Goal: Task Accomplishment & Management: Manage account settings

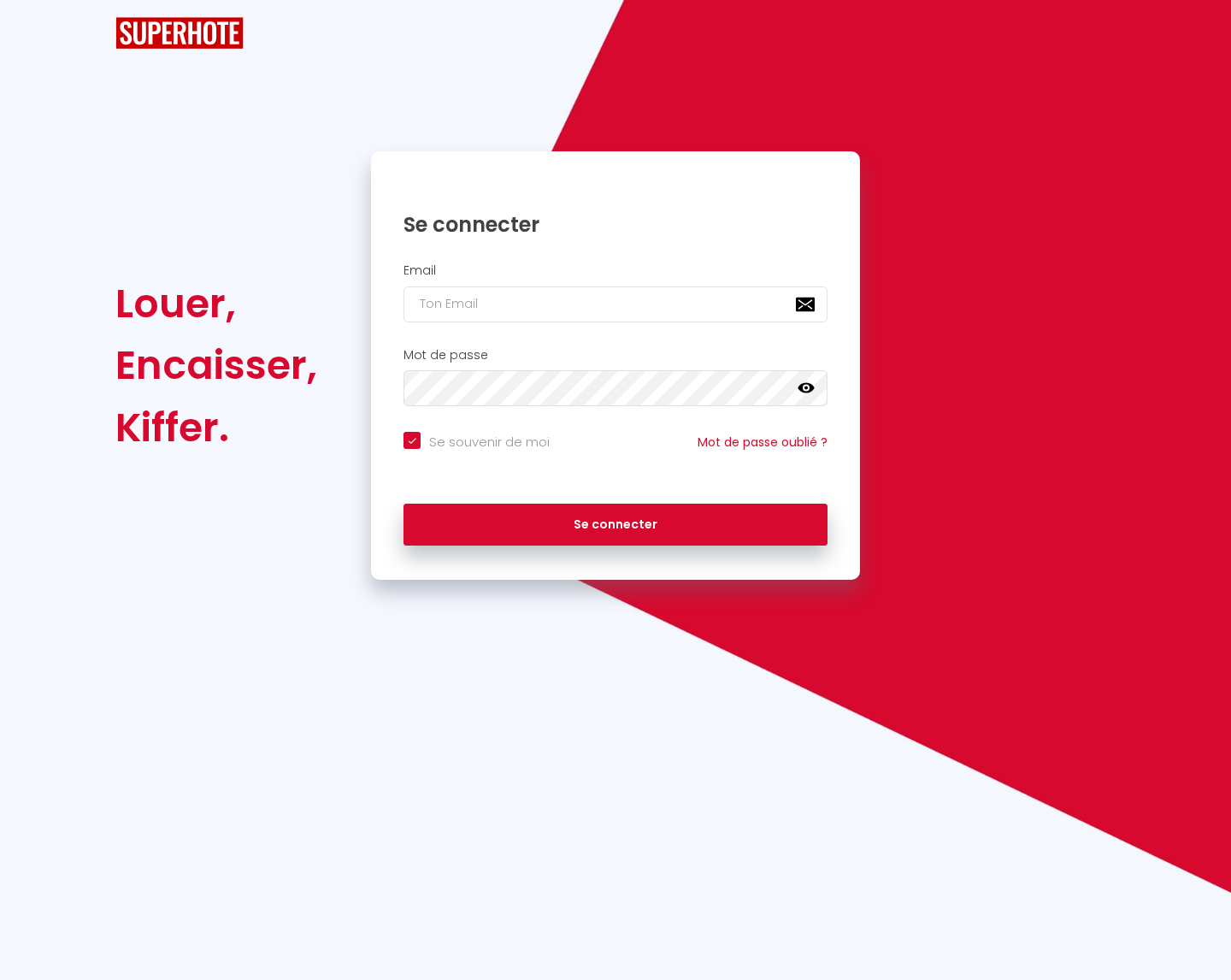
checkbox input "true"
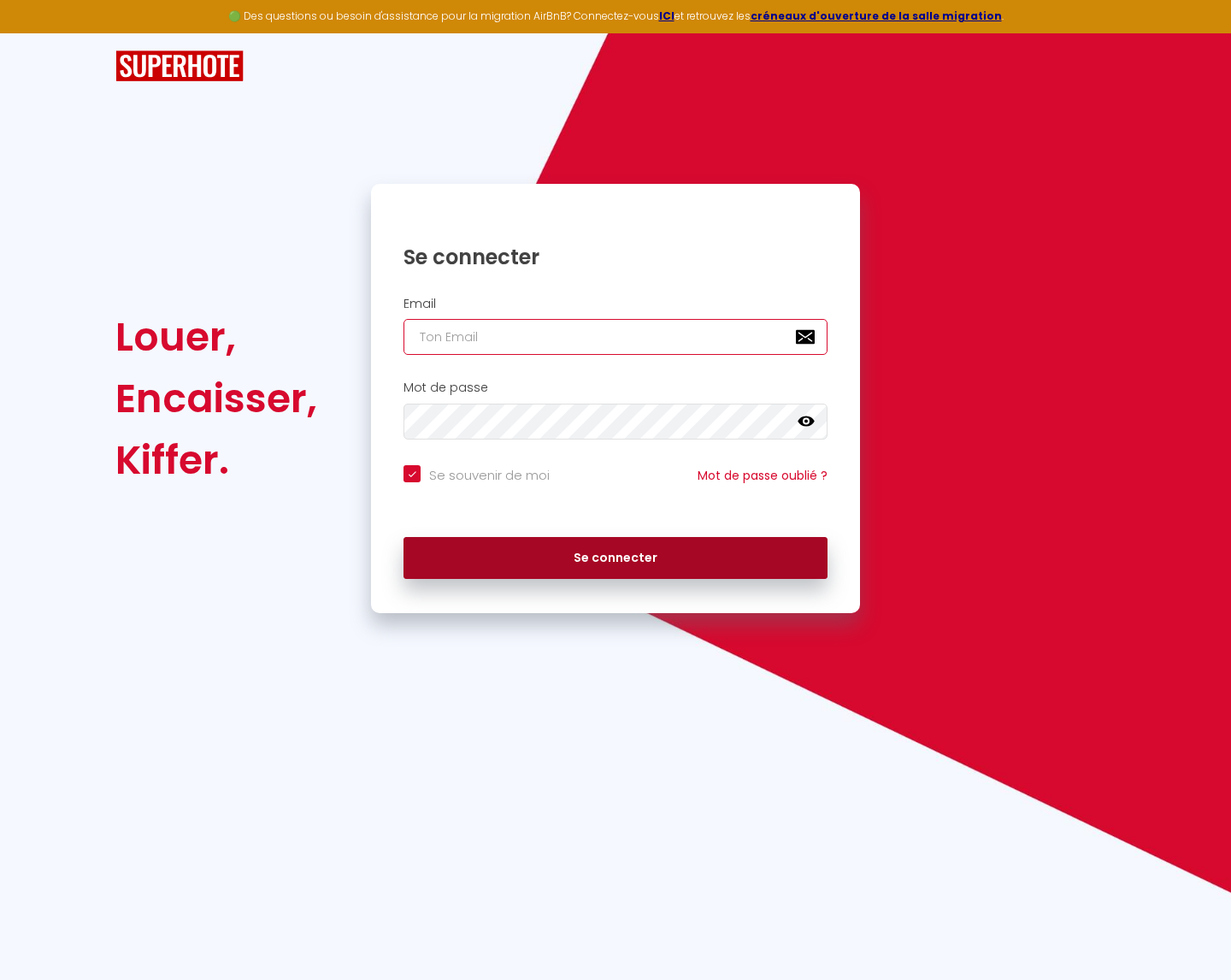
type input "[EMAIL_ADDRESS][DOMAIN_NAME]"
click at [637, 564] on button "Se connecter" at bounding box center [616, 558] width 424 height 43
checkbox input "true"
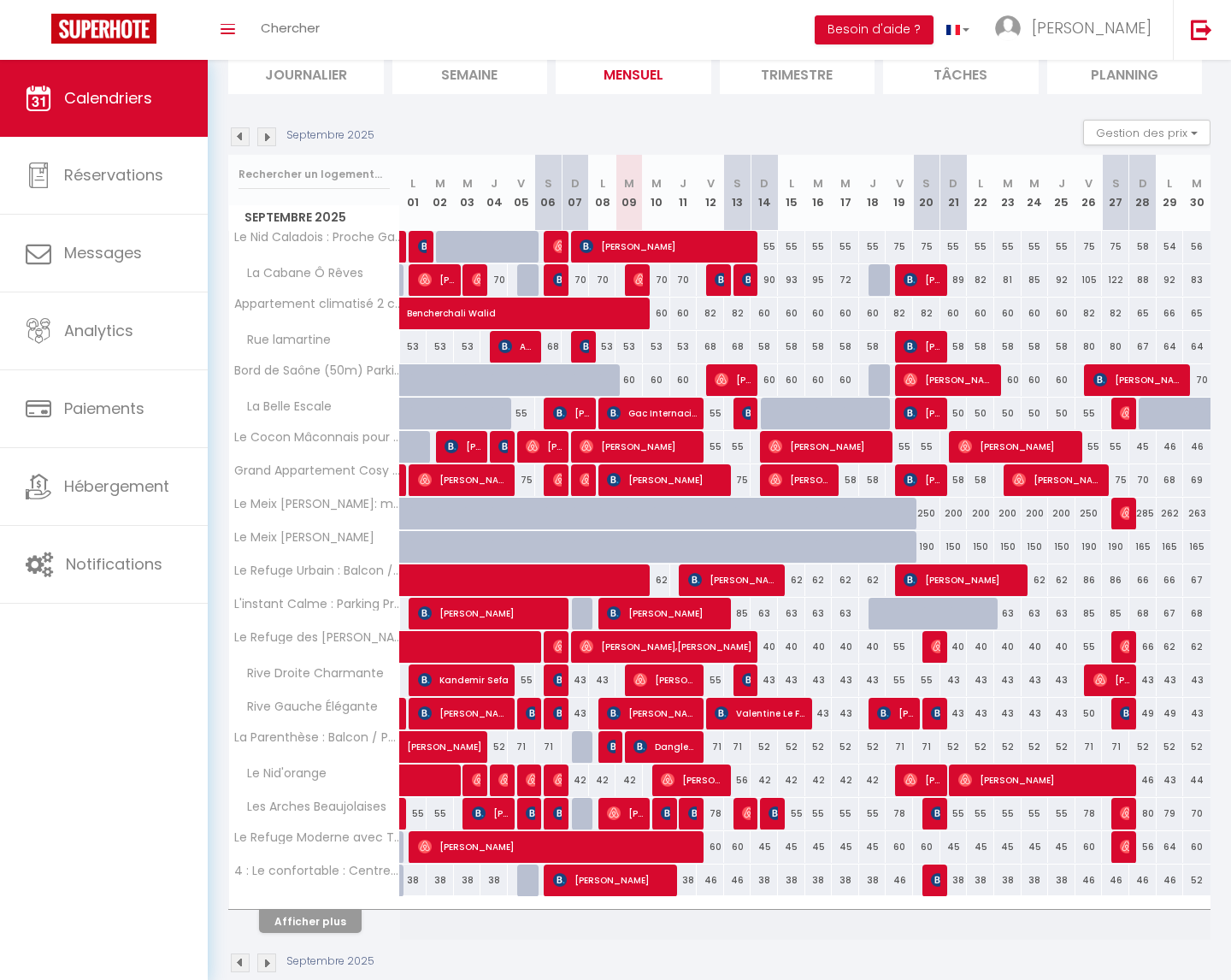
scroll to position [114, 0]
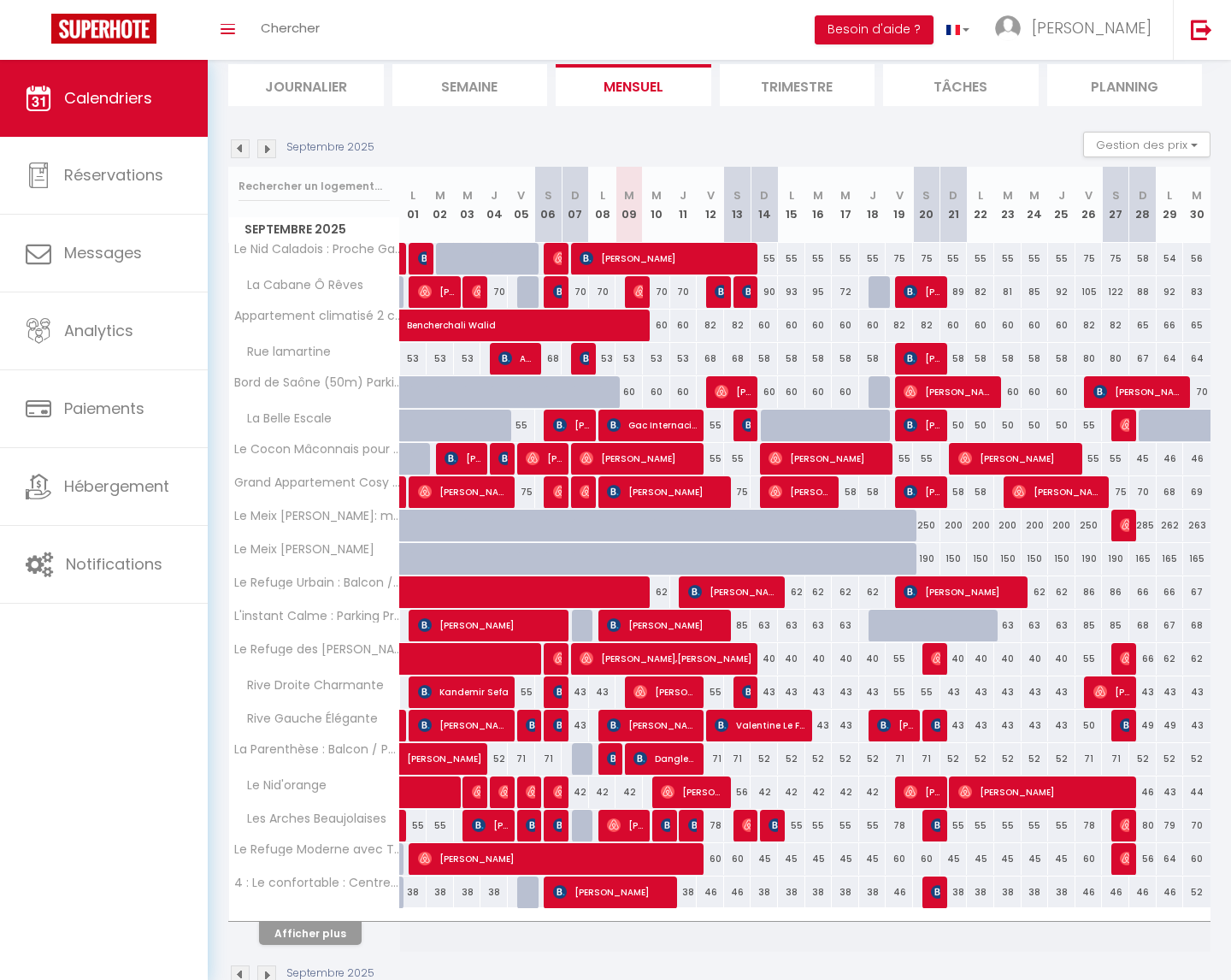
click at [767, 289] on div "90" at bounding box center [764, 292] width 28 height 32
type input "90"
type input "Dim 14 Septembre 2025"
type input "Lun 15 Septembre 2025"
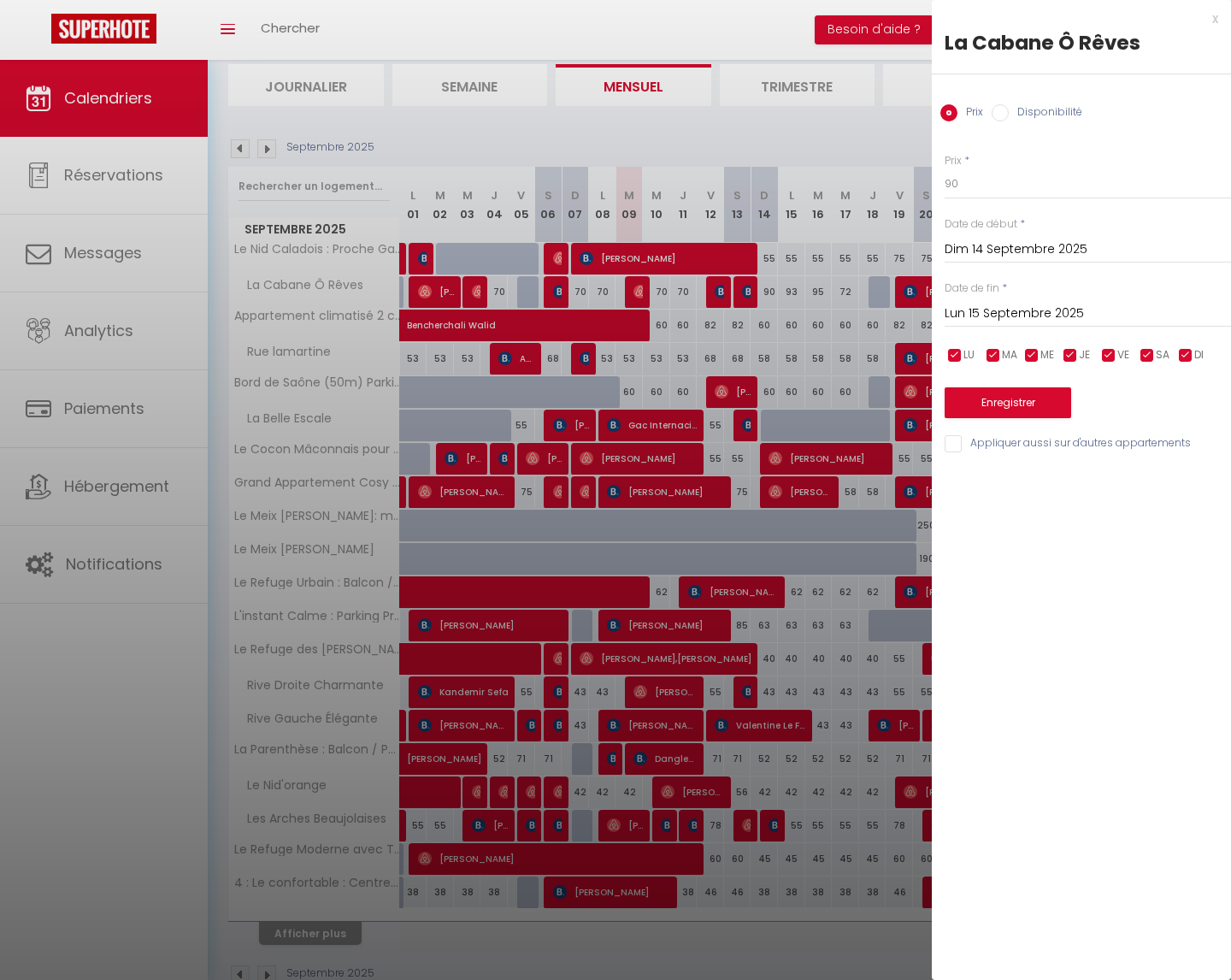
drag, startPoint x: 1036, startPoint y: 313, endPoint x: 1032, endPoint y: 331, distance: 18.4
click at [1036, 313] on input "Lun 15 Septembre 2025" at bounding box center [1088, 314] width 287 height 22
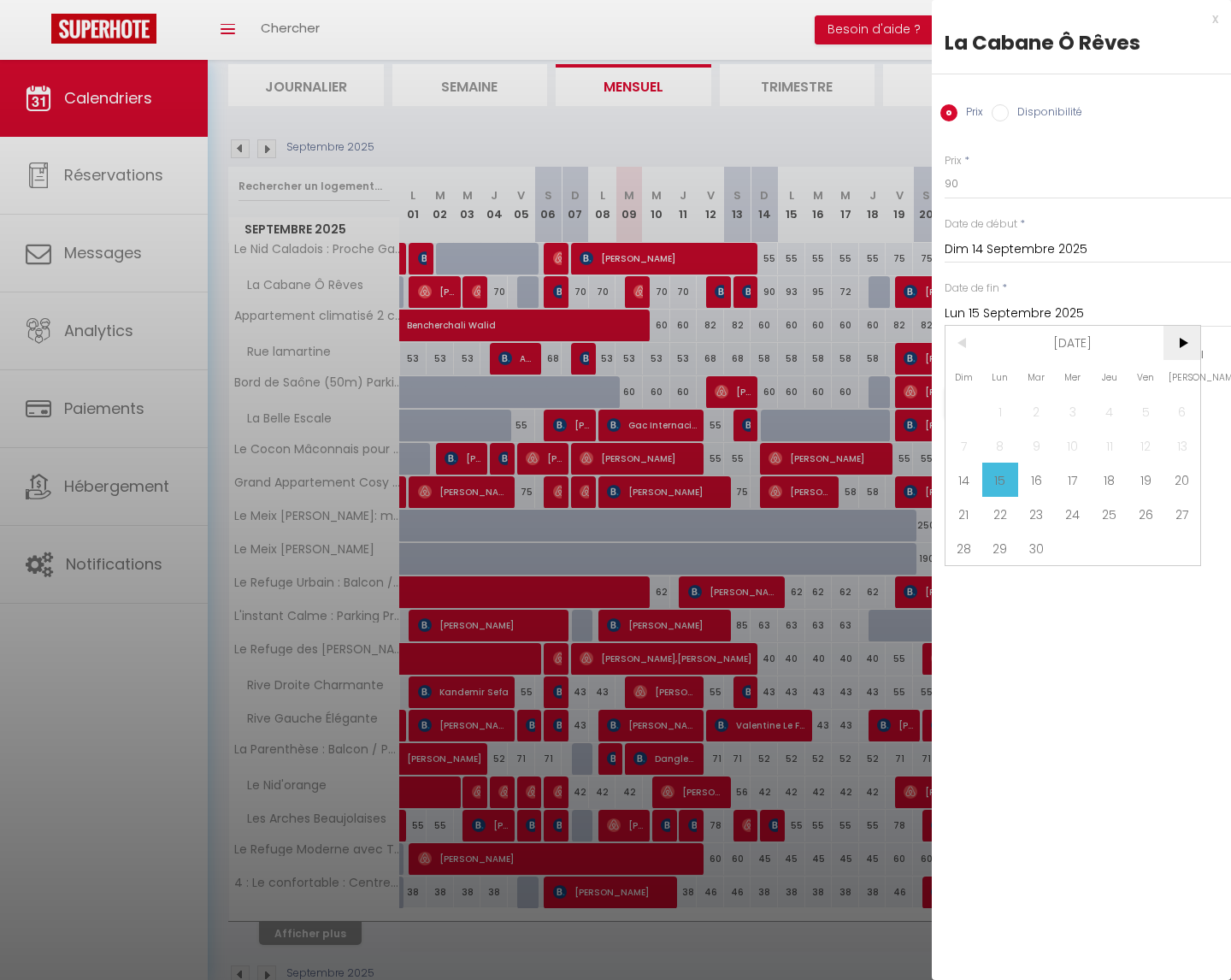
click at [1188, 341] on span ">" at bounding box center [1181, 343] width 37 height 34
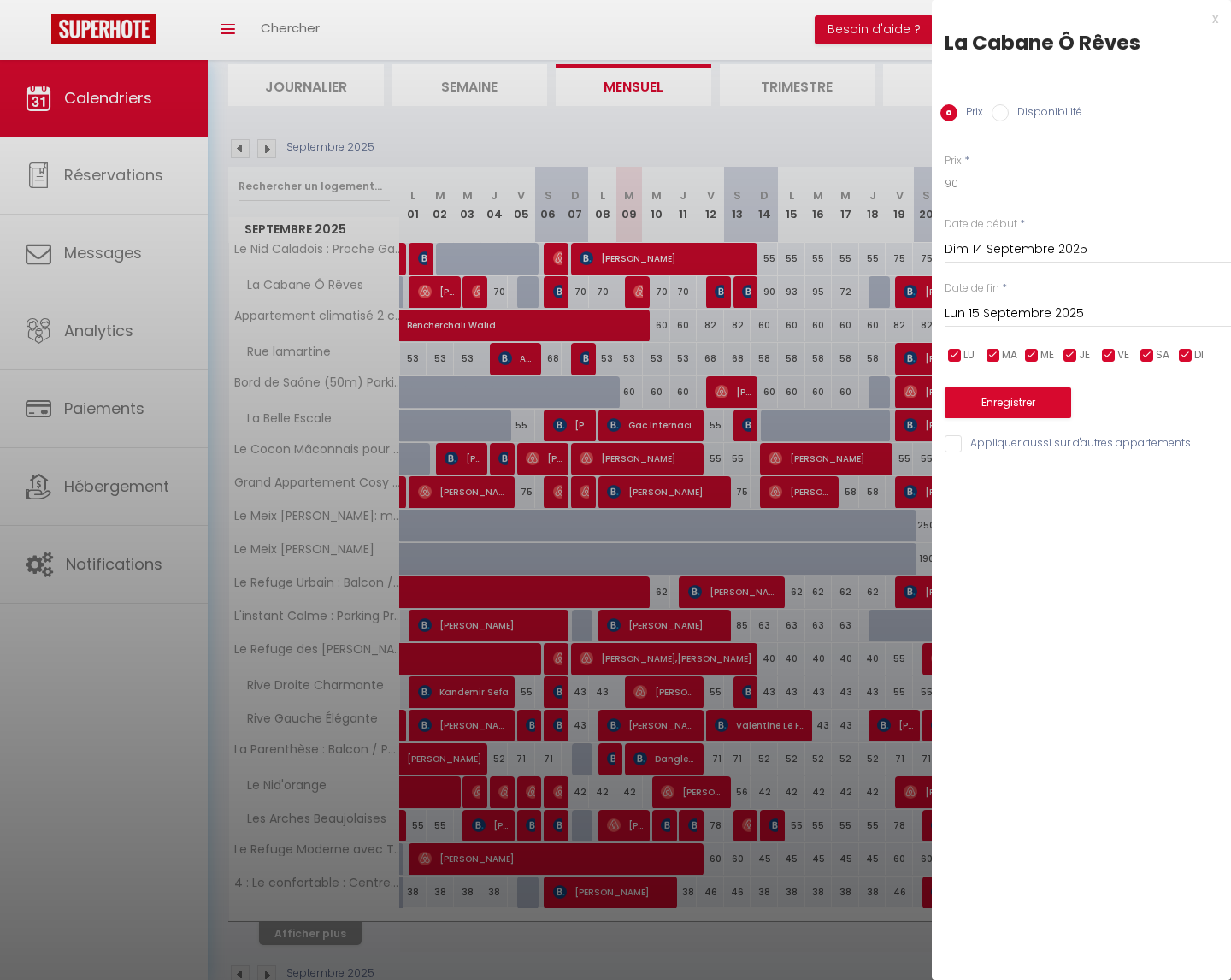
click at [828, 345] on div at bounding box center [616, 490] width 1231 height 980
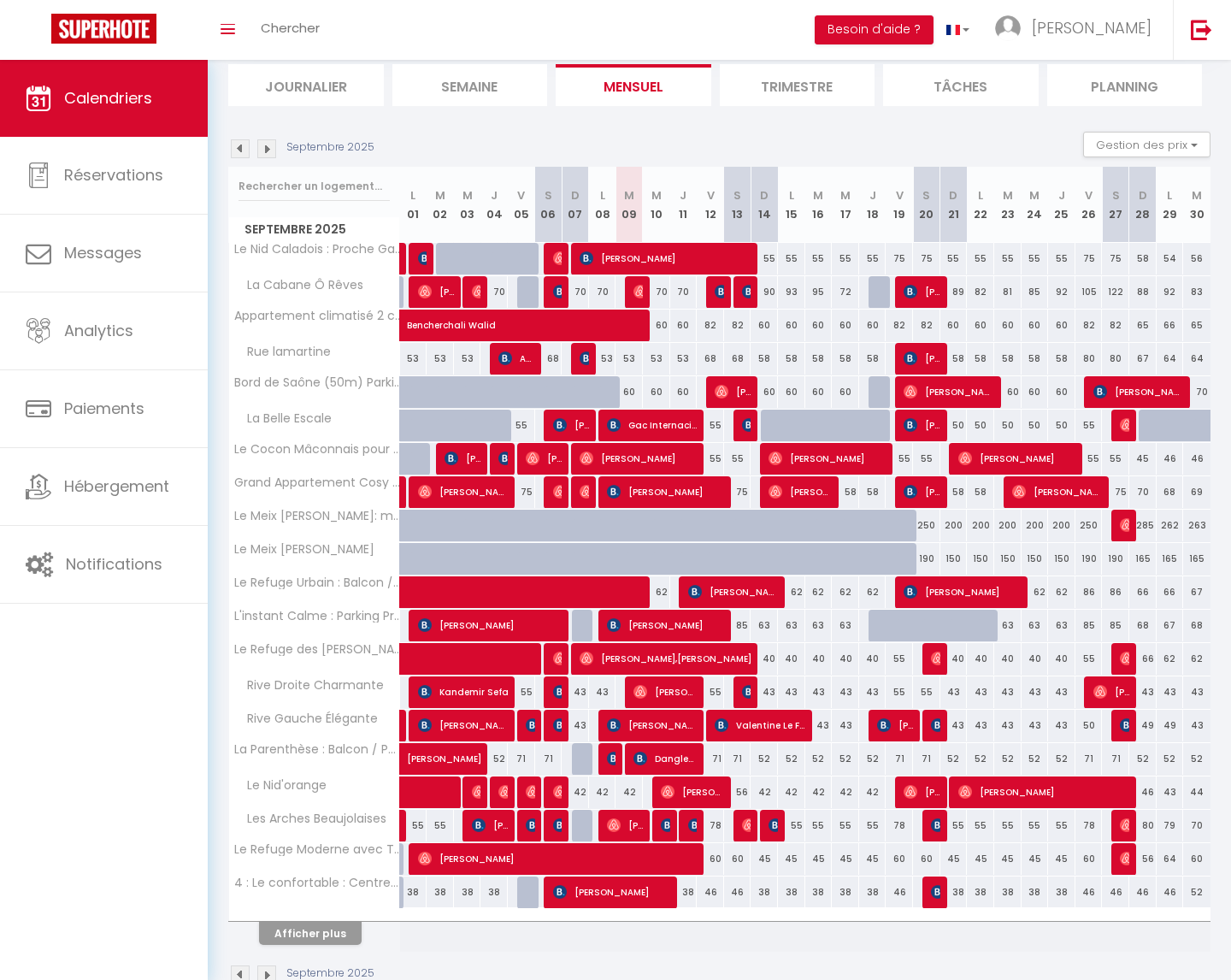
click at [767, 291] on div "90" at bounding box center [764, 292] width 28 height 32
type input "90"
type input "Dim 14 Septembre 2025"
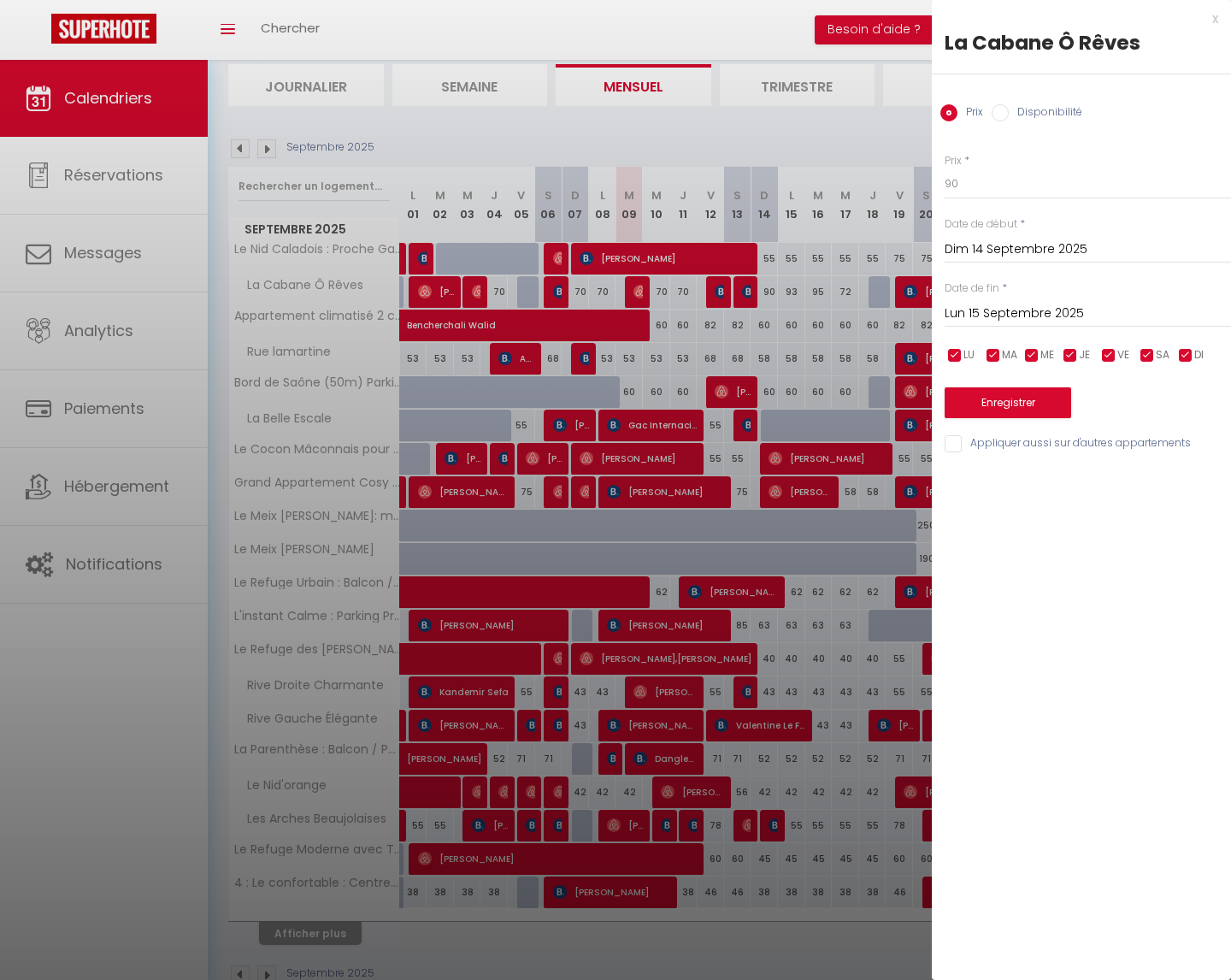
click at [1018, 312] on input "Lun 15 Septembre 2025" at bounding box center [1088, 314] width 287 height 22
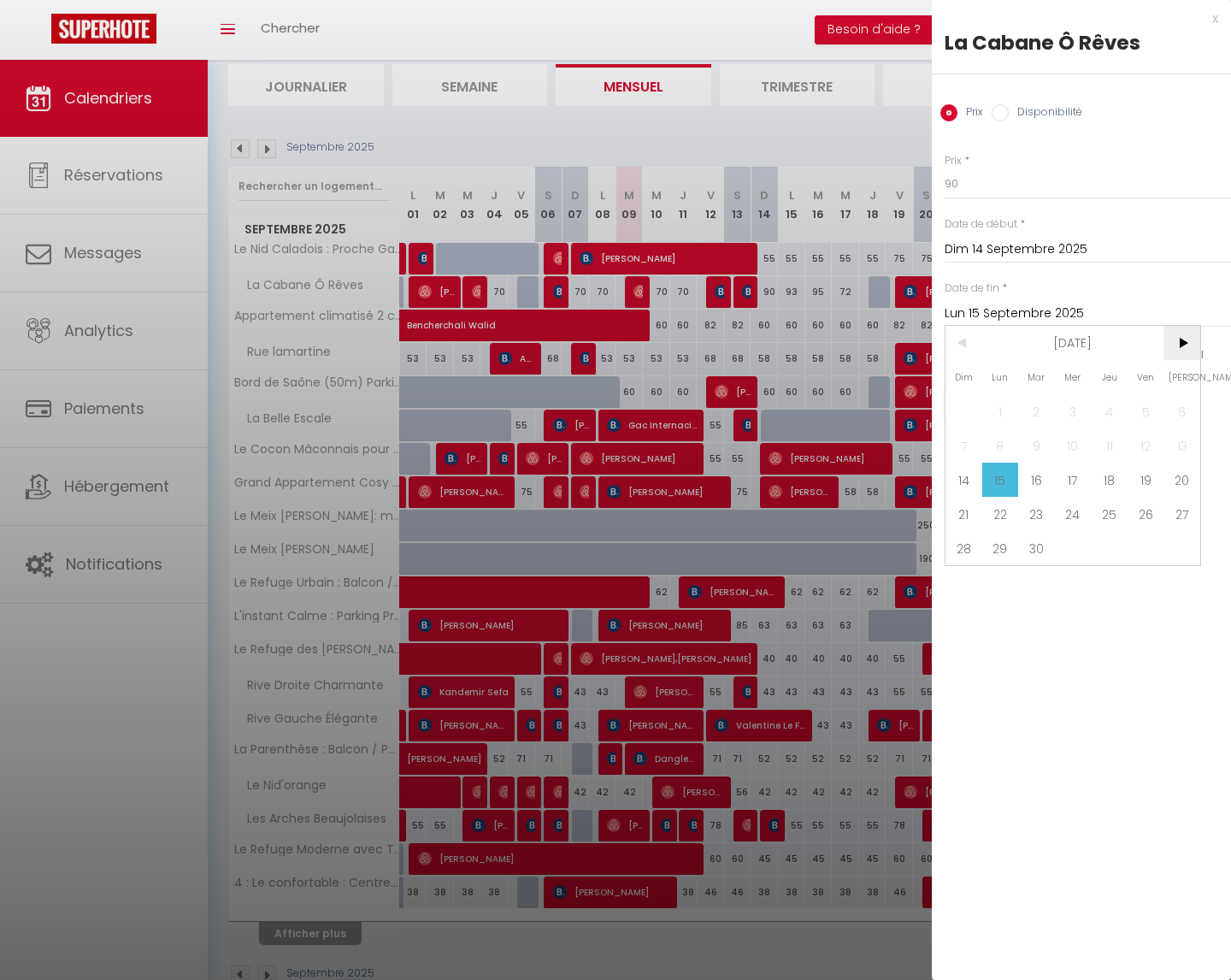
click at [1186, 344] on span ">" at bounding box center [1181, 343] width 37 height 34
click at [1152, 544] on span "31" at bounding box center [1146, 548] width 37 height 34
type input "Ven 31 Octobre 2025"
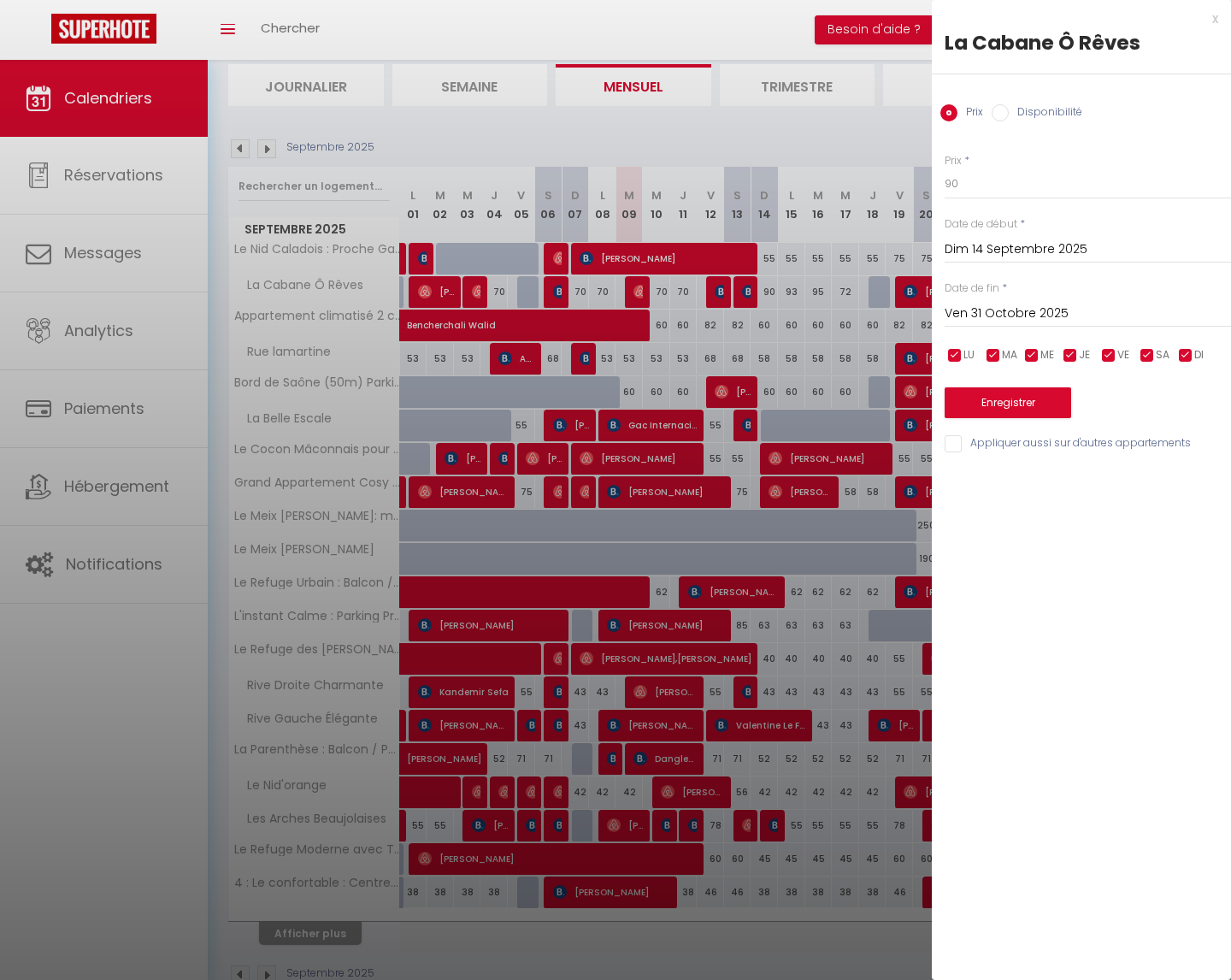
click at [1185, 354] on input "checkbox" at bounding box center [1185, 355] width 17 height 17
checkbox input "false"
click at [1064, 357] on input "checkbox" at bounding box center [1070, 355] width 17 height 17
checkbox input "false"
drag, startPoint x: 1032, startPoint y: 357, endPoint x: 1023, endPoint y: 357, distance: 9.0
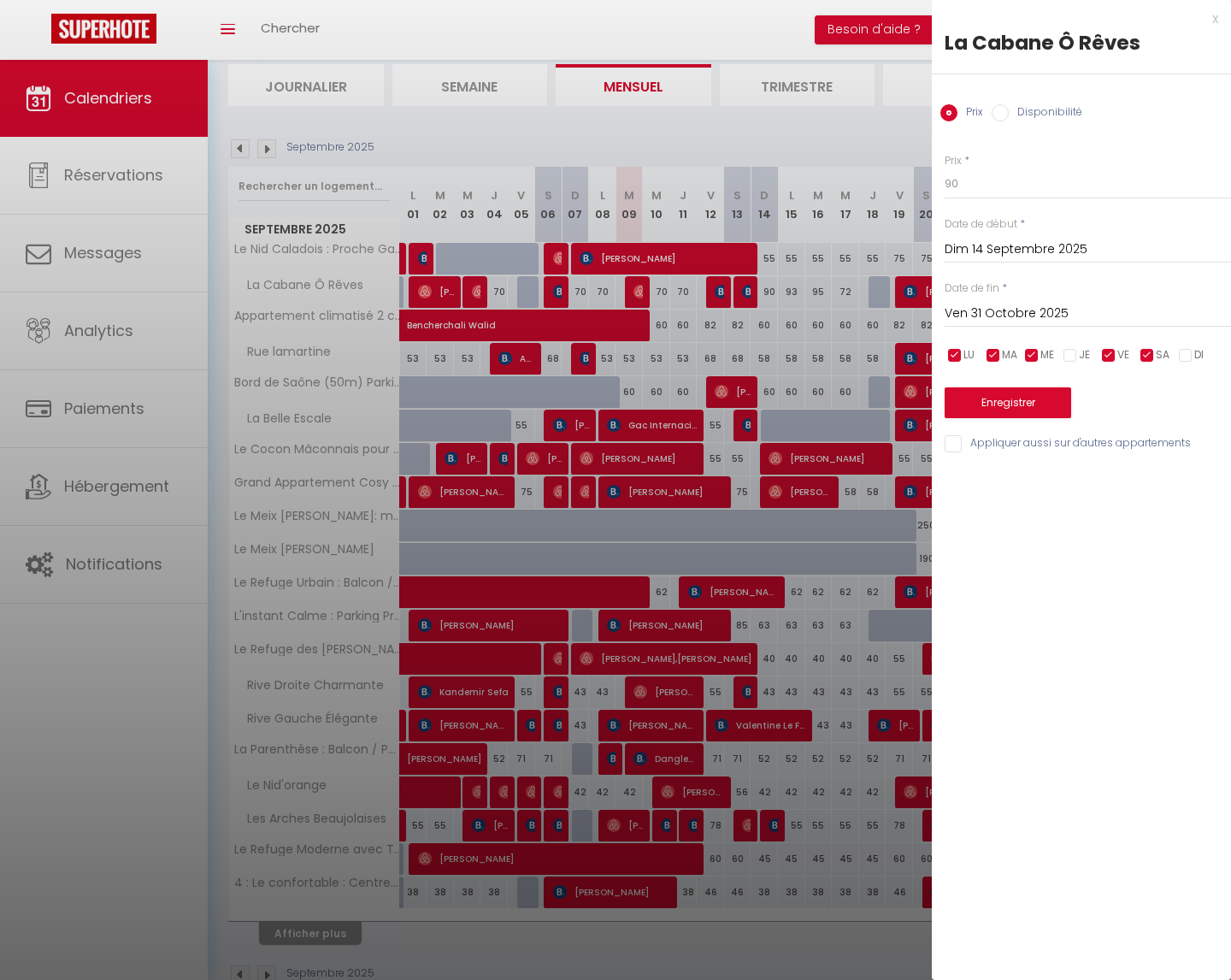
click at [1032, 357] on input "checkbox" at bounding box center [1031, 355] width 17 height 17
checkbox input "false"
drag, startPoint x: 996, startPoint y: 357, endPoint x: 980, endPoint y: 357, distance: 16.0
click at [996, 357] on input "checkbox" at bounding box center [993, 355] width 17 height 17
checkbox input "false"
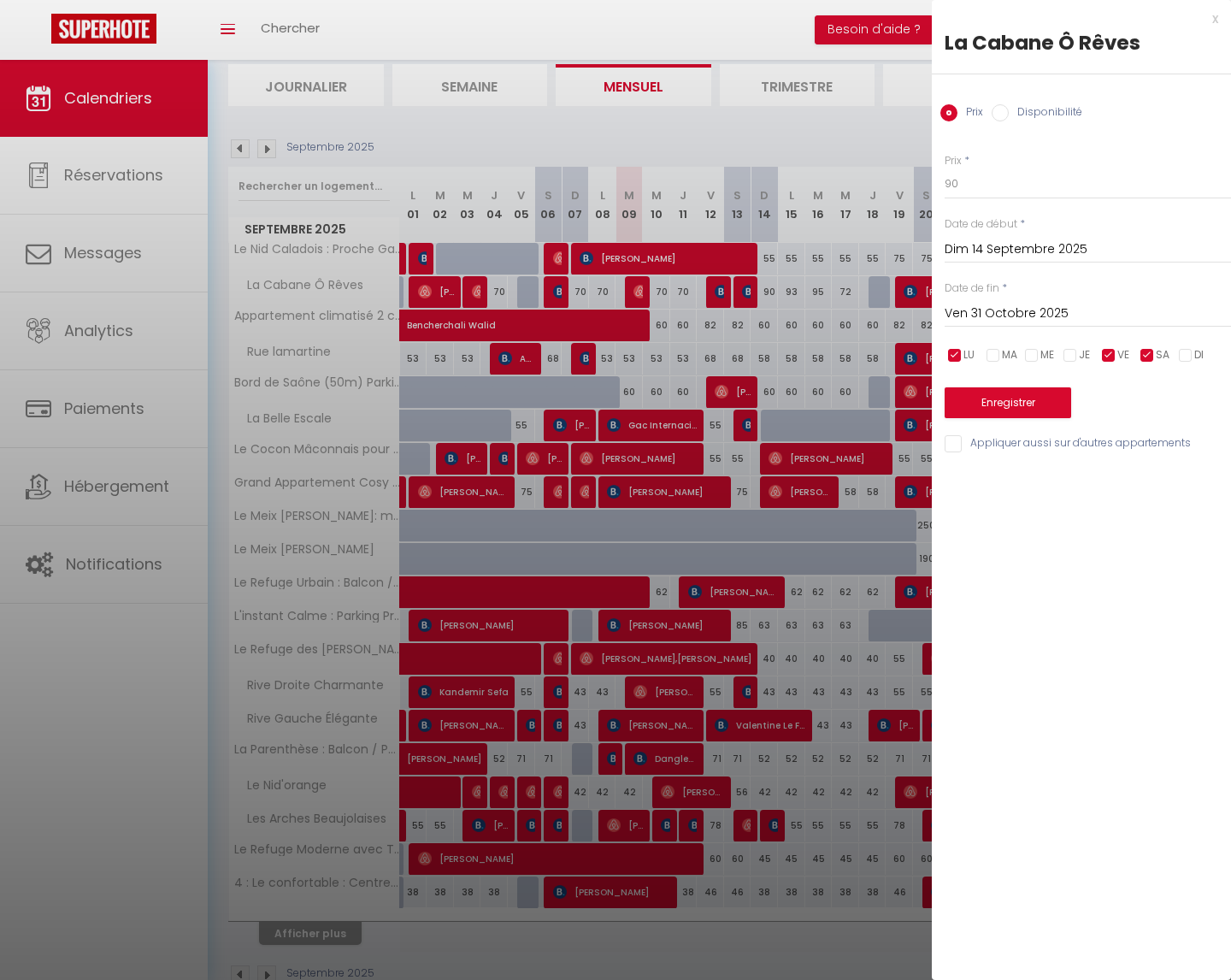
click at [964, 356] on span "LU" at bounding box center [969, 355] width 11 height 16
click at [959, 354] on input "checkbox" at bounding box center [954, 355] width 17 height 17
click at [958, 355] on input "checkbox" at bounding box center [954, 355] width 17 height 17
checkbox input "false"
click at [1032, 403] on button "Enregistrer" at bounding box center [1008, 402] width 126 height 31
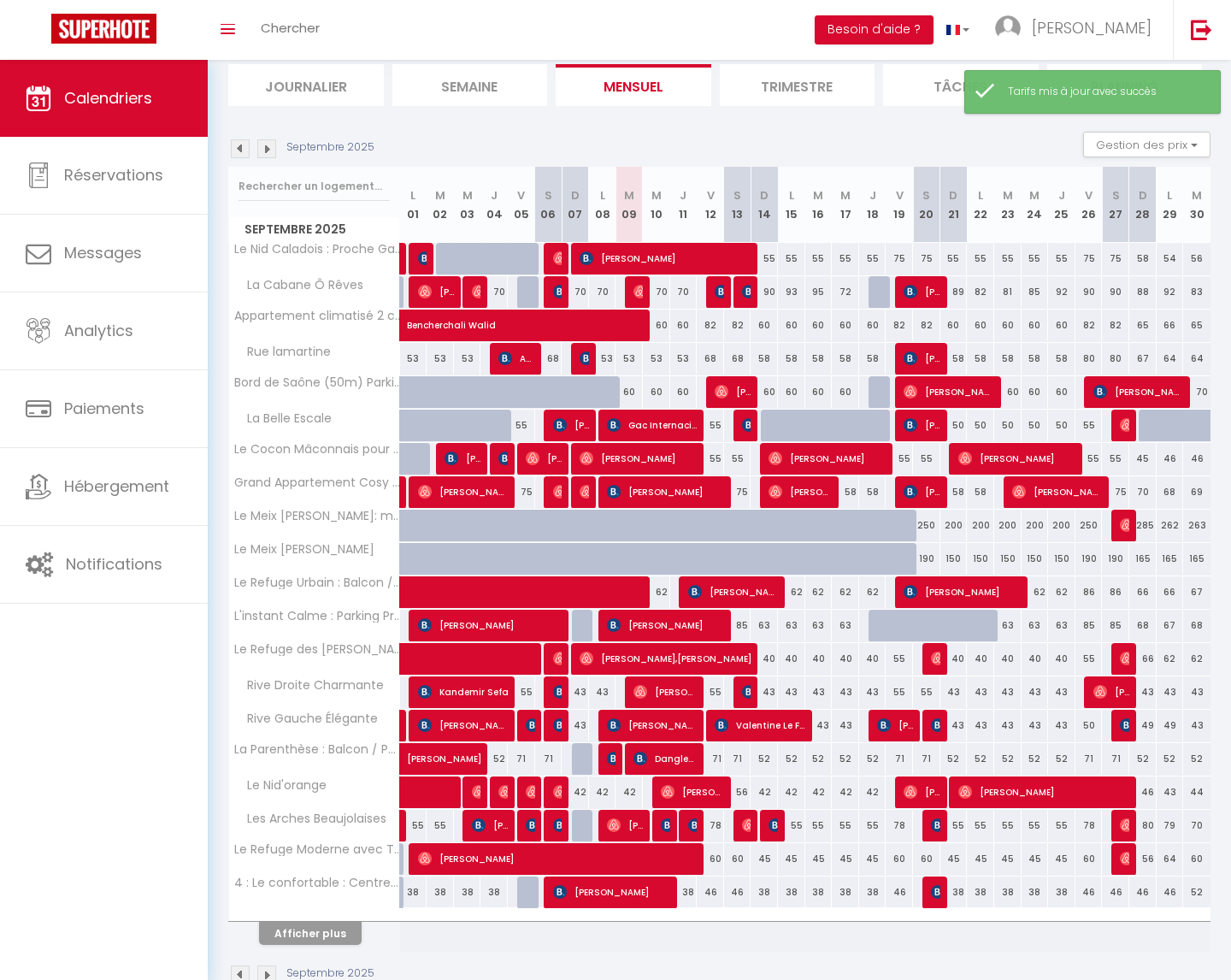
click at [771, 291] on div "90" at bounding box center [764, 292] width 28 height 32
type input "90"
type input "Dim 14 Septembre 2025"
type input "Lun 15 Septembre 2025"
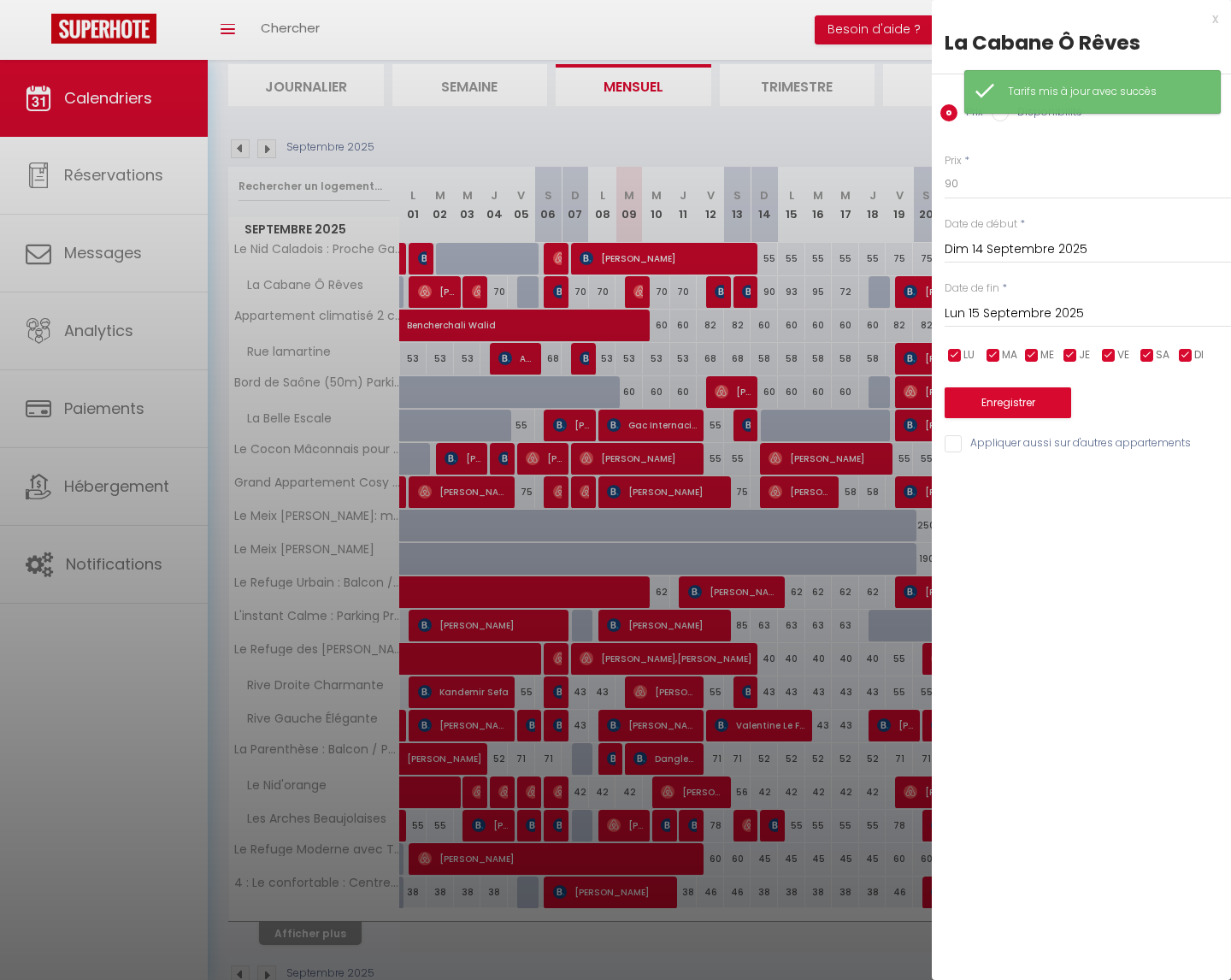
click at [771, 291] on div at bounding box center [616, 490] width 1231 height 980
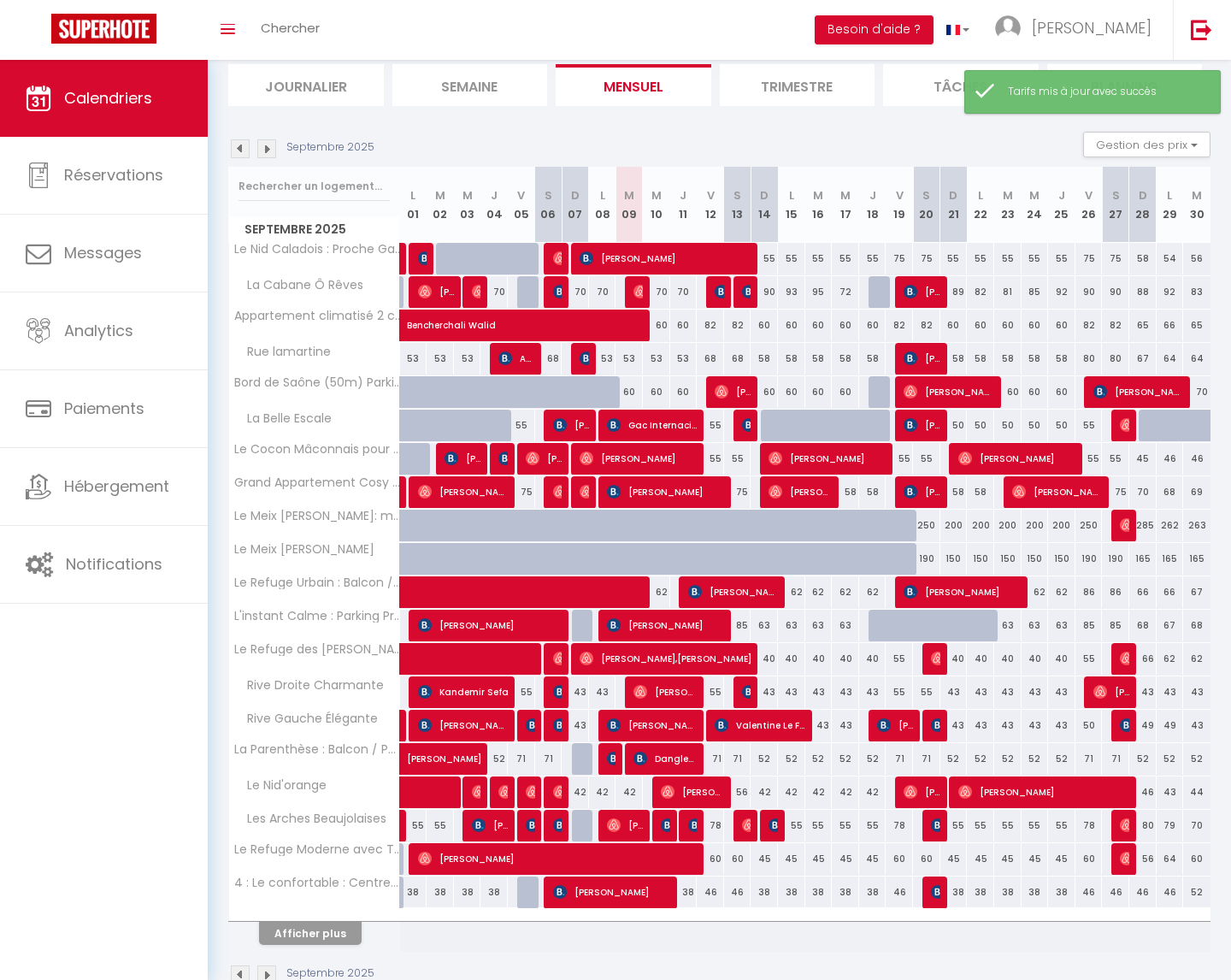
click at [771, 291] on div "90" at bounding box center [764, 292] width 28 height 32
type input "90"
type input "Dim 14 Septembre 2025"
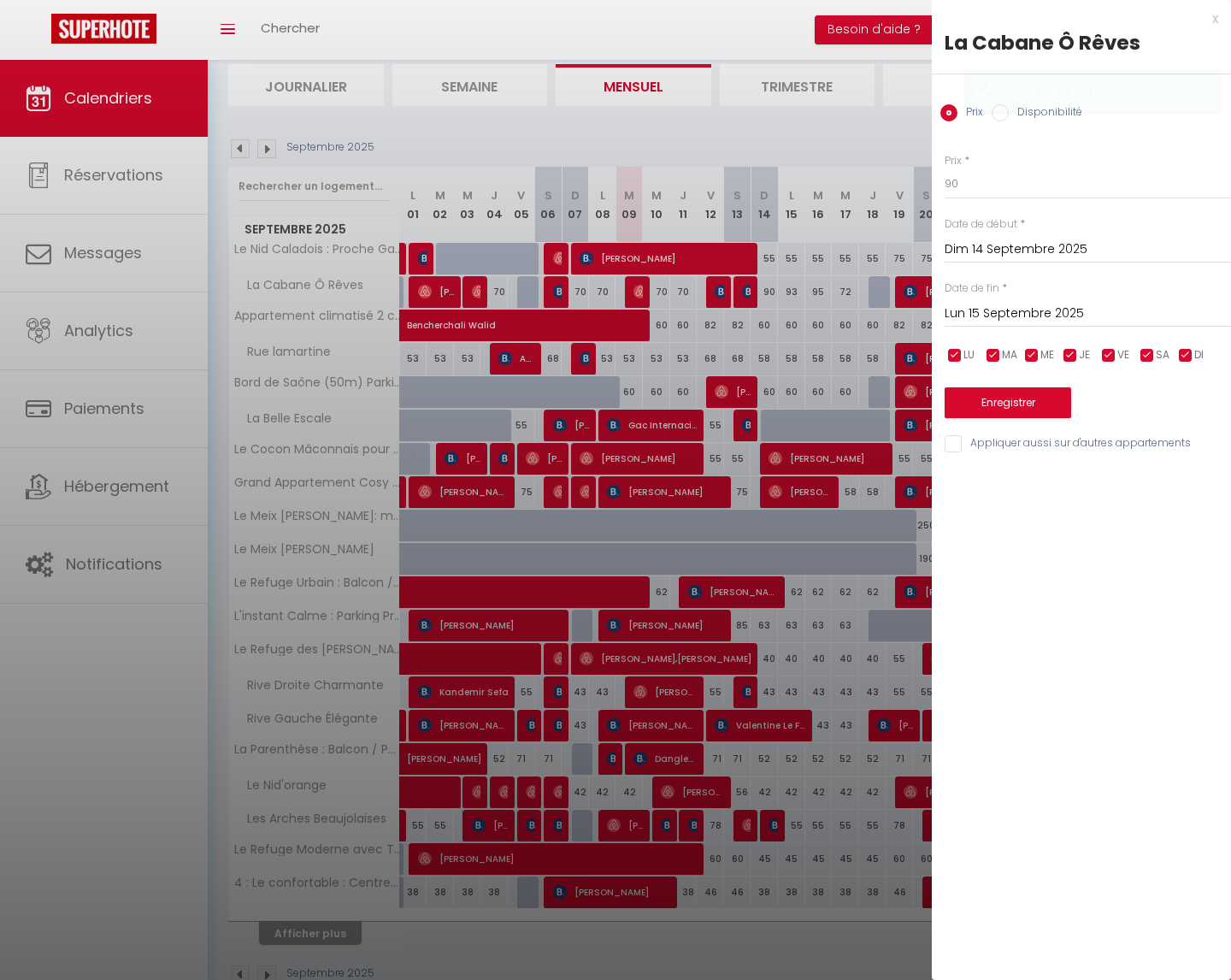
click at [1056, 312] on input "Lun 15 Septembre 2025" at bounding box center [1088, 314] width 287 height 22
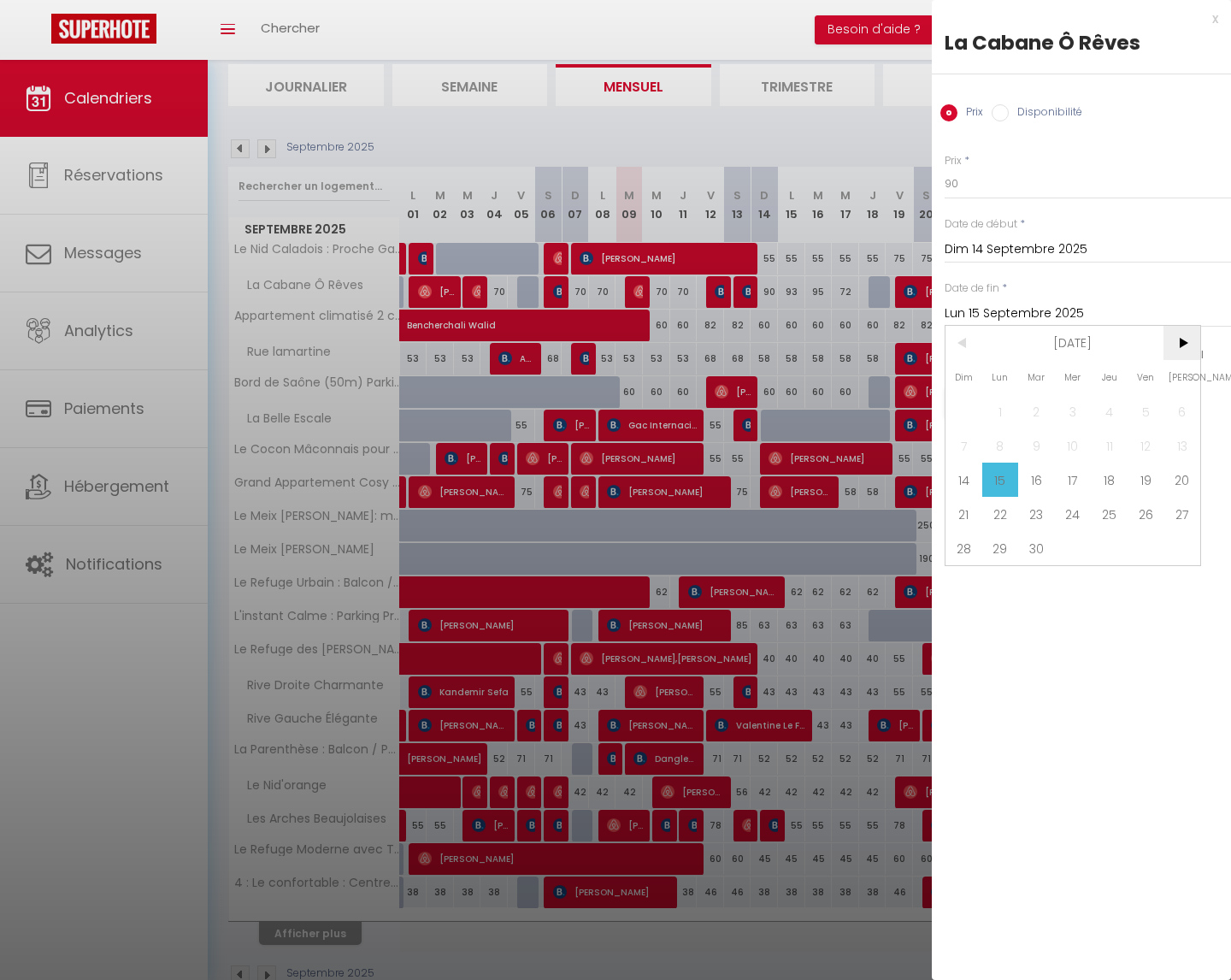
click at [1183, 344] on span ">" at bounding box center [1181, 343] width 37 height 34
click at [1152, 551] on span "31" at bounding box center [1146, 548] width 37 height 34
type input "Ven 31 Octobre 2025"
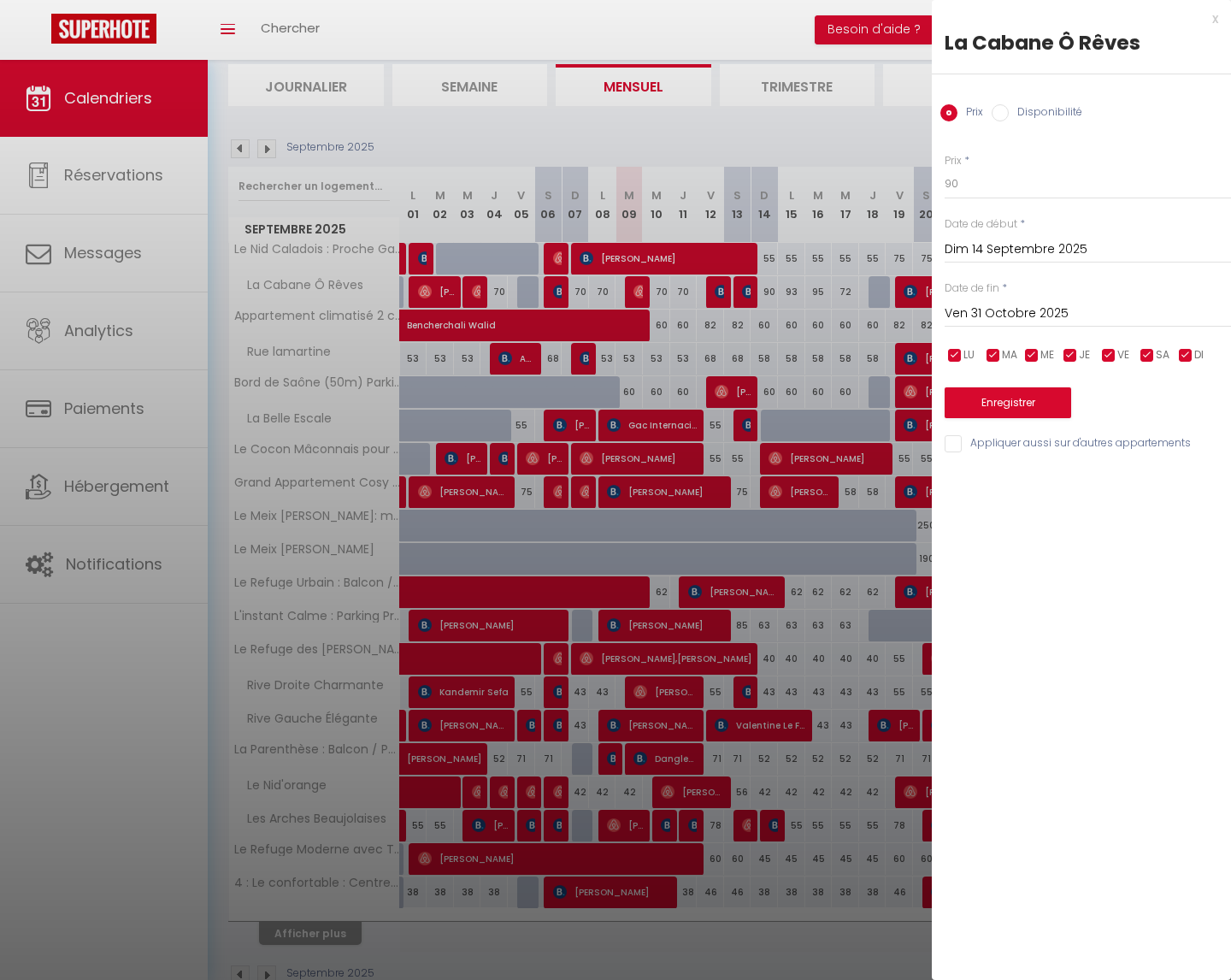
click at [1149, 353] on input "checkbox" at bounding box center [1147, 355] width 17 height 17
checkbox input "false"
click at [1110, 354] on input "checkbox" at bounding box center [1108, 355] width 17 height 17
checkbox input "false"
click at [981, 172] on input "90" at bounding box center [1088, 184] width 287 height 31
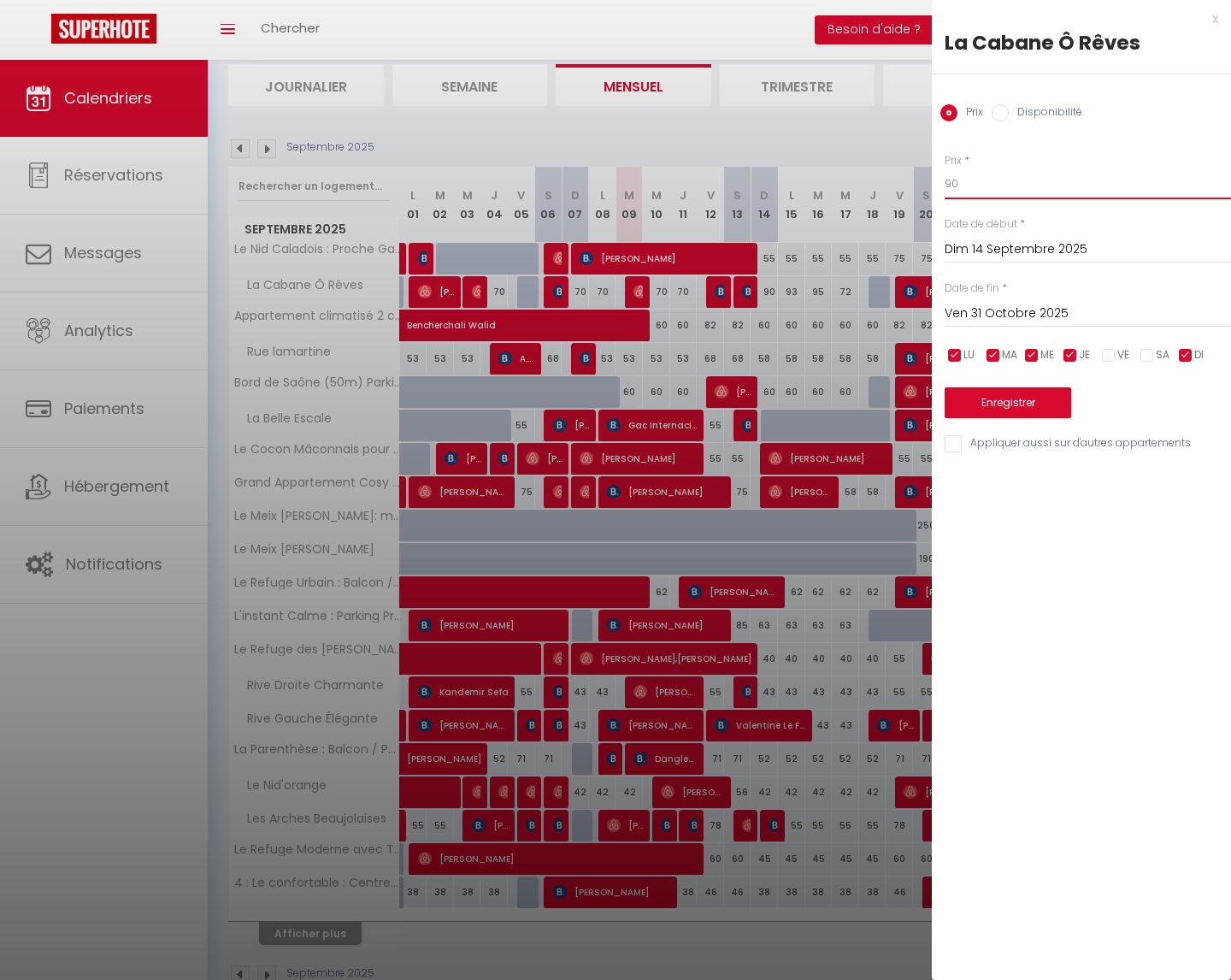
click at [997, 181] on input "90" at bounding box center [1088, 184] width 287 height 31
type input "9"
type input "70"
click at [1000, 409] on button "Enregistrer" at bounding box center [1008, 402] width 126 height 31
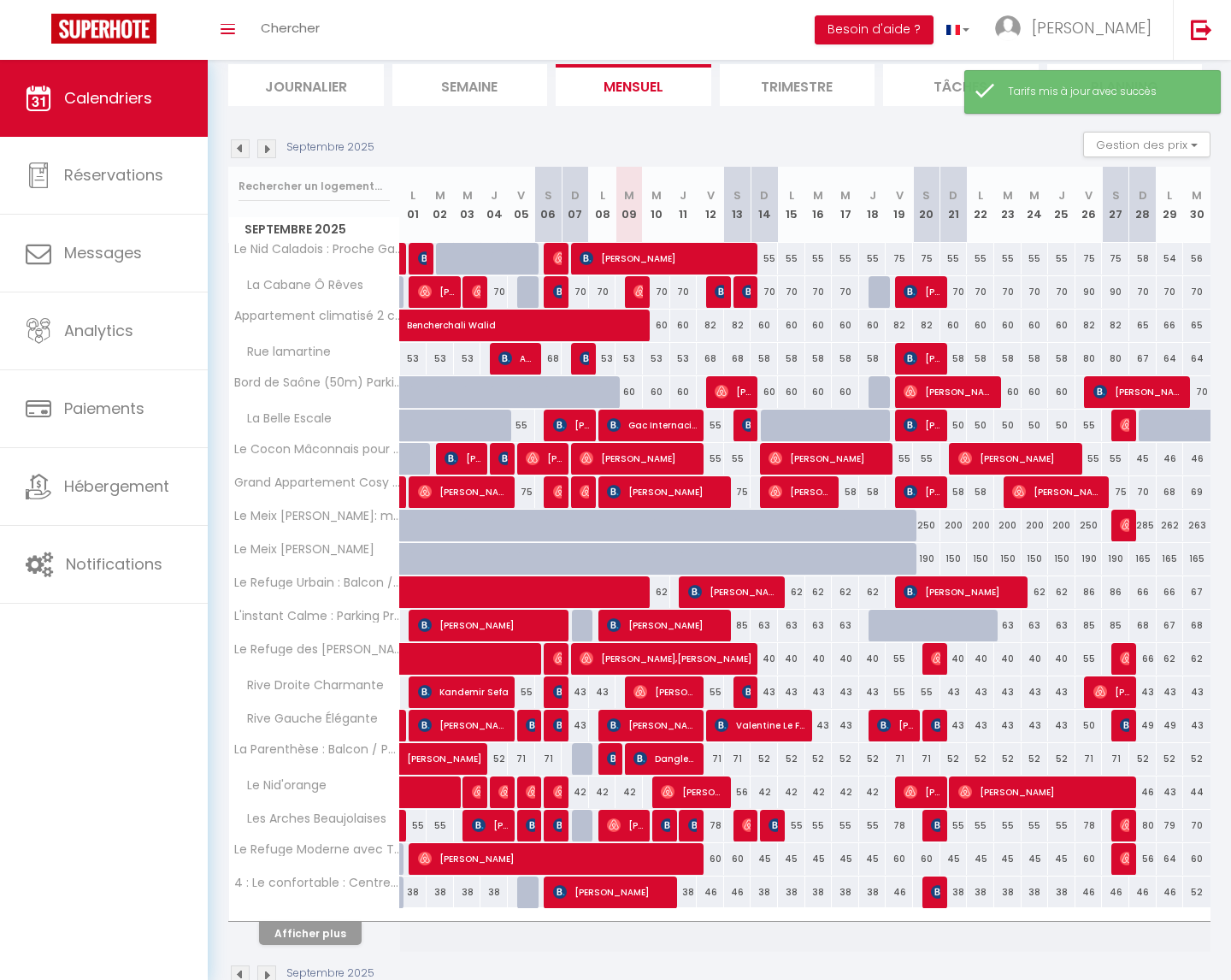
click at [656, 292] on div "70" at bounding box center [657, 292] width 28 height 32
type input "70"
type input "Mer 10 Septembre 2025"
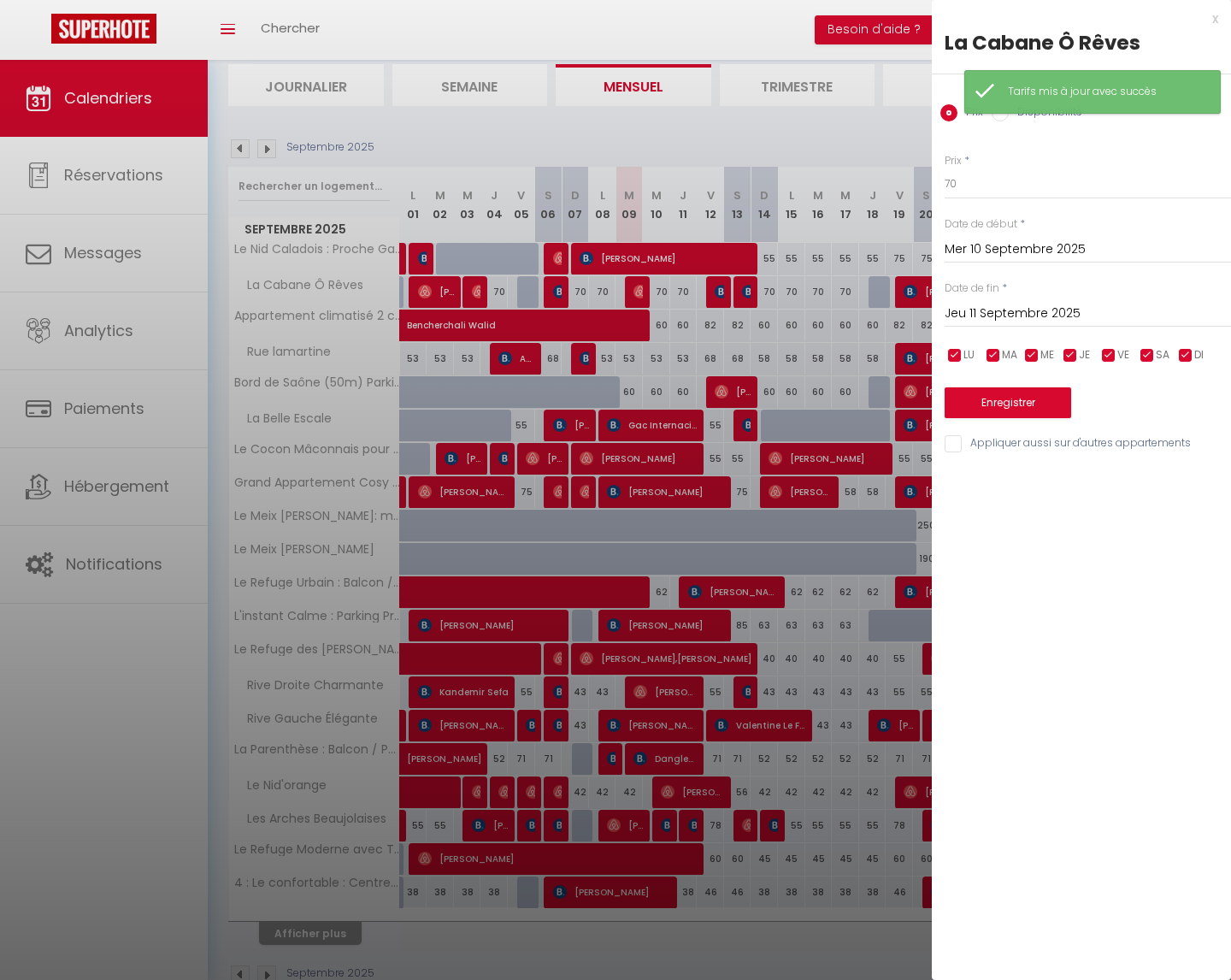
click at [1044, 308] on input "Jeu 11 Septembre 2025" at bounding box center [1088, 314] width 287 height 22
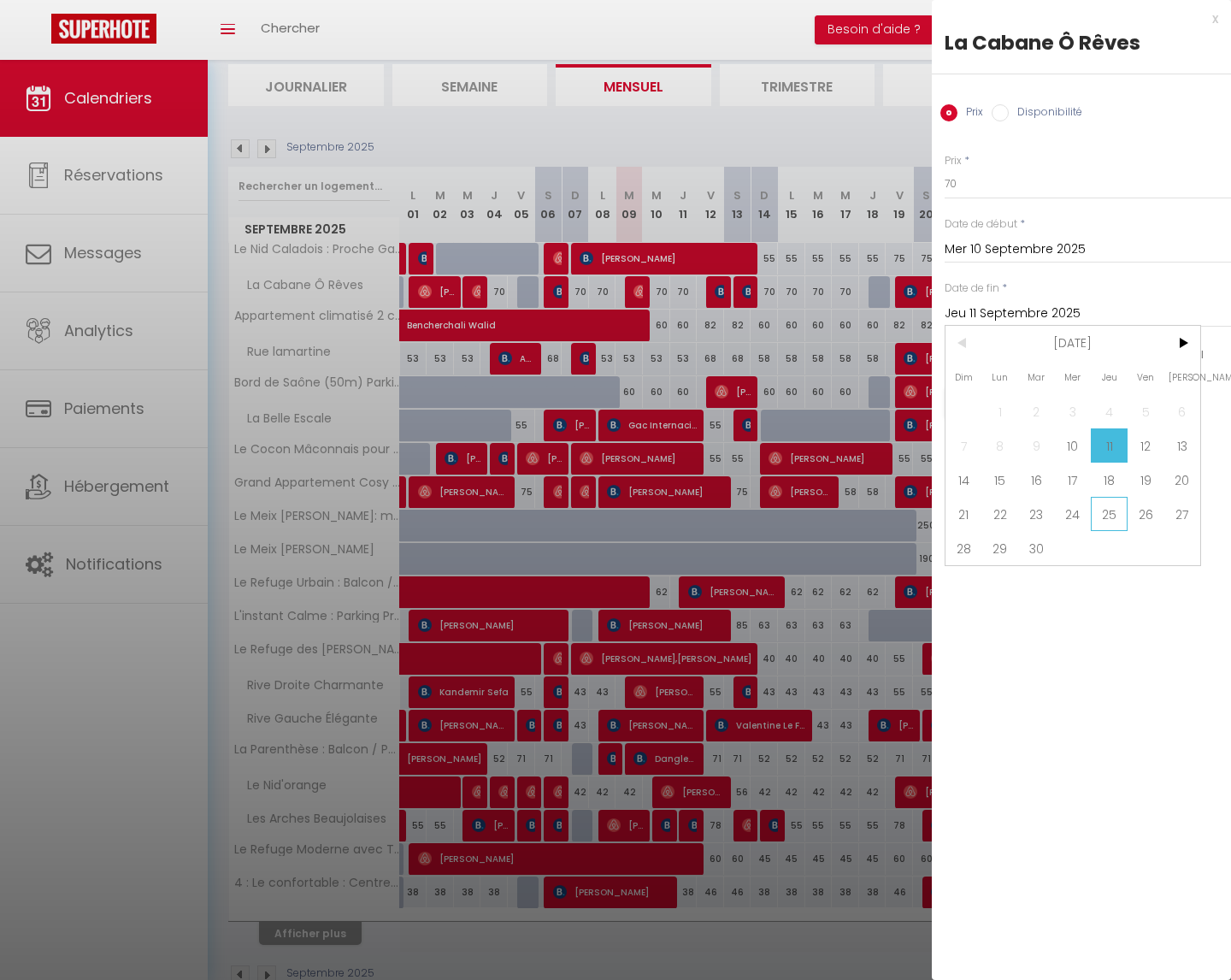
click at [1110, 518] on span "25" at bounding box center [1109, 513] width 37 height 34
type input "Jeu 25 Septembre 2025"
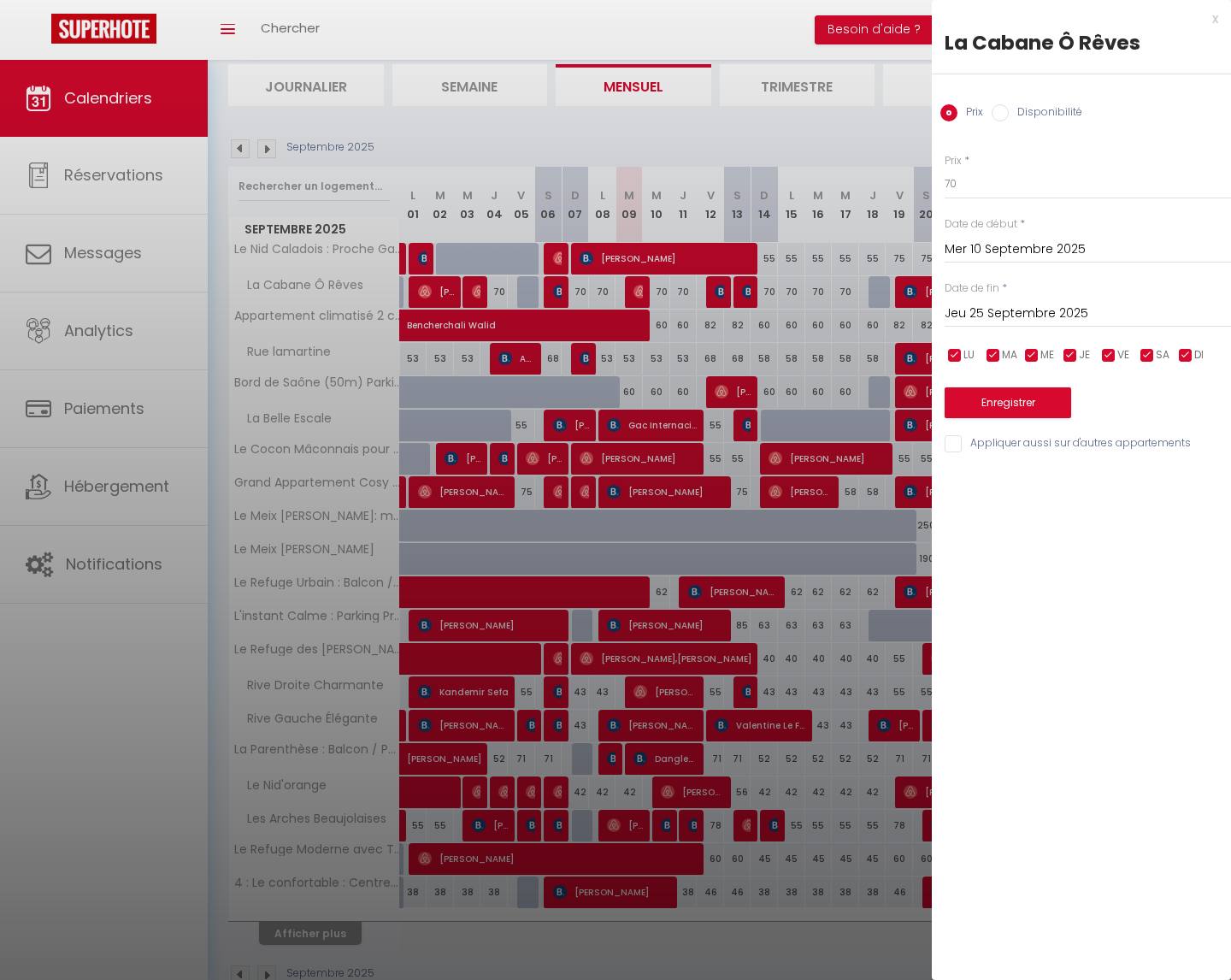
click at [1150, 353] on input "checkbox" at bounding box center [1147, 355] width 17 height 17
checkbox input "false"
drag, startPoint x: 1112, startPoint y: 352, endPoint x: 1095, endPoint y: 336, distance: 23.3
click at [1112, 352] on input "checkbox" at bounding box center [1108, 355] width 17 height 17
checkbox input "false"
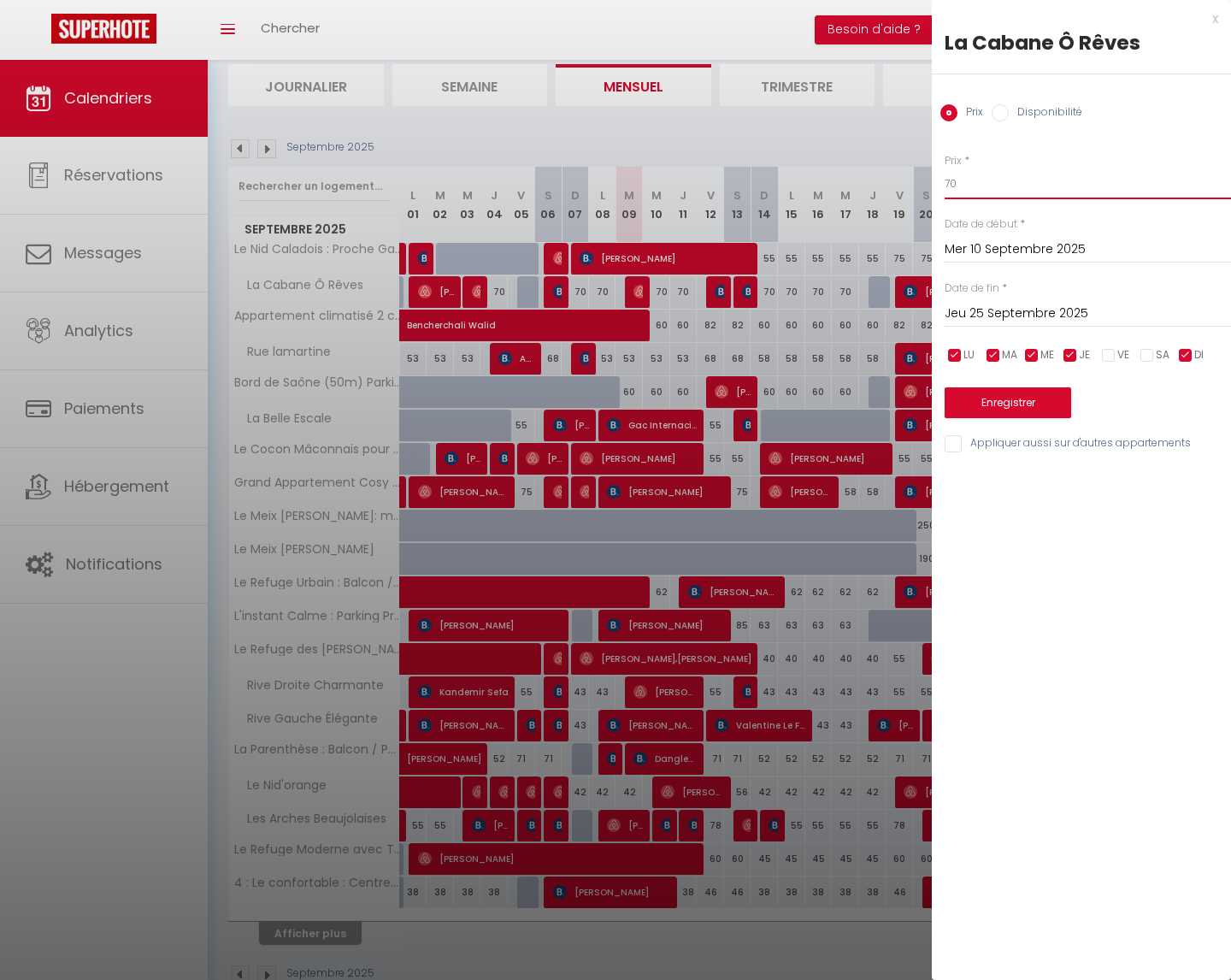
click at [1009, 188] on input "70" at bounding box center [1088, 184] width 287 height 31
type input "7"
type input "63"
click at [1006, 397] on button "Enregistrer" at bounding box center [1008, 402] width 126 height 31
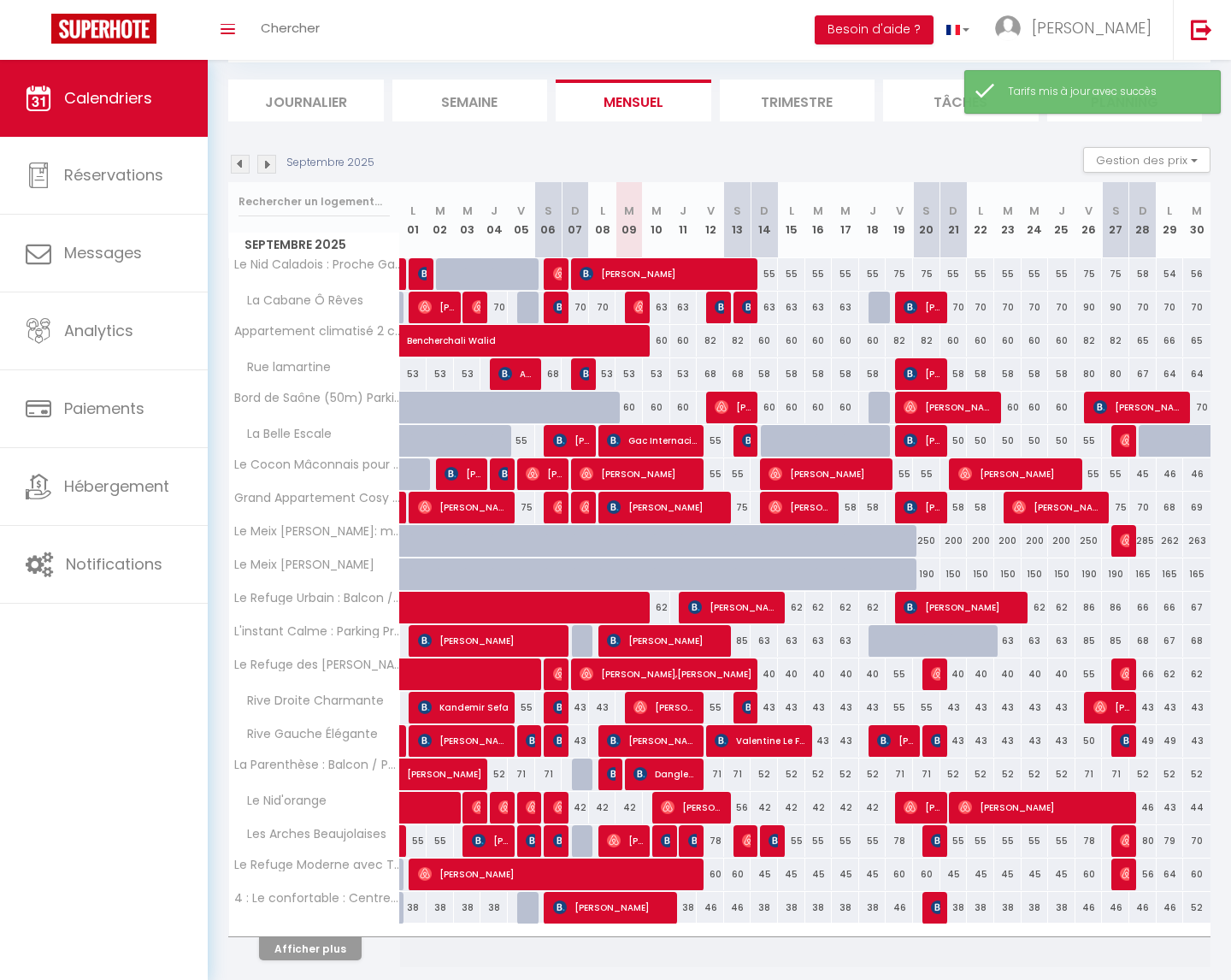
scroll to position [96, 0]
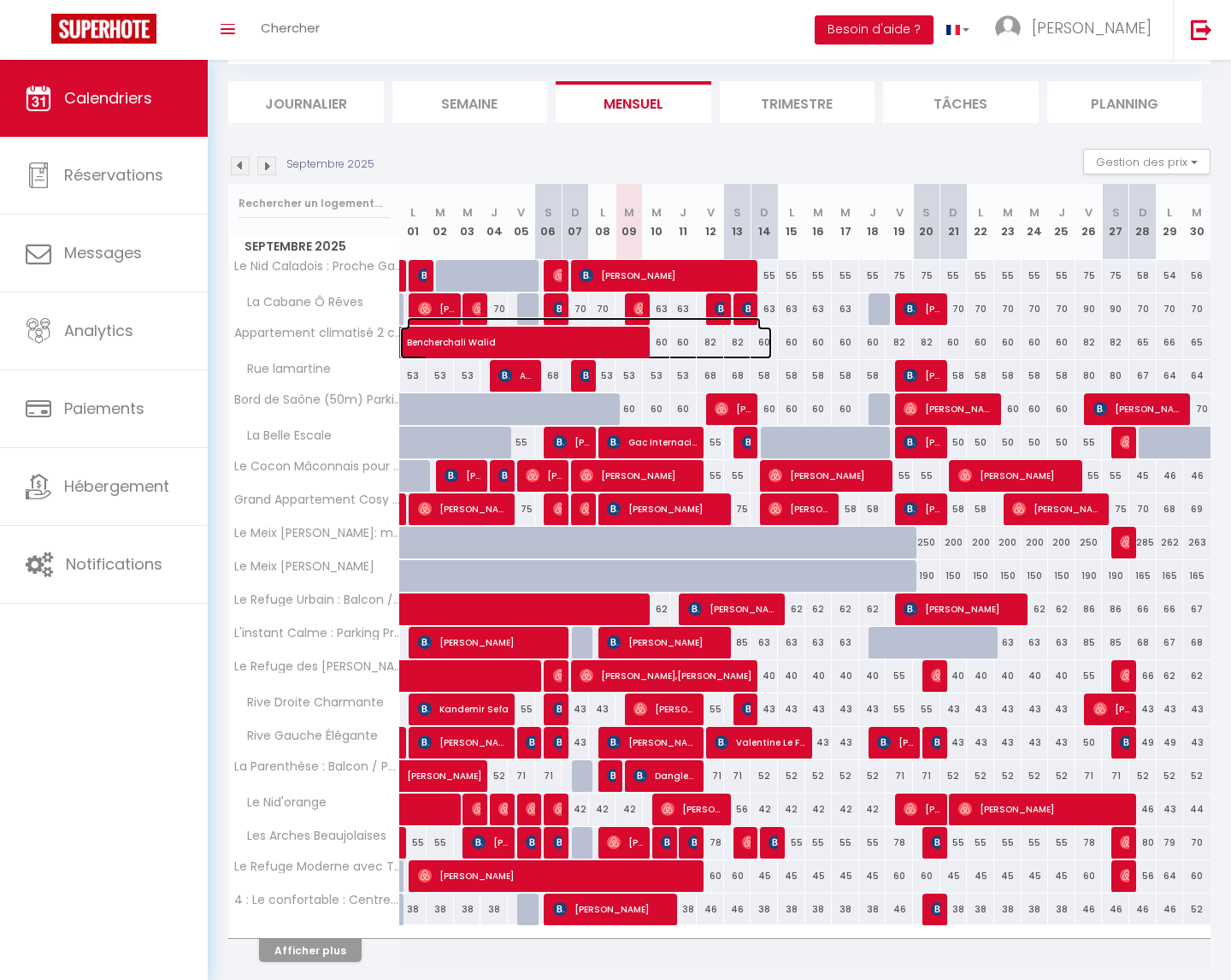
click at [767, 343] on span at bounding box center [595, 343] width 354 height 33
select select "OK"
select select "0"
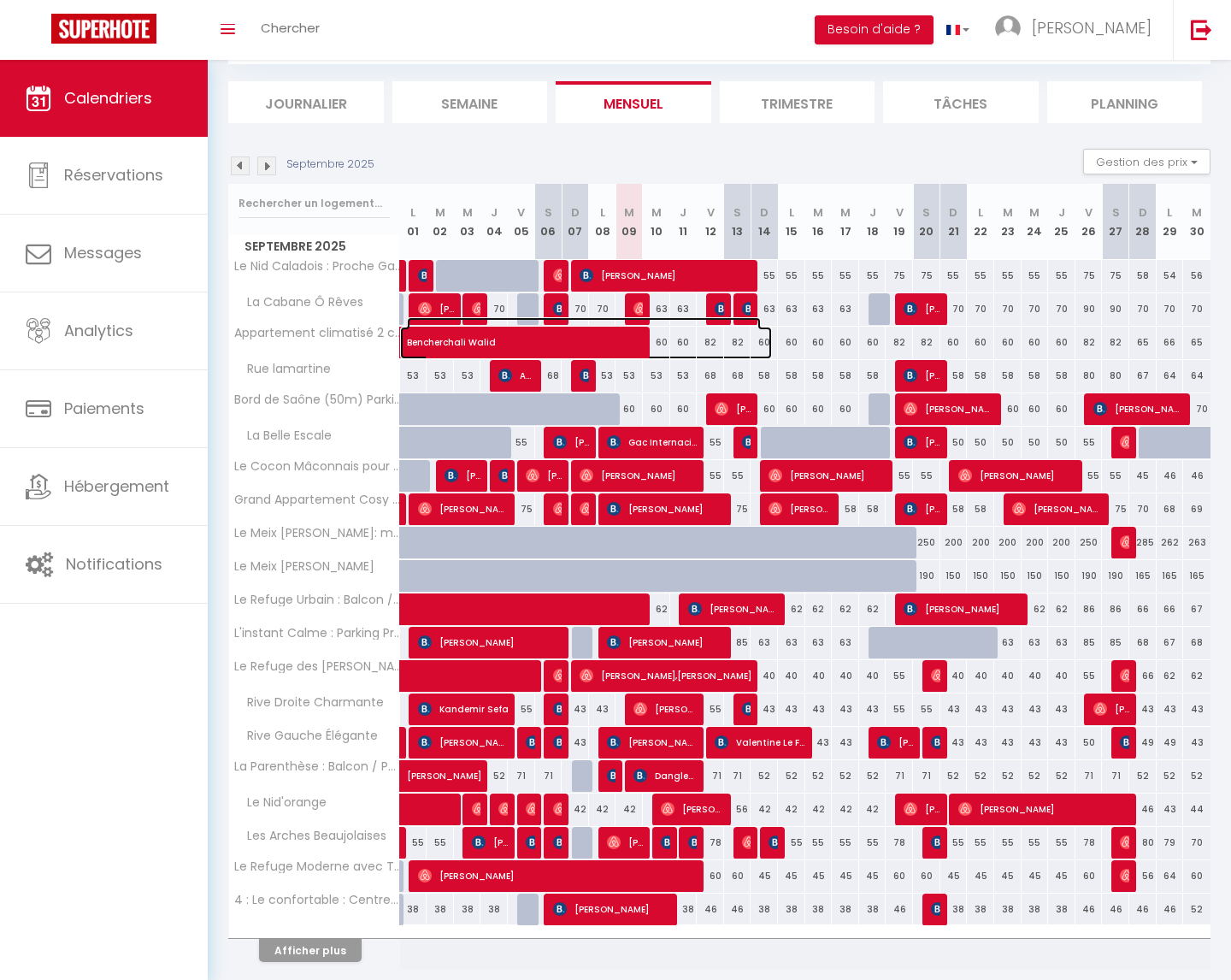
select select "1"
select select
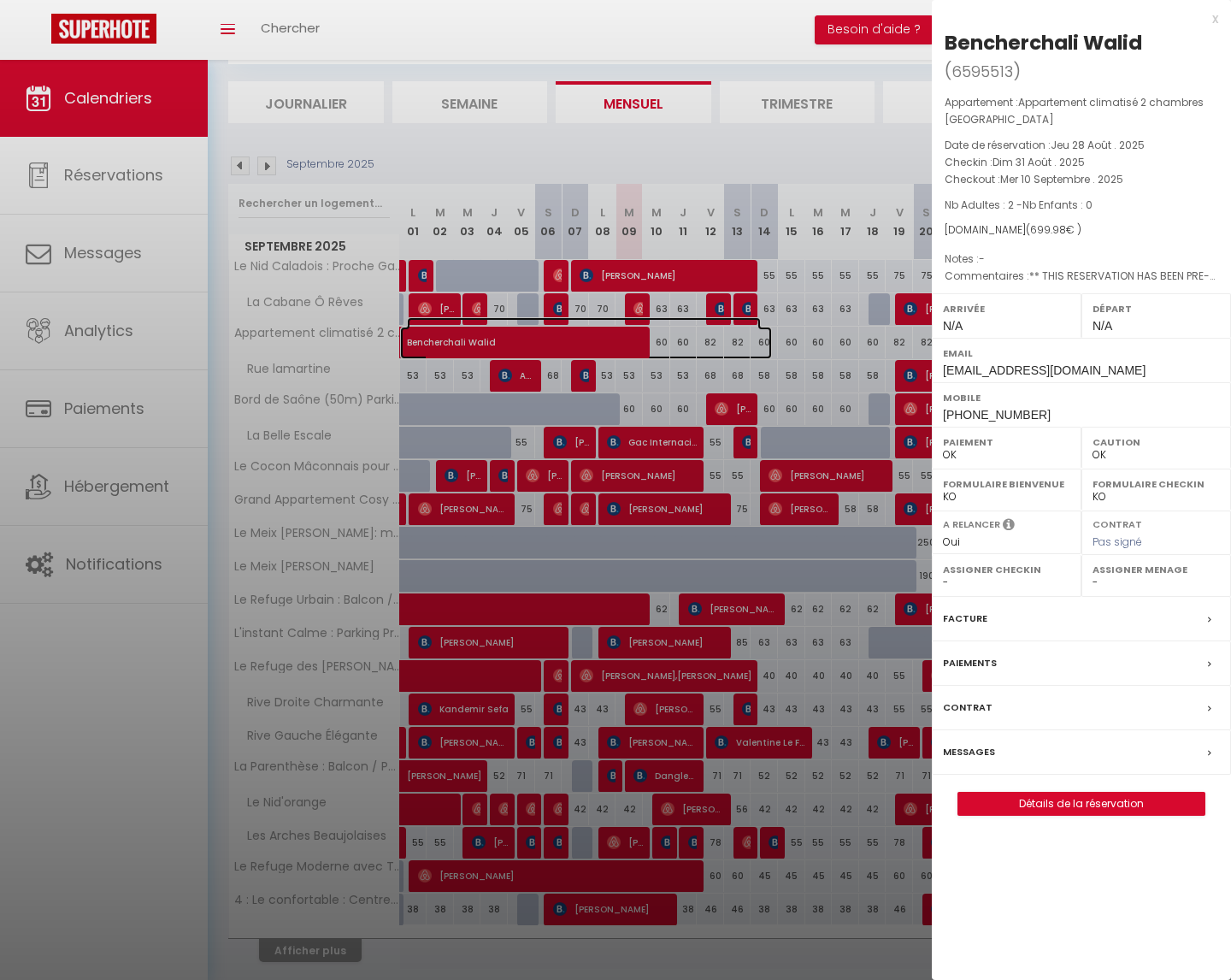
select select "23705"
select select "46682"
click at [1217, 17] on div "x" at bounding box center [1075, 19] width 287 height 21
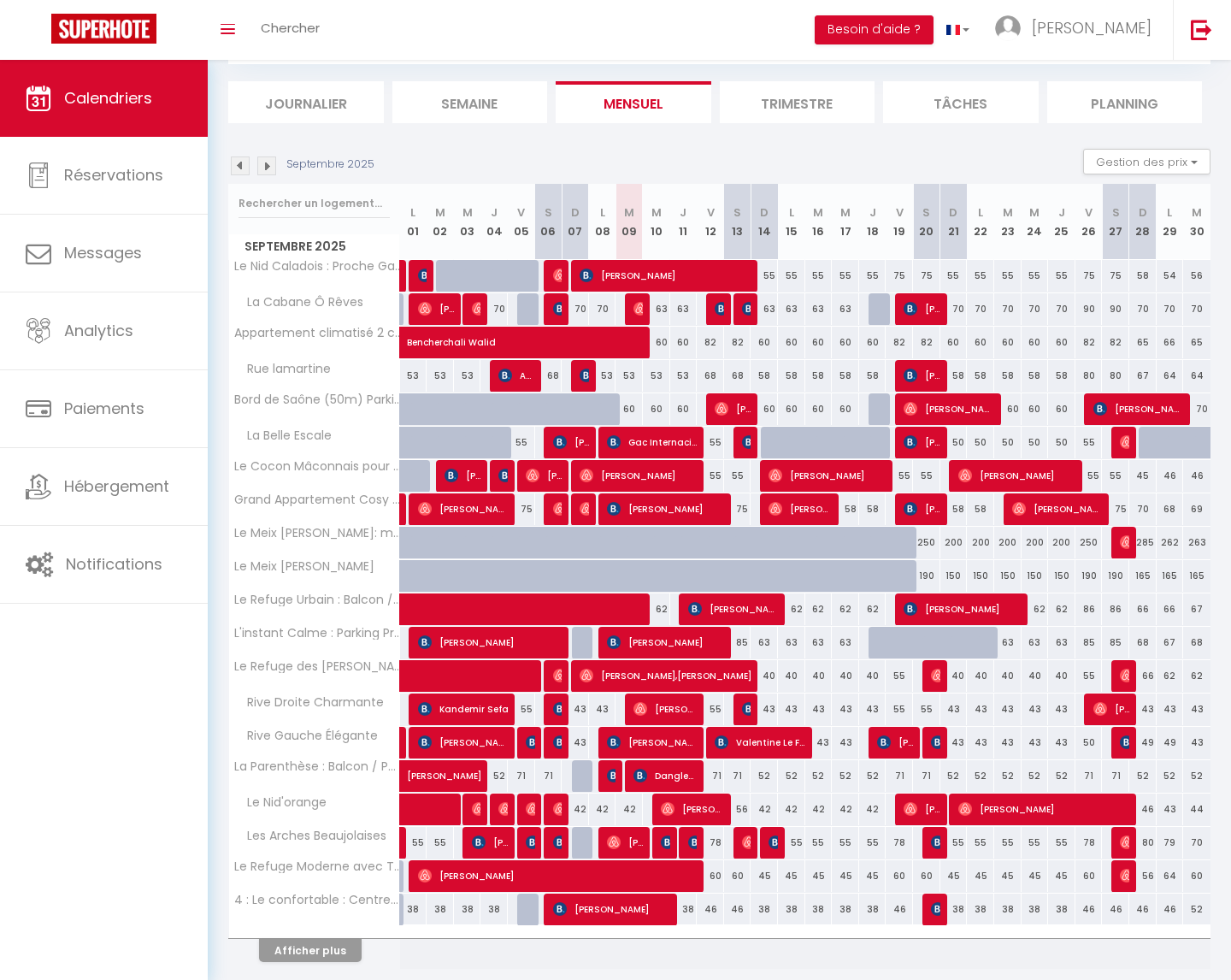
click at [792, 340] on div "60" at bounding box center [792, 343] width 28 height 32
type input "60"
type input "Lun 15 Septembre 2025"
type input "[DATE]"
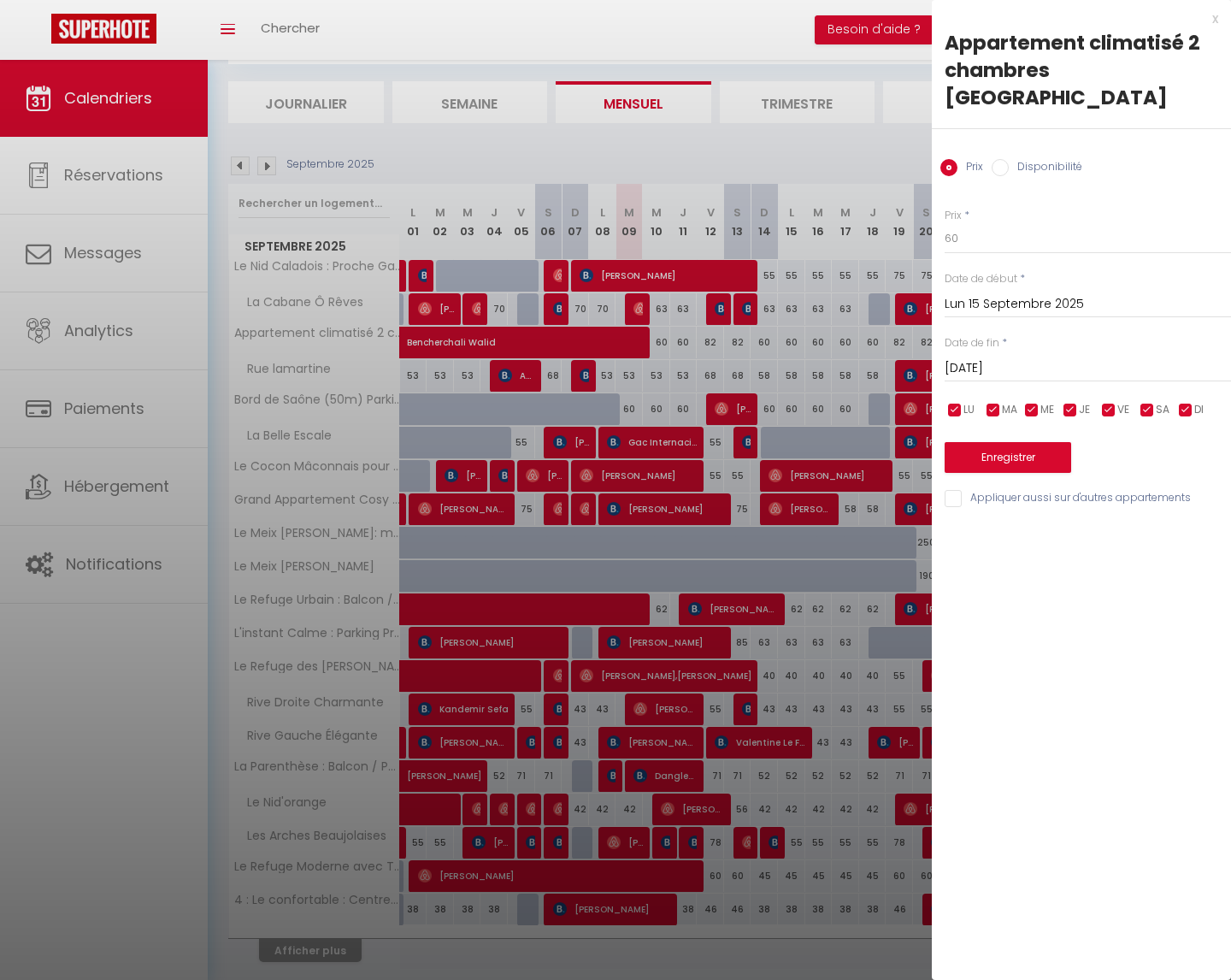
click at [1000, 357] on input "[DATE]" at bounding box center [1088, 368] width 287 height 22
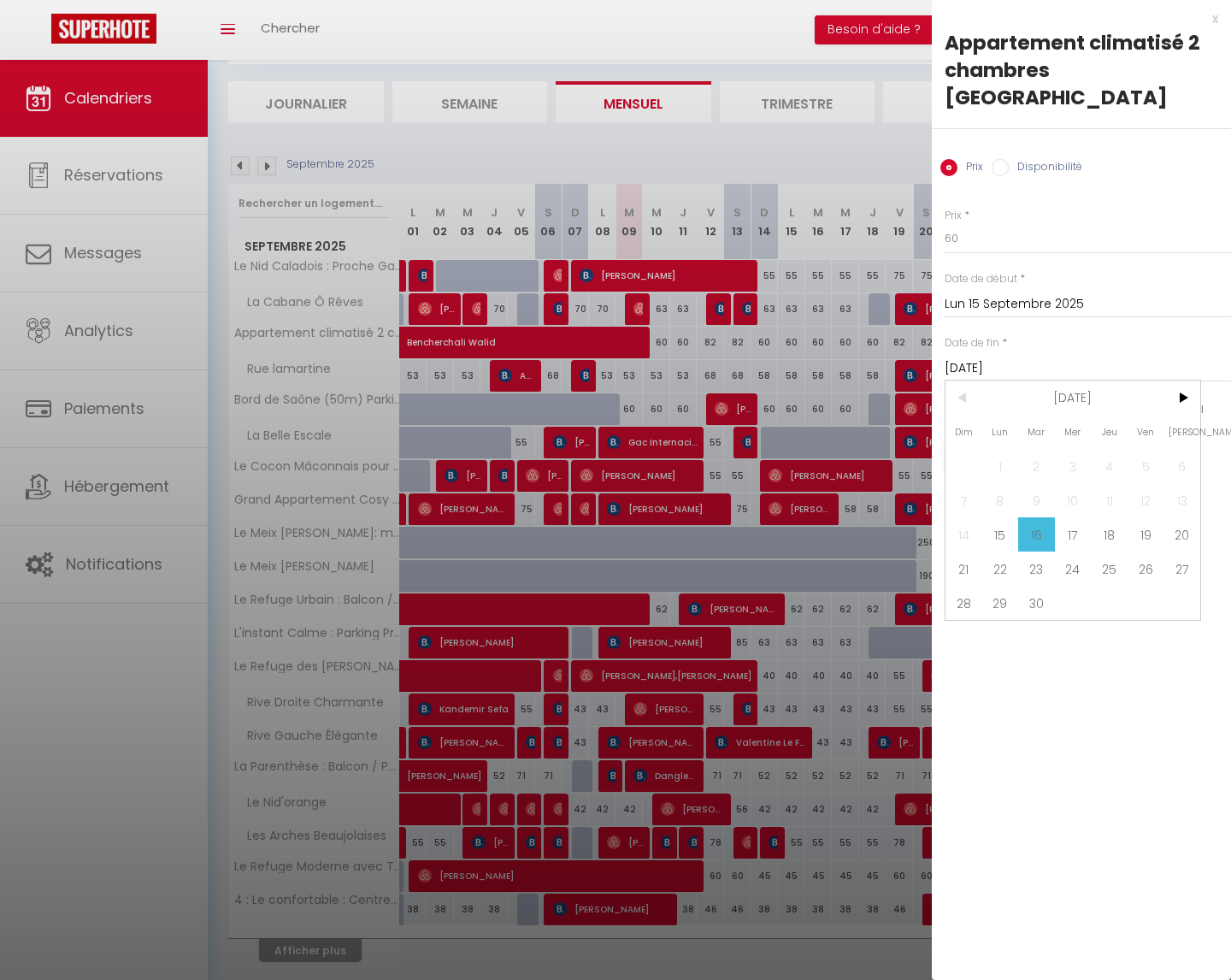
click at [861, 330] on div at bounding box center [616, 490] width 1231 height 980
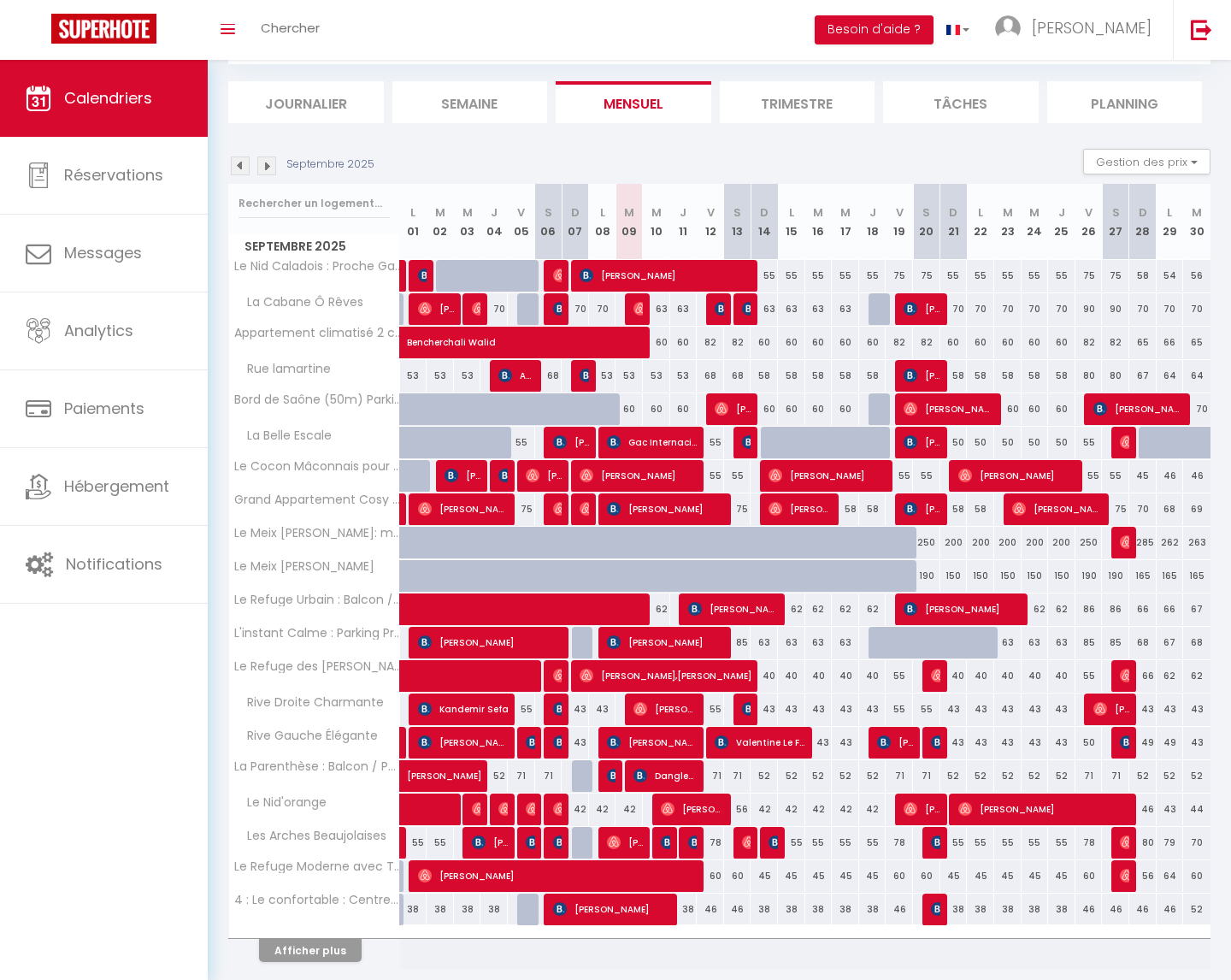
click at [269, 166] on img at bounding box center [266, 166] width 19 height 19
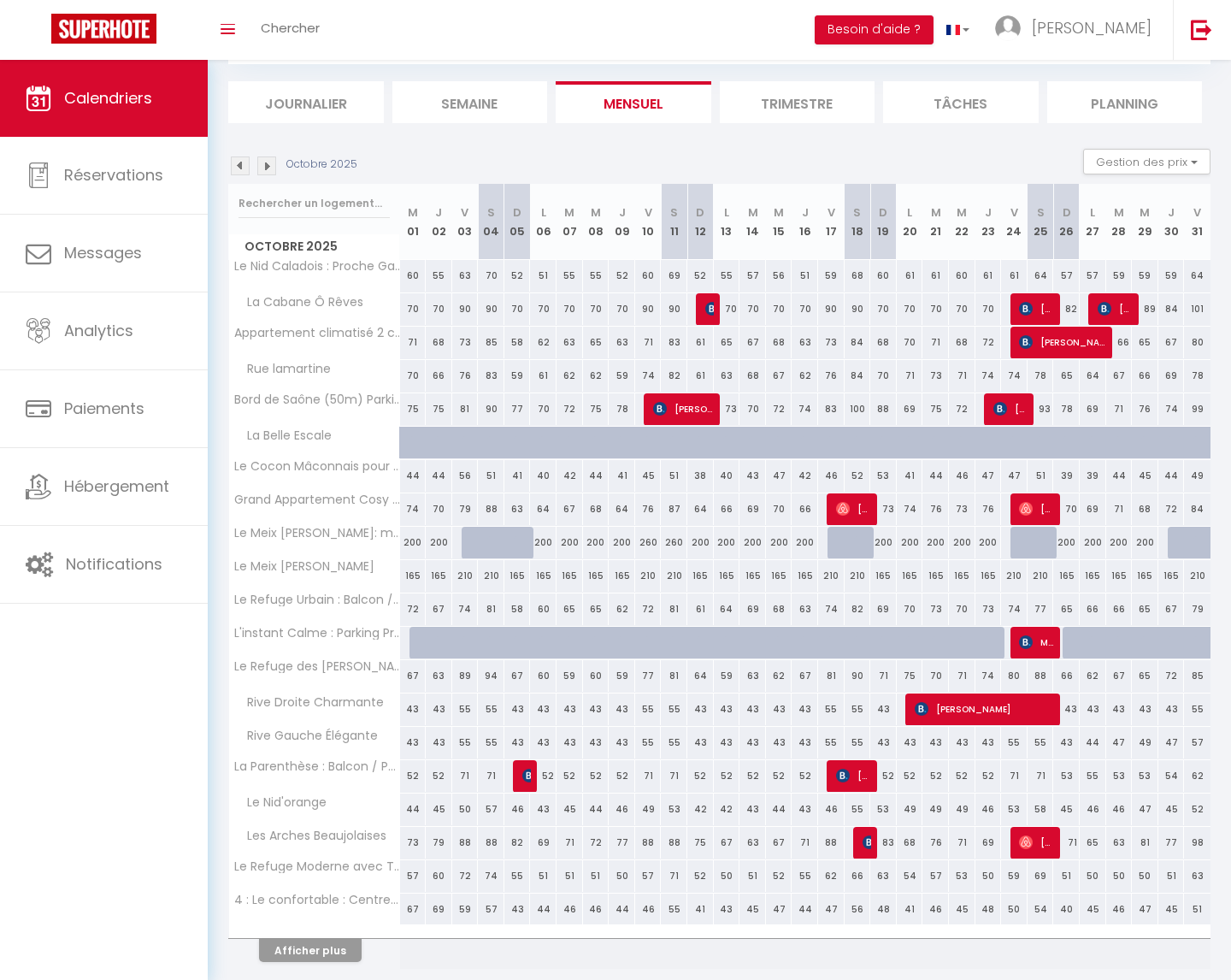
click at [235, 164] on img at bounding box center [240, 166] width 19 height 19
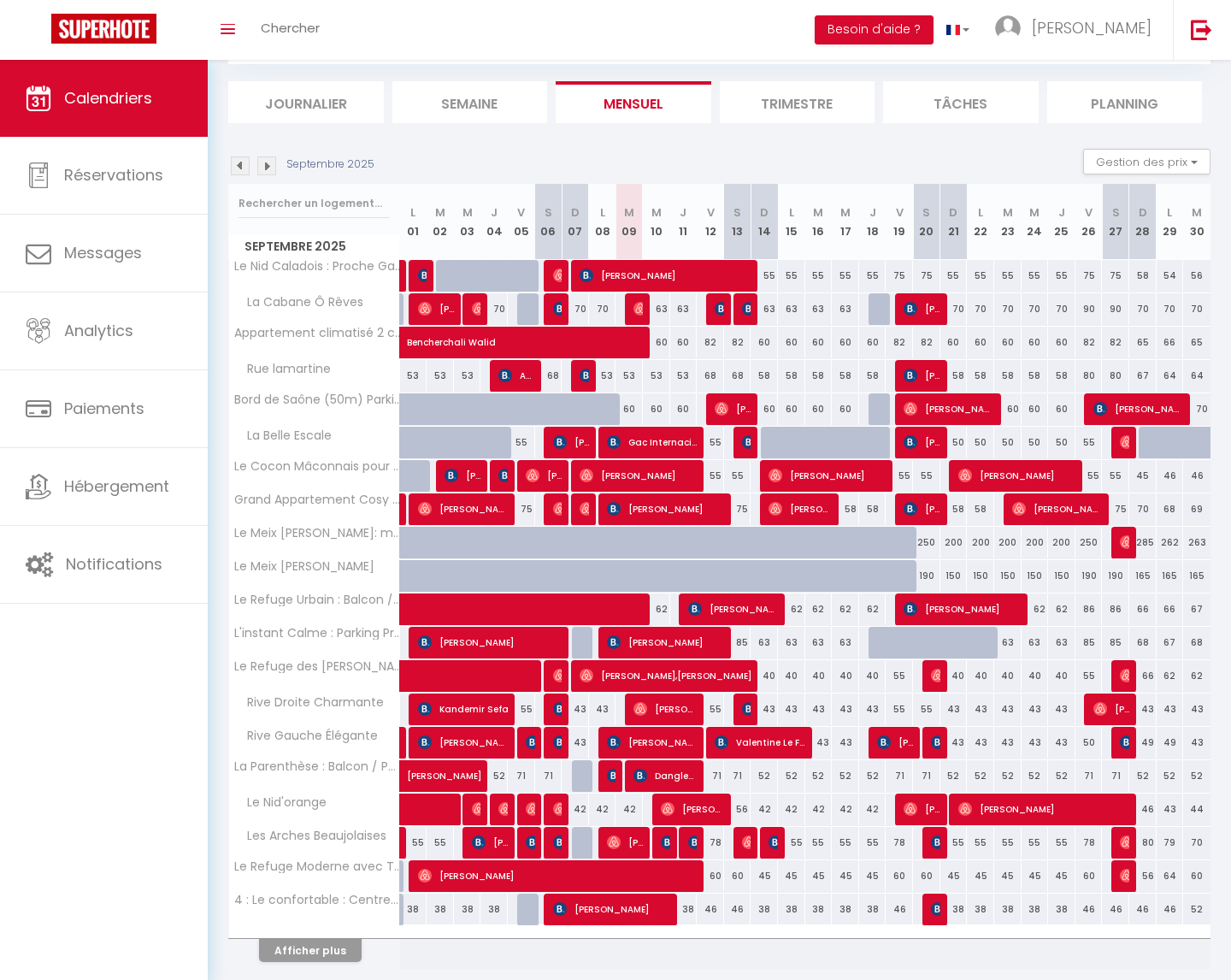
click at [796, 342] on div "60" at bounding box center [792, 343] width 28 height 32
type input "60"
type input "Lun 15 Septembre 2025"
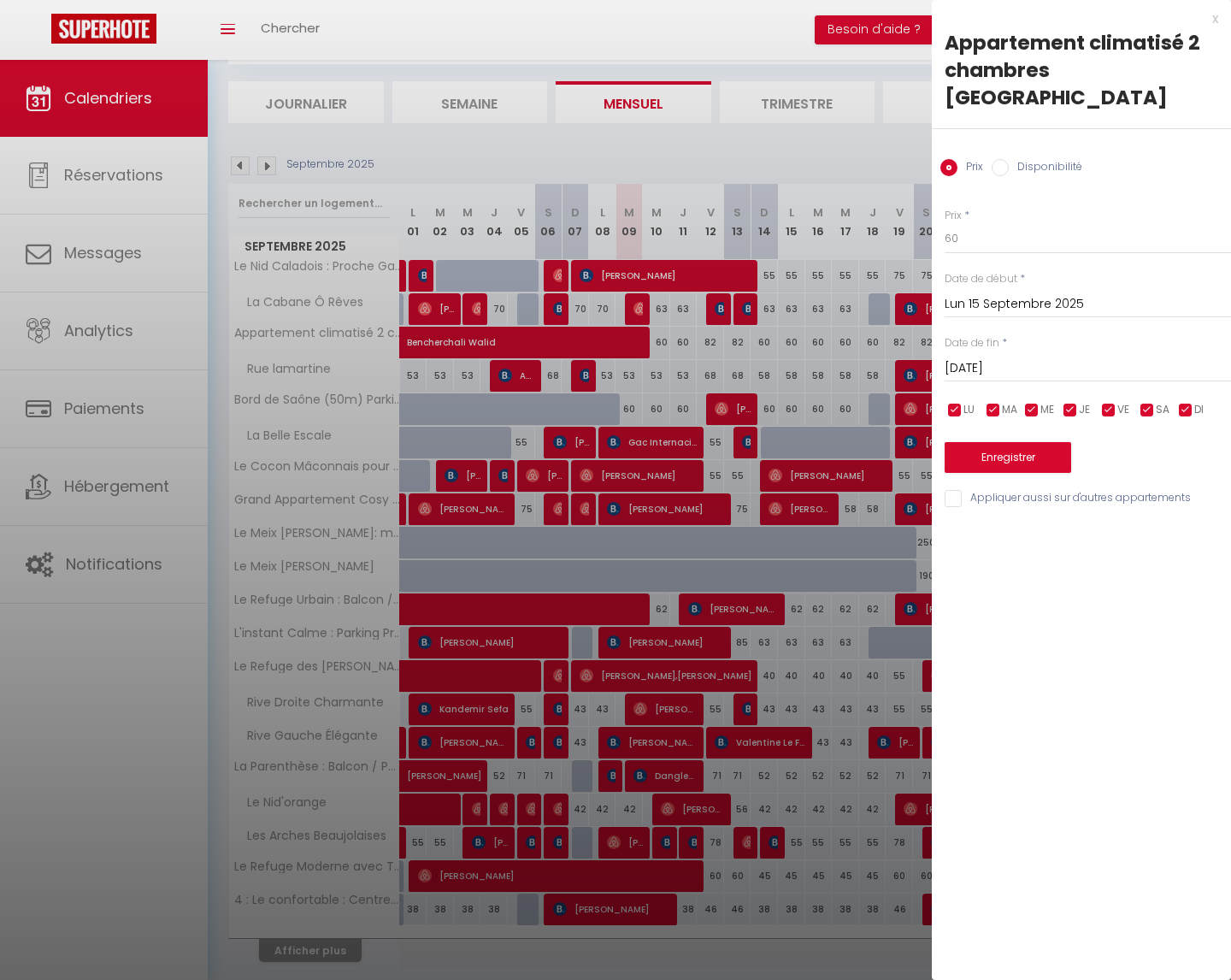
click at [1012, 357] on input "[DATE]" at bounding box center [1088, 368] width 287 height 22
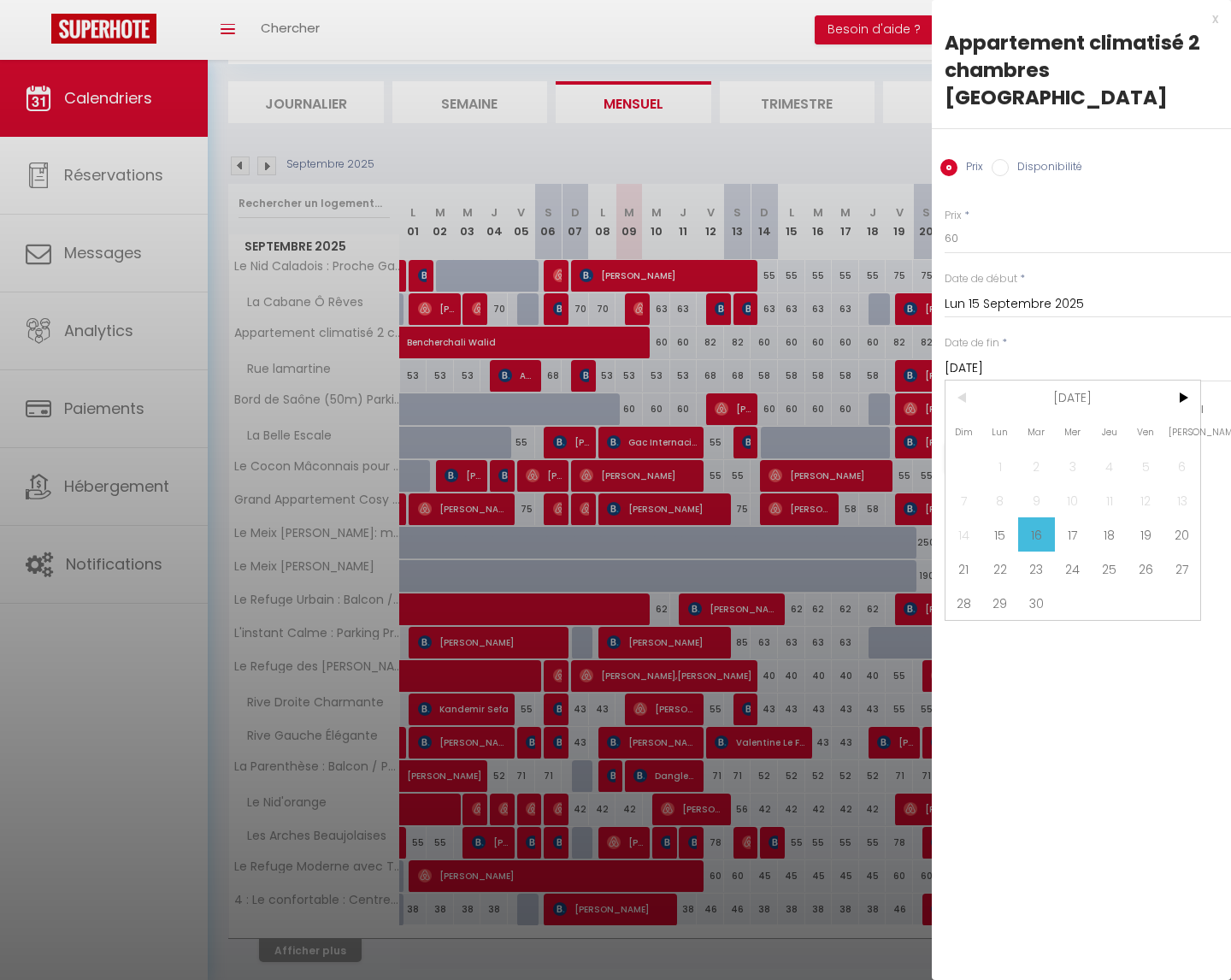
drag, startPoint x: 1189, startPoint y: 368, endPoint x: 1171, endPoint y: 416, distance: 51.3
click at [1189, 380] on span ">" at bounding box center [1181, 397] width 37 height 34
click at [1146, 586] on span "31" at bounding box center [1146, 603] width 37 height 34
type input "Ven 31 Octobre 2025"
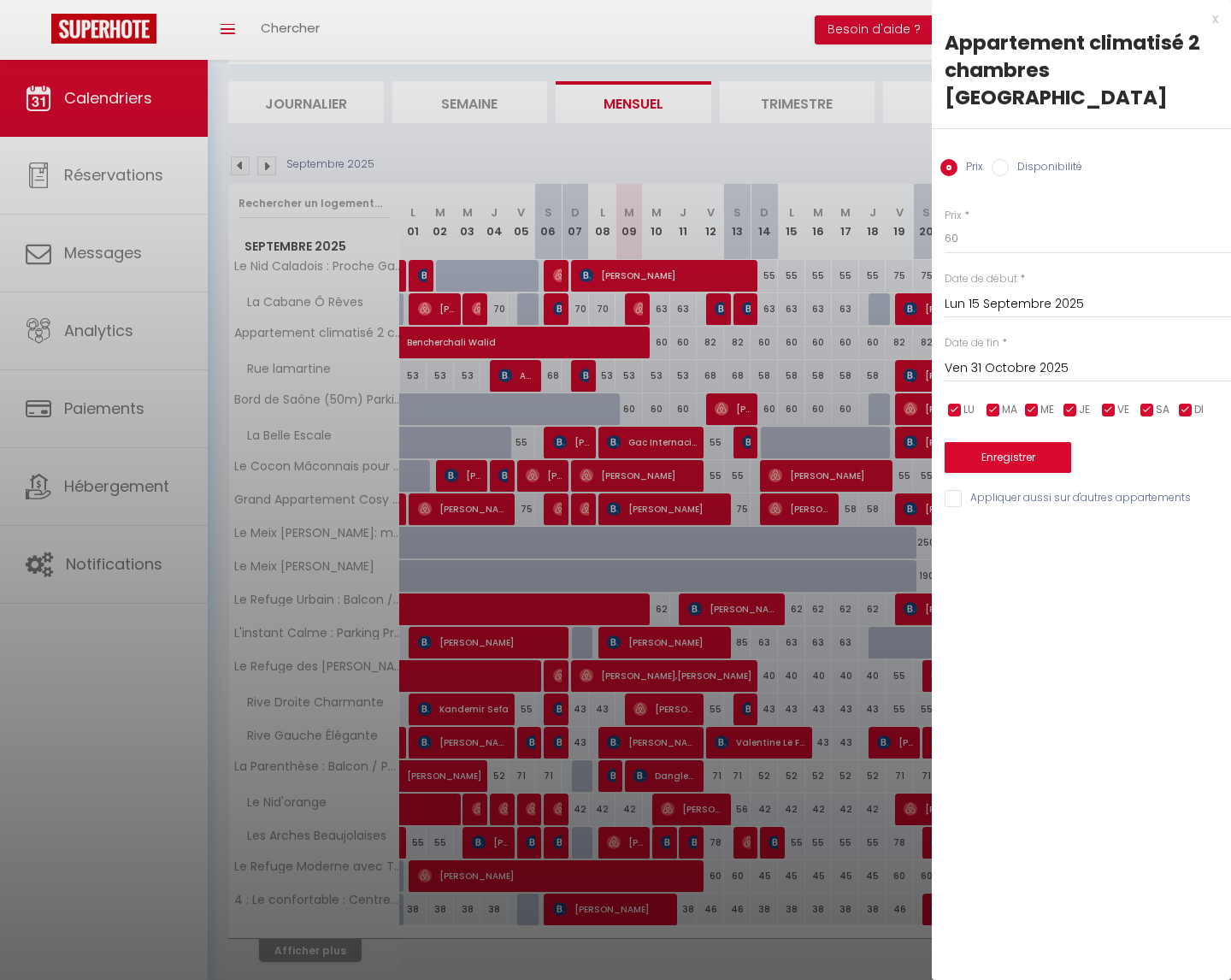
drag, startPoint x: 1107, startPoint y: 385, endPoint x: 1141, endPoint y: 383, distance: 34.1
click at [1110, 402] on input "checkbox" at bounding box center [1108, 410] width 17 height 17
checkbox input "false"
drag, startPoint x: 1151, startPoint y: 383, endPoint x: 1056, endPoint y: 308, distance: 121.0
click at [1151, 402] on input "checkbox" at bounding box center [1147, 410] width 17 height 17
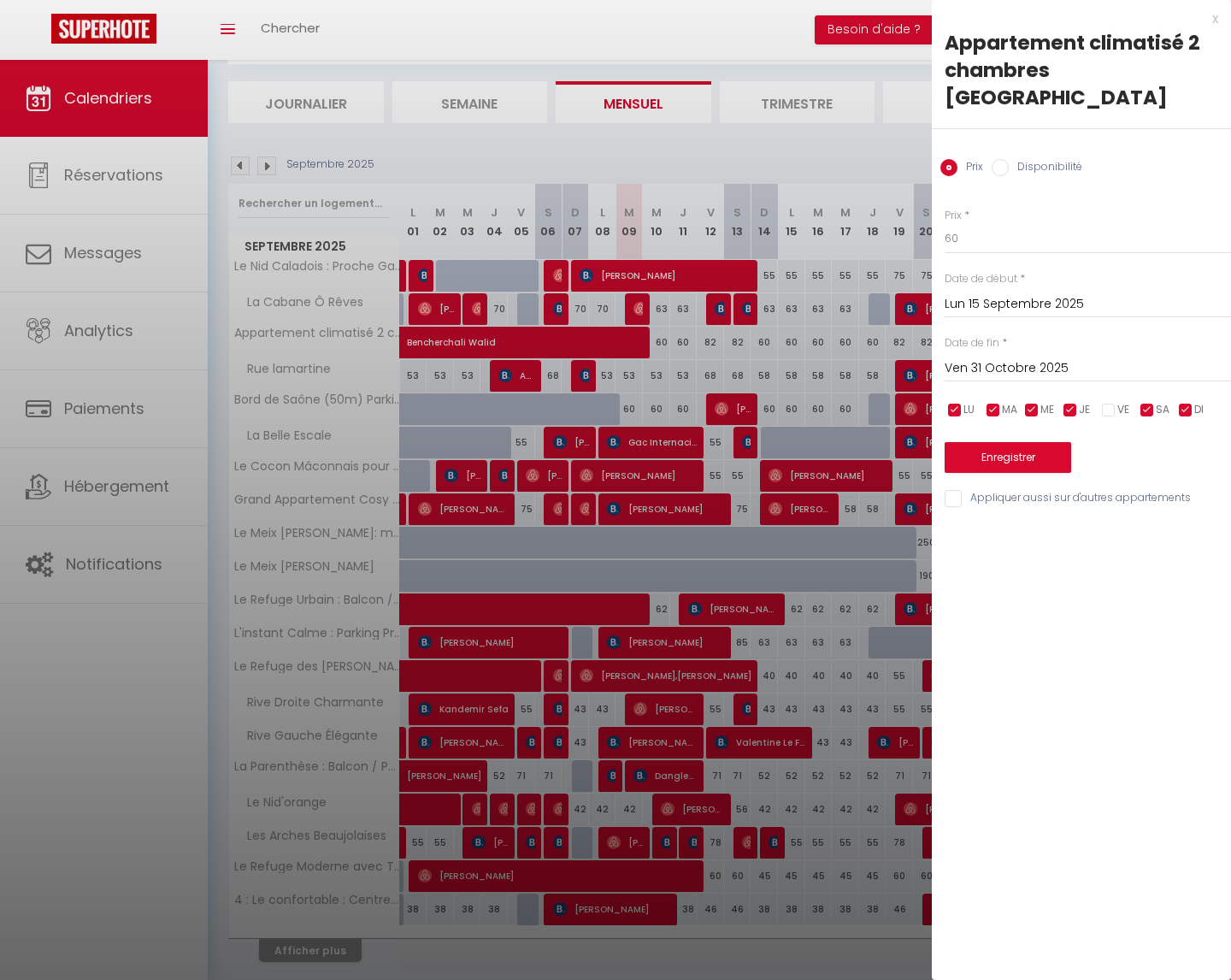
checkbox input "false"
click at [1002, 442] on button "Enregistrer" at bounding box center [1008, 457] width 126 height 31
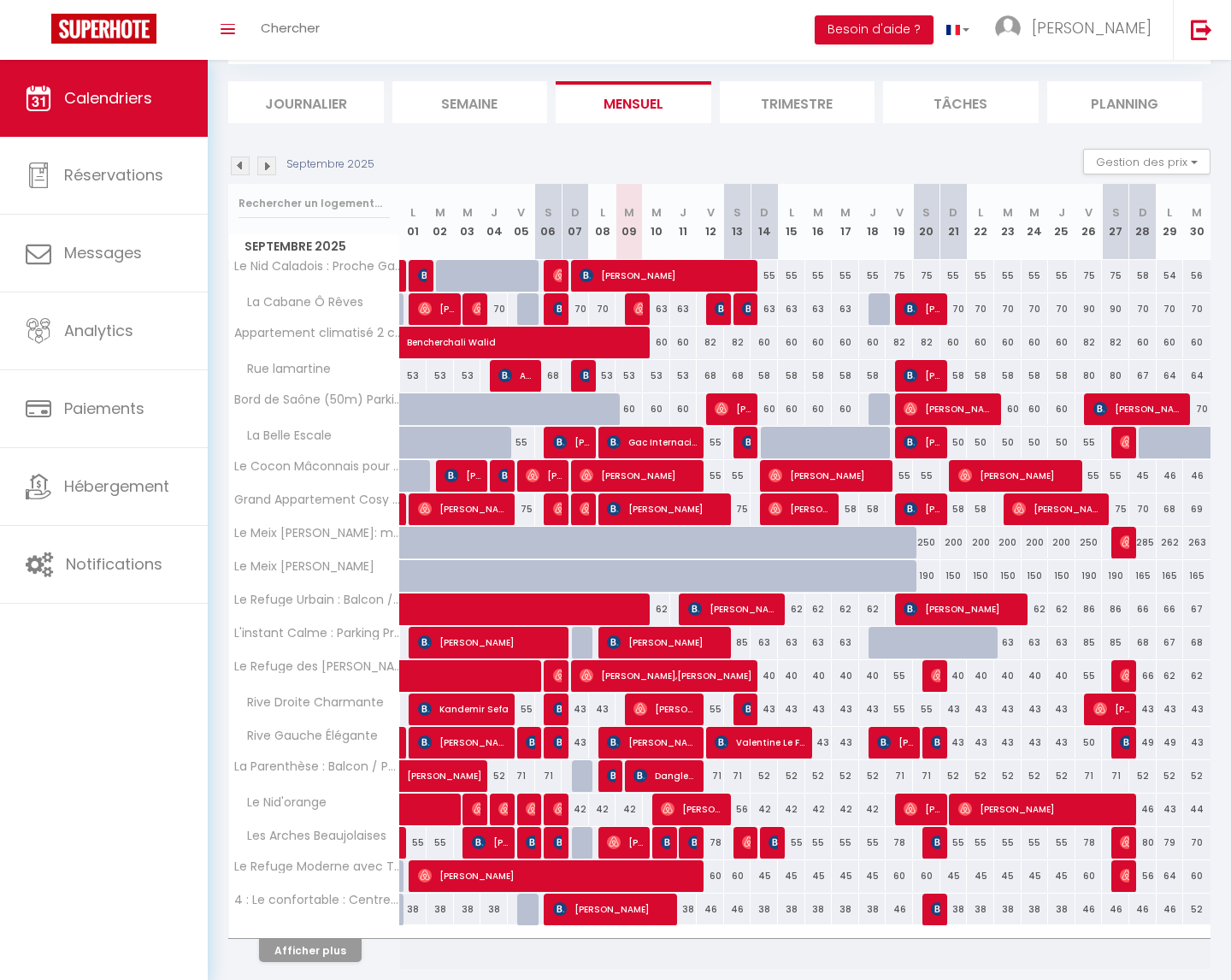
click at [790, 343] on div "60" at bounding box center [792, 343] width 28 height 32
type input "60"
type input "Lun 15 Septembre 2025"
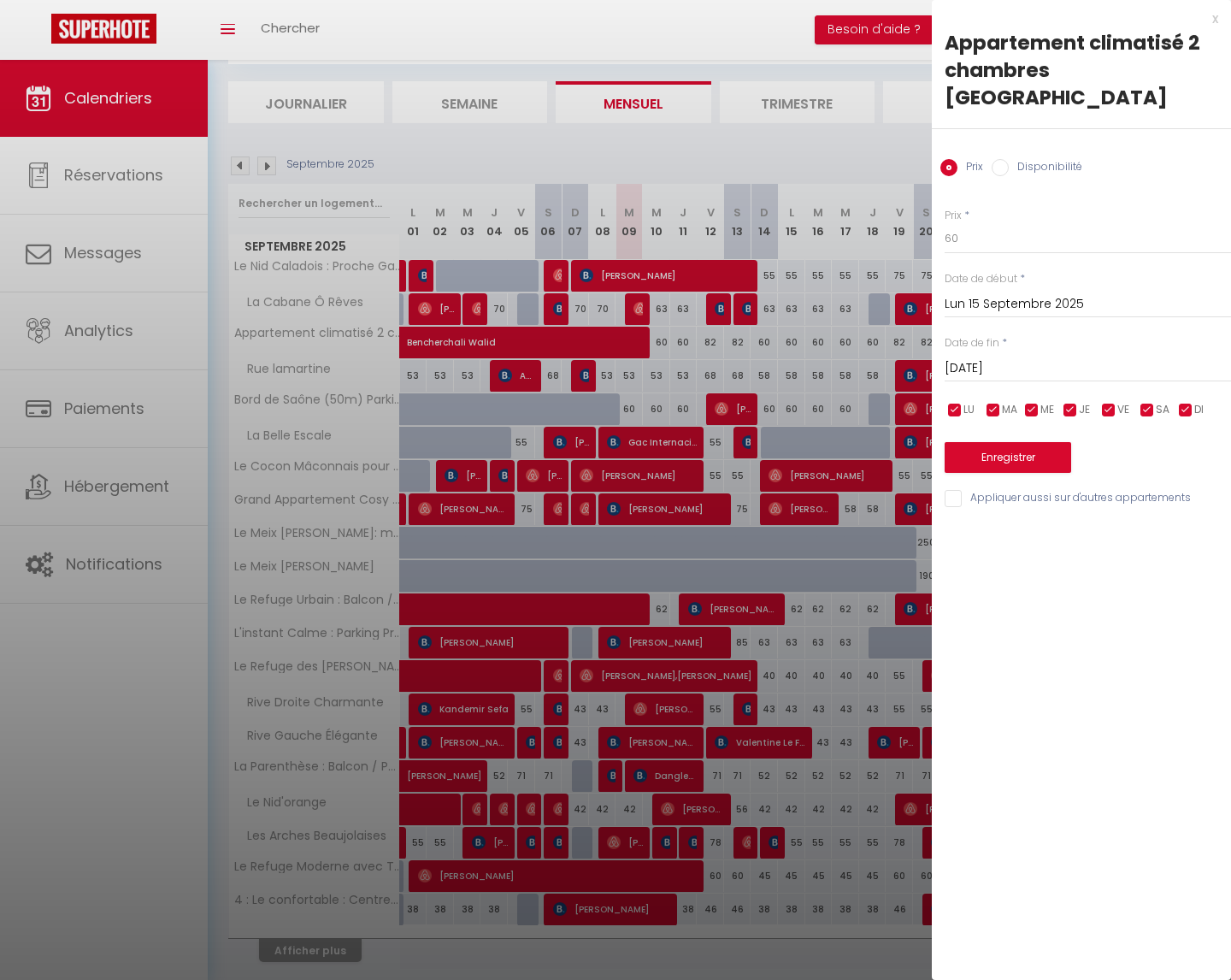
click at [1043, 357] on input "[DATE]" at bounding box center [1088, 368] width 287 height 22
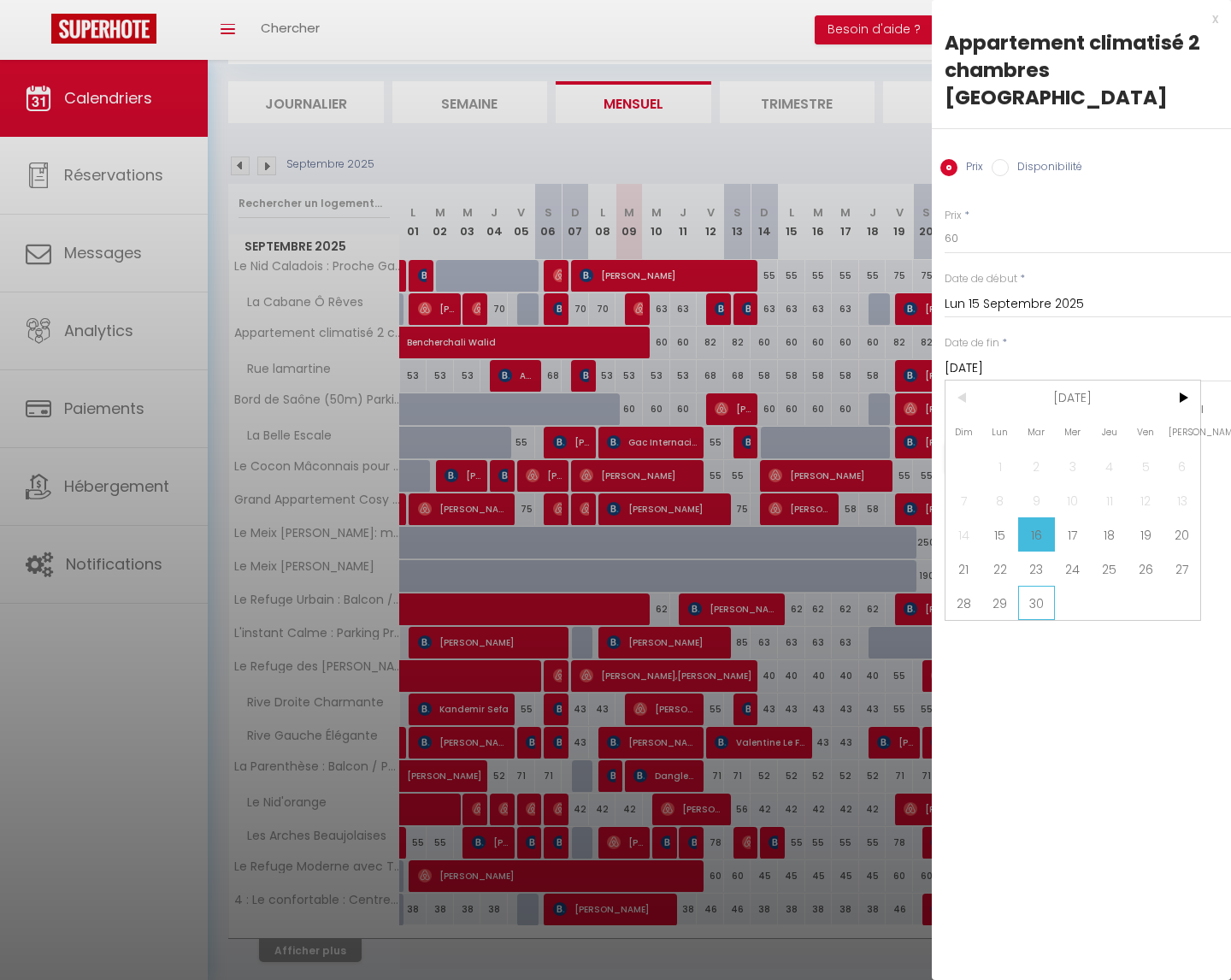
click at [1039, 586] on span "30" at bounding box center [1036, 603] width 37 height 34
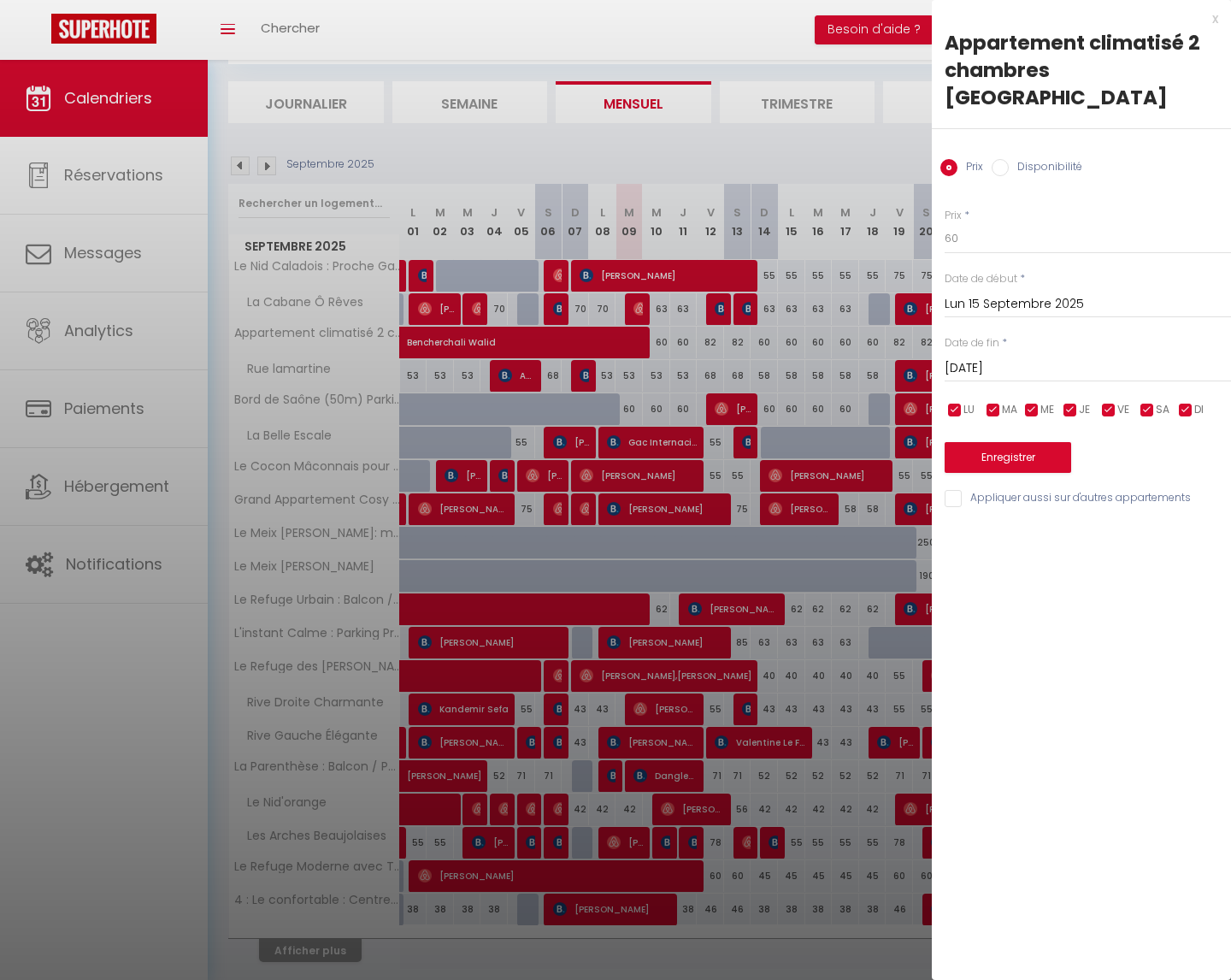
type input "[DATE]"
drag, startPoint x: 1105, startPoint y: 384, endPoint x: 1128, endPoint y: 382, distance: 23.1
click at [1105, 402] on input "checkbox" at bounding box center [1108, 410] width 17 height 17
checkbox input "false"
drag, startPoint x: 1150, startPoint y: 380, endPoint x: 1132, endPoint y: 360, distance: 26.9
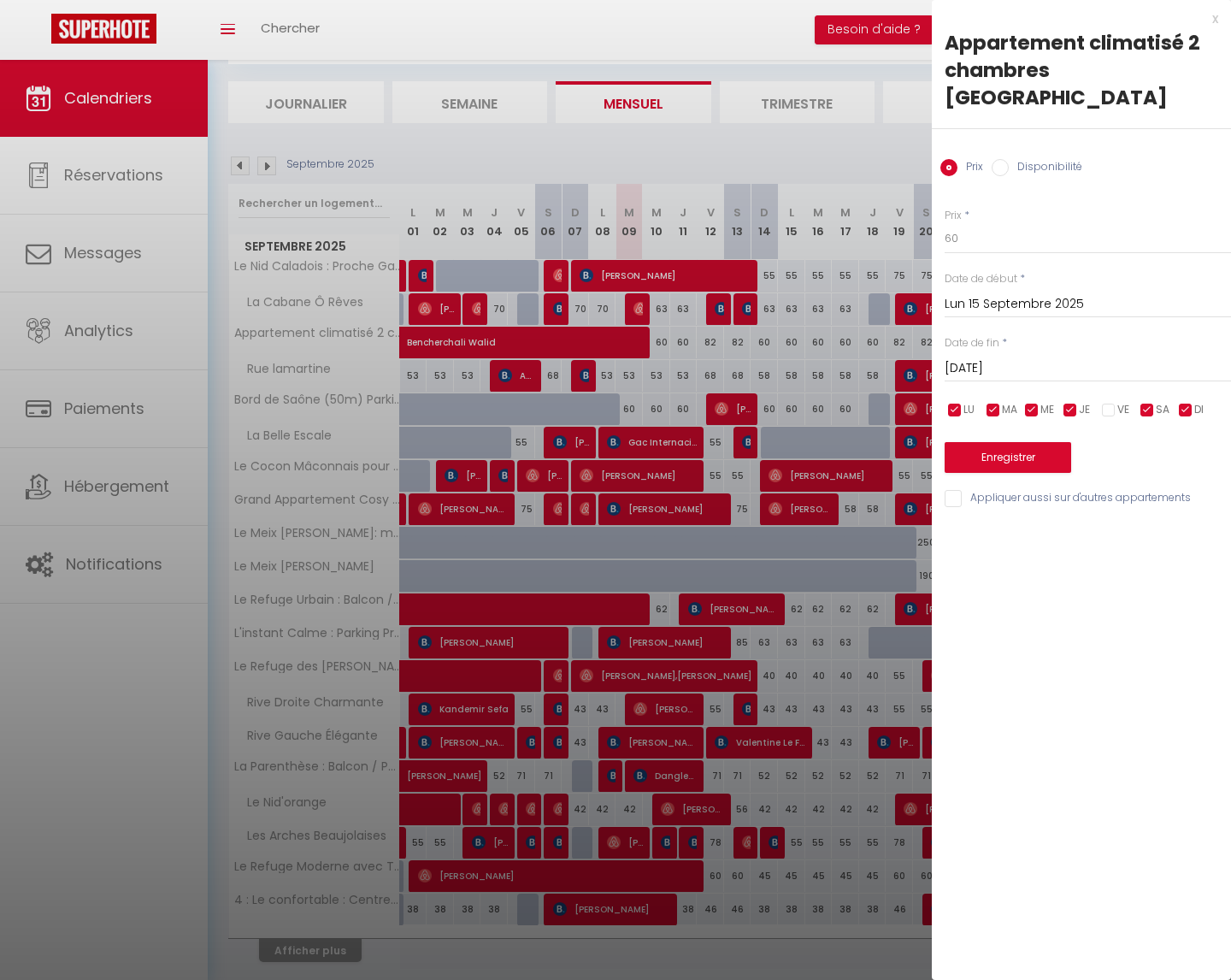
click at [1150, 402] on input "checkbox" at bounding box center [1147, 410] width 17 height 17
checkbox input "false"
click at [985, 223] on input "60" at bounding box center [1088, 238] width 287 height 31
type input "6"
type input "56"
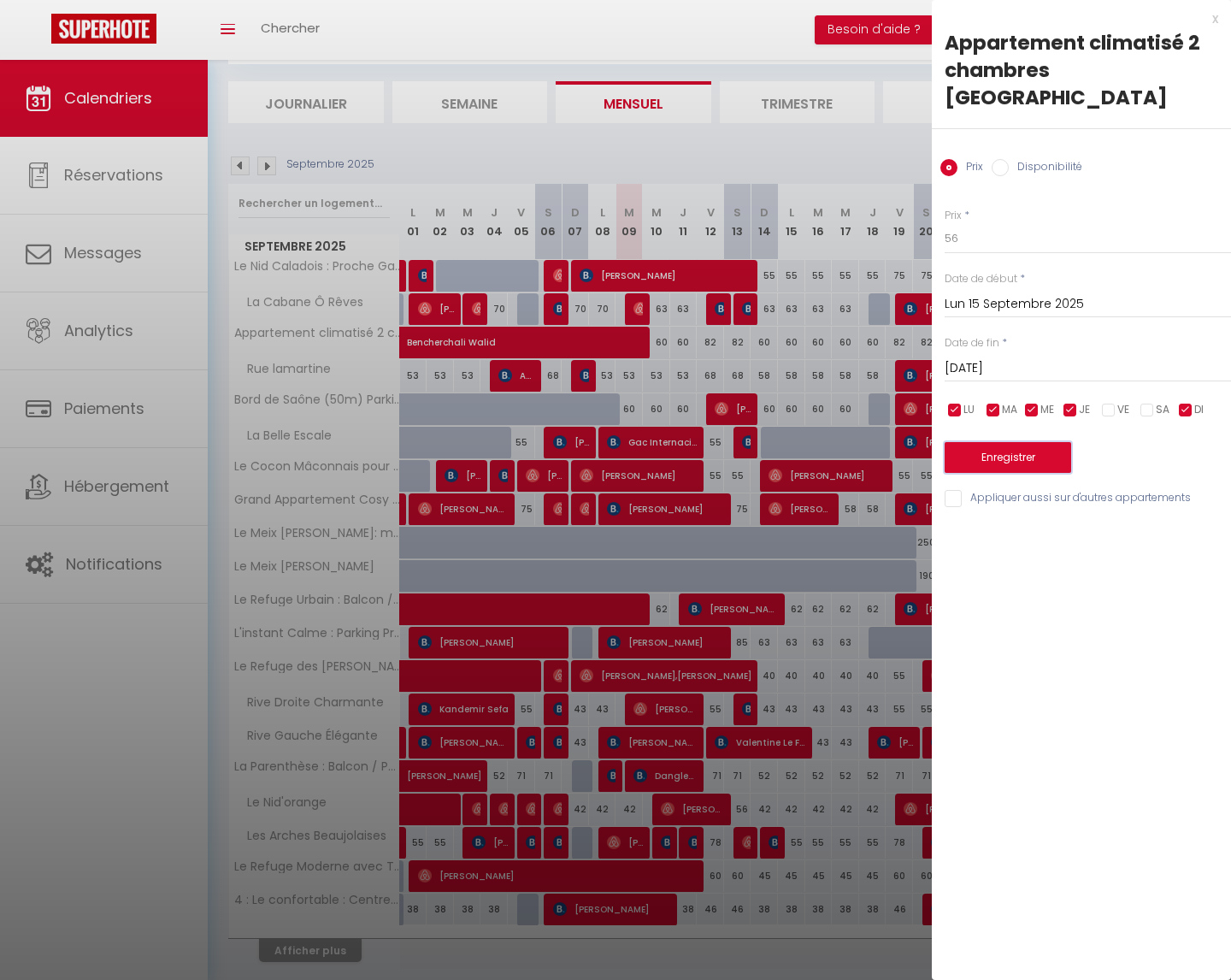
click at [1018, 442] on button "Enregistrer" at bounding box center [1008, 457] width 126 height 31
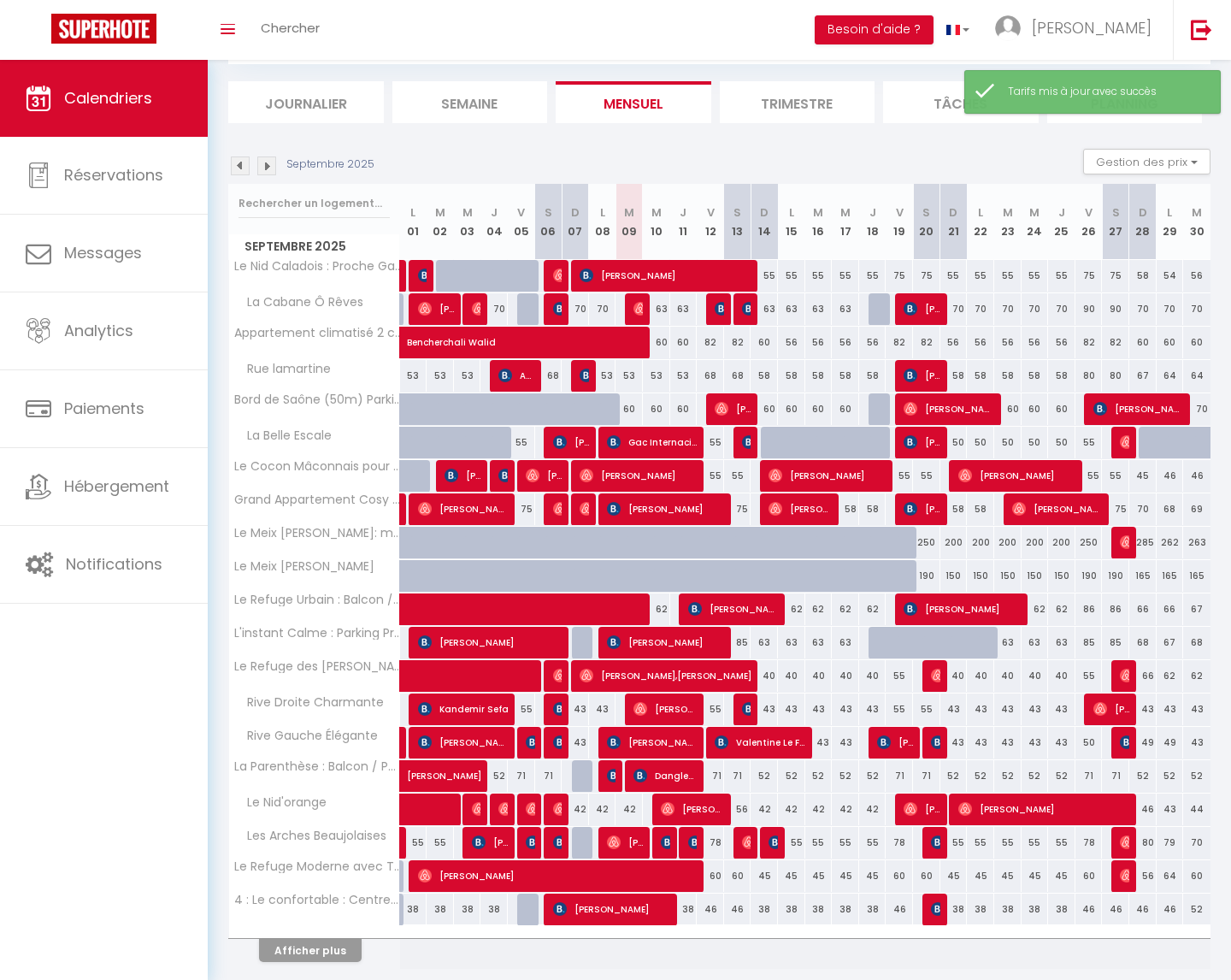
click at [631, 373] on div "53" at bounding box center [629, 376] width 28 height 32
type input "53"
type input "[DATE]"
type input "Mer 10 Septembre 2025"
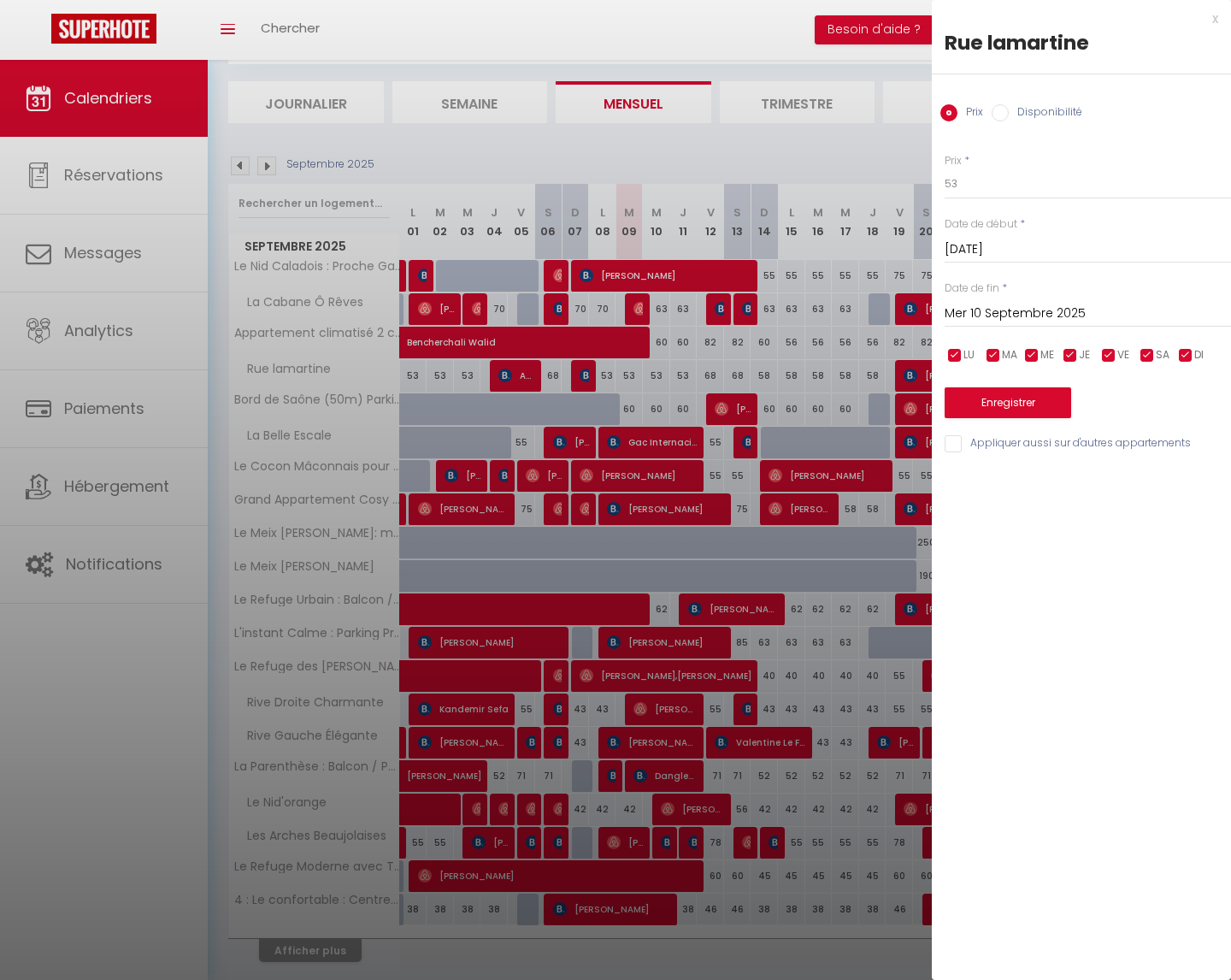
click at [1216, 20] on div "x" at bounding box center [1075, 19] width 287 height 21
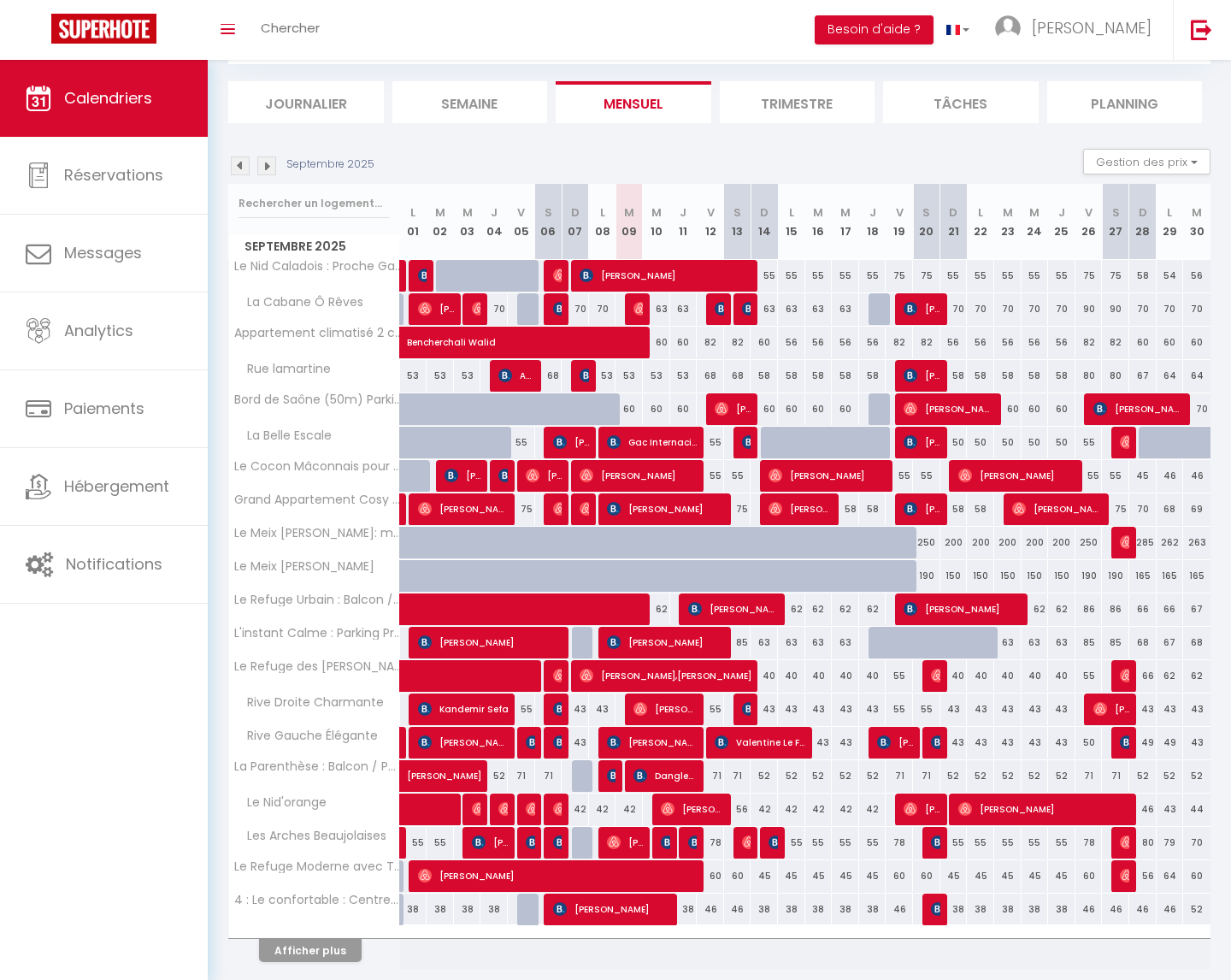
click at [792, 375] on div "58" at bounding box center [792, 376] width 28 height 32
type input "58"
type input "Lun 15 Septembre 2025"
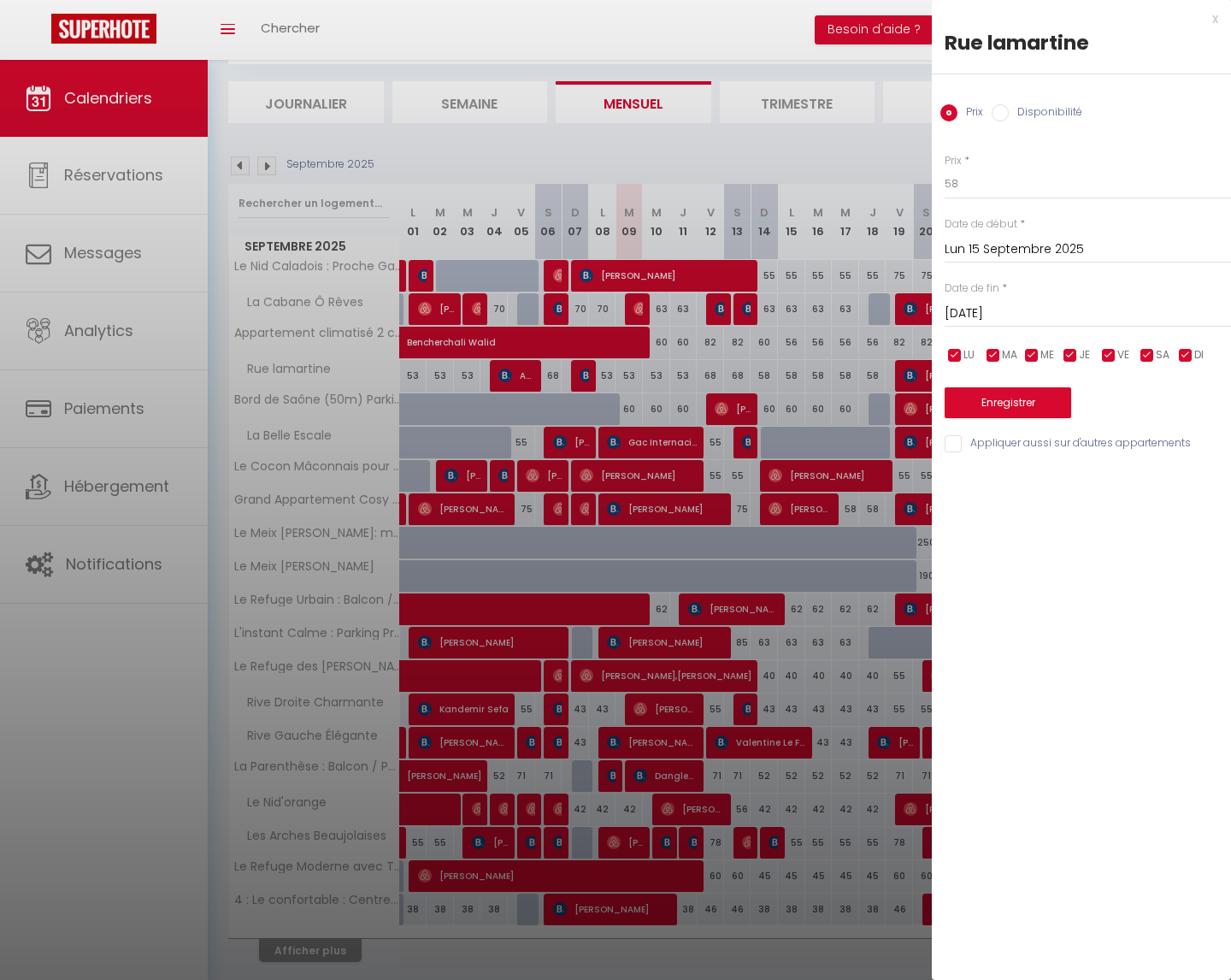
drag, startPoint x: 1019, startPoint y: 315, endPoint x: 1050, endPoint y: 343, distance: 41.8
click at [1019, 315] on input "[DATE]" at bounding box center [1088, 314] width 287 height 22
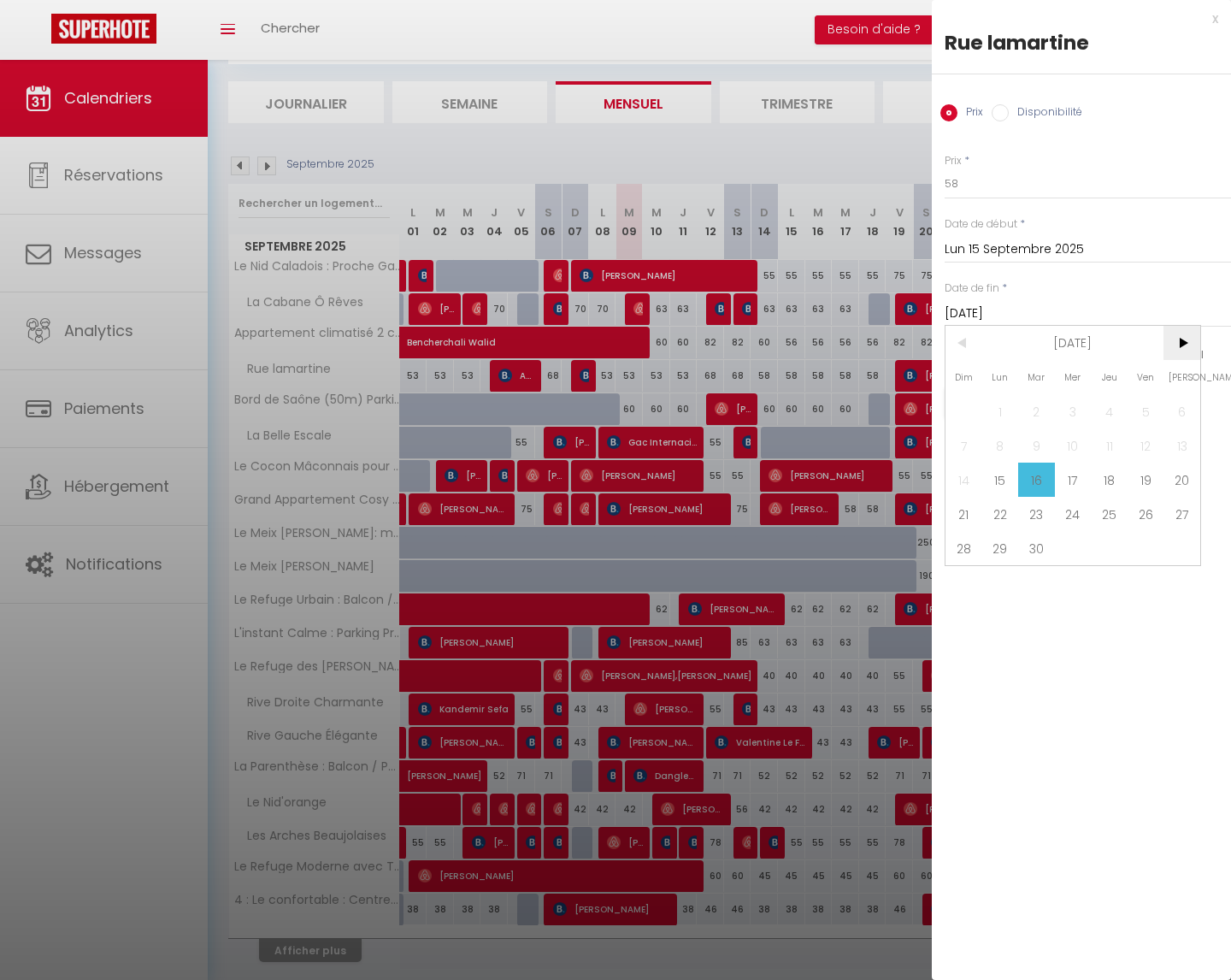
click at [1180, 341] on span ">" at bounding box center [1181, 343] width 37 height 34
drag, startPoint x: 1150, startPoint y: 547, endPoint x: 1137, endPoint y: 511, distance: 38.3
click at [1150, 547] on span "31" at bounding box center [1146, 548] width 37 height 34
type input "Ven 31 Octobre 2025"
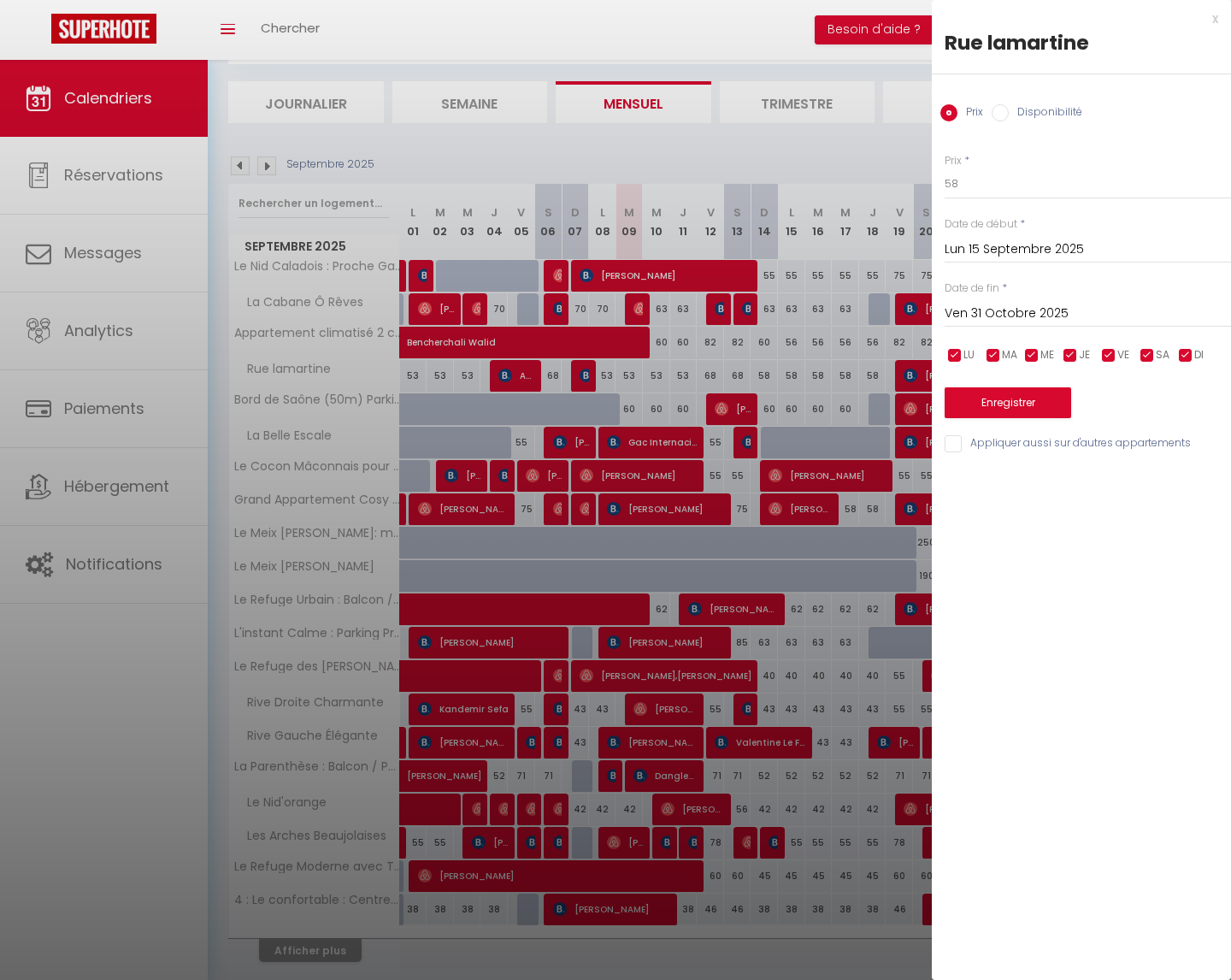
drag, startPoint x: 1107, startPoint y: 355, endPoint x: 1139, endPoint y: 355, distance: 32.0
click at [1107, 356] on input "checkbox" at bounding box center [1108, 355] width 17 height 17
checkbox input "false"
click at [1151, 353] on input "checkbox" at bounding box center [1147, 355] width 17 height 17
checkbox input "false"
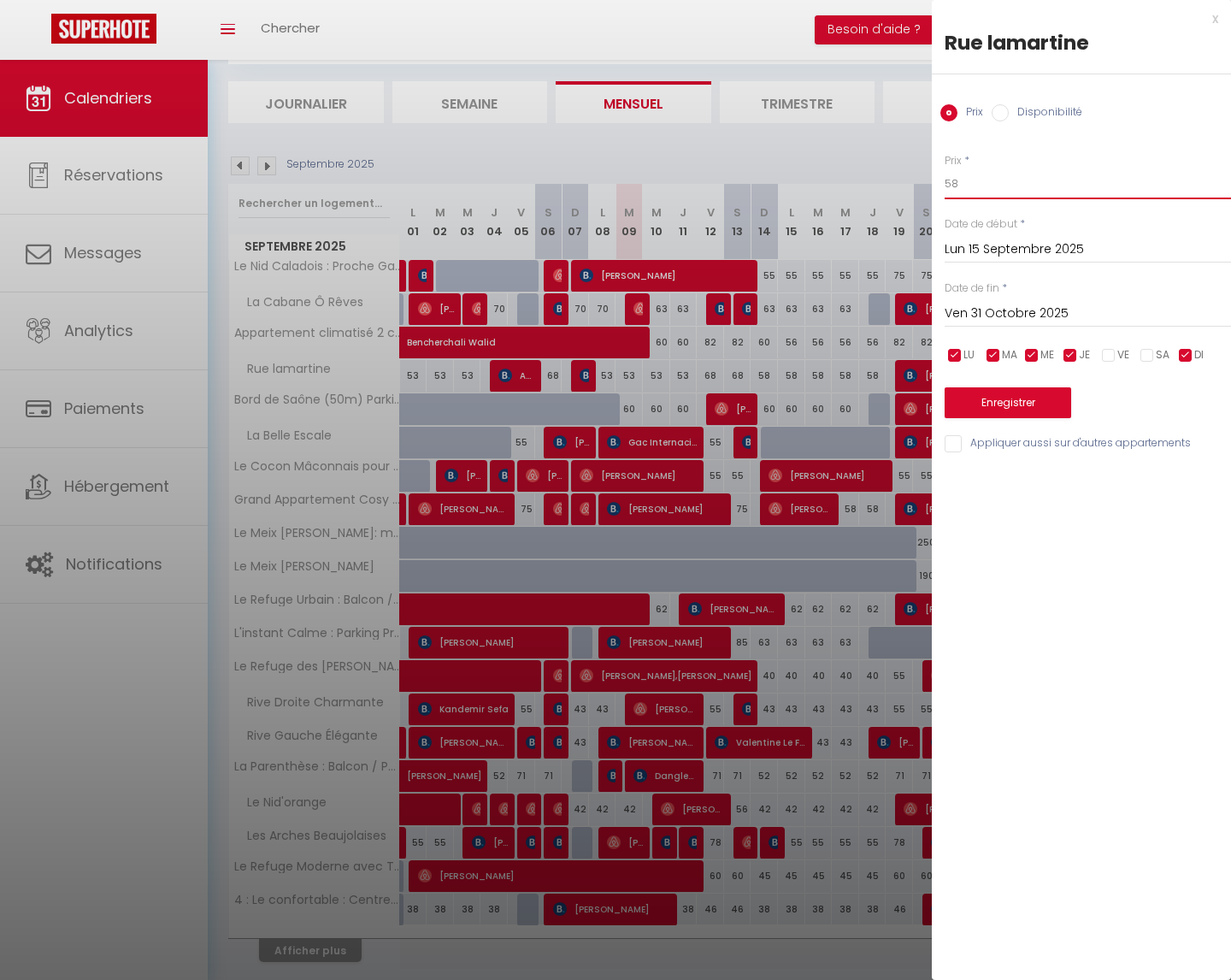
click at [1009, 188] on input "58" at bounding box center [1088, 184] width 287 height 31
type input "54"
click at [987, 398] on button "Enregistrer" at bounding box center [1008, 402] width 126 height 31
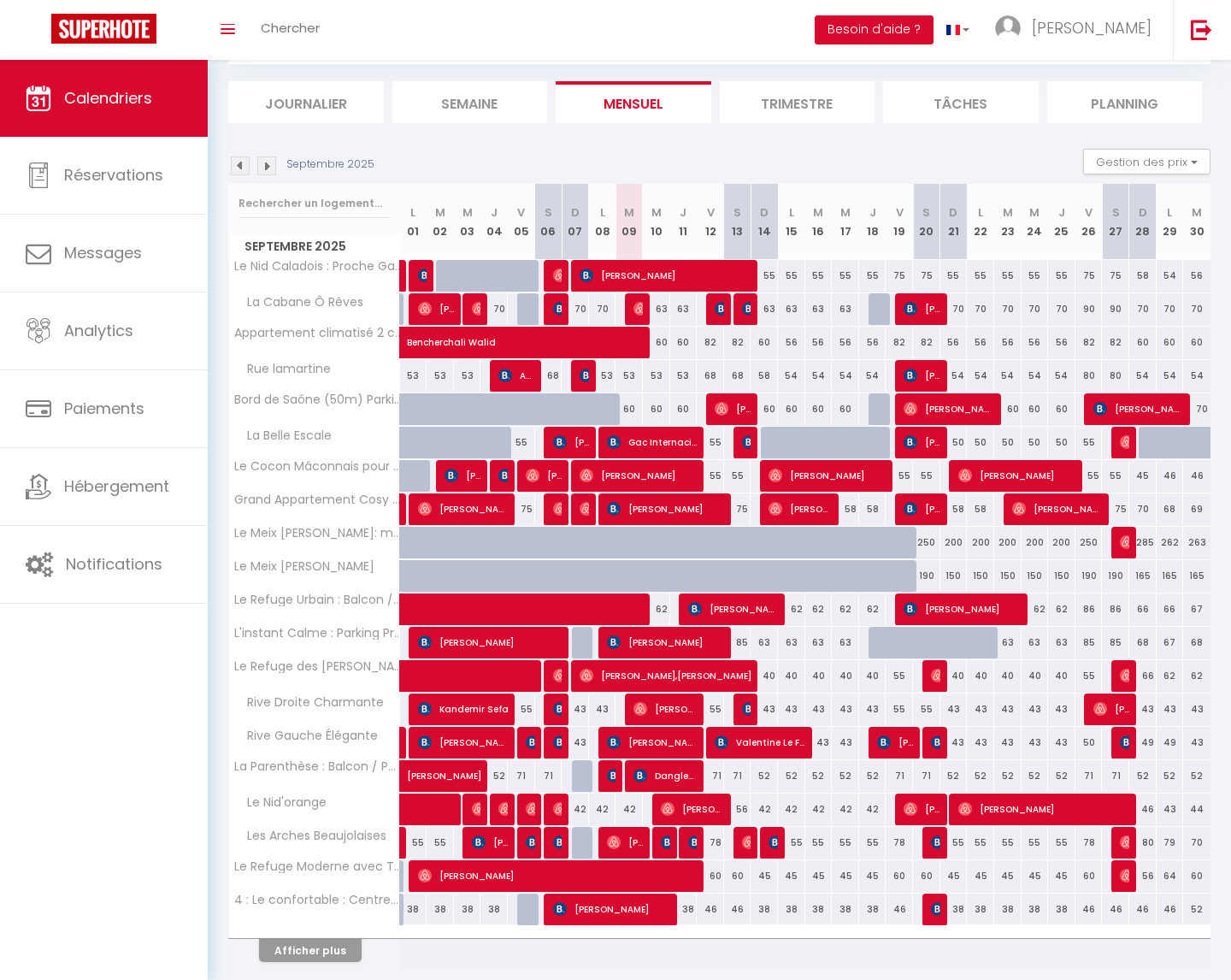
click at [630, 408] on div "60" at bounding box center [629, 409] width 28 height 32
type input "60"
type input "[DATE]"
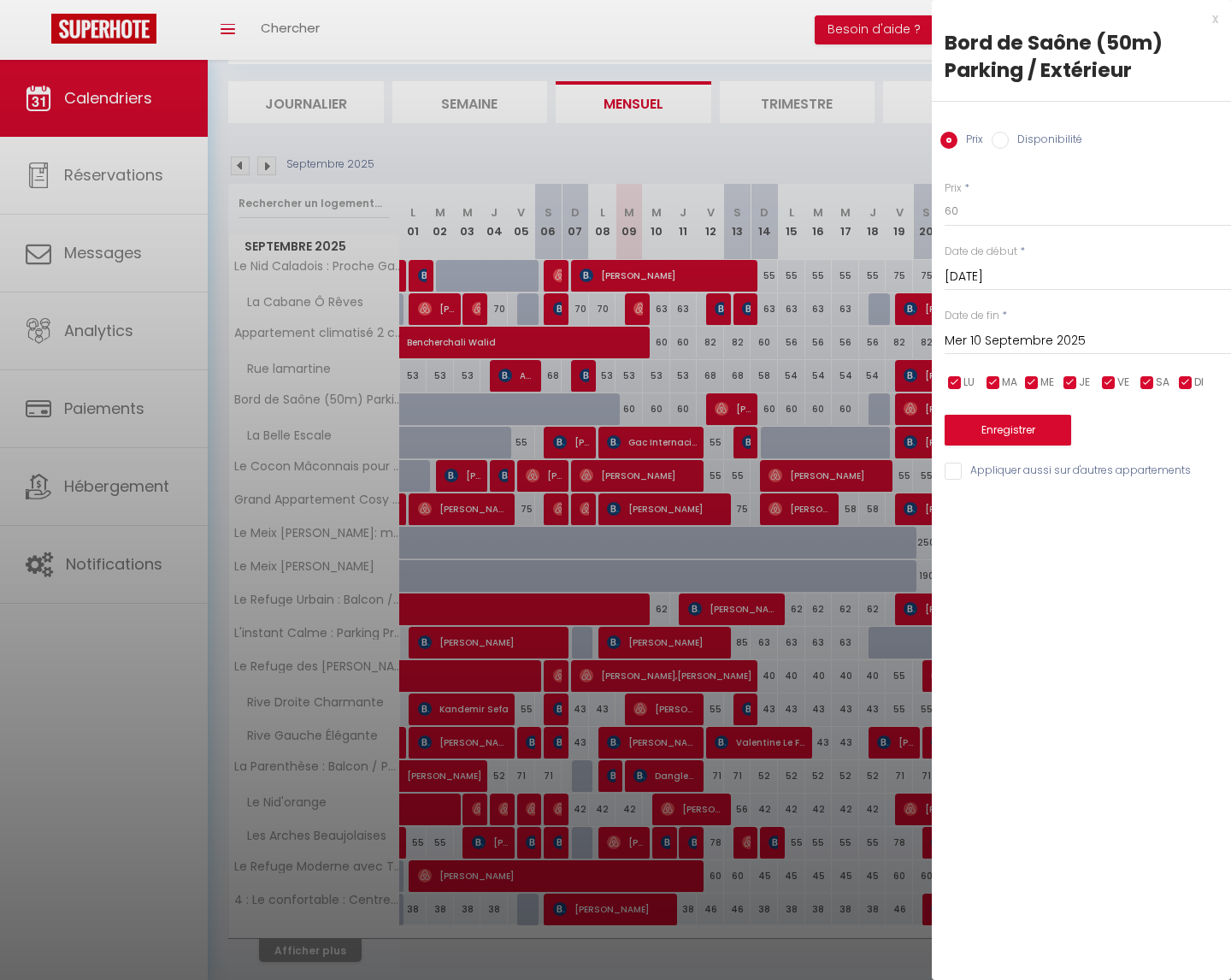
click at [1037, 334] on input "Mer 10 Septembre 2025" at bounding box center [1088, 341] width 287 height 22
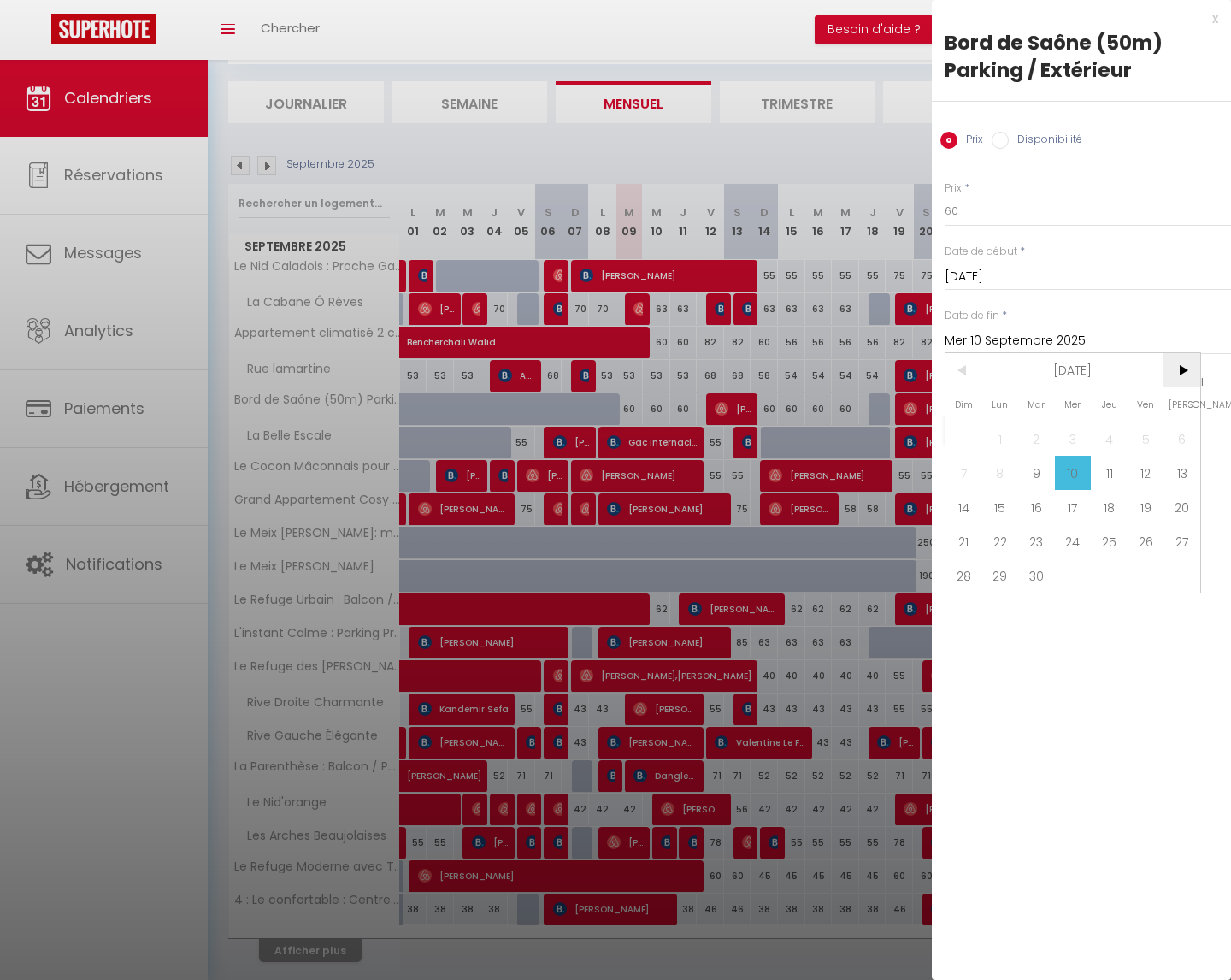
click at [1189, 363] on span ">" at bounding box center [1181, 370] width 37 height 34
click at [1147, 569] on span "31" at bounding box center [1146, 575] width 37 height 34
type input "Ven 31 Octobre 2025"
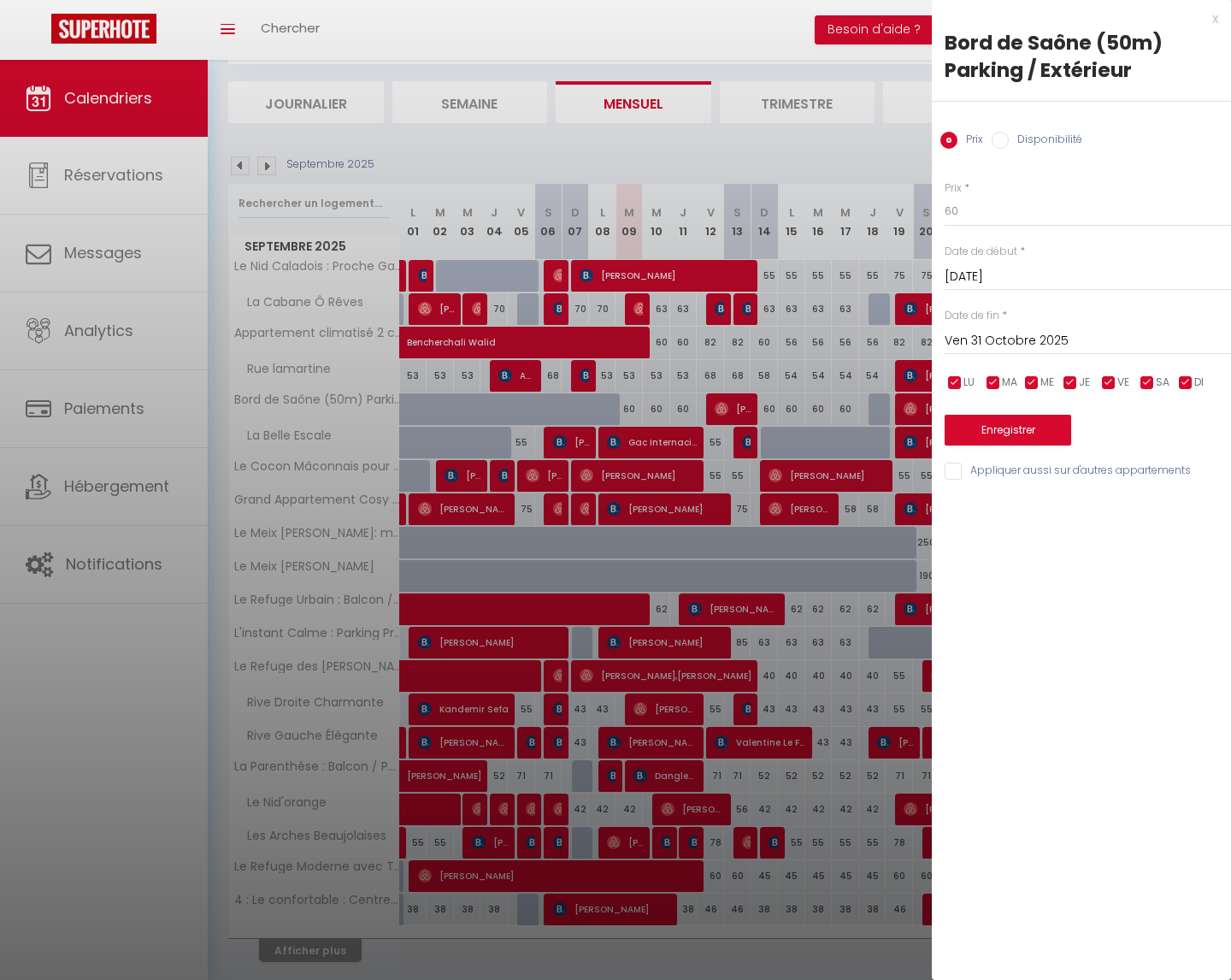
drag, startPoint x: 1110, startPoint y: 379, endPoint x: 1126, endPoint y: 379, distance: 16.0
click at [1111, 379] on input "checkbox" at bounding box center [1108, 382] width 17 height 17
checkbox input "false"
click at [1144, 380] on input "checkbox" at bounding box center [1147, 382] width 17 height 17
checkbox input "false"
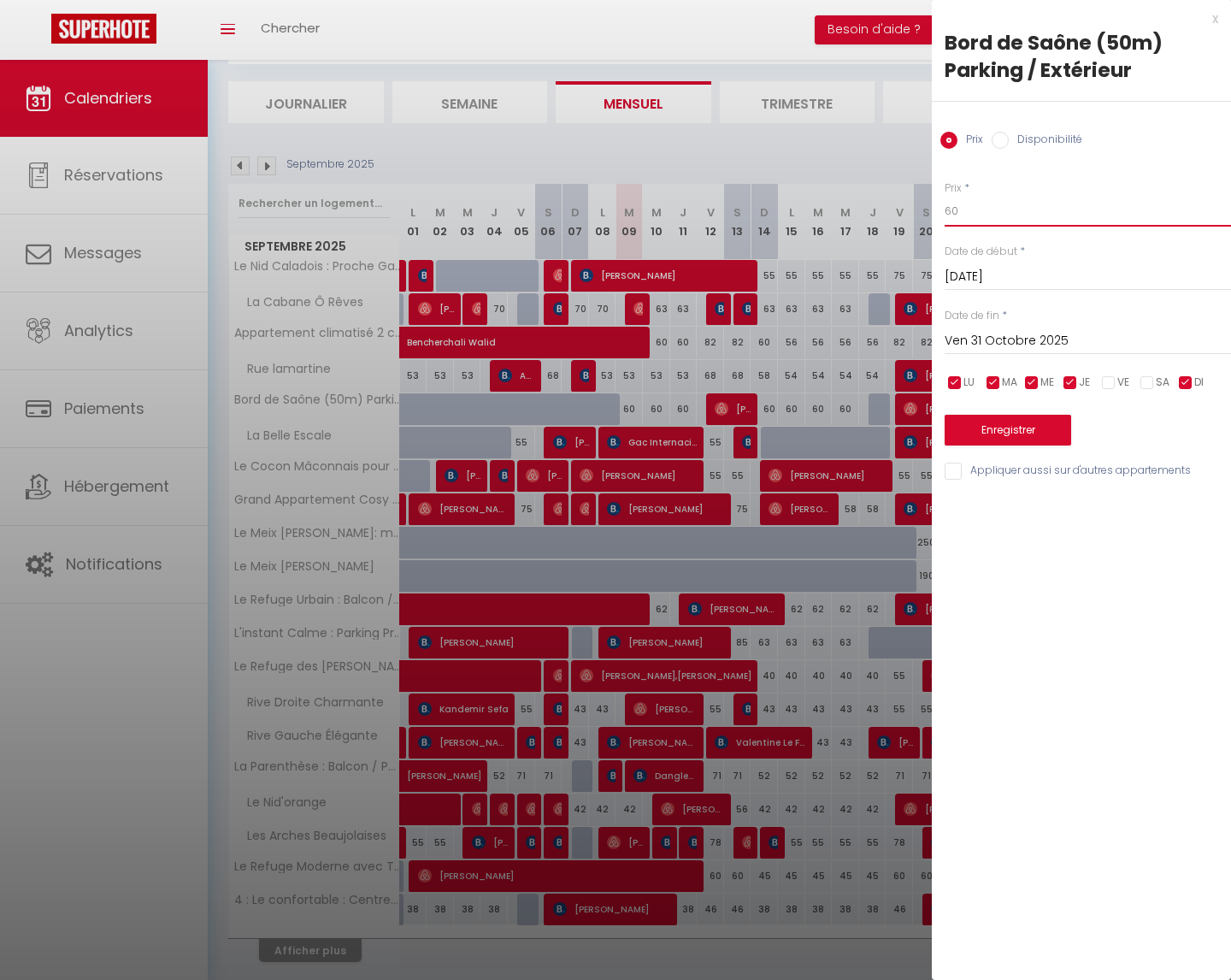
click at [983, 215] on input "60" at bounding box center [1088, 210] width 287 height 31
type input "6"
type input "56"
click at [1020, 435] on button "Enregistrer" at bounding box center [1008, 430] width 126 height 31
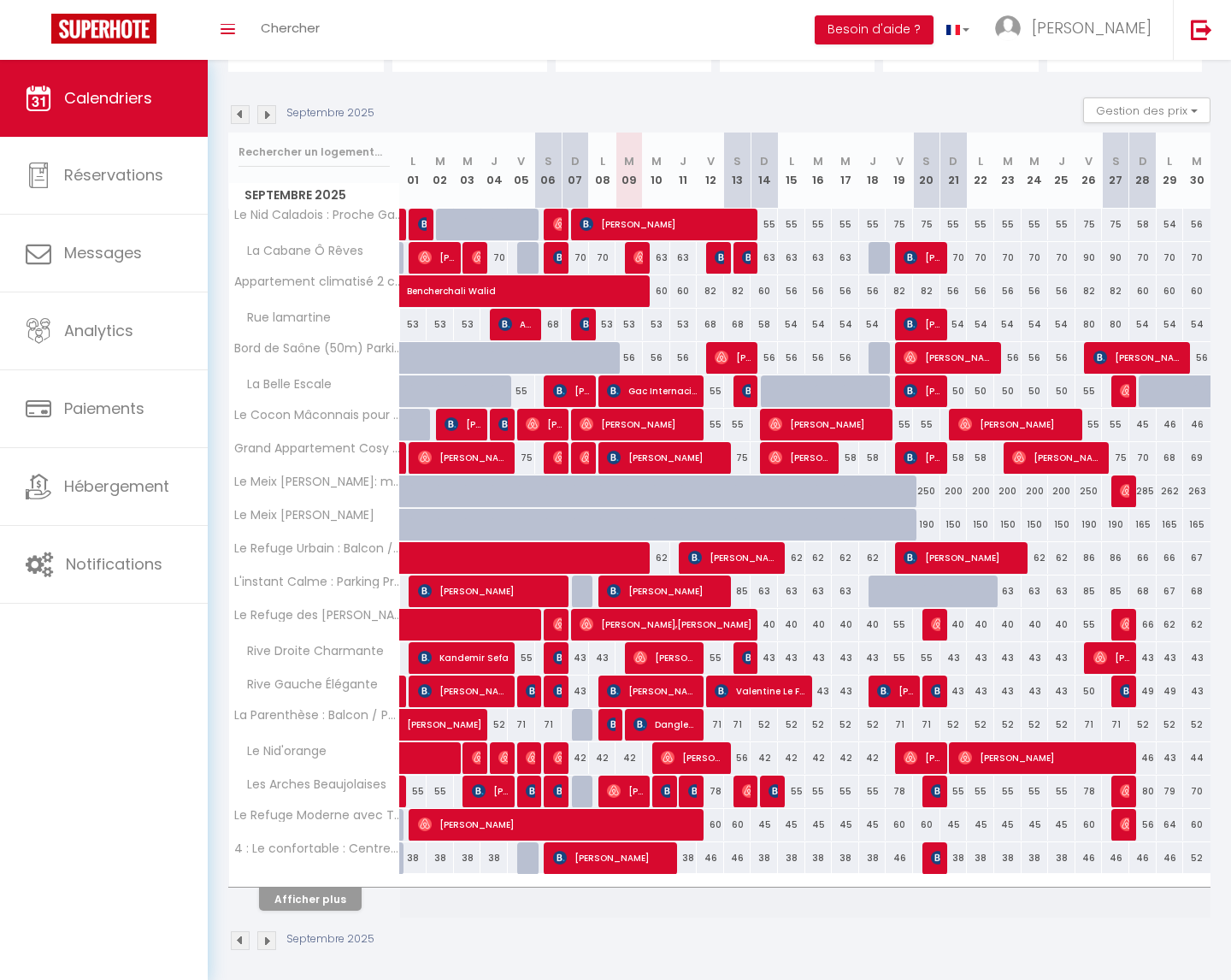
scroll to position [157, 0]
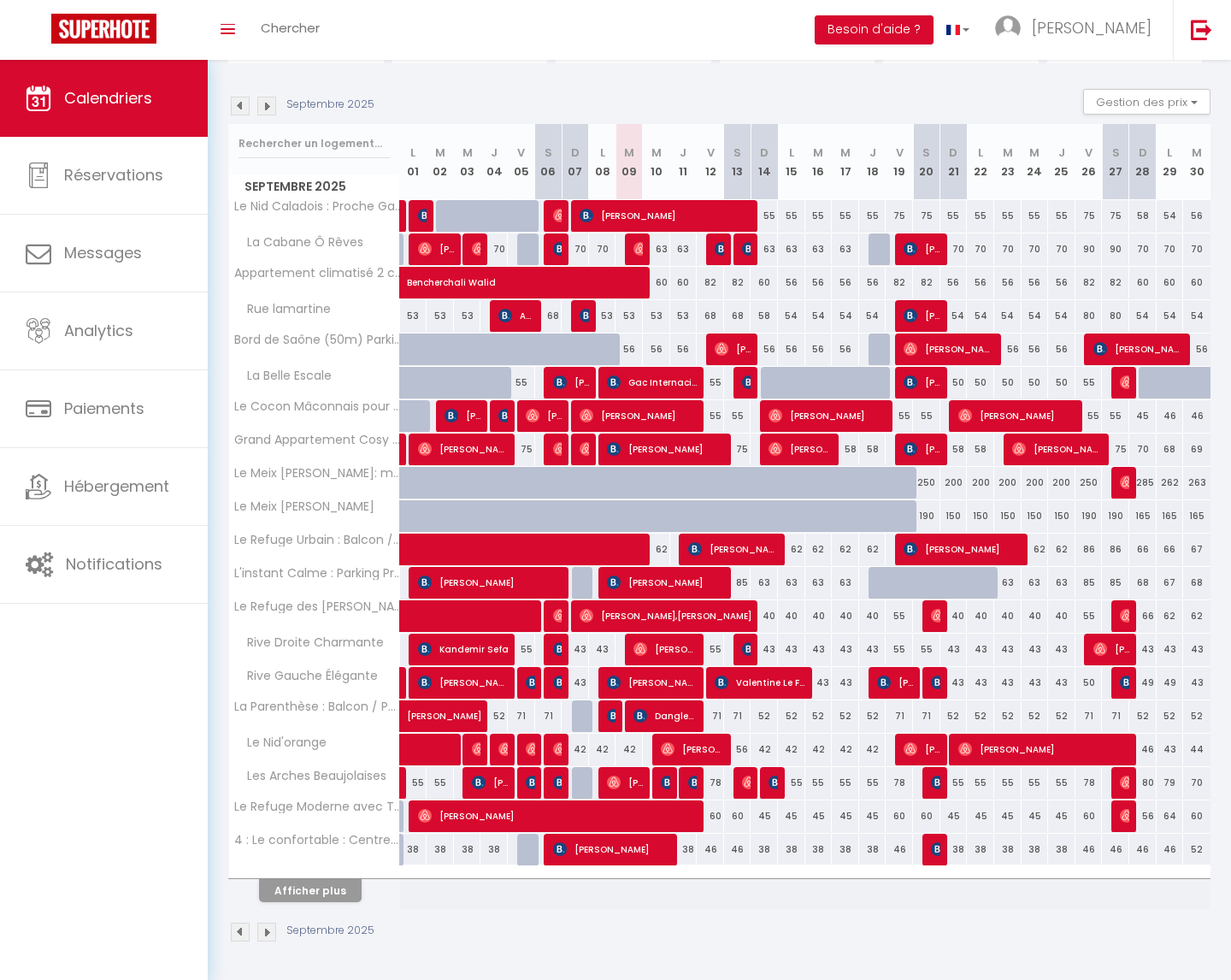
click at [1043, 548] on div "62" at bounding box center [1035, 549] width 28 height 32
type input "62"
type input "Mer 24 Septembre 2025"
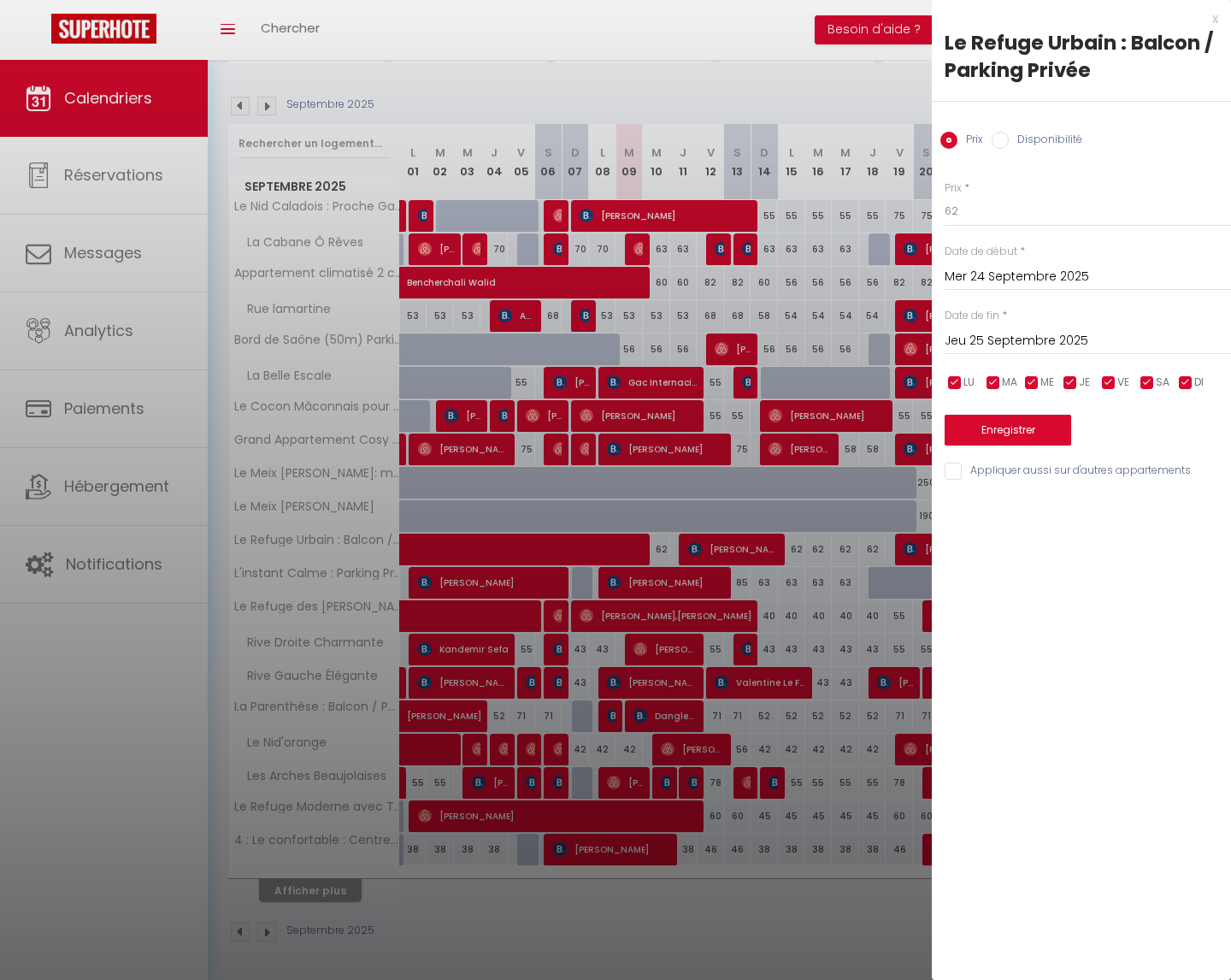
click at [1038, 350] on input "Jeu 25 Septembre 2025" at bounding box center [1088, 341] width 287 height 22
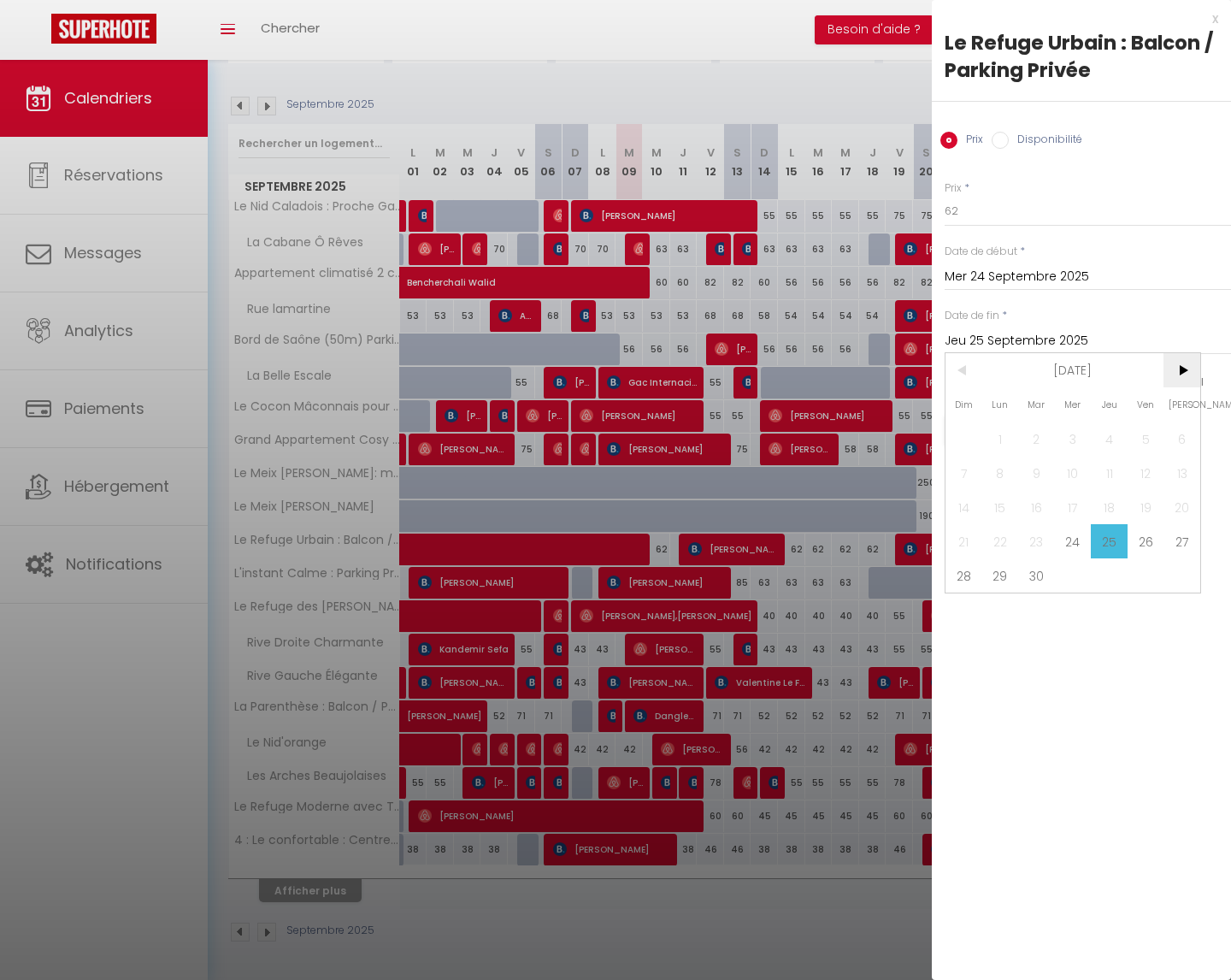
click at [1180, 367] on span ">" at bounding box center [1181, 370] width 37 height 34
click at [1147, 576] on span "31" at bounding box center [1146, 575] width 37 height 34
type input "Ven 31 Octobre 2025"
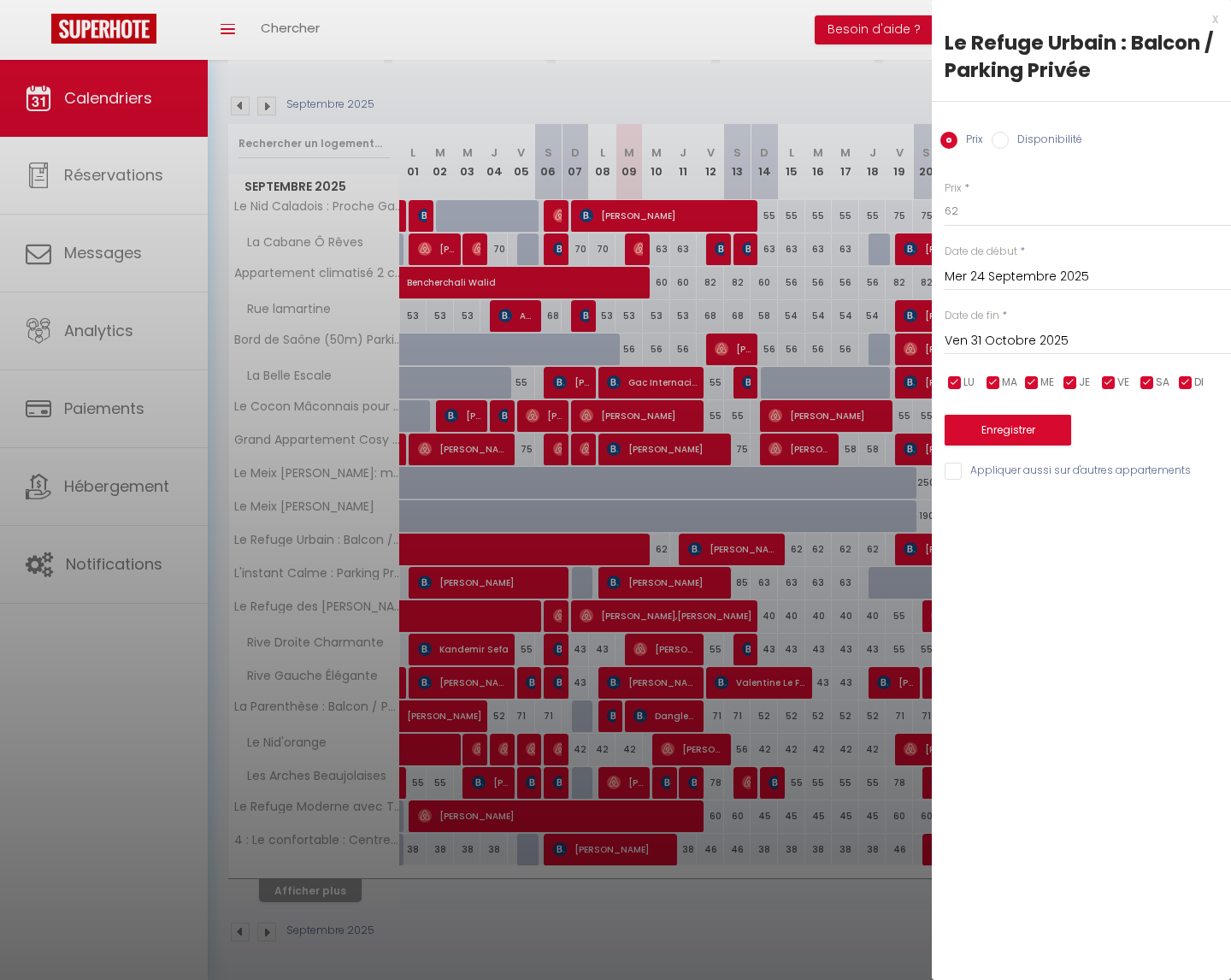
drag, startPoint x: 1108, startPoint y: 380, endPoint x: 1131, endPoint y: 381, distance: 23.0
click at [1113, 381] on input "checkbox" at bounding box center [1108, 382] width 17 height 17
checkbox input "false"
drag, startPoint x: 1144, startPoint y: 379, endPoint x: 1120, endPoint y: 338, distance: 47.5
click at [1144, 379] on input "checkbox" at bounding box center [1147, 382] width 17 height 17
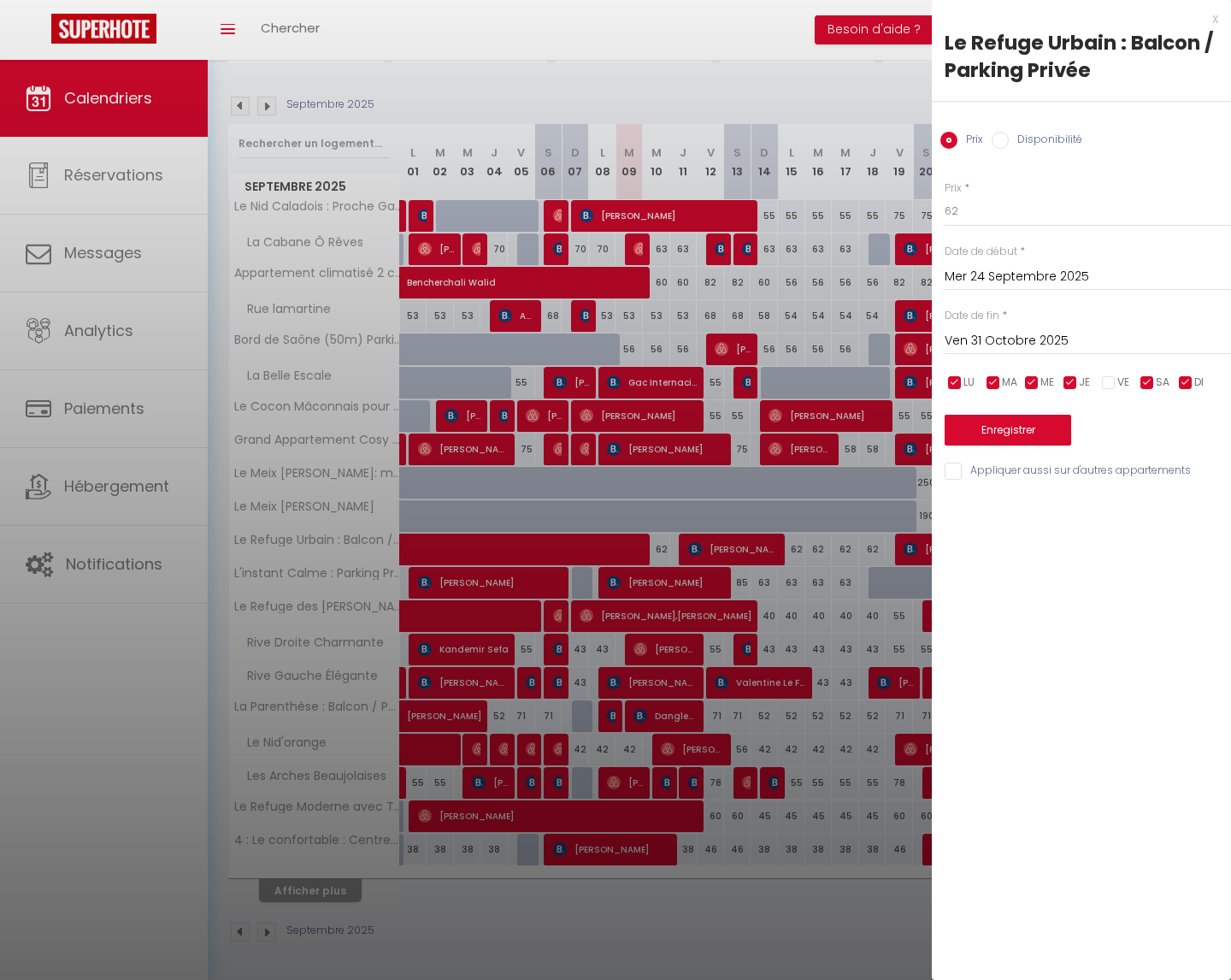
checkbox input "false"
click at [1016, 211] on input "62" at bounding box center [1088, 210] width 287 height 31
type input "6"
type input "58"
click at [992, 424] on button "Enregistrer" at bounding box center [1008, 430] width 126 height 31
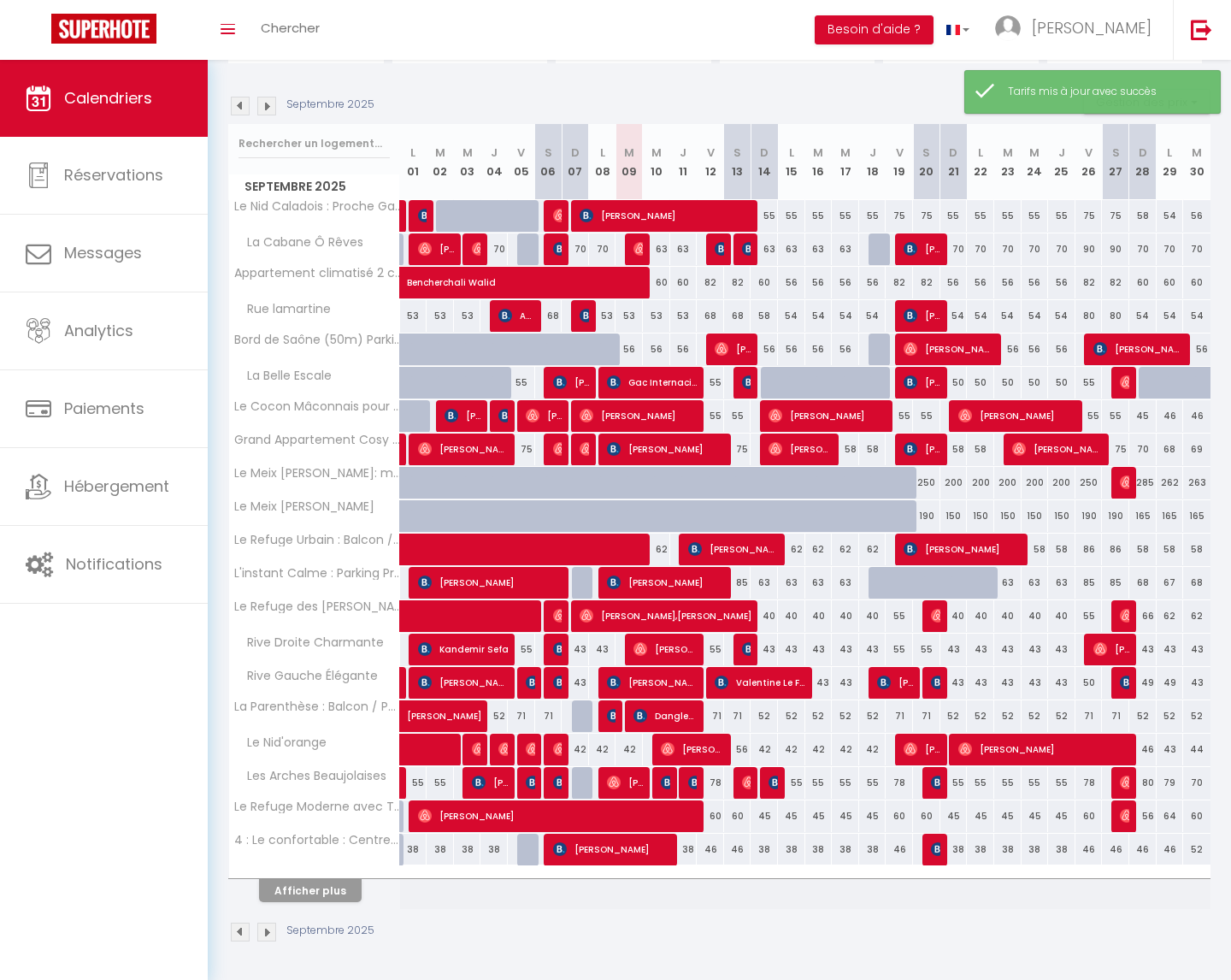
click at [763, 583] on div "63" at bounding box center [764, 583] width 28 height 32
type input "63"
type input "Dim 14 Septembre 2025"
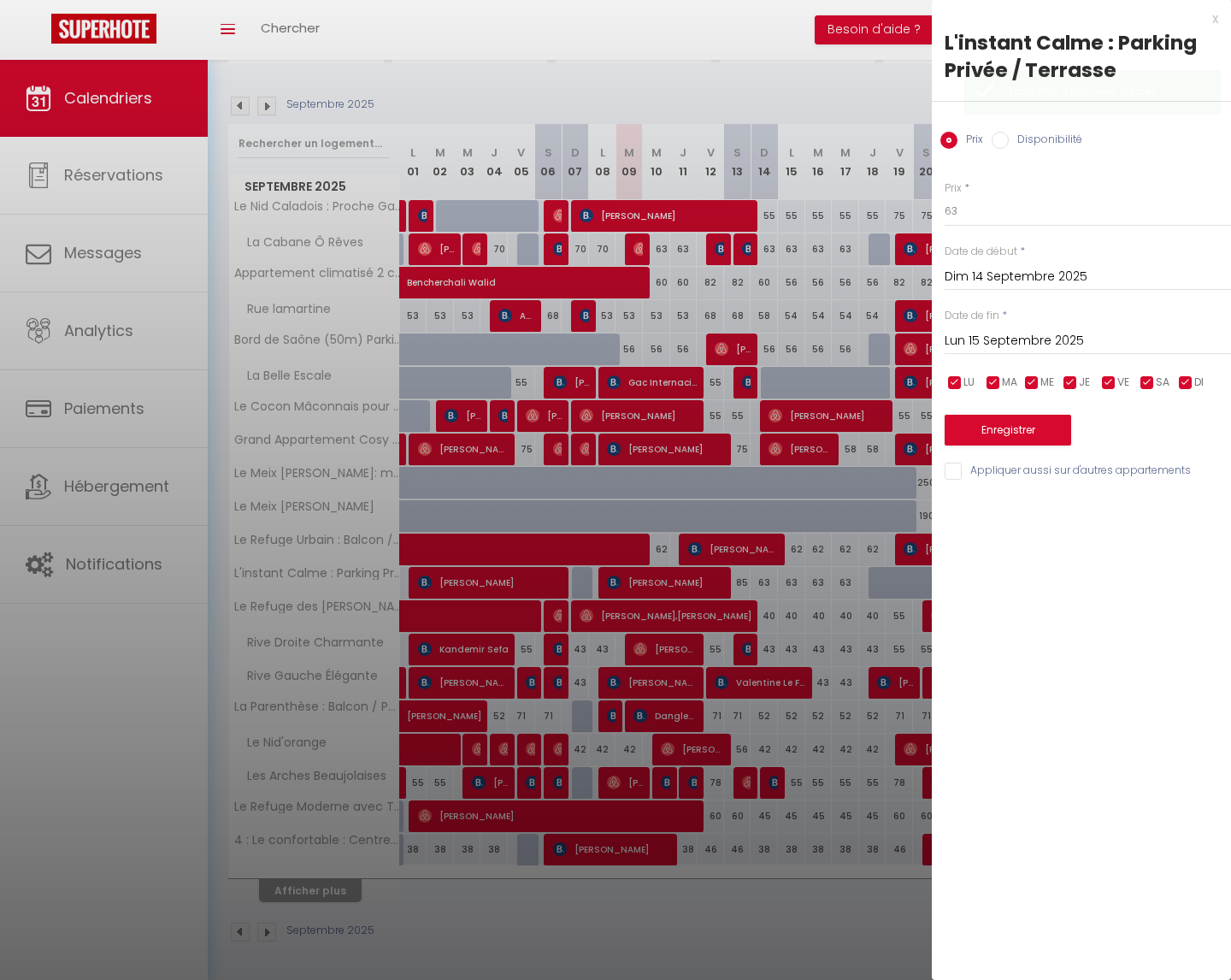
click at [1069, 342] on input "Lun 15 Septembre 2025" at bounding box center [1088, 341] width 287 height 22
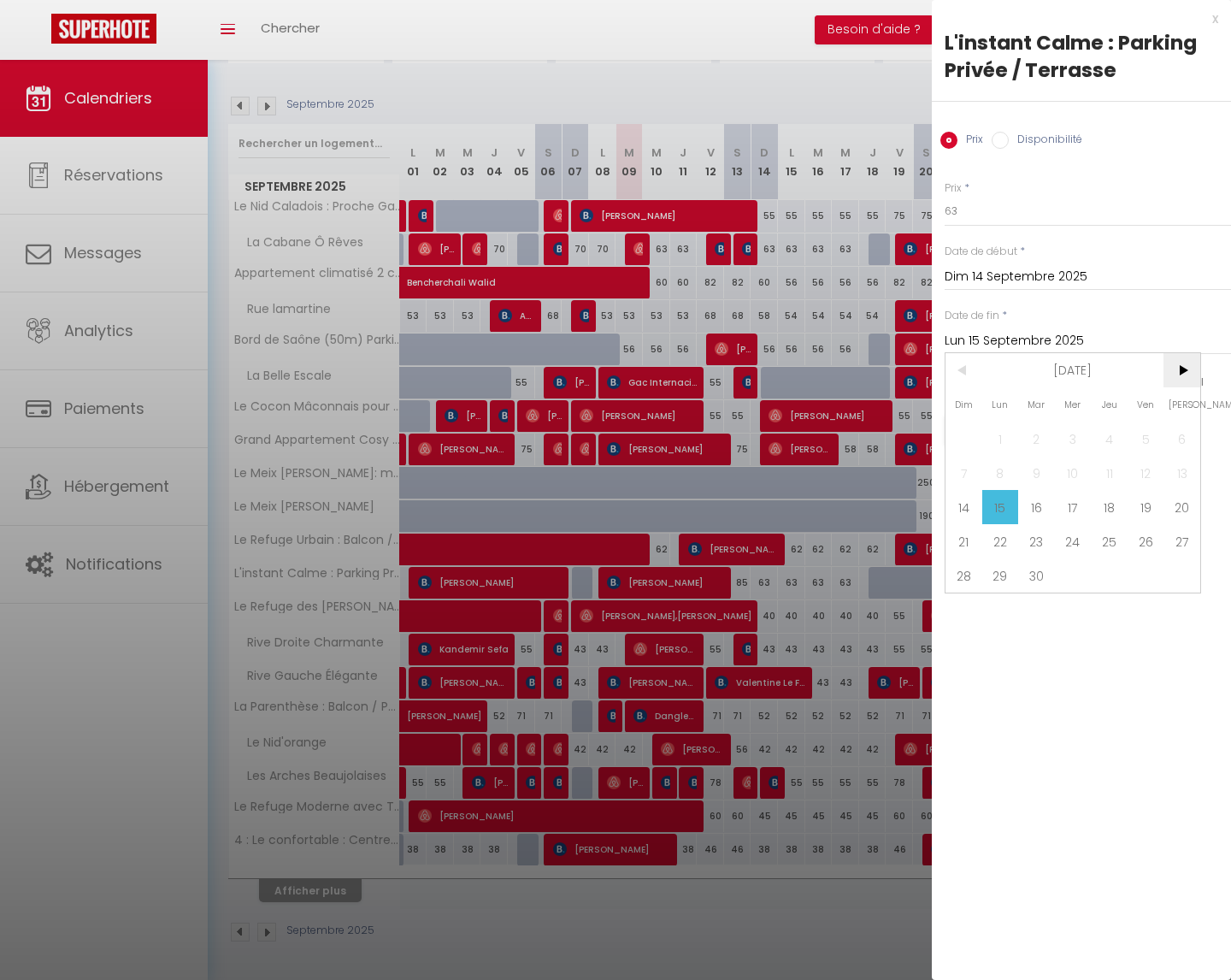
click at [1178, 362] on span ">" at bounding box center [1181, 370] width 37 height 34
drag, startPoint x: 1157, startPoint y: 579, endPoint x: 1153, endPoint y: 564, distance: 15.5
click at [1157, 579] on span "31" at bounding box center [1146, 575] width 37 height 34
type input "Ven 31 Octobre 2025"
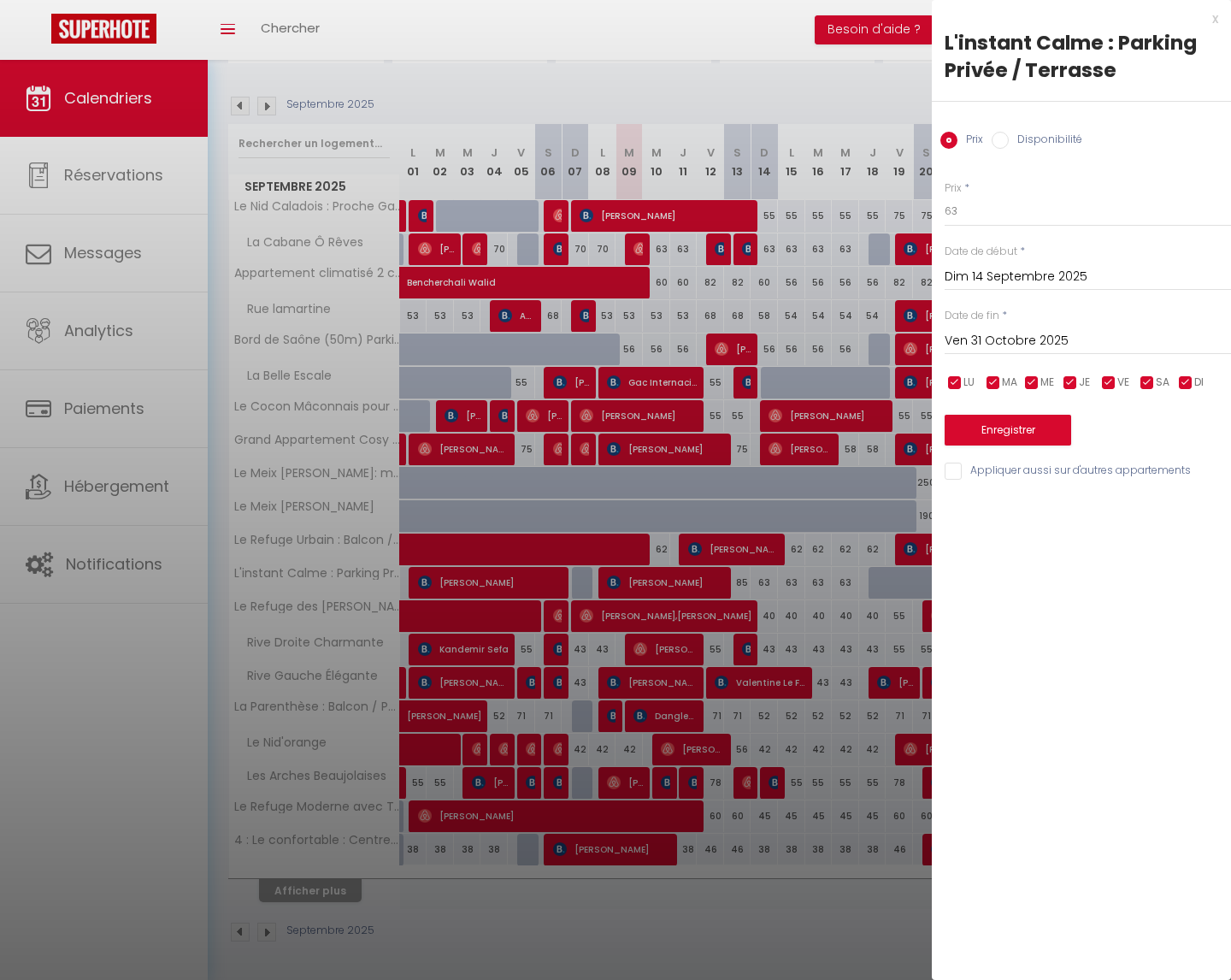
click at [1117, 381] on input "checkbox" at bounding box center [1108, 382] width 17 height 17
checkbox input "false"
click at [1148, 381] on input "checkbox" at bounding box center [1147, 382] width 17 height 17
checkbox input "false"
click at [1000, 214] on input "63" at bounding box center [1088, 210] width 287 height 31
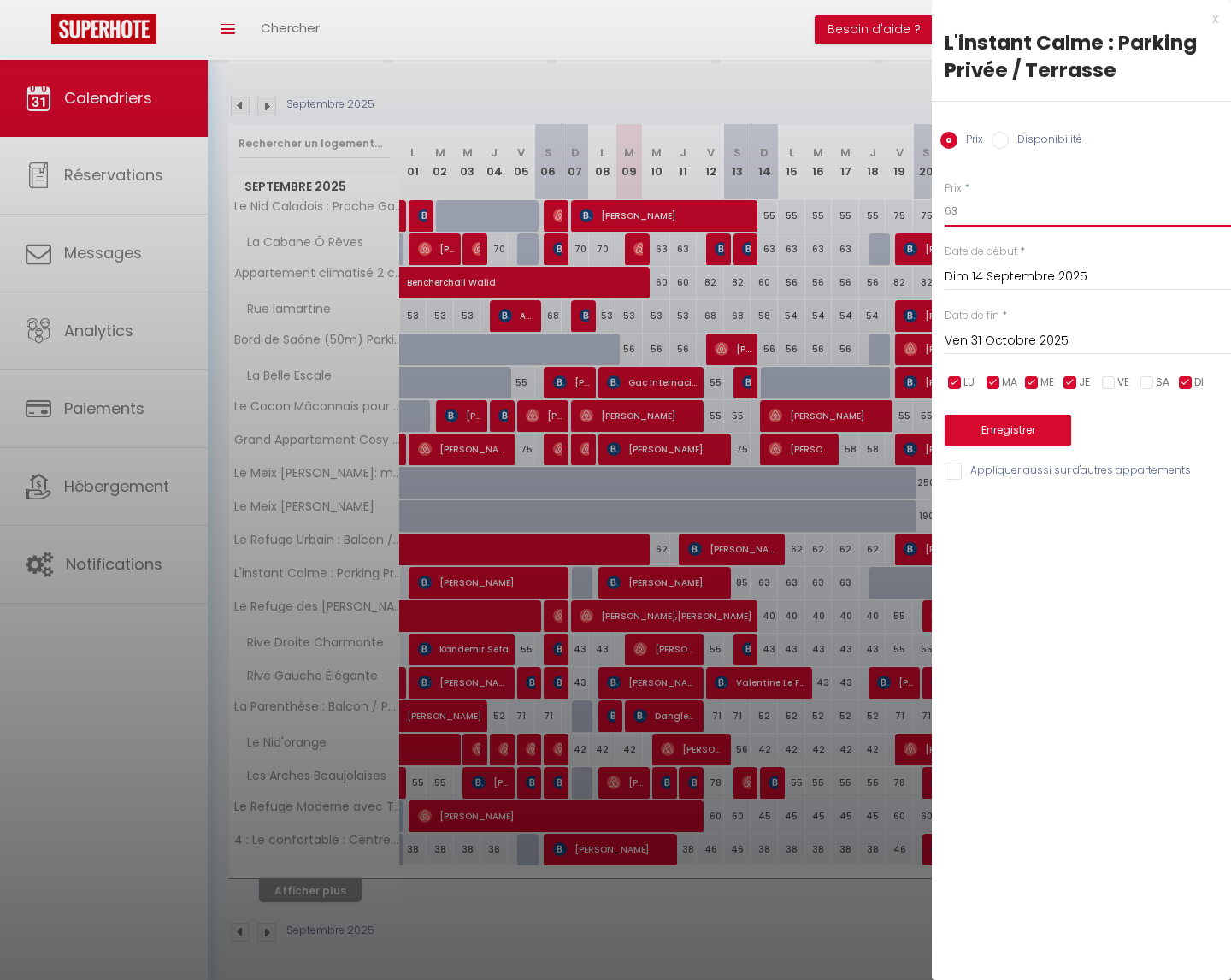
type input "6"
type input "59"
click at [993, 429] on button "Enregistrer" at bounding box center [1008, 430] width 126 height 31
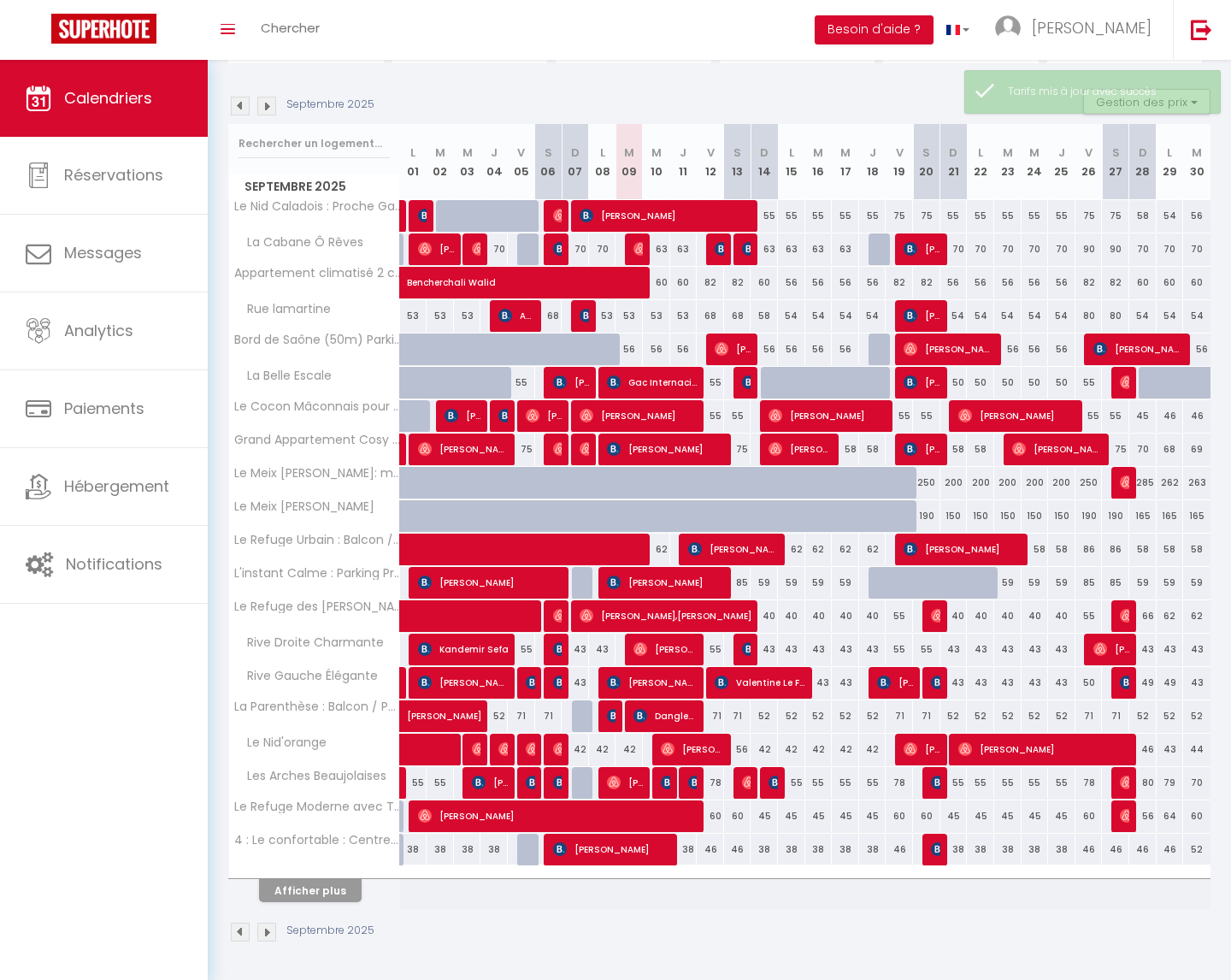
click at [794, 613] on div "40" at bounding box center [792, 617] width 28 height 32
type input "40"
type input "Lun 15 Septembre 2025"
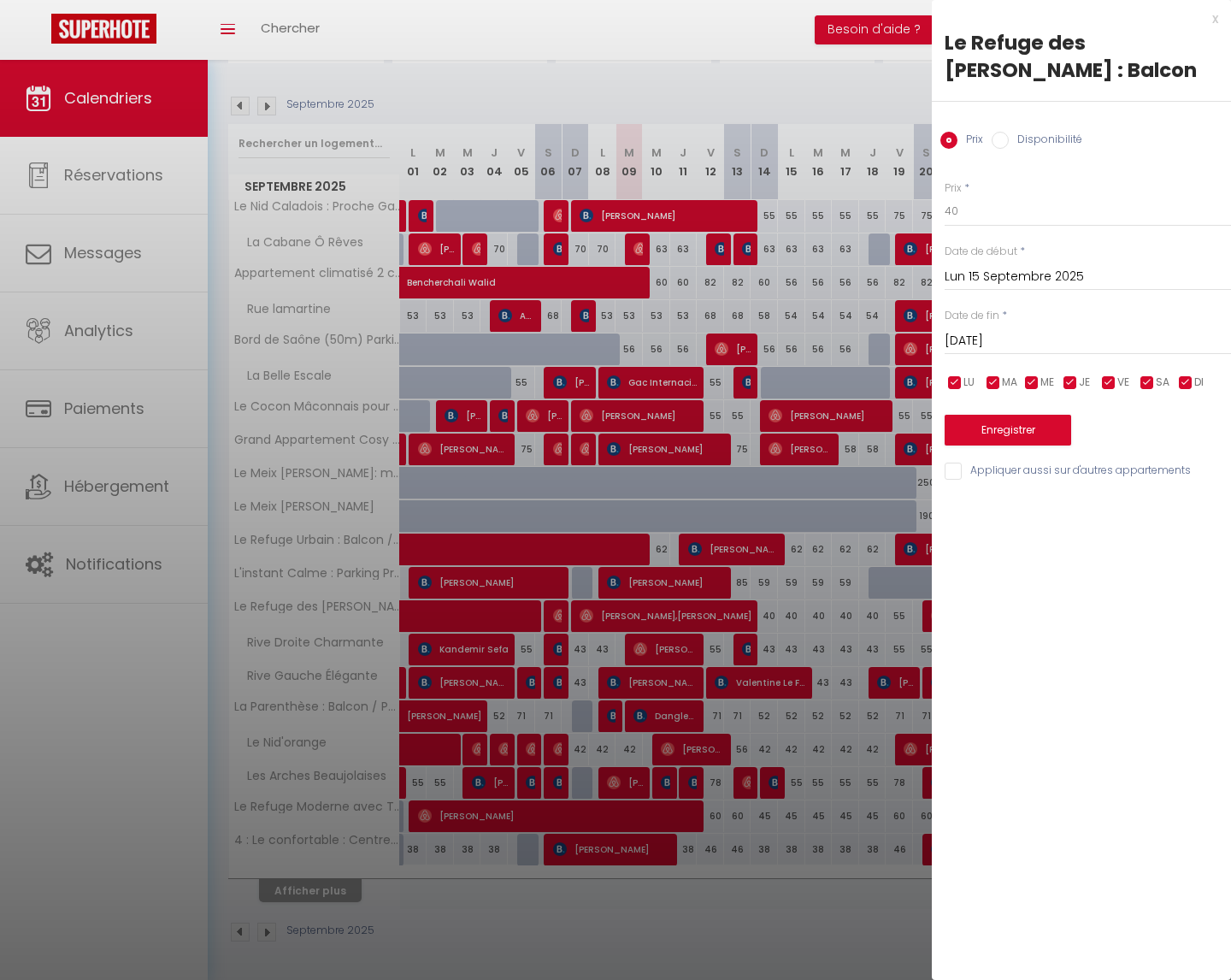
click at [996, 334] on input "[DATE]" at bounding box center [1088, 341] width 287 height 22
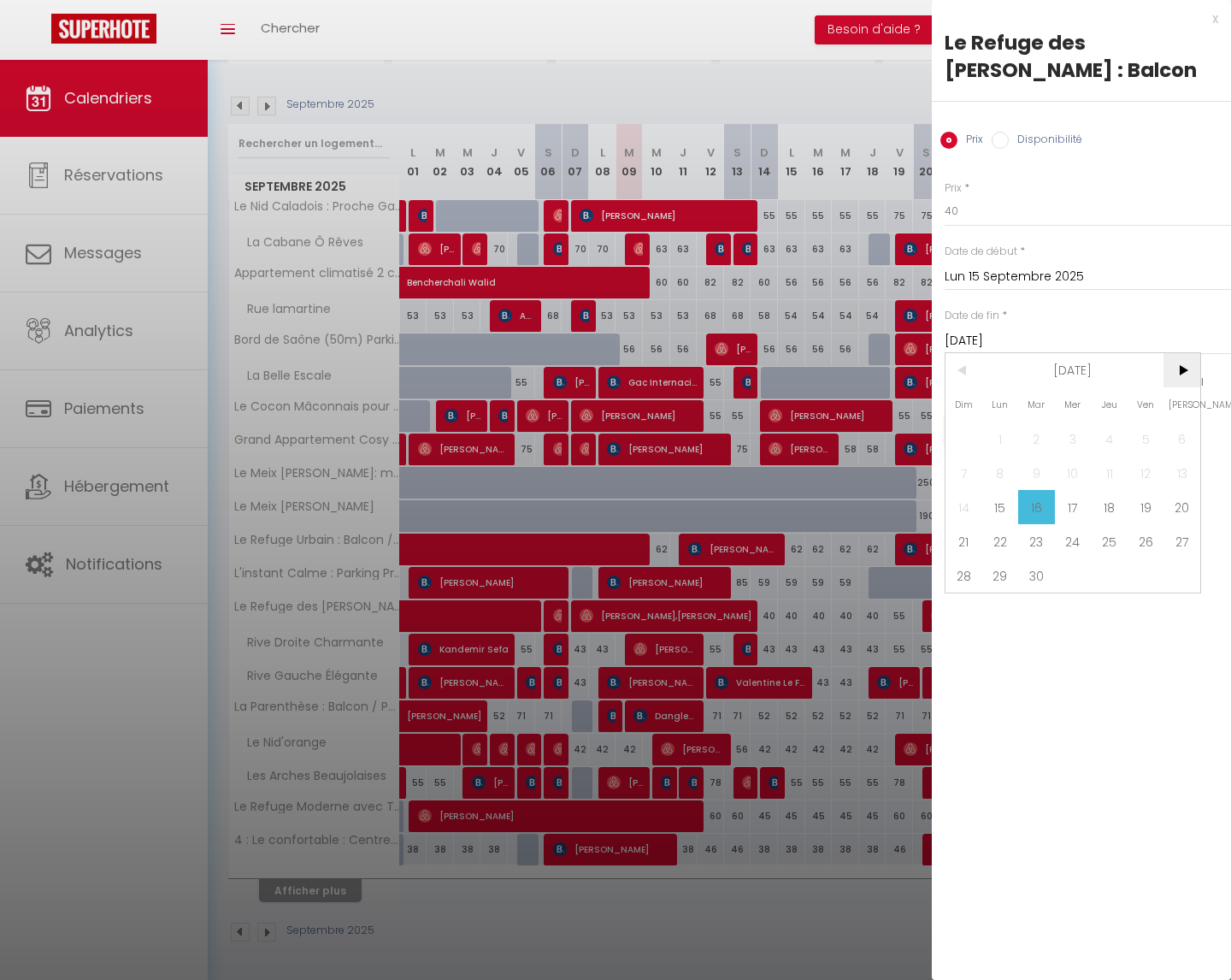
click at [1184, 363] on span ">" at bounding box center [1181, 370] width 37 height 34
click at [1151, 577] on span "31" at bounding box center [1146, 575] width 37 height 34
type input "Ven 31 Octobre 2025"
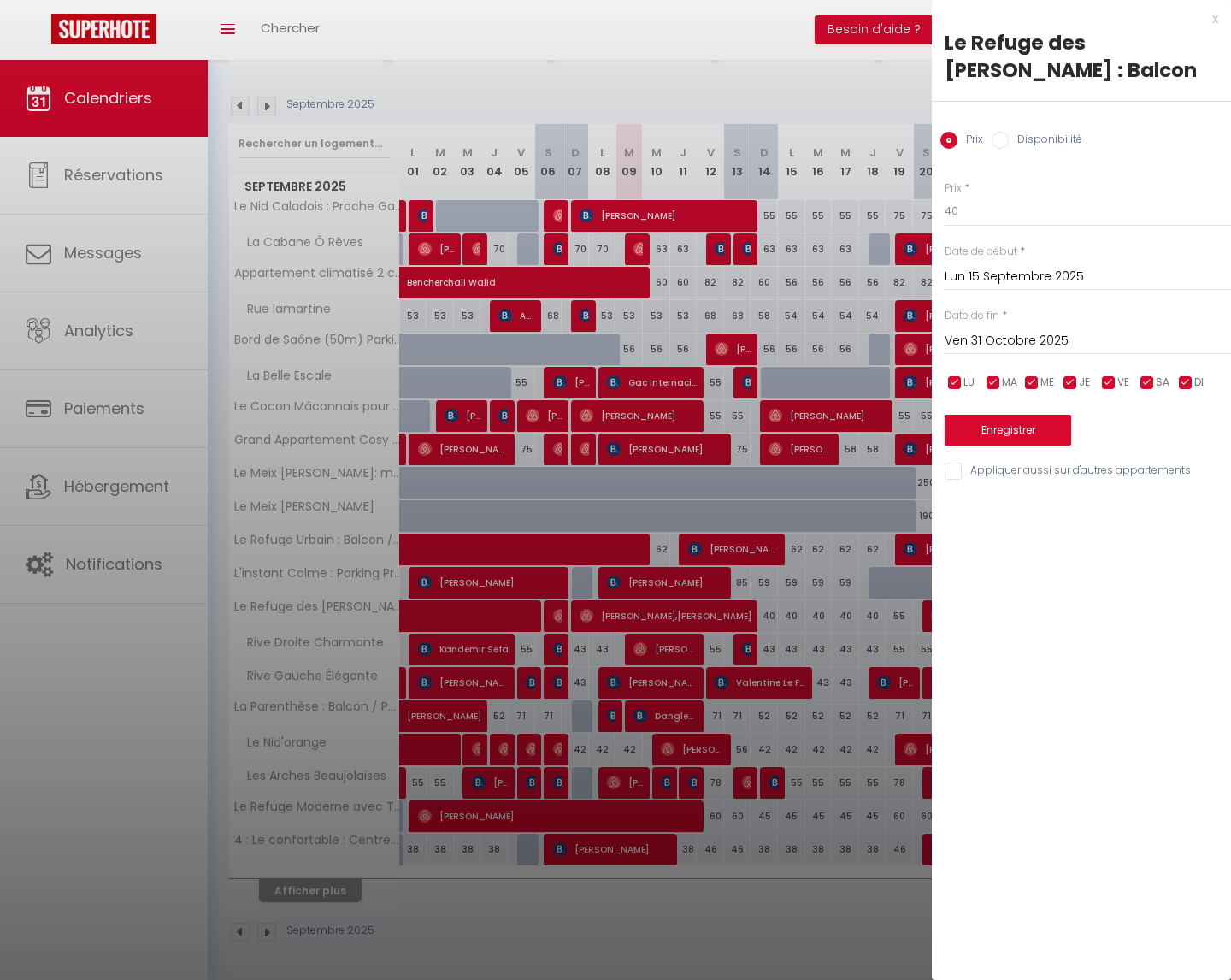
drag, startPoint x: 1107, startPoint y: 379, endPoint x: 1133, endPoint y: 378, distance: 26.0
click at [1108, 379] on input "checkbox" at bounding box center [1108, 382] width 17 height 17
checkbox input "false"
click at [1144, 382] on input "checkbox" at bounding box center [1147, 382] width 17 height 17
checkbox input "false"
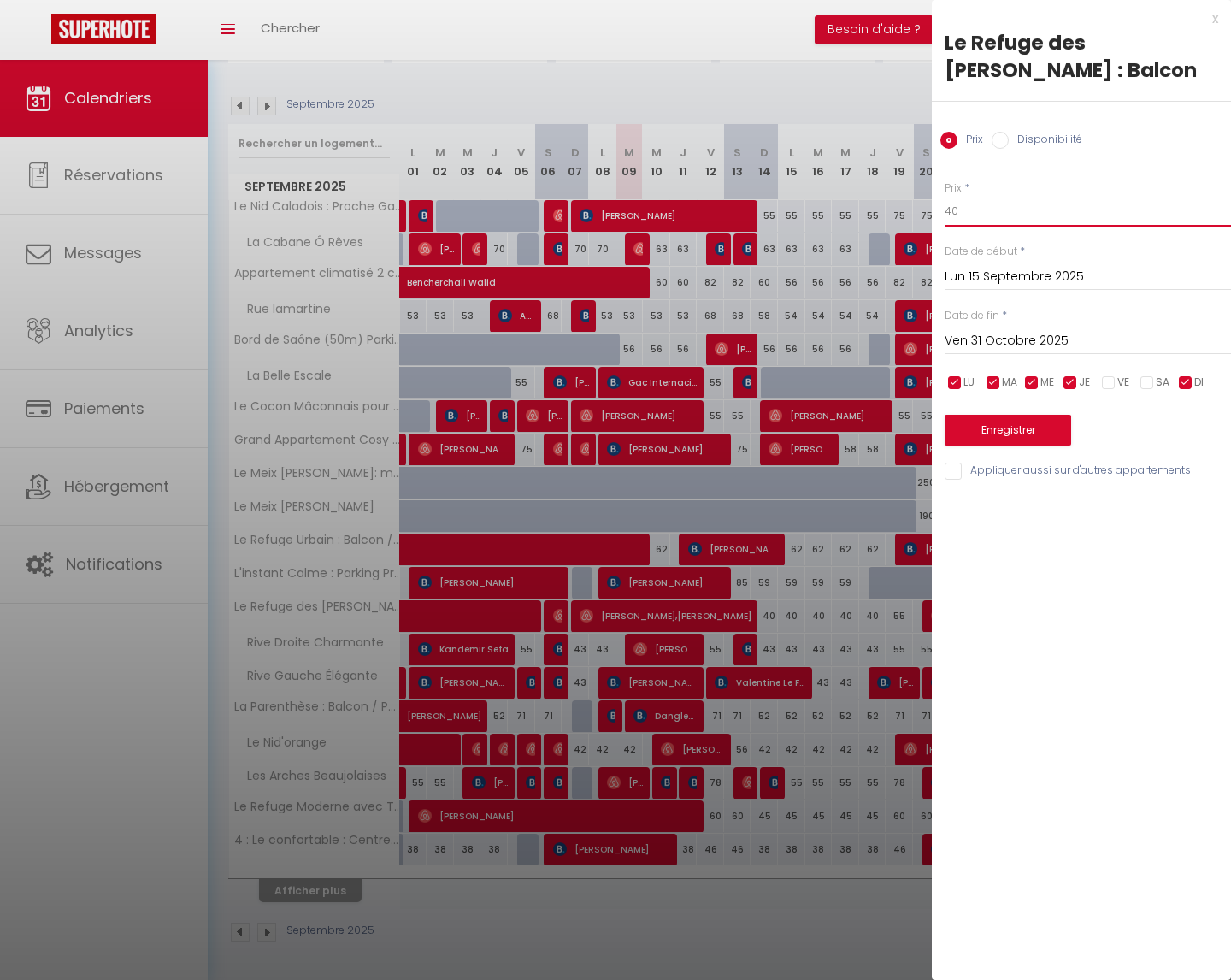
click at [964, 216] on input "40" at bounding box center [1088, 210] width 287 height 31
type input "4"
type input "38"
click at [1032, 427] on button "Enregistrer" at bounding box center [1008, 430] width 126 height 31
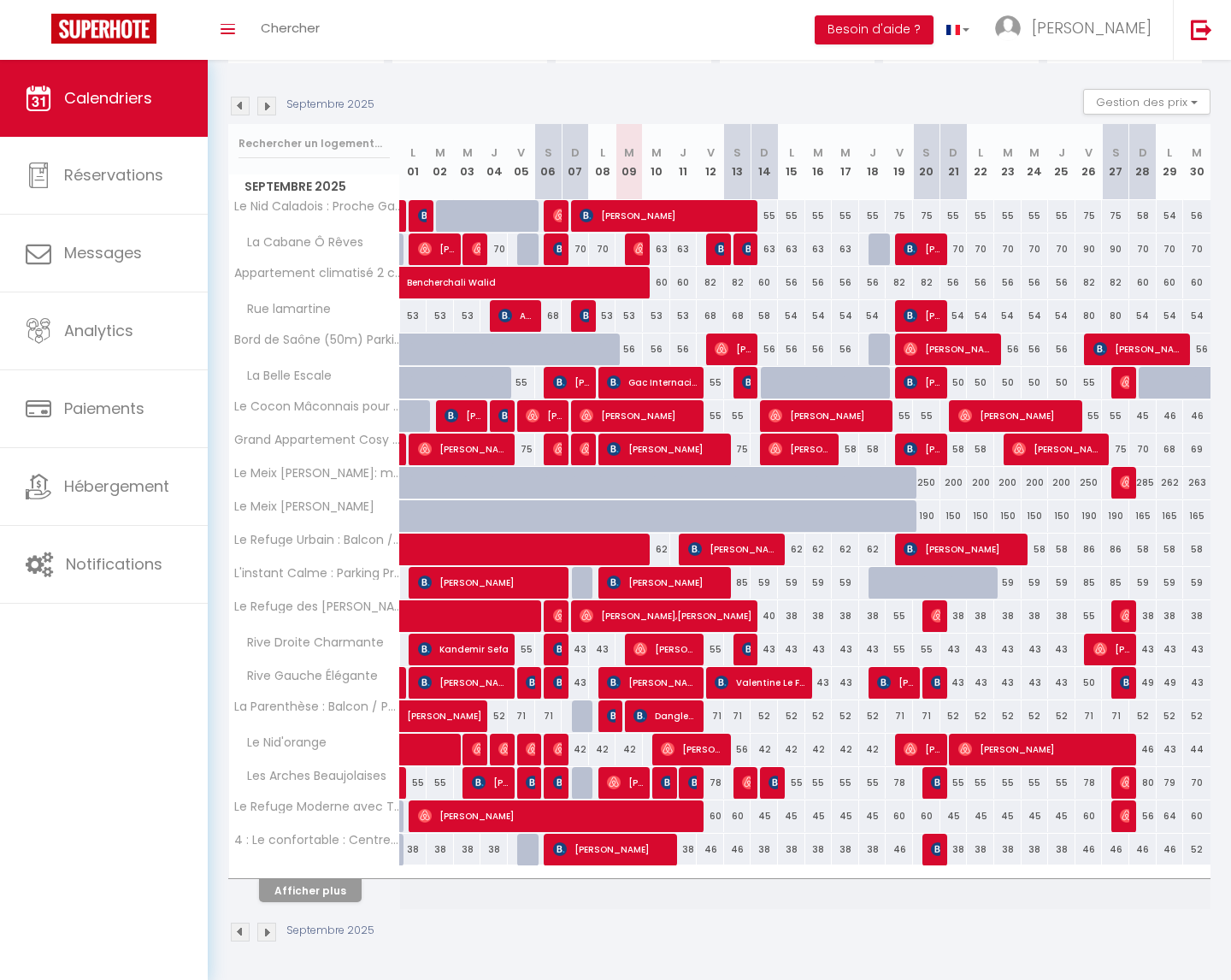
click at [743, 748] on div "56" at bounding box center [739, 750] width 28 height 32
type input "56"
type input "Sam 13 Septembre 2025"
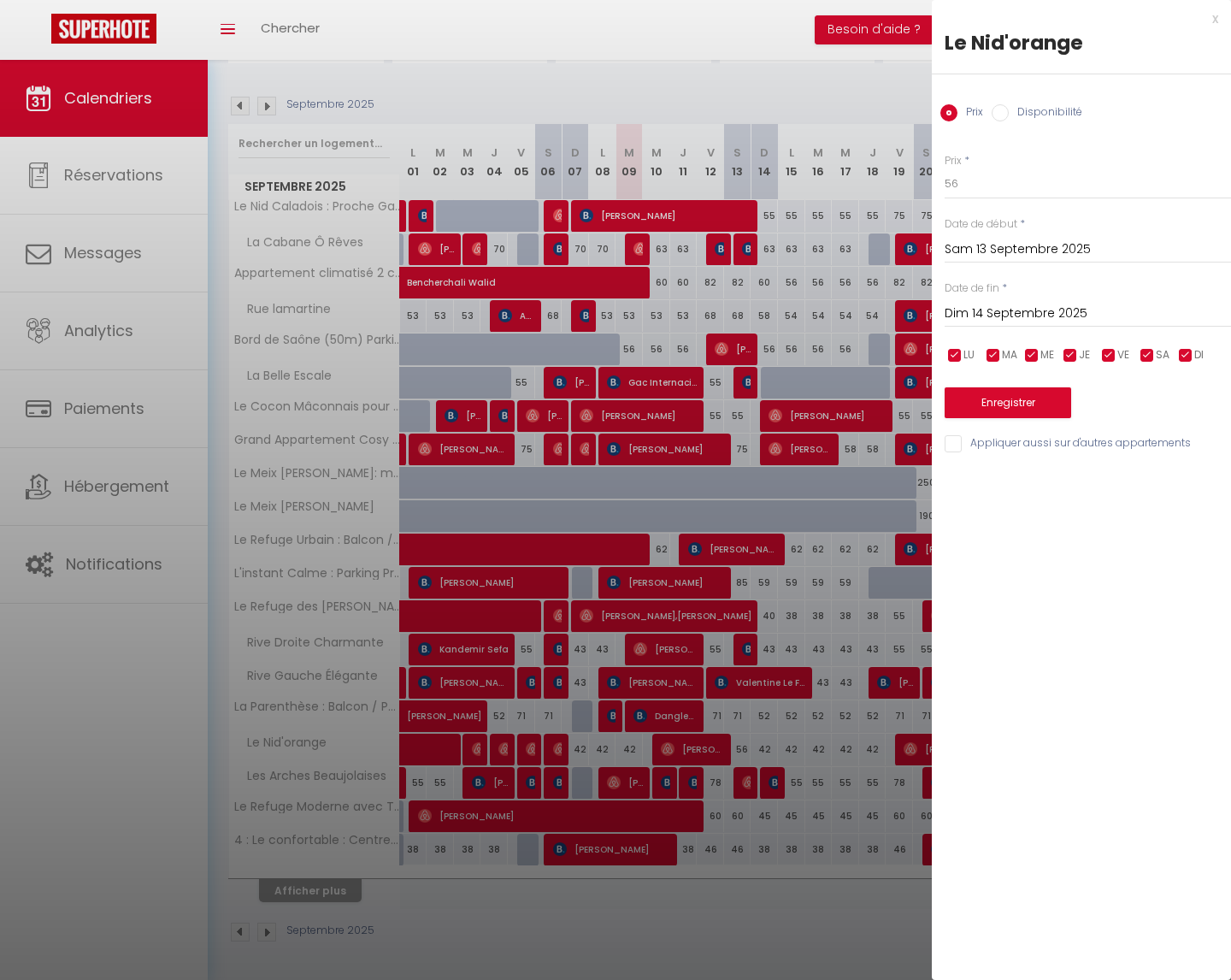
click at [988, 317] on input "Dim 14 Septembre 2025" at bounding box center [1088, 314] width 287 height 22
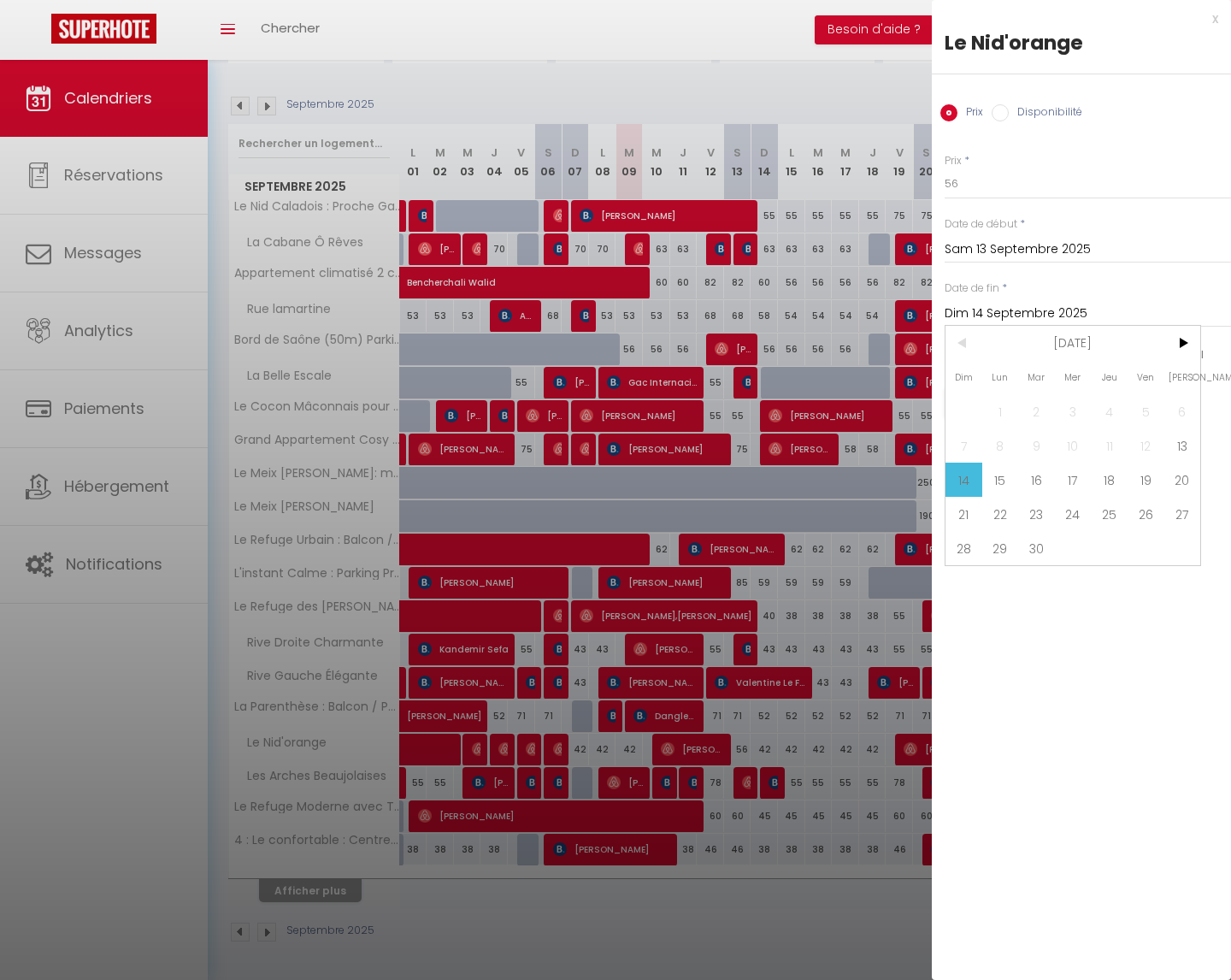
drag, startPoint x: 1179, startPoint y: 338, endPoint x: 1152, endPoint y: 377, distance: 47.4
click at [1179, 338] on span ">" at bounding box center [1181, 343] width 37 height 34
click at [1139, 547] on span "31" at bounding box center [1146, 548] width 37 height 34
type input "Ven 31 Octobre 2025"
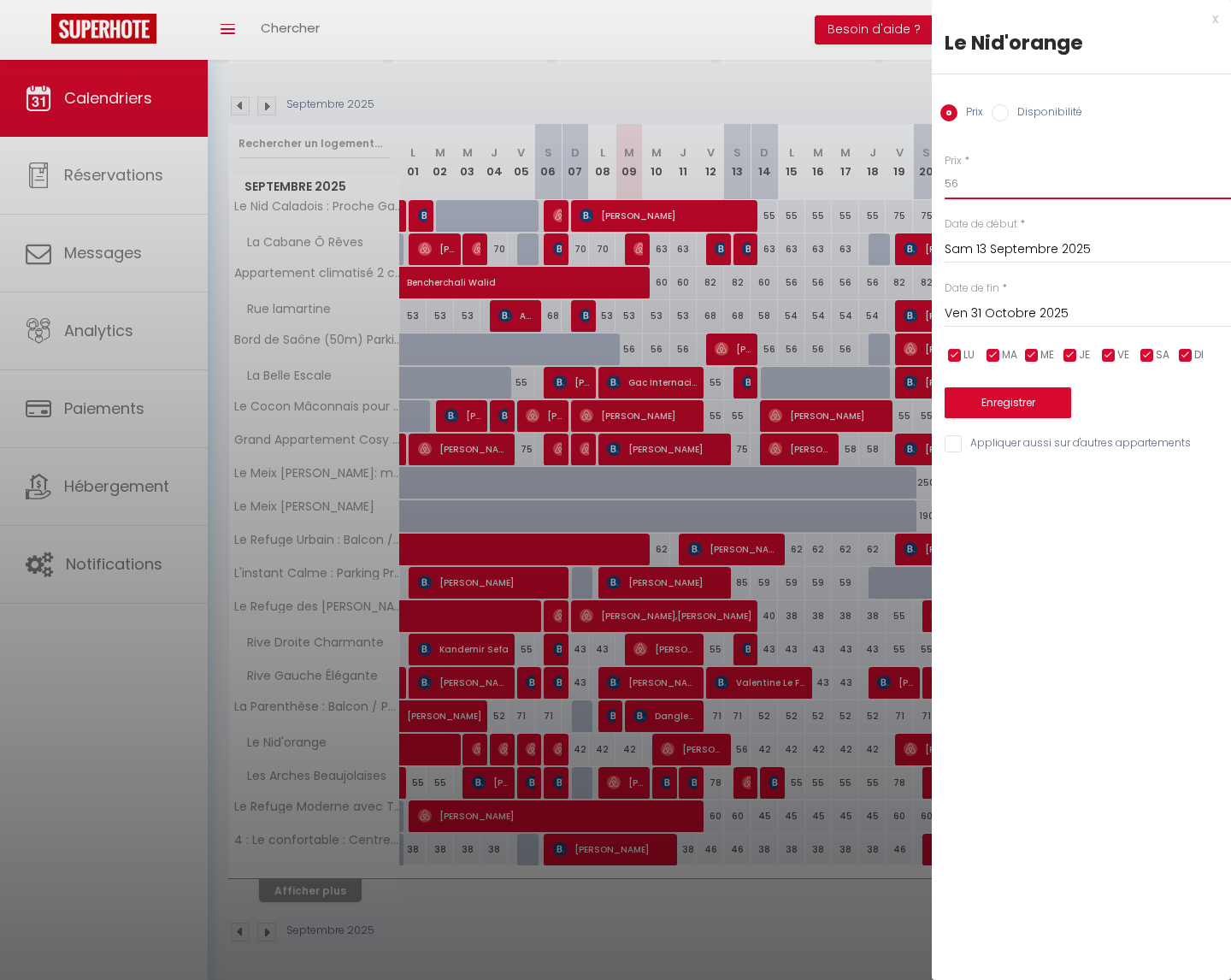
click at [976, 189] on input "56" at bounding box center [1088, 184] width 287 height 31
type input "5"
type input "39"
click at [1049, 441] on input "Appliquer aussi sur d'autres appartements" at bounding box center [1088, 443] width 287 height 17
drag, startPoint x: 965, startPoint y: 446, endPoint x: 1001, endPoint y: 439, distance: 36.7
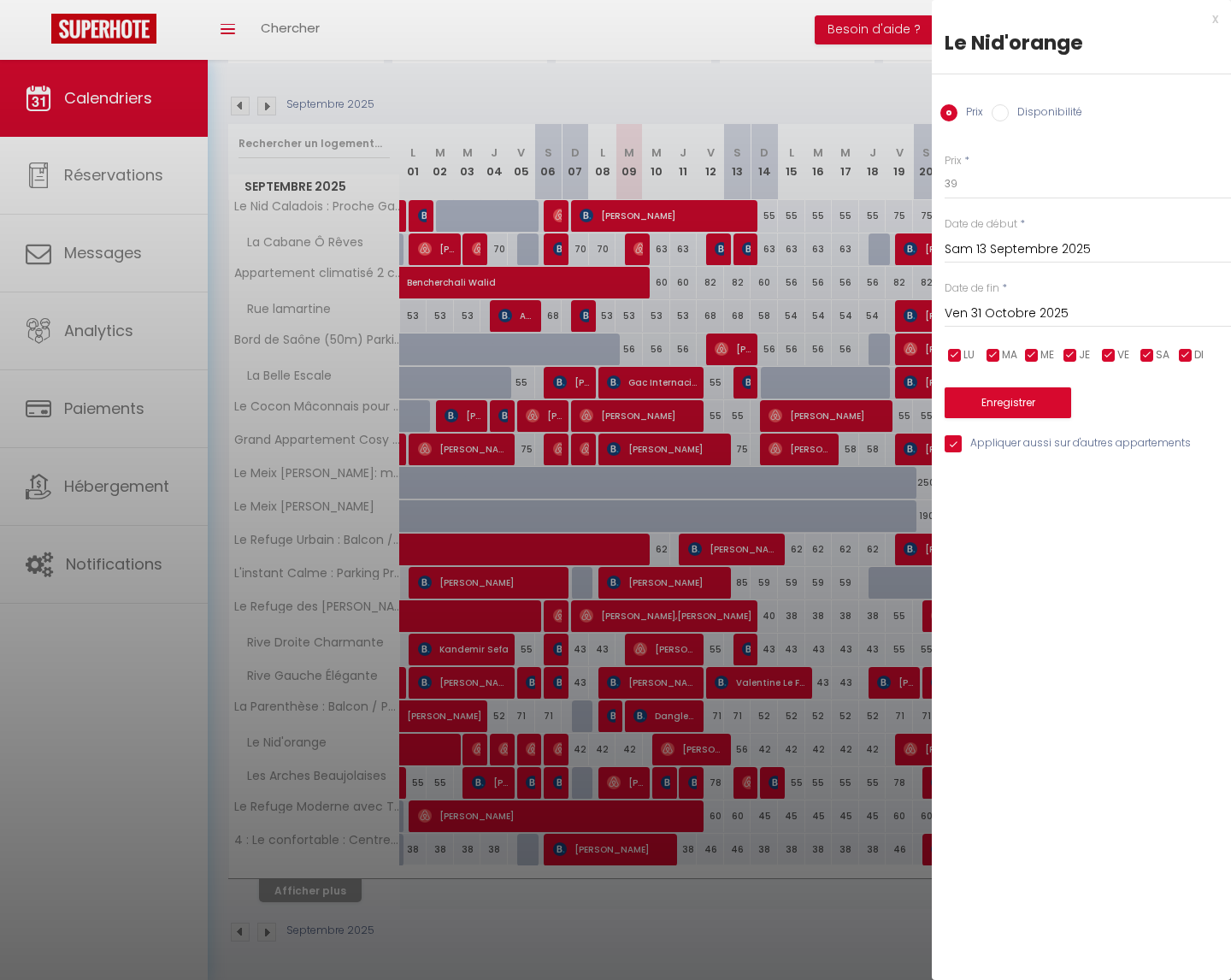
click at [965, 446] on input "Appliquer aussi sur d'autres appartements" at bounding box center [1088, 443] width 287 height 17
checkbox input "false"
click at [1113, 358] on input "checkbox" at bounding box center [1108, 355] width 17 height 17
checkbox input "false"
drag, startPoint x: 1149, startPoint y: 352, endPoint x: 1116, endPoint y: 370, distance: 37.6
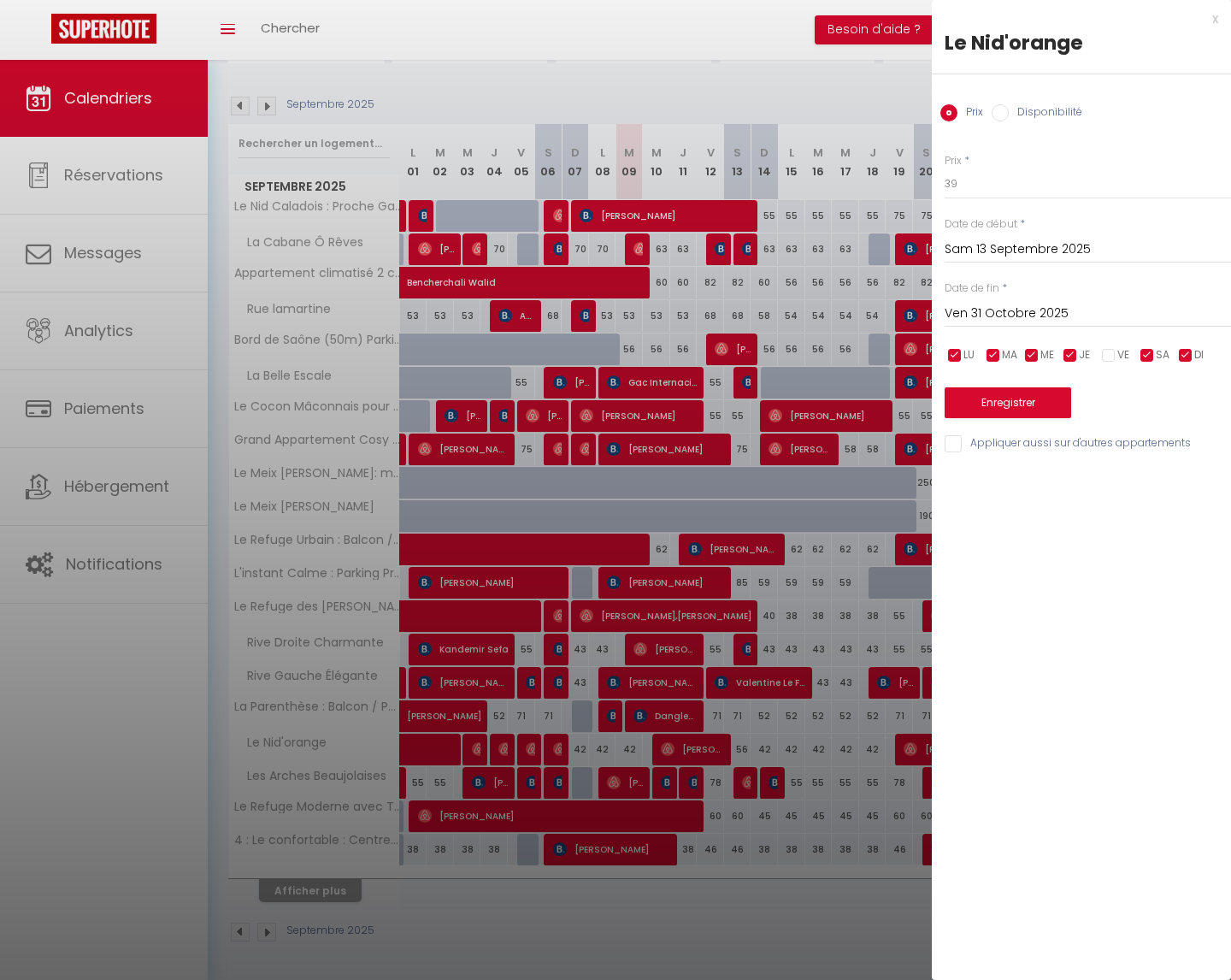
click at [1149, 352] on input "checkbox" at bounding box center [1147, 355] width 17 height 17
checkbox input "false"
click at [1002, 399] on button "Enregistrer" at bounding box center [1008, 402] width 126 height 31
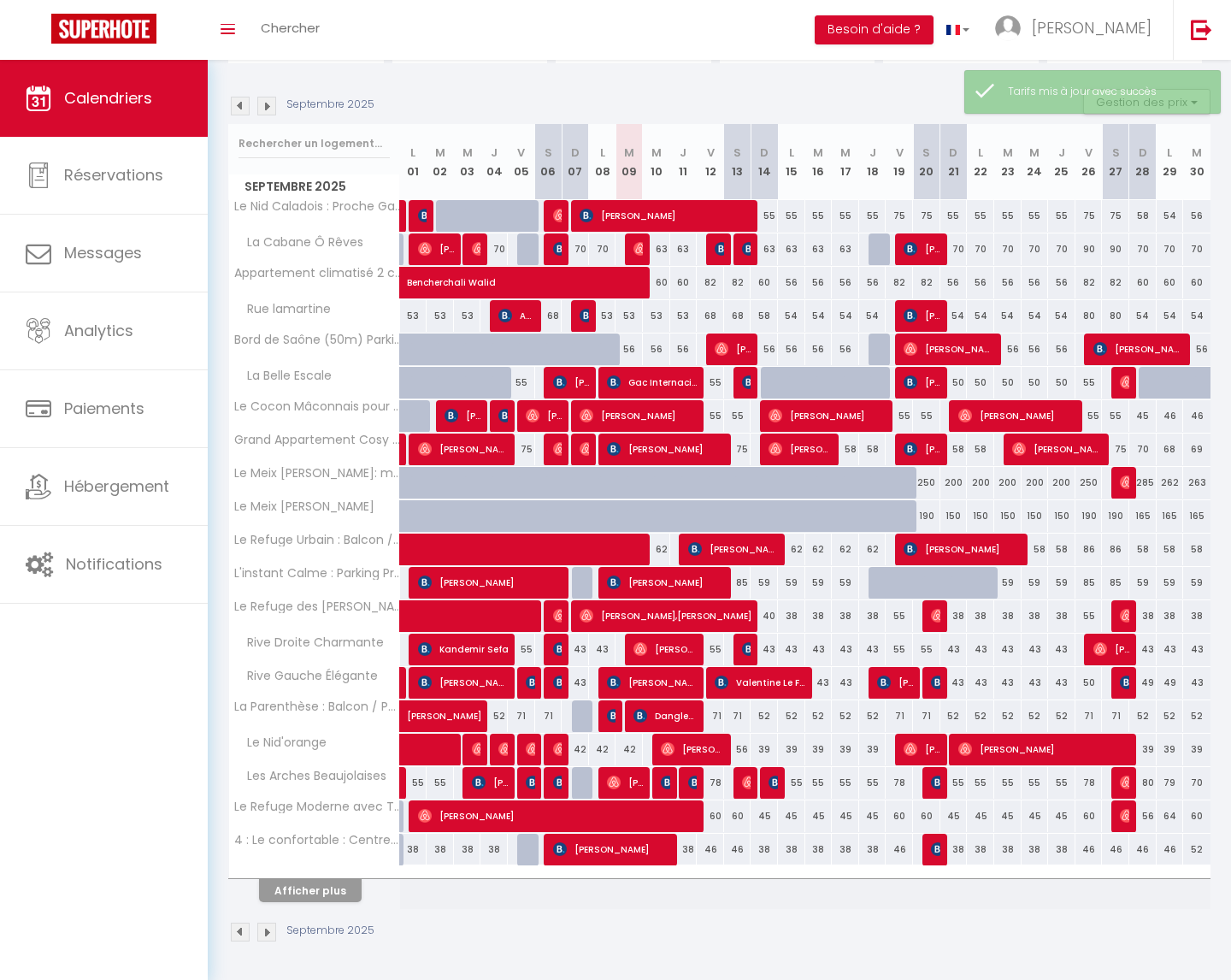
click at [629, 748] on div "42" at bounding box center [629, 750] width 28 height 32
type input "42"
type input "[DATE]"
type input "Mer 10 Septembre 2025"
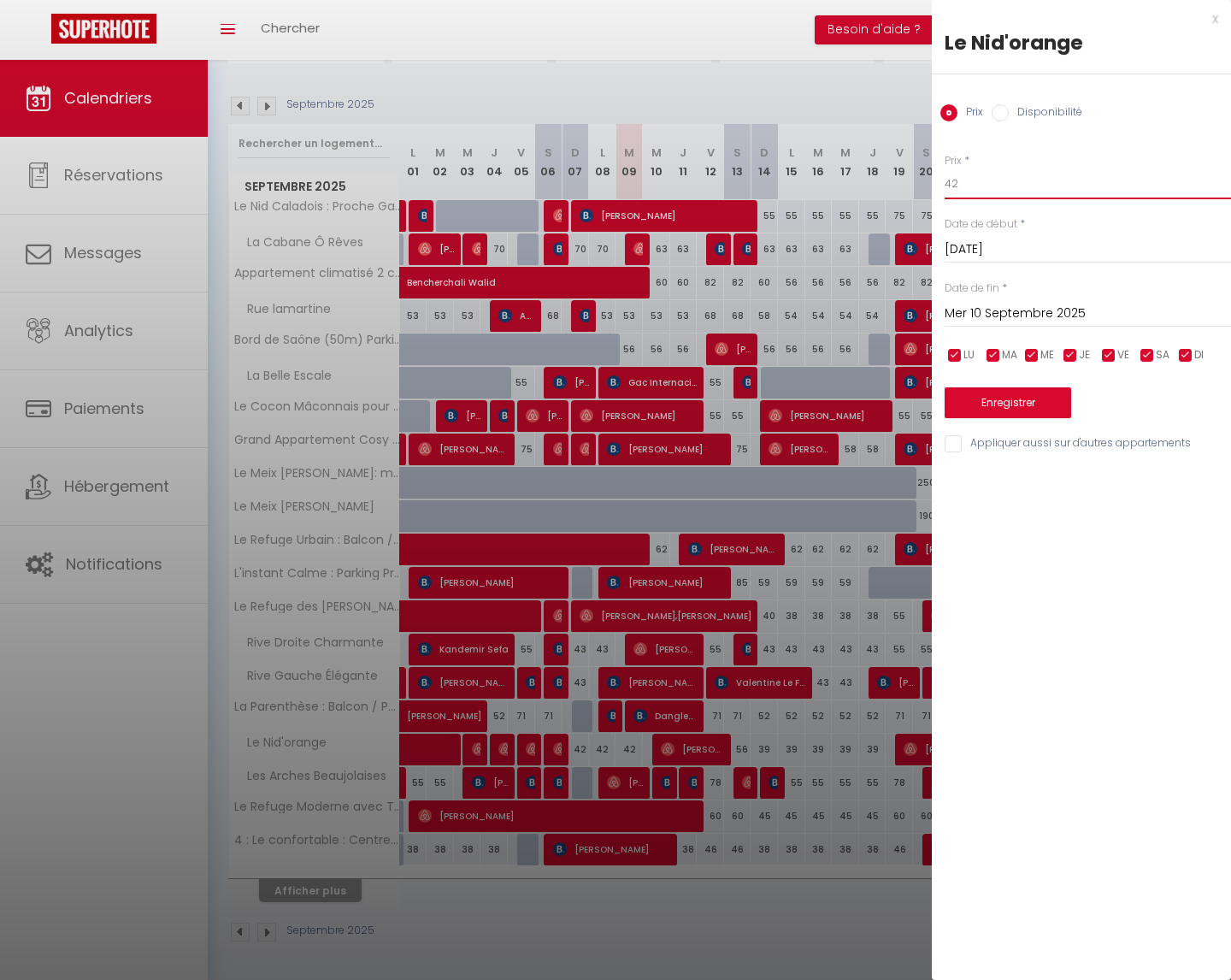
click at [965, 187] on input "42" at bounding box center [1088, 184] width 287 height 31
type input "4"
type input "39"
click at [1013, 404] on button "Enregistrer" at bounding box center [1008, 402] width 126 height 31
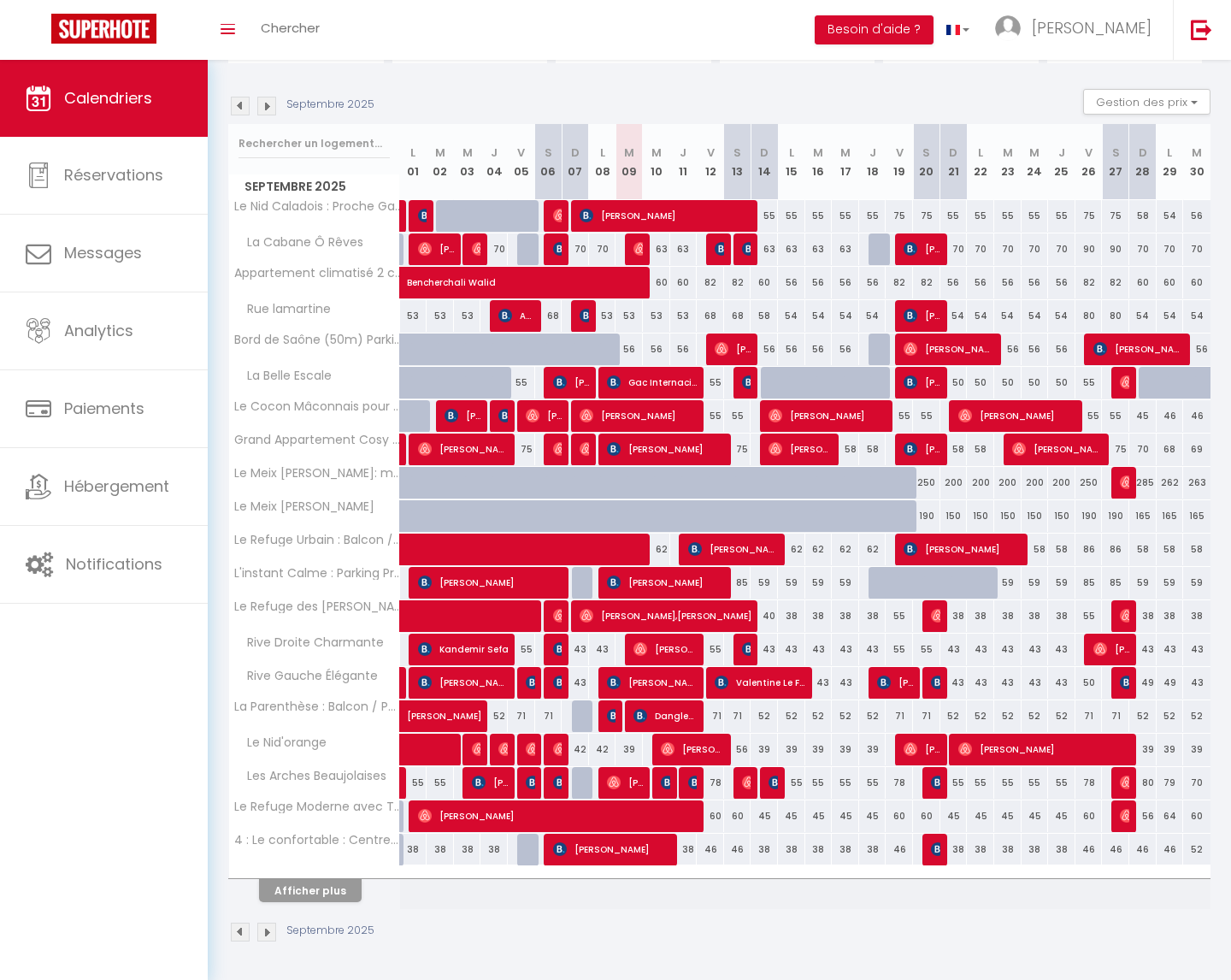
click at [715, 817] on div "60" at bounding box center [711, 816] width 28 height 32
type input "60"
type input "Ven 12 Septembre 2025"
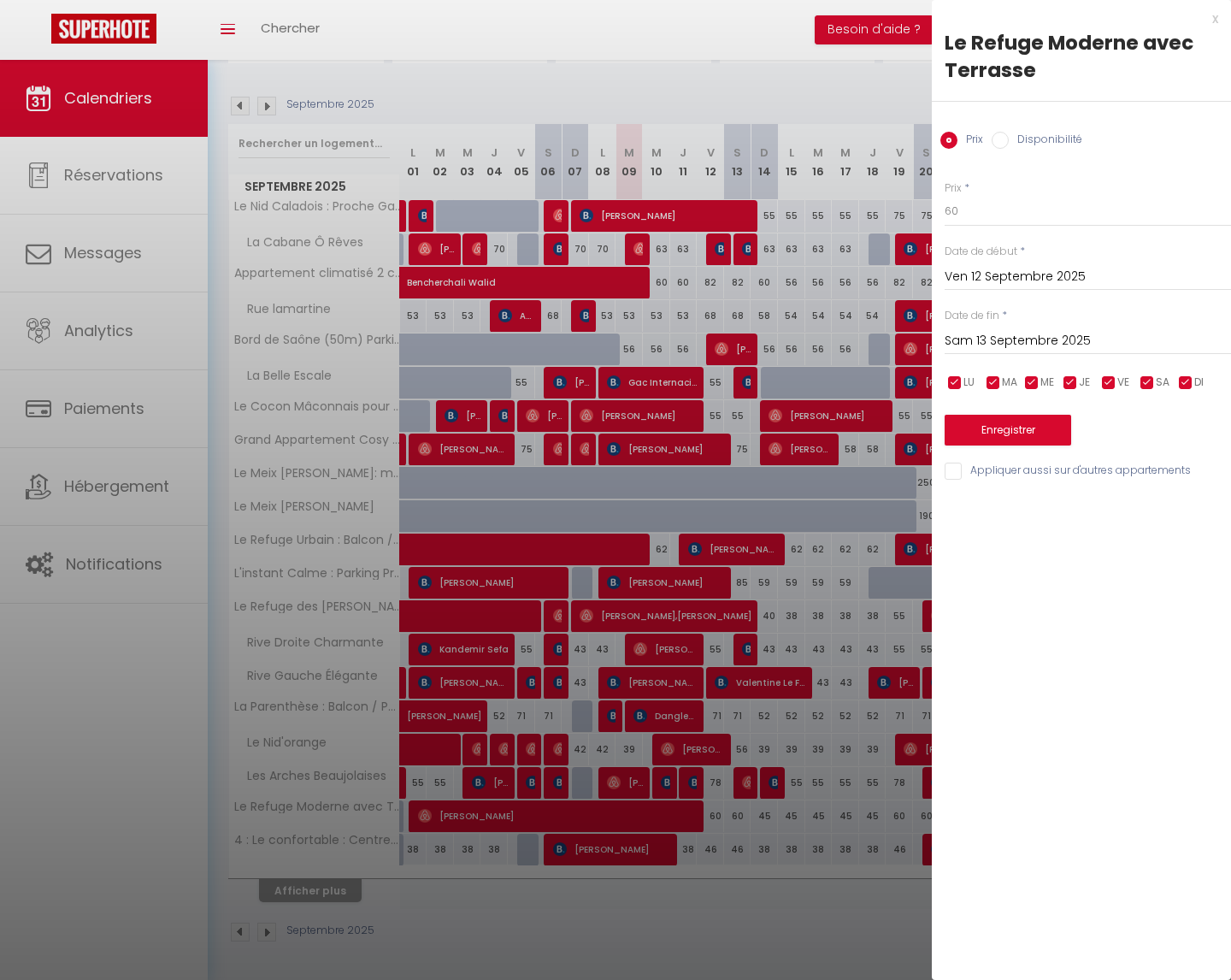
click at [1039, 342] on input "Sam 13 Septembre 2025" at bounding box center [1088, 341] width 287 height 22
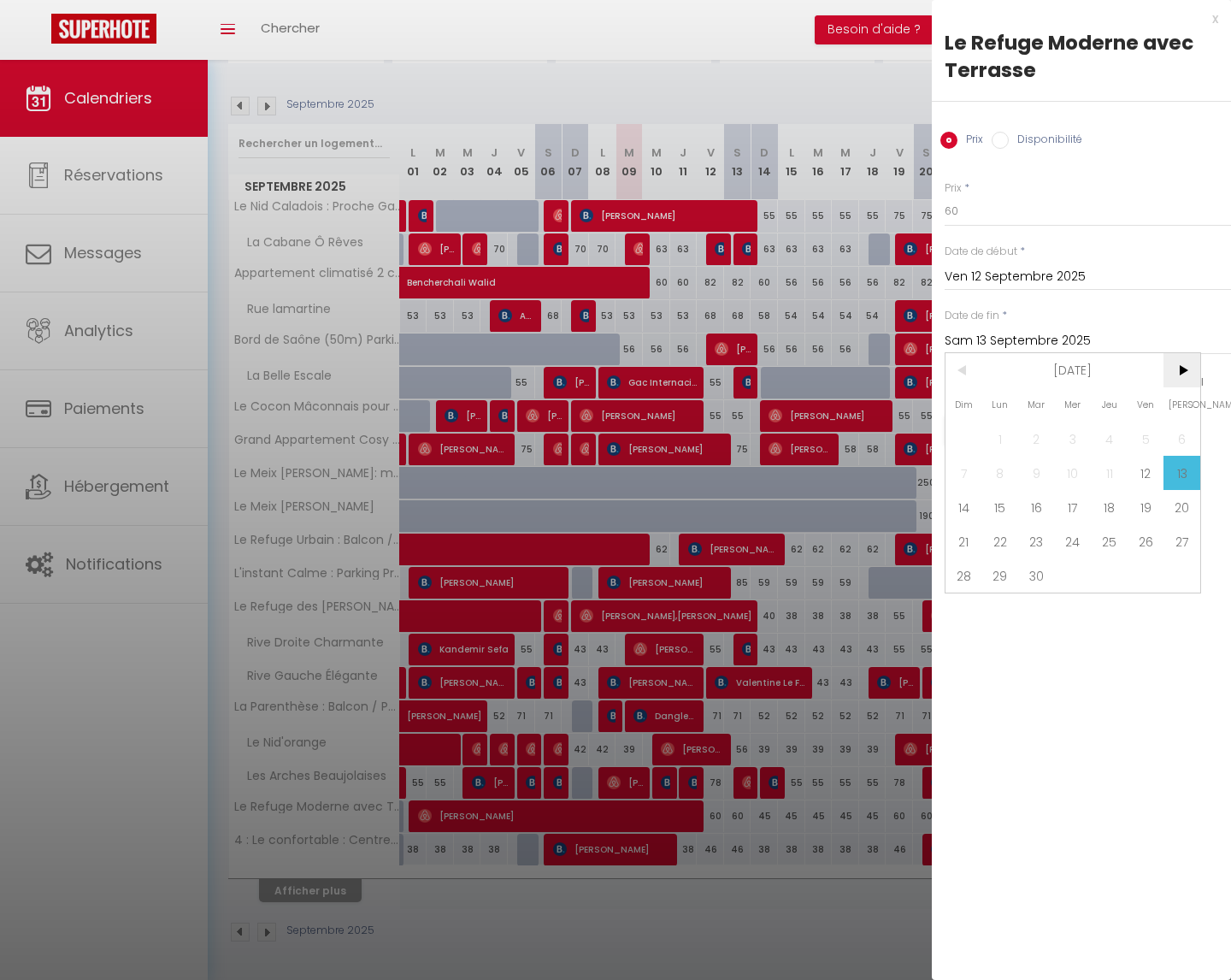
click at [1185, 371] on span ">" at bounding box center [1181, 370] width 37 height 34
click at [1150, 570] on span "31" at bounding box center [1146, 575] width 37 height 34
type input "Ven 31 Octobre 2025"
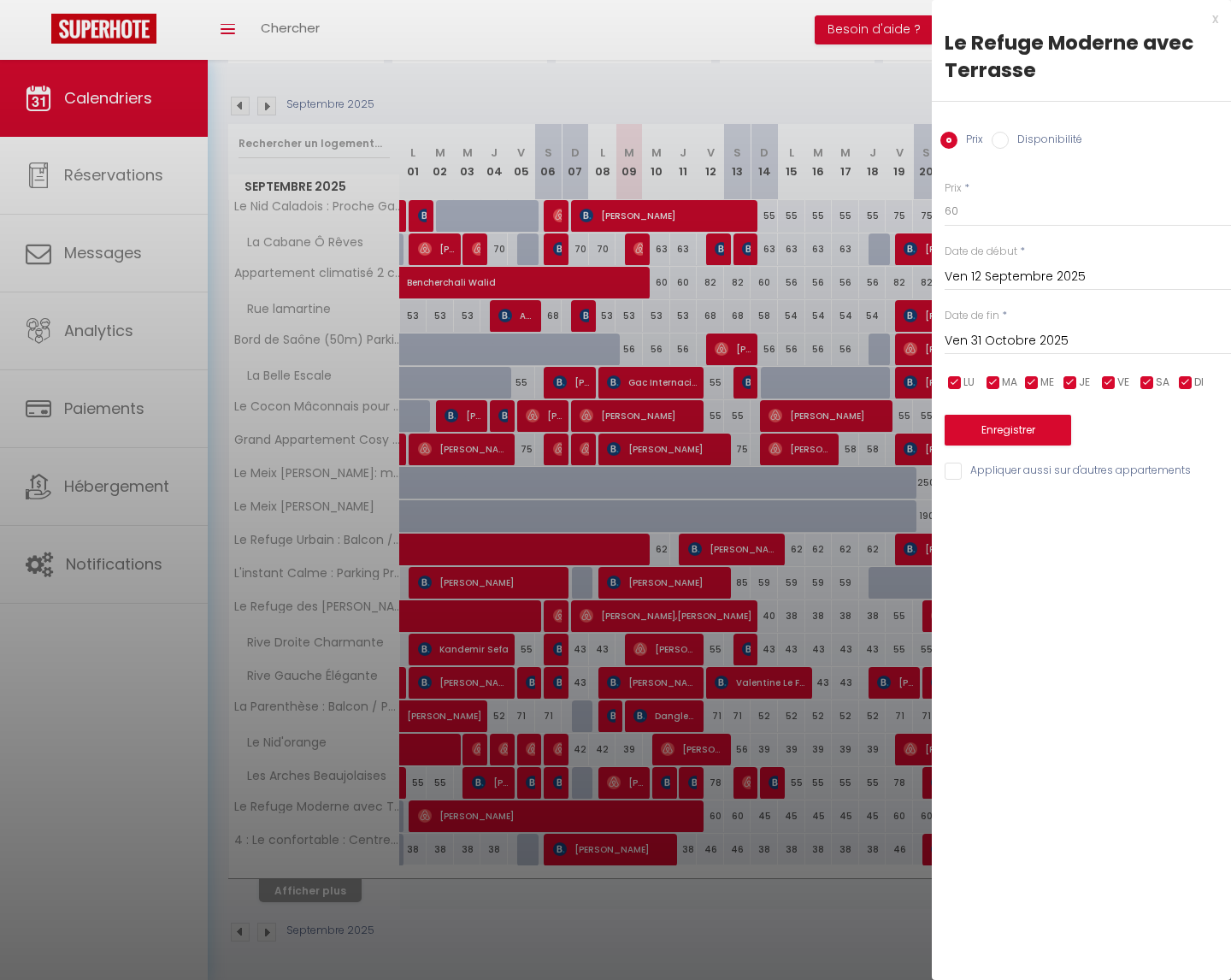
click at [1183, 379] on input "checkbox" at bounding box center [1185, 382] width 17 height 17
checkbox input "false"
click at [1073, 382] on input "checkbox" at bounding box center [1070, 382] width 17 height 17
checkbox input "false"
click at [1031, 380] on input "checkbox" at bounding box center [1031, 382] width 17 height 17
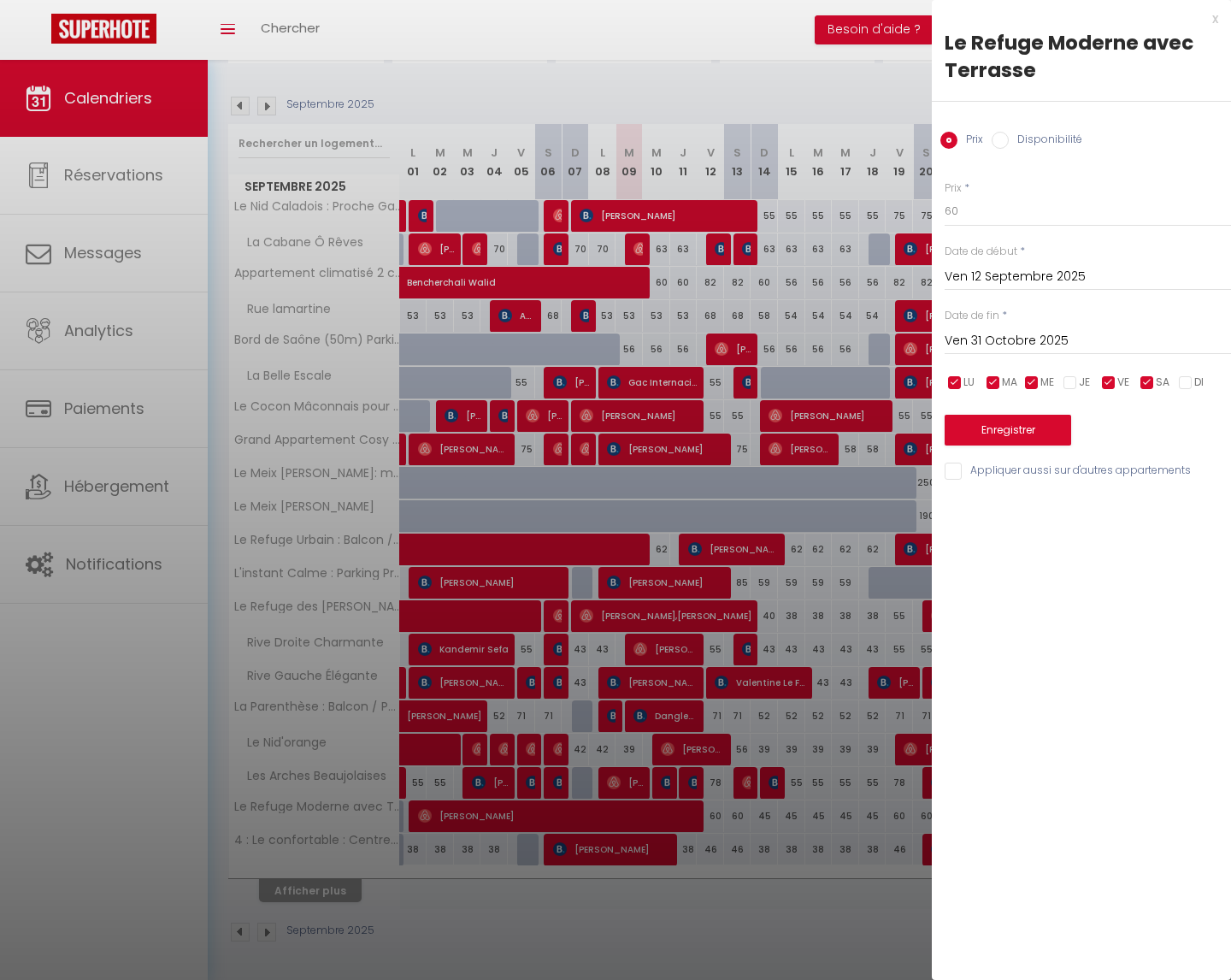
checkbox input "false"
drag, startPoint x: 999, startPoint y: 381, endPoint x: 985, endPoint y: 382, distance: 14.0
click at [999, 381] on input "checkbox" at bounding box center [993, 382] width 17 height 17
checkbox input "false"
click at [952, 379] on input "checkbox" at bounding box center [954, 382] width 17 height 17
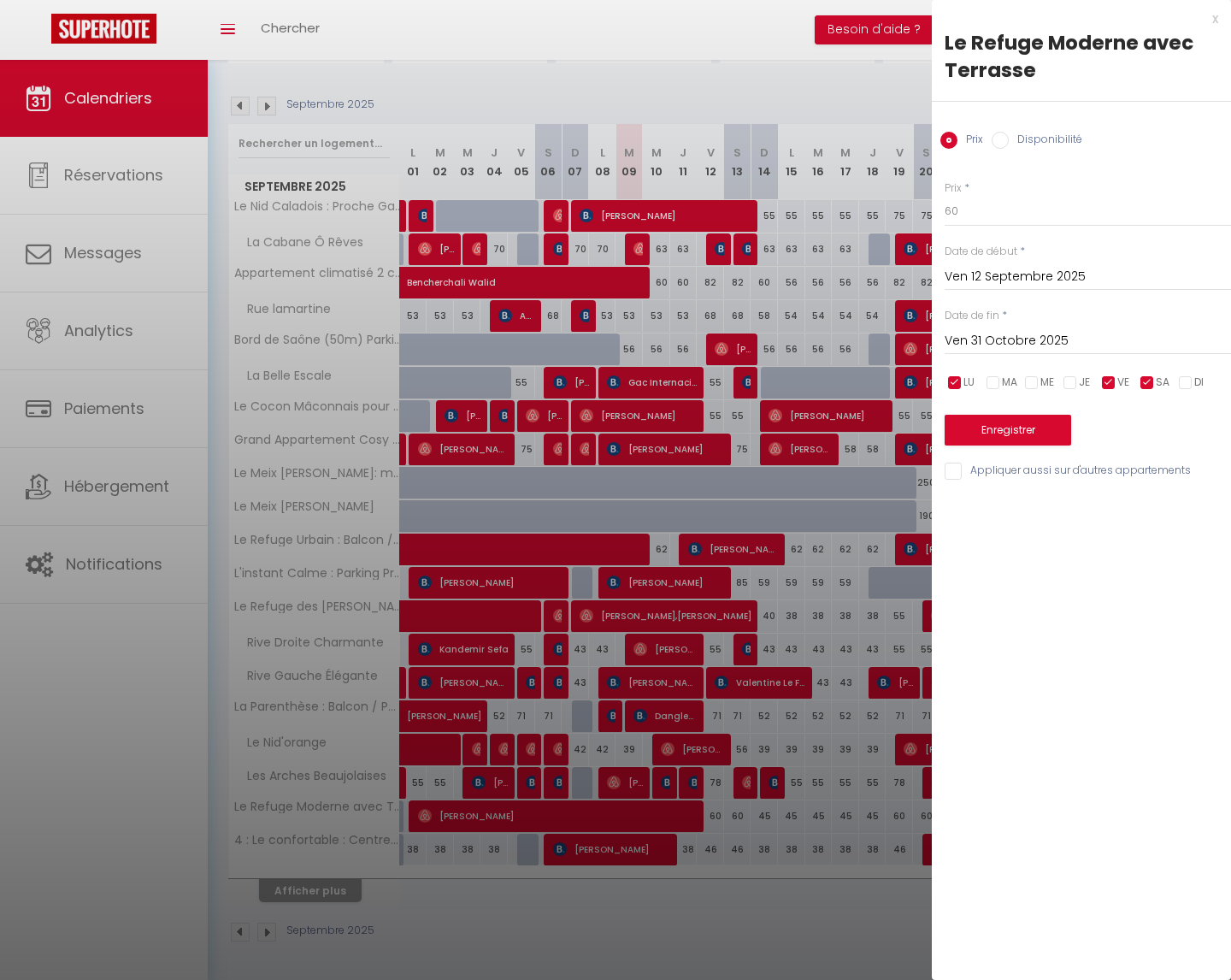
checkbox input "false"
click at [983, 208] on input "60" at bounding box center [1088, 210] width 287 height 31
type input "6"
type input "56"
click at [1015, 429] on button "Enregistrer" at bounding box center [1008, 430] width 126 height 31
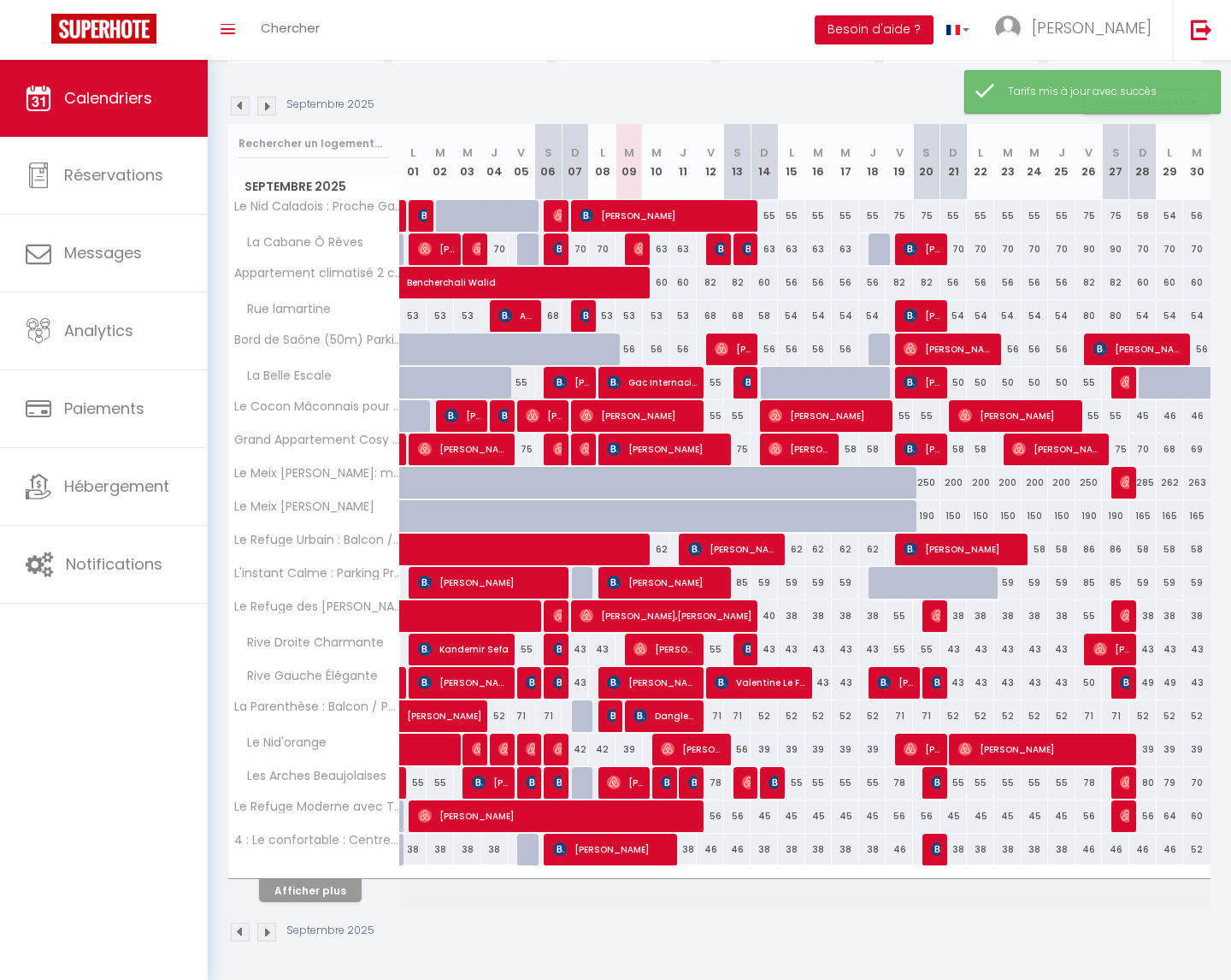
click at [742, 748] on div "56" at bounding box center [739, 750] width 28 height 32
type input "56"
type input "Sam 13 Septembre 2025"
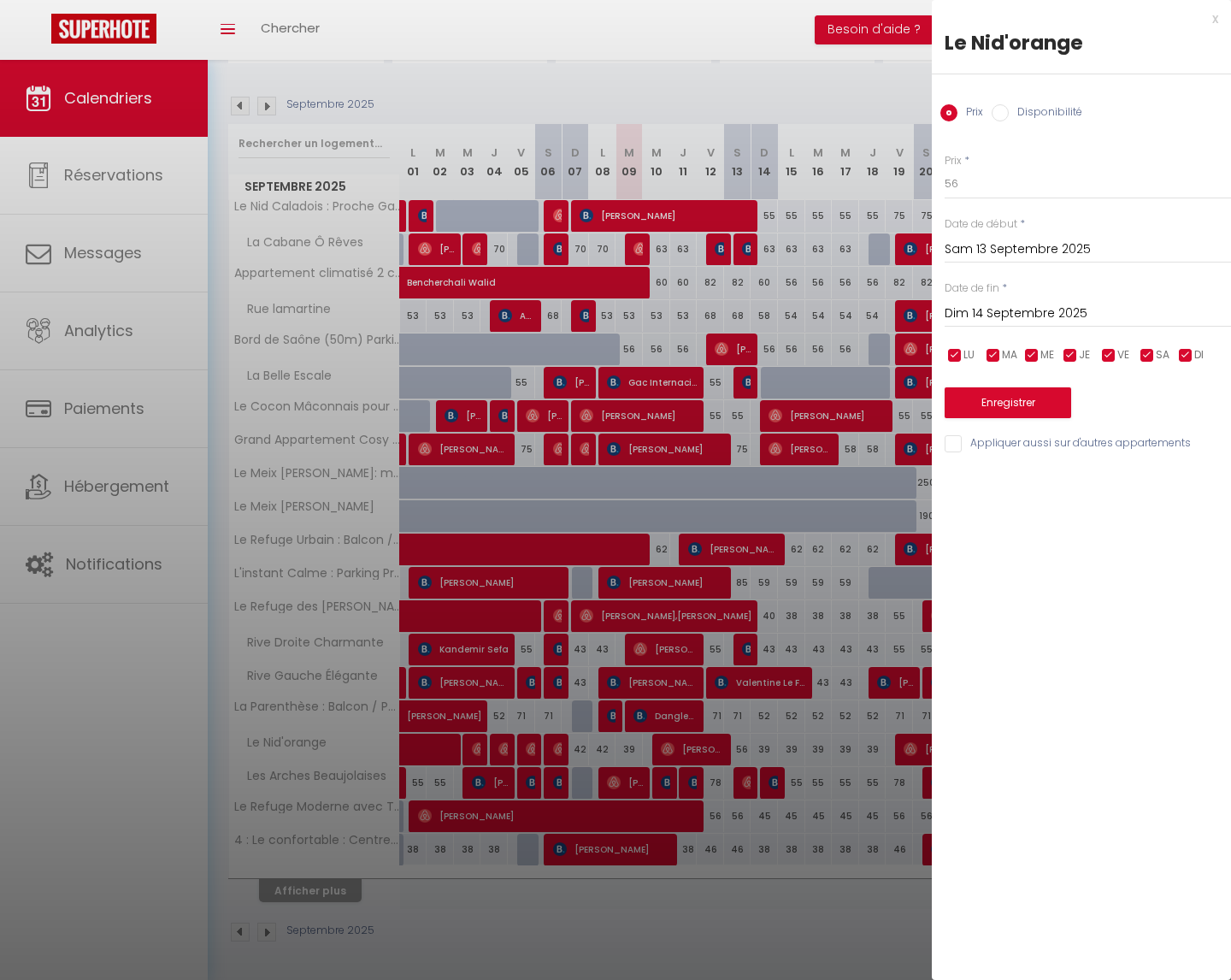
click at [1021, 314] on input "Dim 14 Septembre 2025" at bounding box center [1088, 314] width 287 height 22
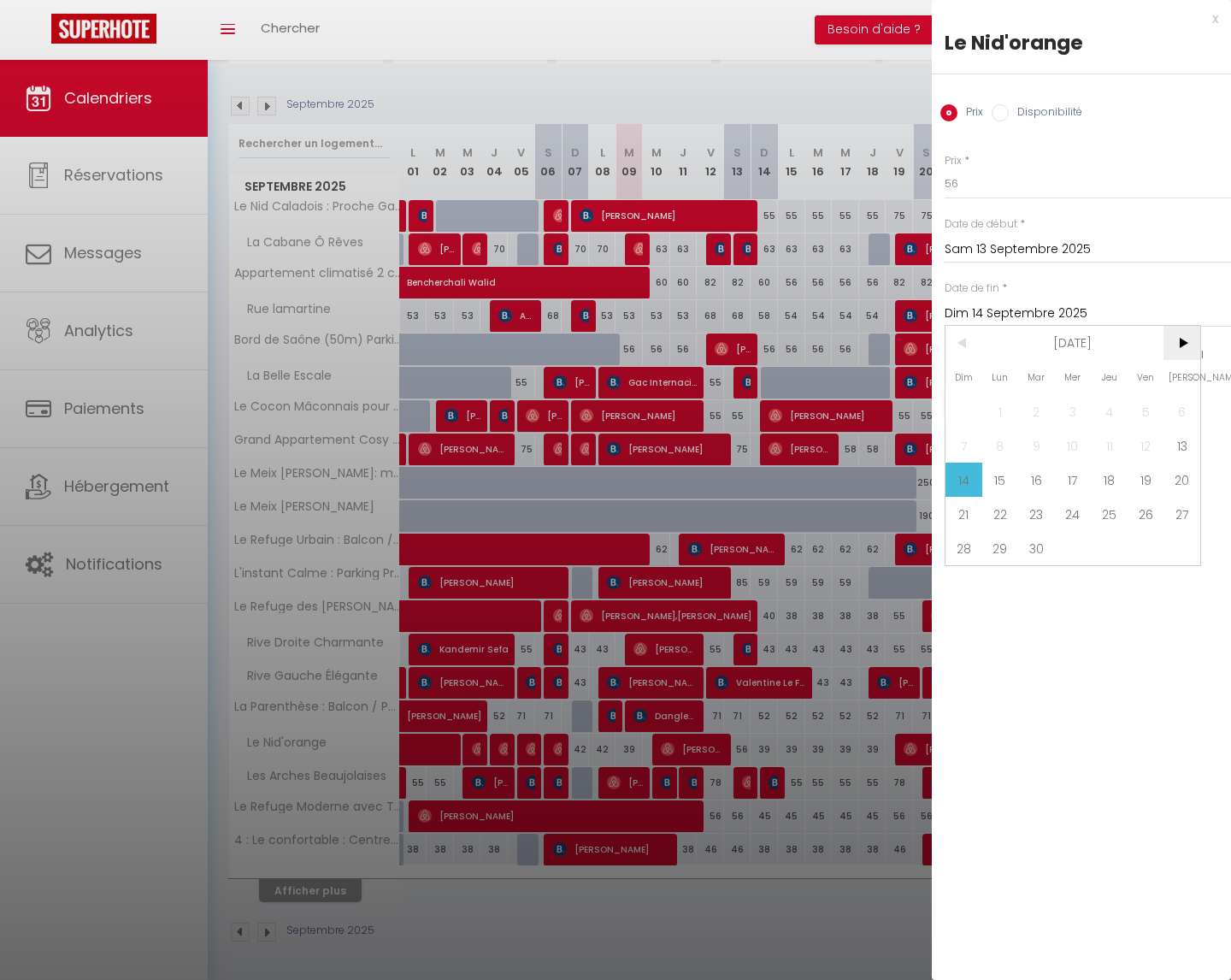
click at [1177, 337] on span ">" at bounding box center [1181, 343] width 37 height 34
click at [1138, 547] on span "31" at bounding box center [1146, 548] width 37 height 34
type input "Ven 31 Octobre 2025"
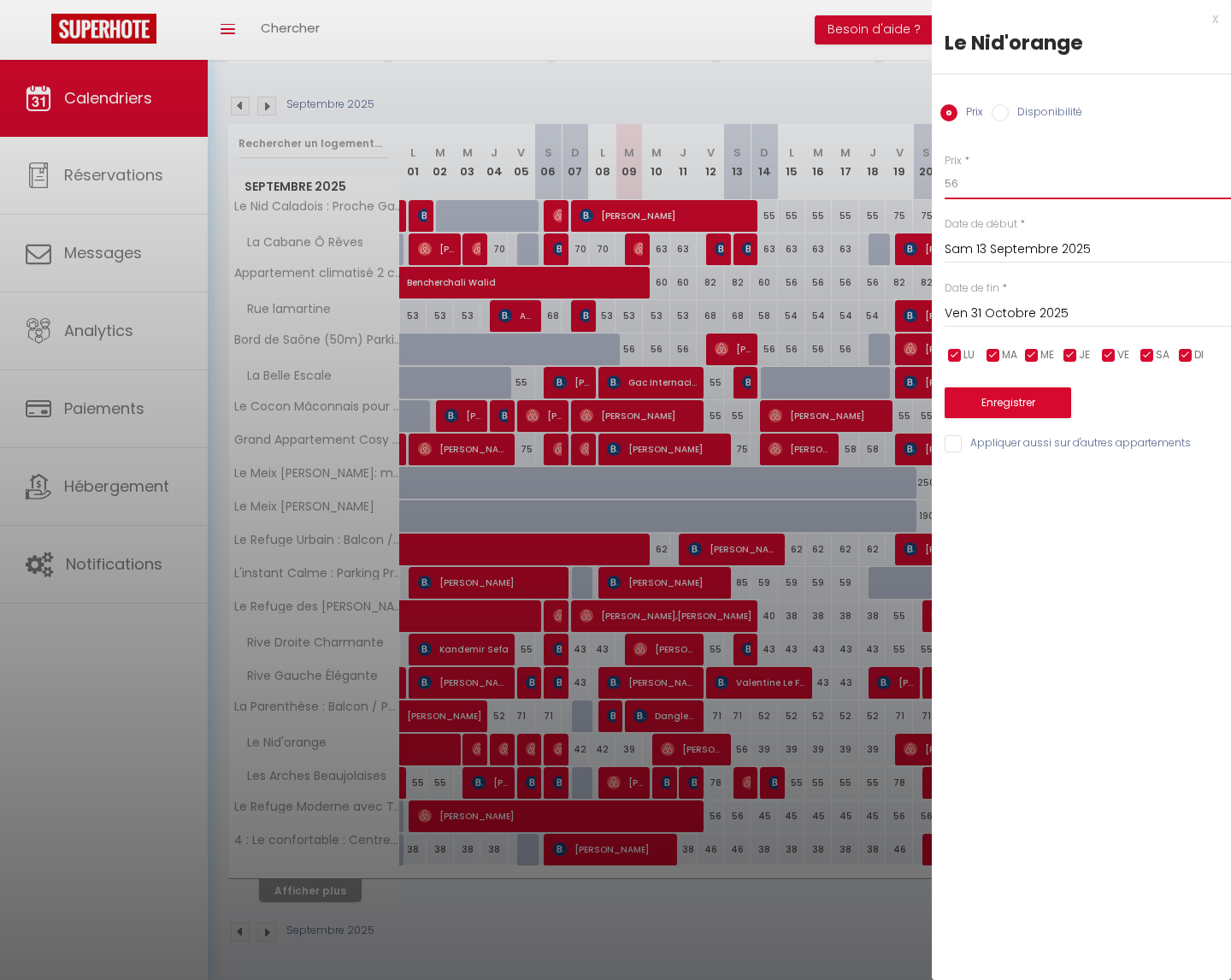
click at [992, 182] on input "56" at bounding box center [1088, 184] width 287 height 31
type input "5"
type input "48"
click at [1181, 353] on input "checkbox" at bounding box center [1185, 355] width 17 height 17
checkbox input "false"
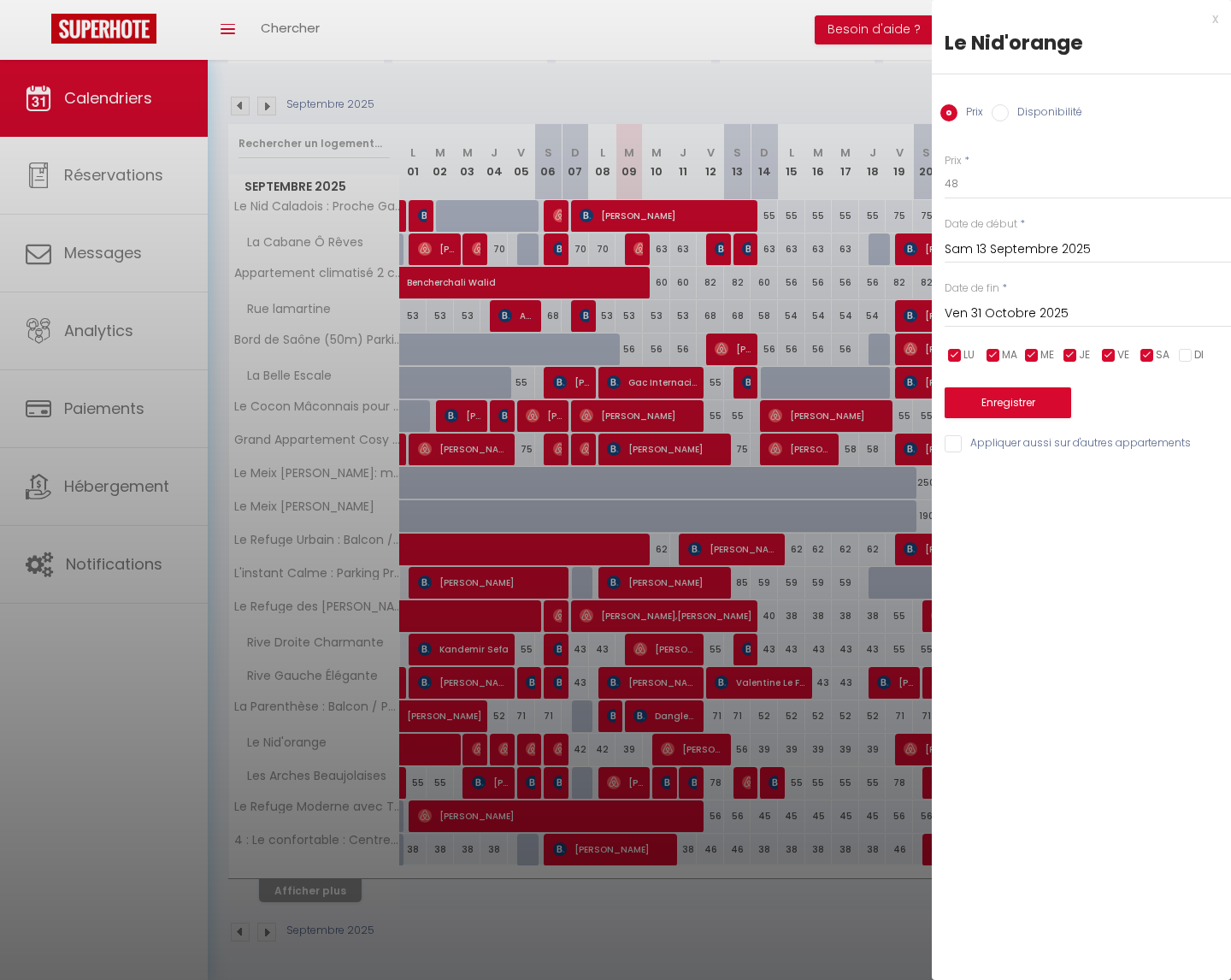
click at [1074, 352] on input "checkbox" at bounding box center [1070, 355] width 17 height 17
checkbox input "false"
click at [1032, 353] on input "checkbox" at bounding box center [1031, 355] width 17 height 17
checkbox input "false"
drag, startPoint x: 991, startPoint y: 354, endPoint x: 974, endPoint y: 355, distance: 17.0
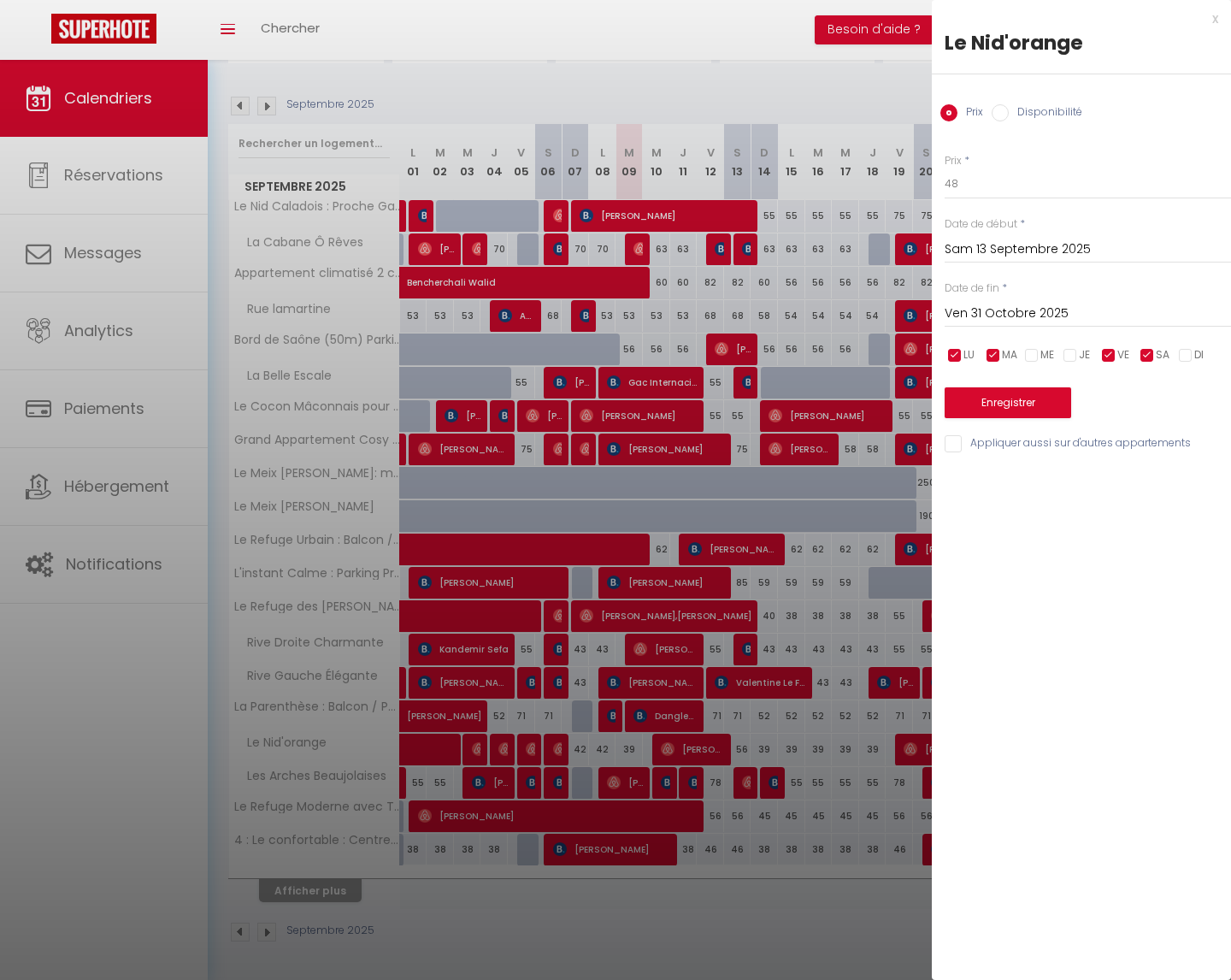
click at [991, 354] on input "checkbox" at bounding box center [993, 355] width 17 height 17
checkbox input "false"
drag, startPoint x: 959, startPoint y: 354, endPoint x: 966, endPoint y: 364, distance: 12.2
click at [959, 354] on input "checkbox" at bounding box center [954, 355] width 17 height 17
checkbox input "false"
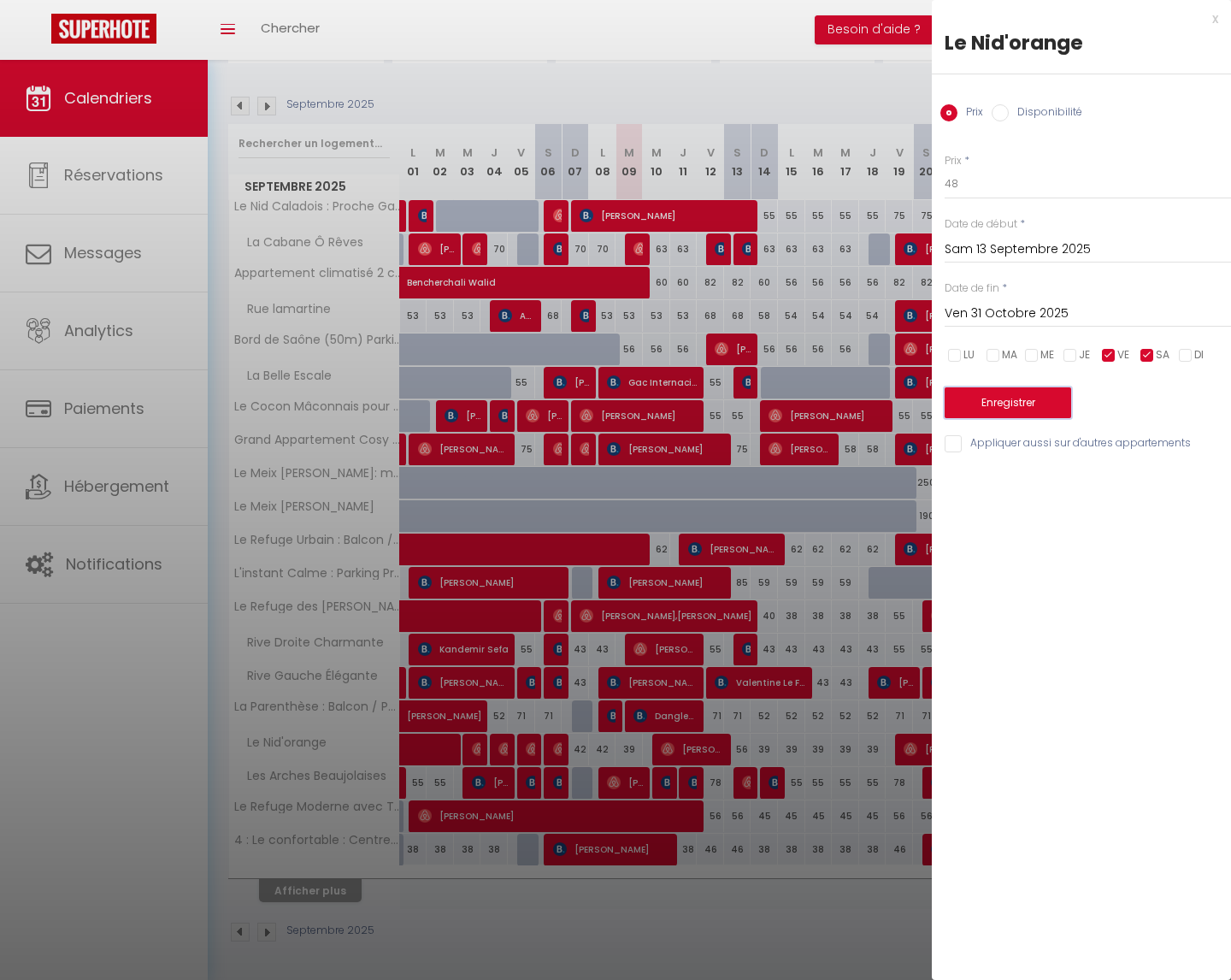
click at [996, 396] on button "Enregistrer" at bounding box center [1008, 402] width 126 height 31
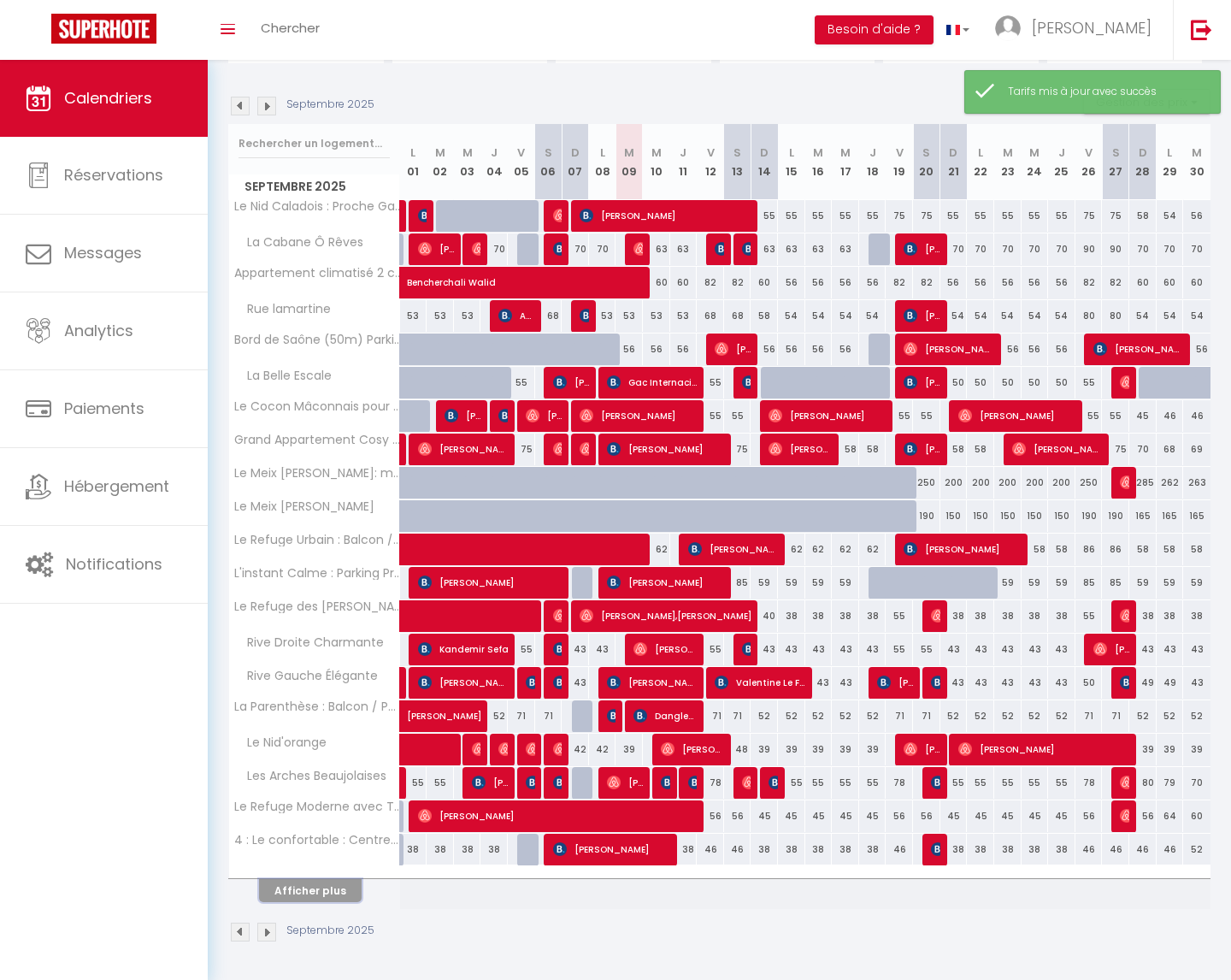
click at [311, 899] on button "Afficher plus" at bounding box center [310, 890] width 102 height 23
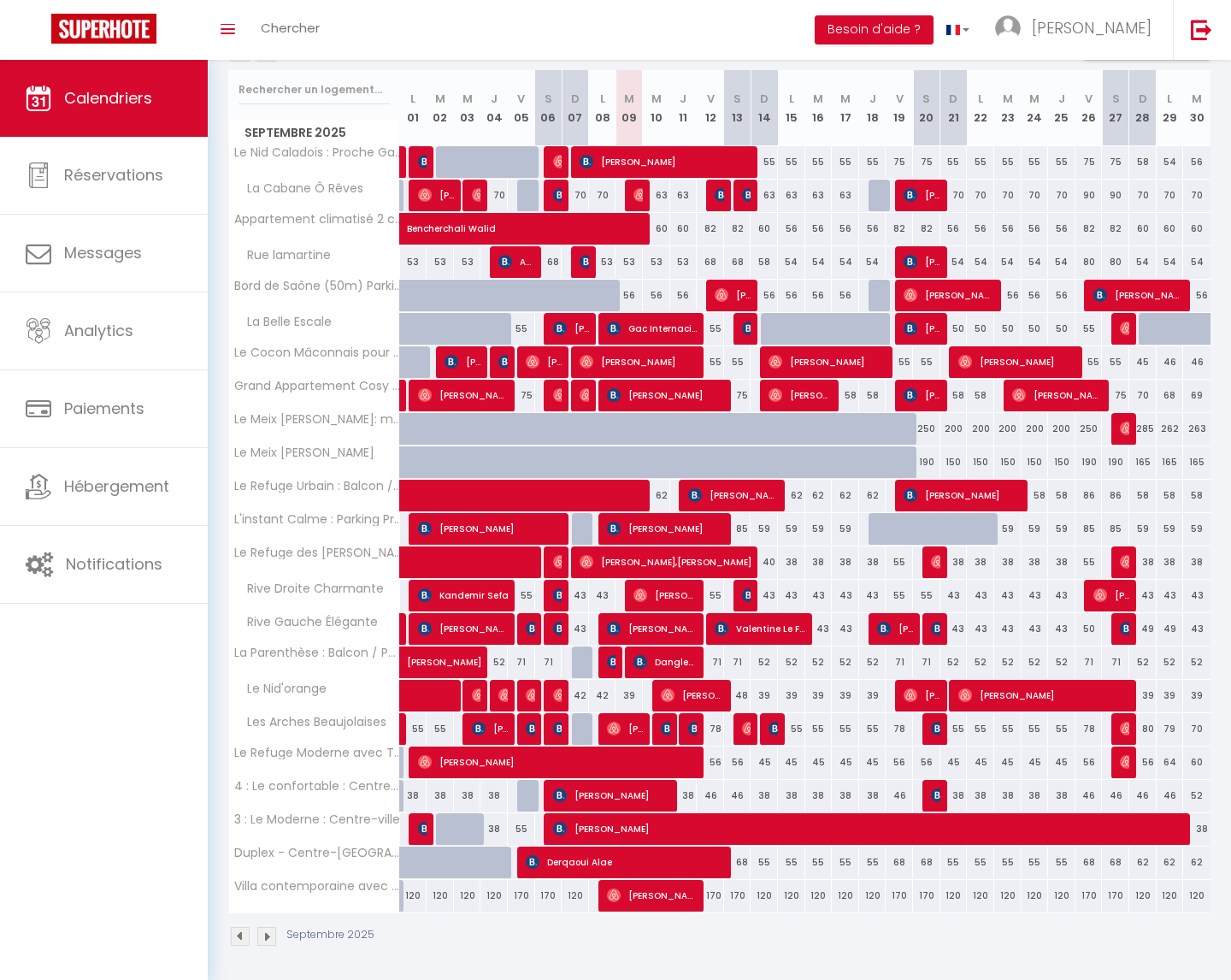
scroll to position [214, 0]
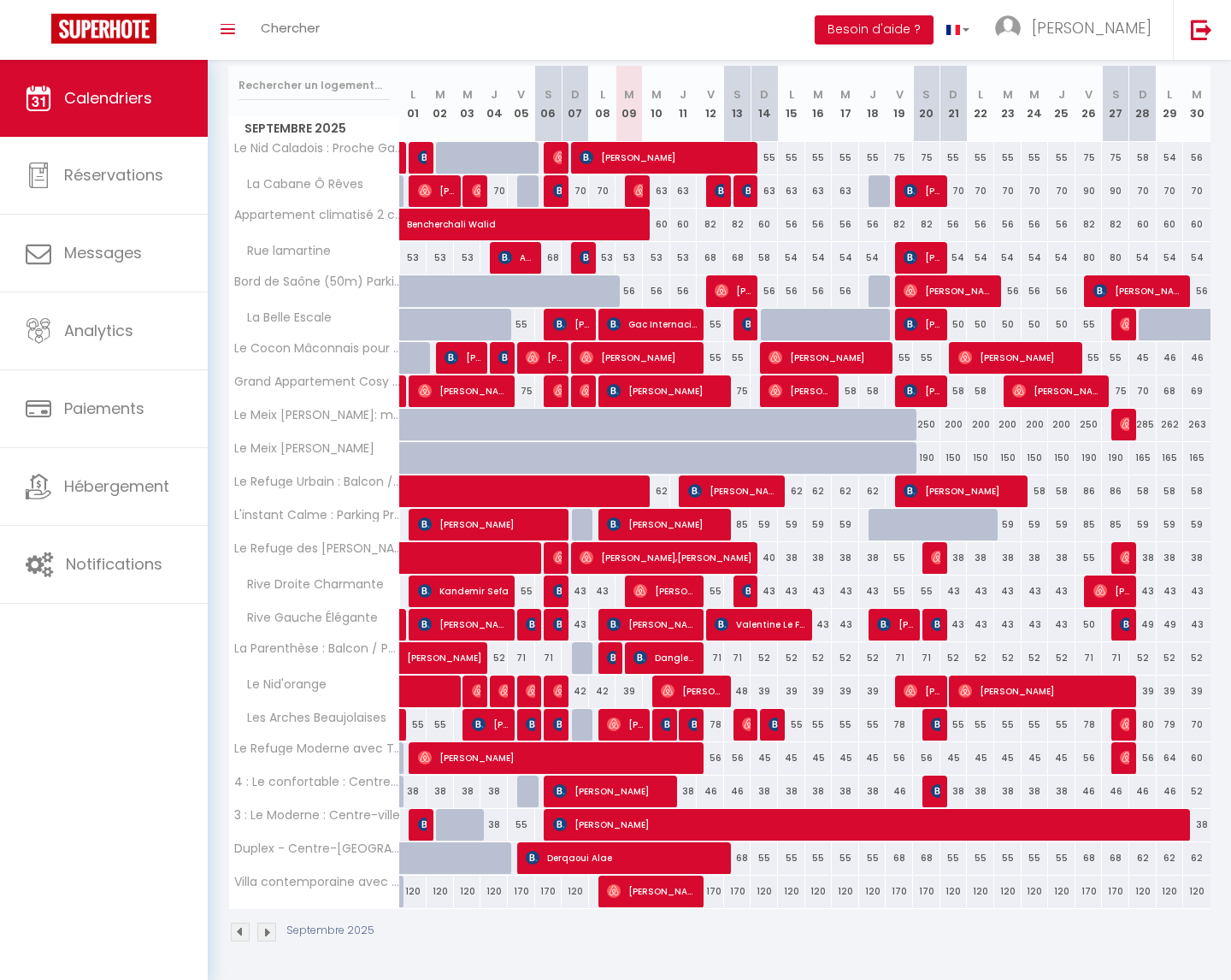
click at [708, 791] on div "46" at bounding box center [711, 791] width 28 height 32
type input "46"
type input "Ven 12 Septembre 2025"
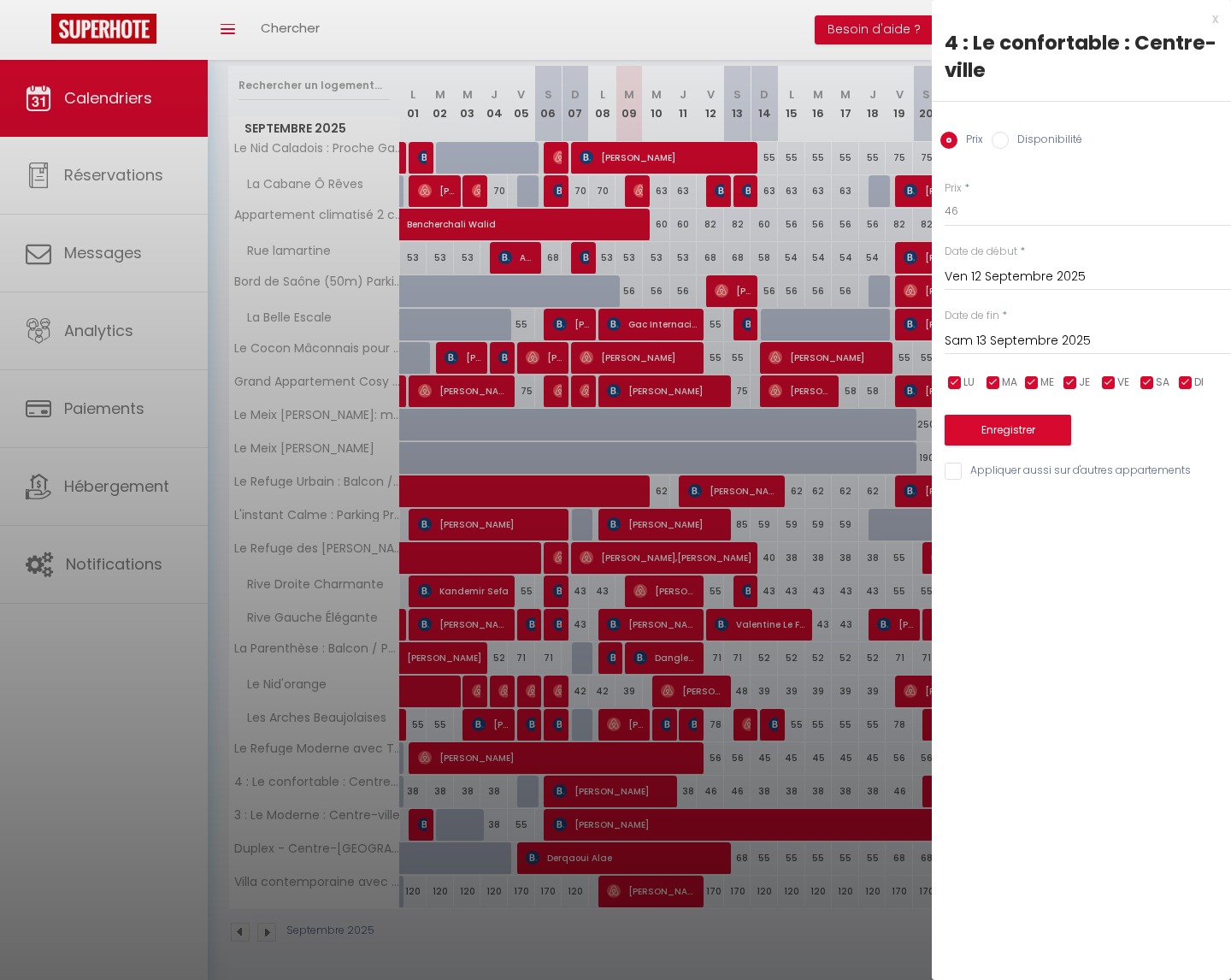
click at [1066, 340] on input "Sam 13 Septembre 2025" at bounding box center [1088, 341] width 287 height 22
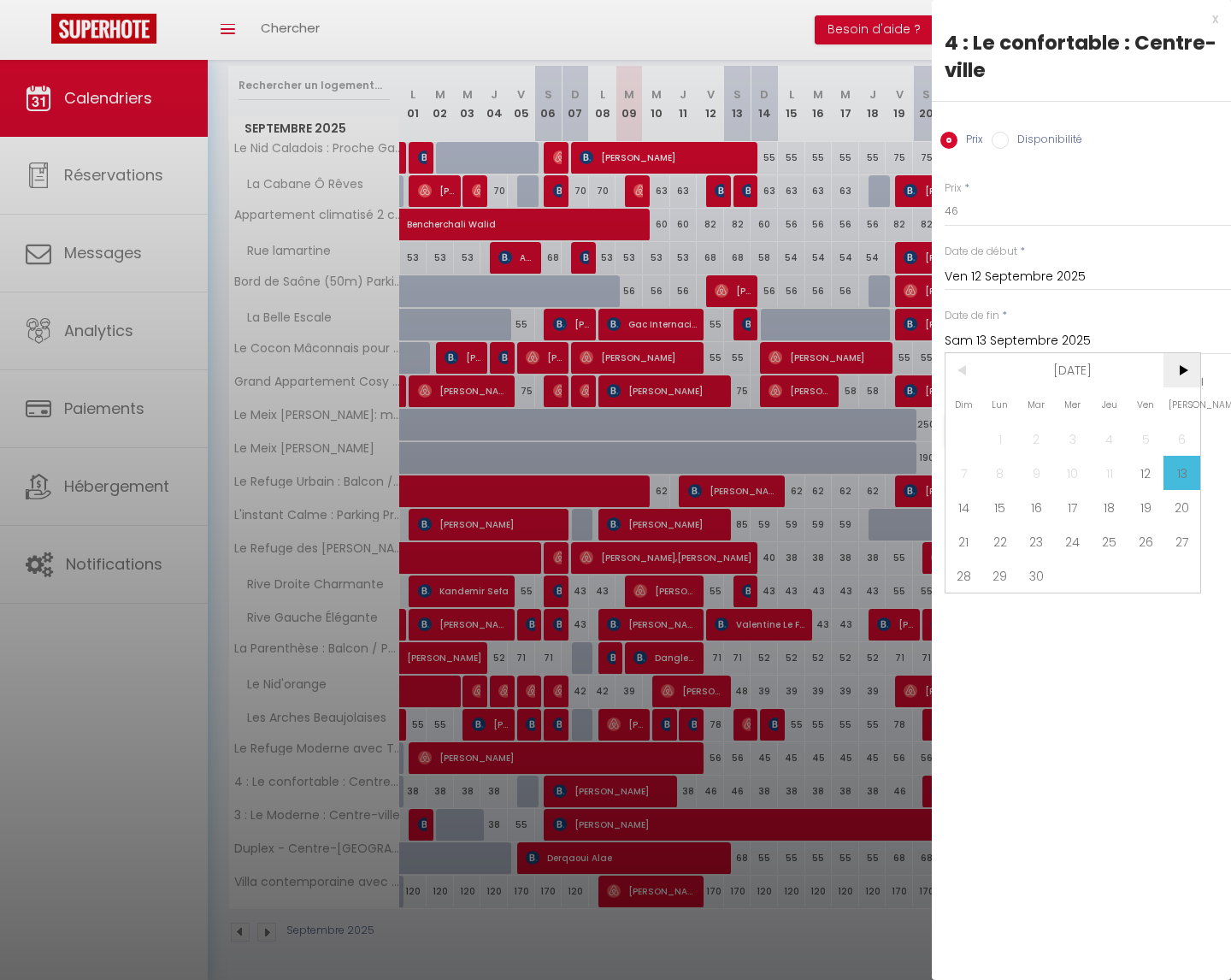
click at [1169, 360] on span ">" at bounding box center [1181, 370] width 37 height 34
click at [1149, 577] on span "31" at bounding box center [1146, 575] width 37 height 34
type input "Ven 31 Octobre 2025"
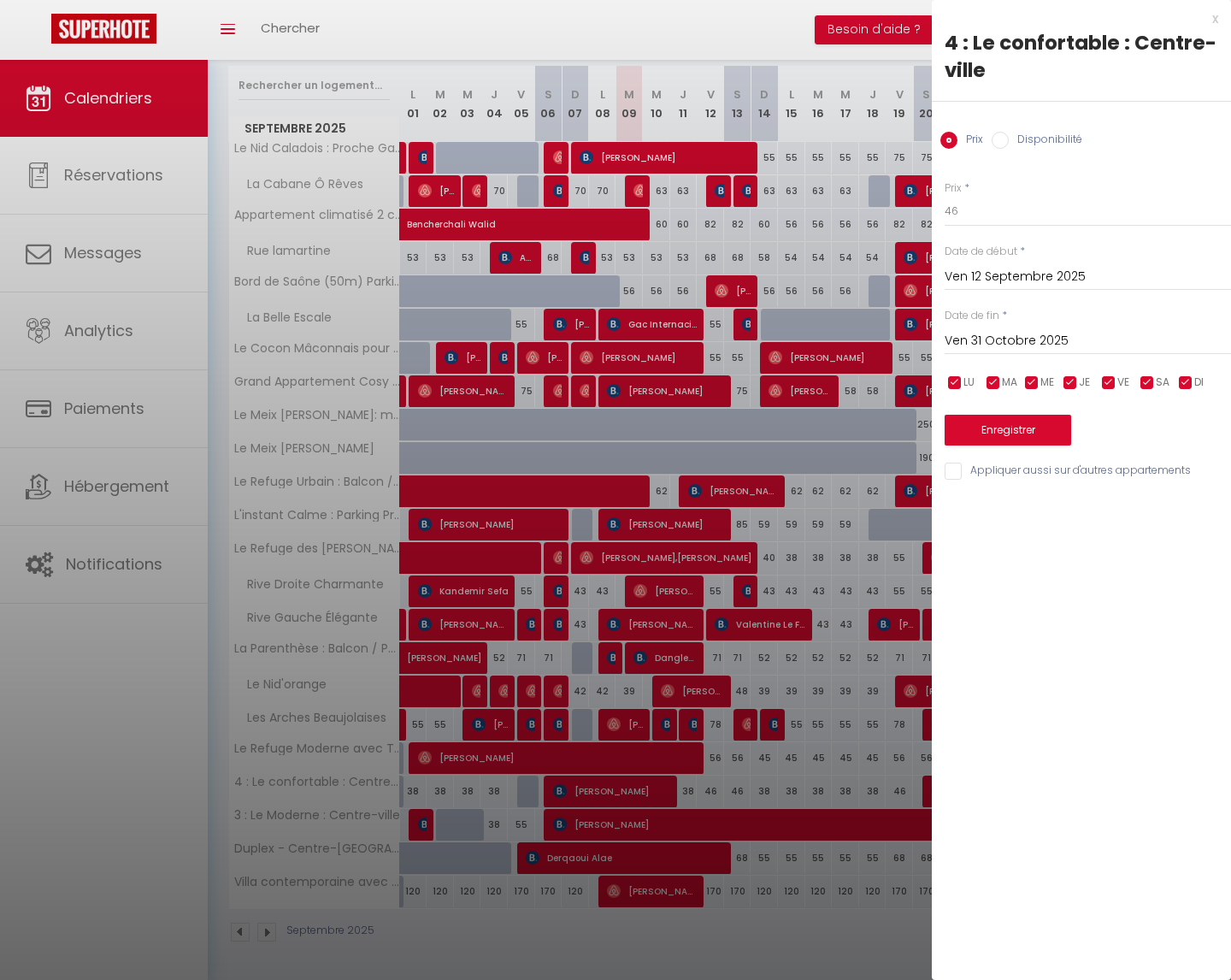
click at [1184, 379] on input "checkbox" at bounding box center [1185, 382] width 17 height 17
checkbox input "false"
drag, startPoint x: 1075, startPoint y: 385, endPoint x: 1041, endPoint y: 386, distance: 34.0
click at [1075, 385] on input "checkbox" at bounding box center [1070, 382] width 17 height 17
checkbox input "false"
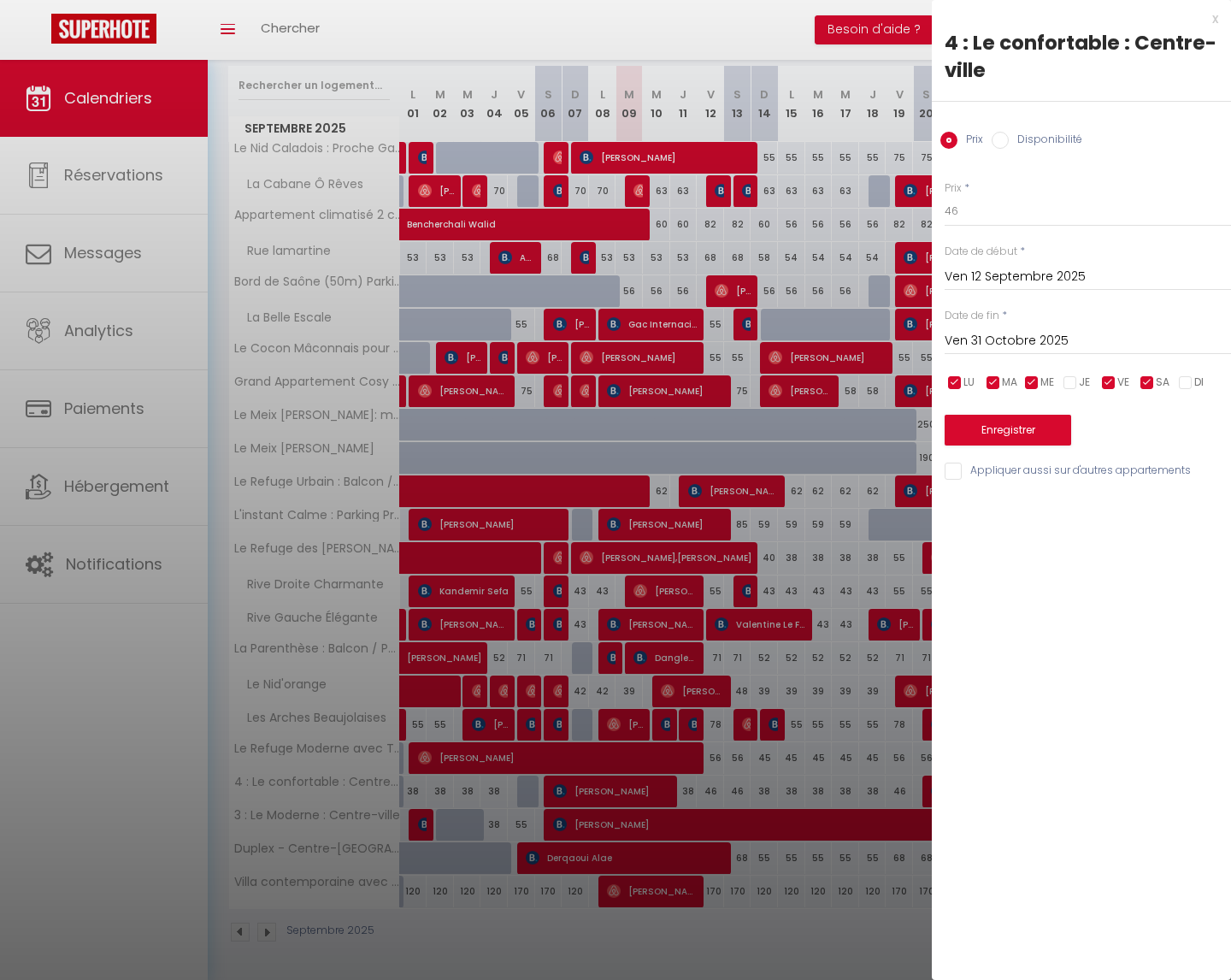
drag, startPoint x: 1033, startPoint y: 384, endPoint x: 1012, endPoint y: 384, distance: 21.0
click at [1032, 384] on input "checkbox" at bounding box center [1031, 382] width 17 height 17
checkbox input "false"
click at [996, 379] on input "checkbox" at bounding box center [993, 382] width 17 height 17
checkbox input "false"
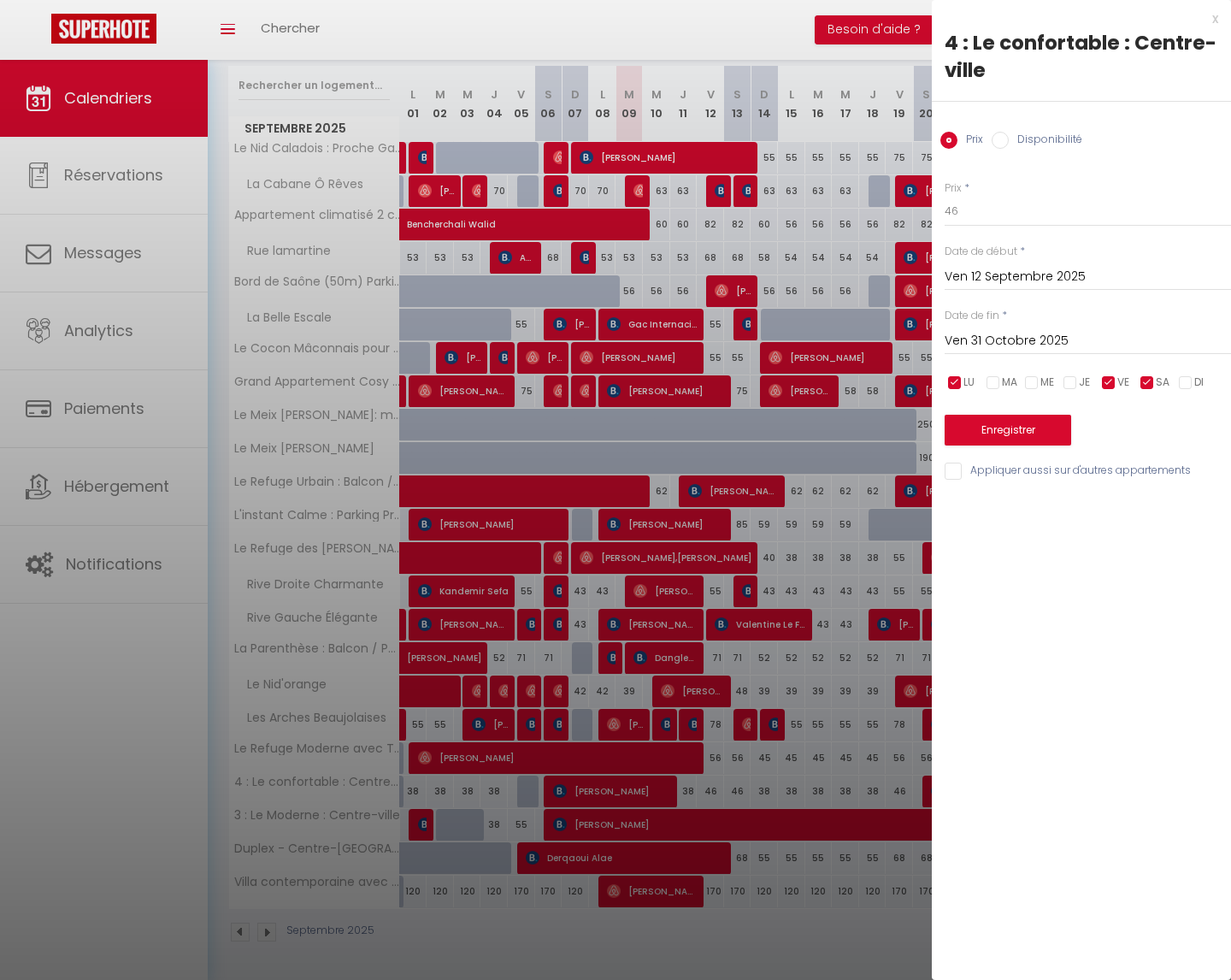
click at [958, 380] on input "checkbox" at bounding box center [954, 382] width 17 height 17
checkbox input "false"
click at [977, 207] on input "46" at bounding box center [1088, 210] width 287 height 31
type input "43"
click at [998, 421] on button "Enregistrer" at bounding box center [1008, 430] width 126 height 31
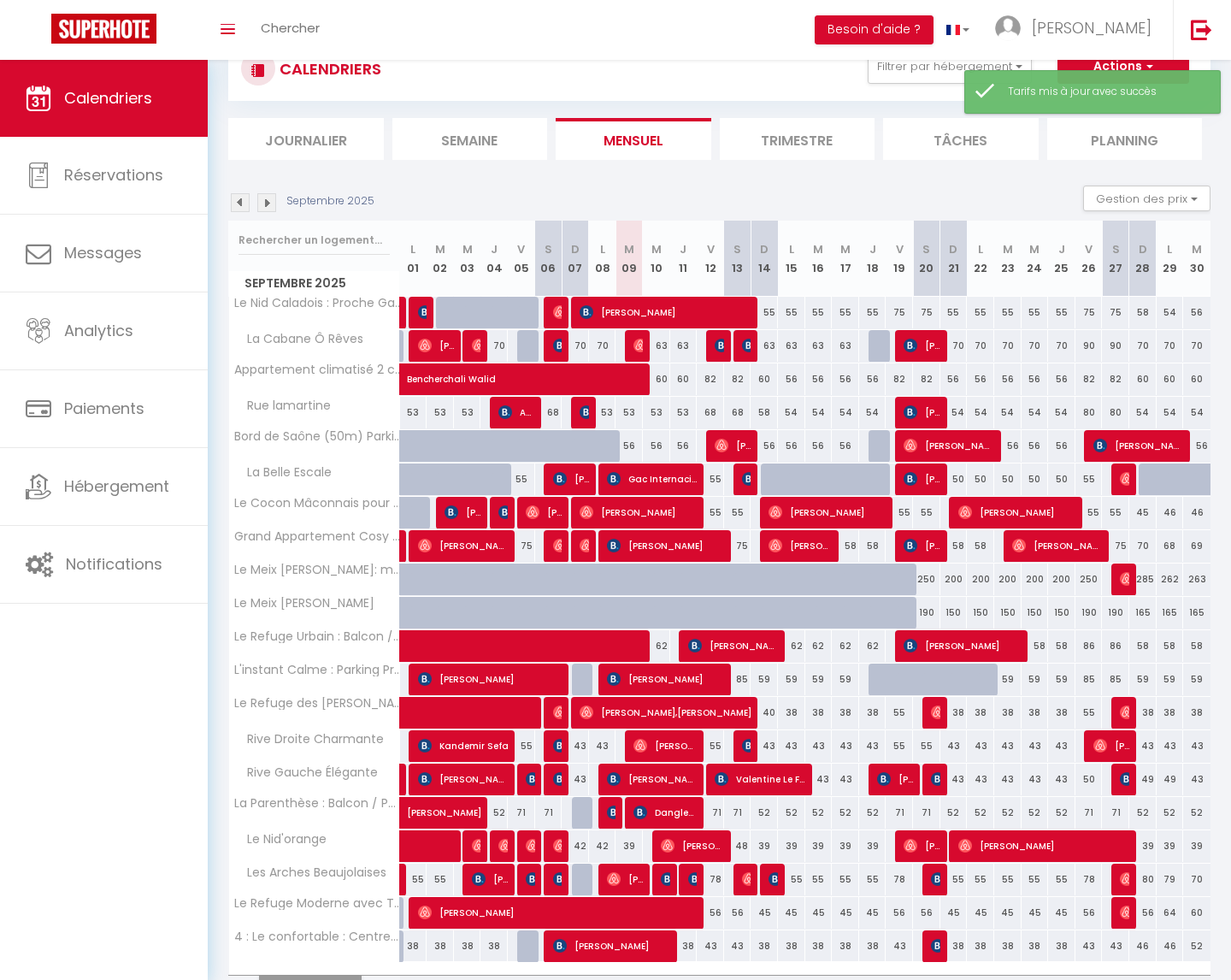
scroll to position [157, 0]
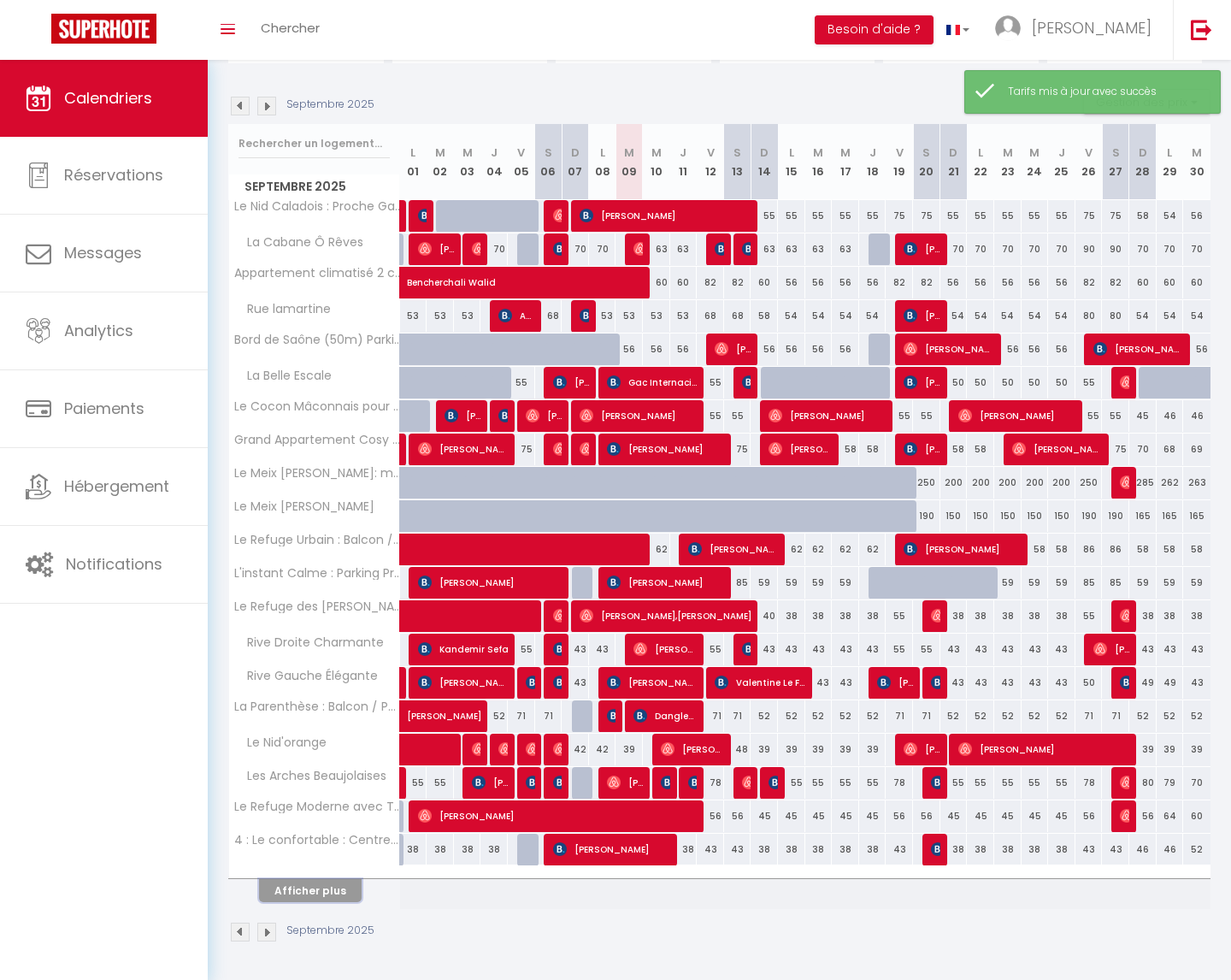
click at [318, 887] on button "Afficher plus" at bounding box center [310, 890] width 102 height 23
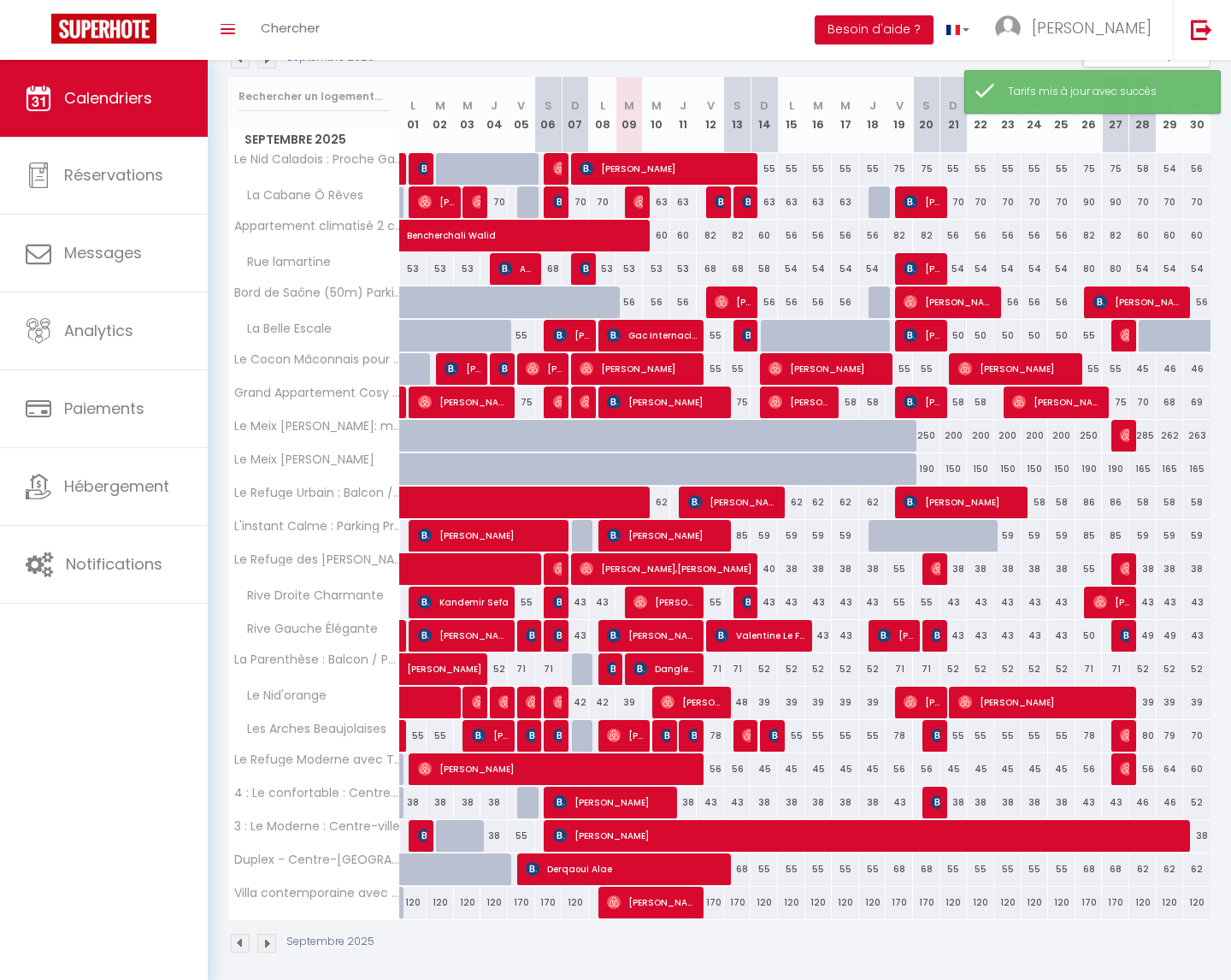
scroll to position [214, 0]
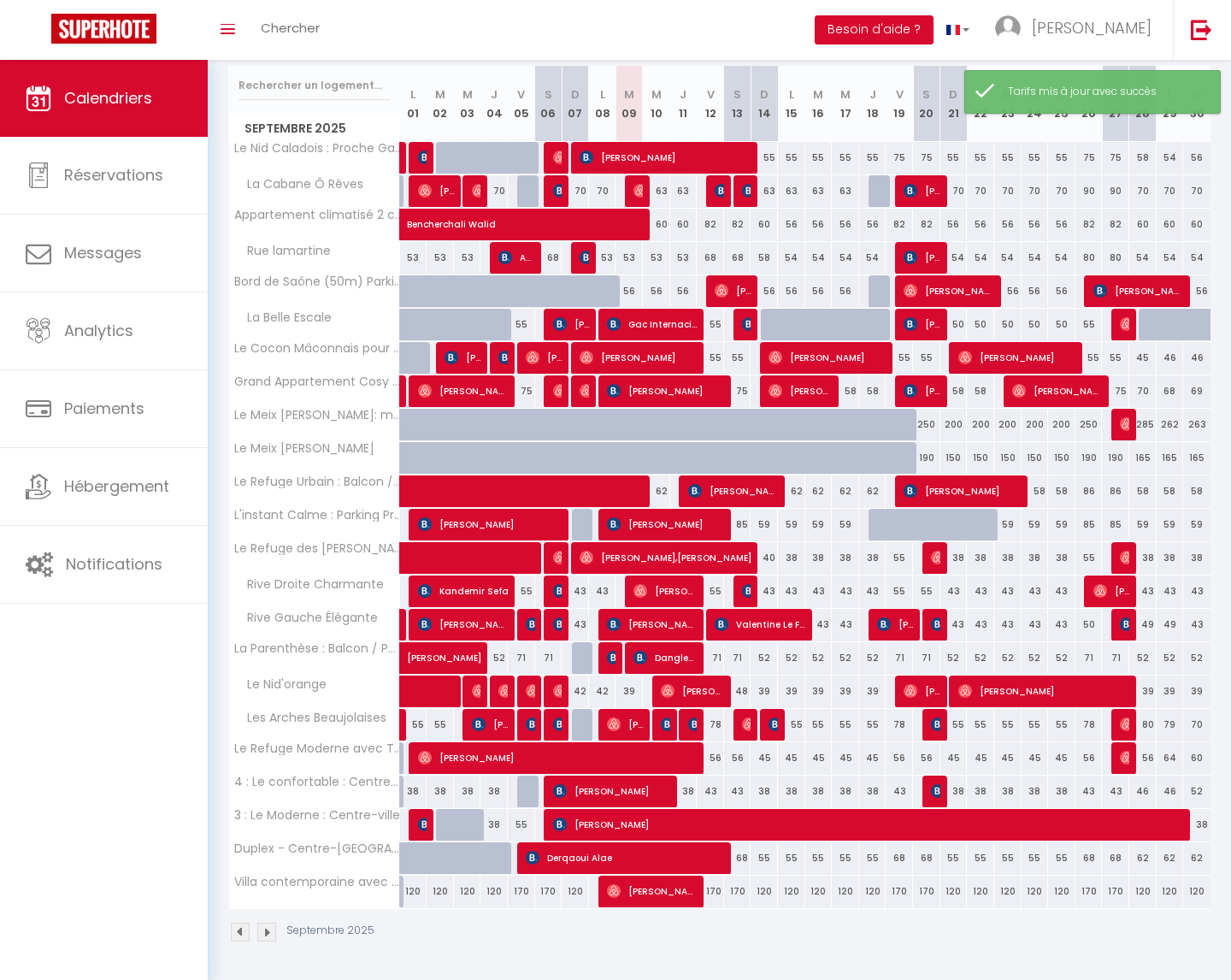
click at [707, 791] on div "43" at bounding box center [711, 791] width 28 height 32
type input "43"
type input "Ven 12 Septembre 2025"
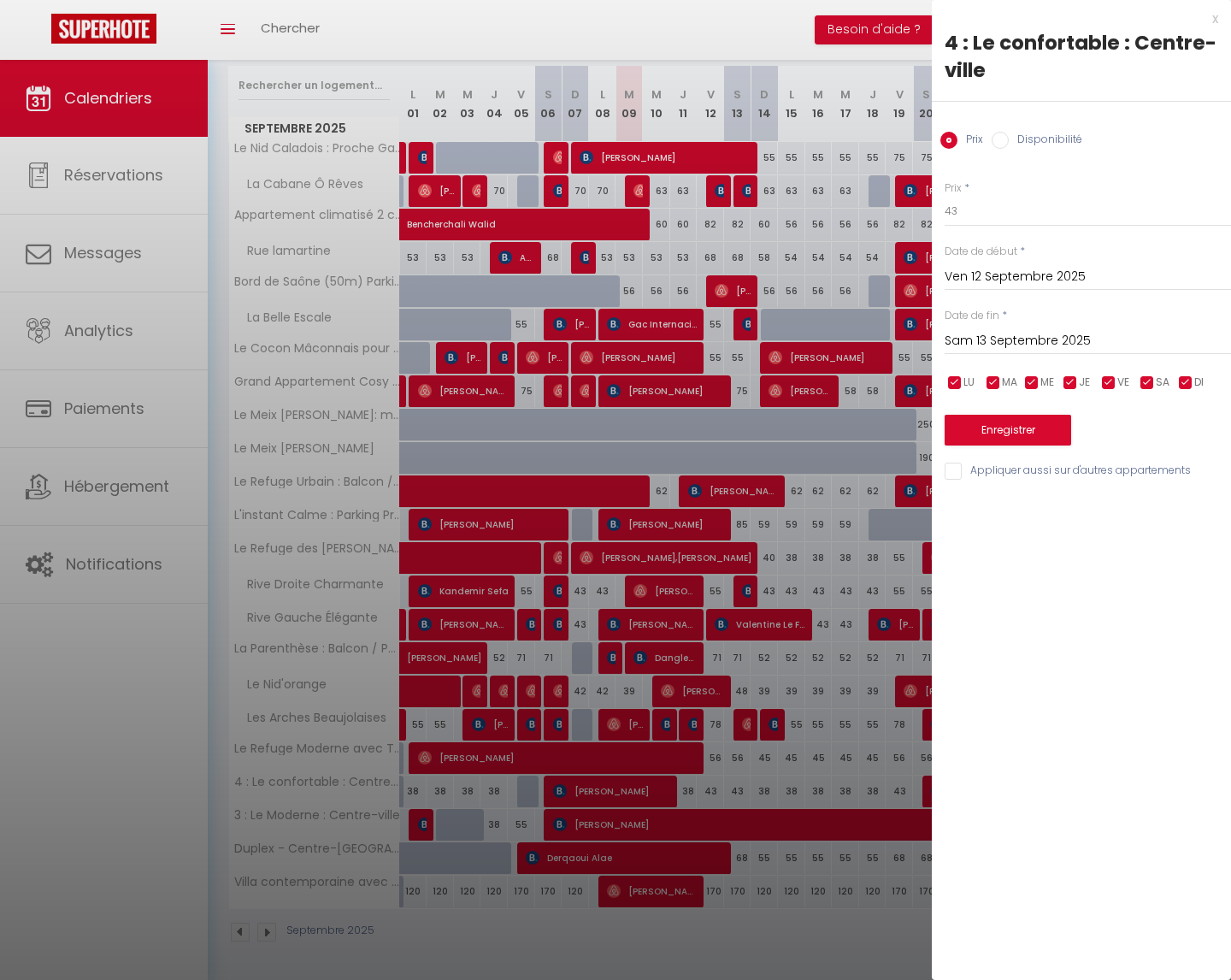
drag, startPoint x: 998, startPoint y: 339, endPoint x: 1092, endPoint y: 367, distance: 98.1
click at [999, 340] on input "Sam 13 Septembre 2025" at bounding box center [1088, 341] width 287 height 22
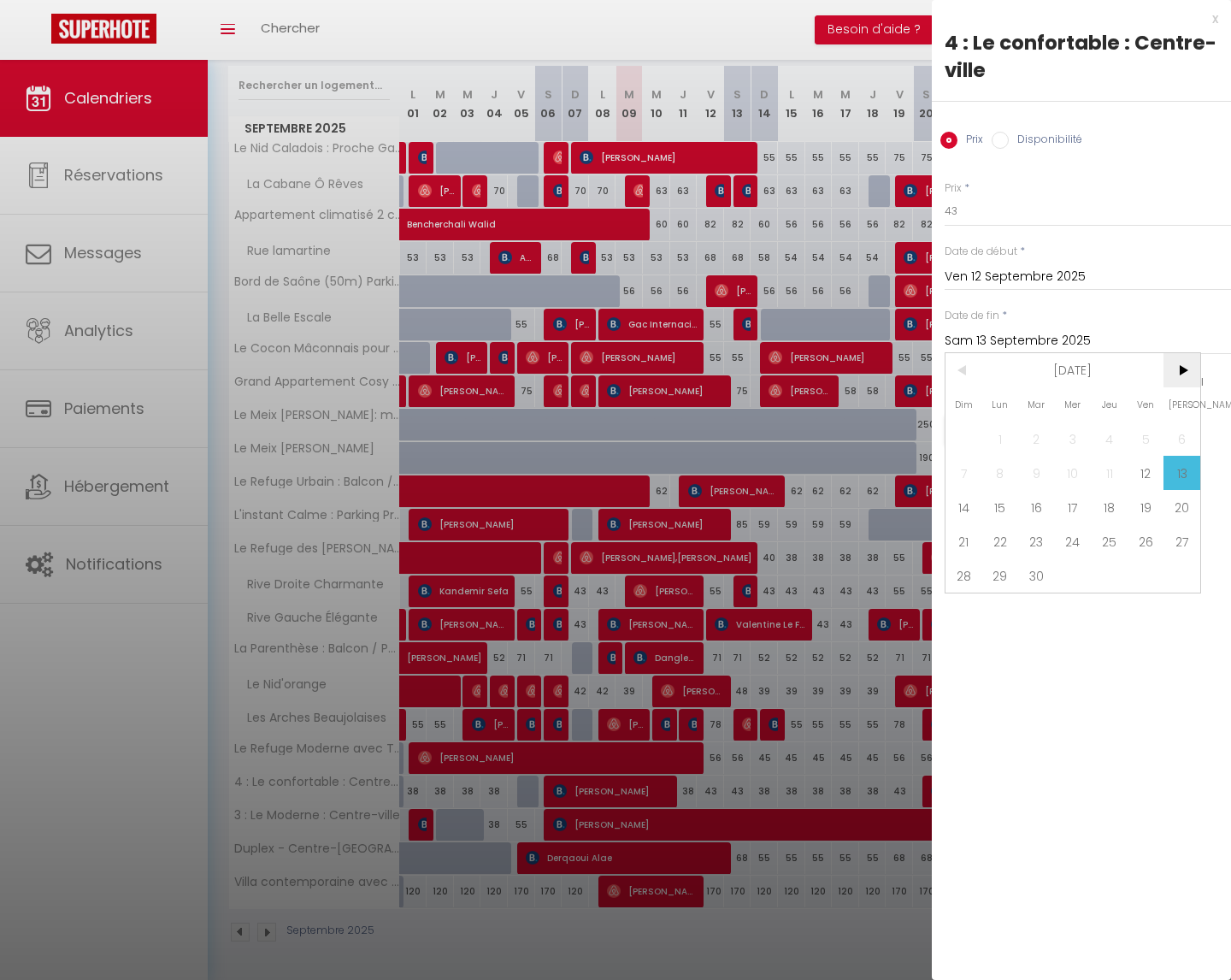
click at [1178, 360] on span ">" at bounding box center [1181, 370] width 37 height 34
click at [1148, 575] on span "31" at bounding box center [1146, 575] width 37 height 34
type input "Ven 31 Octobre 2025"
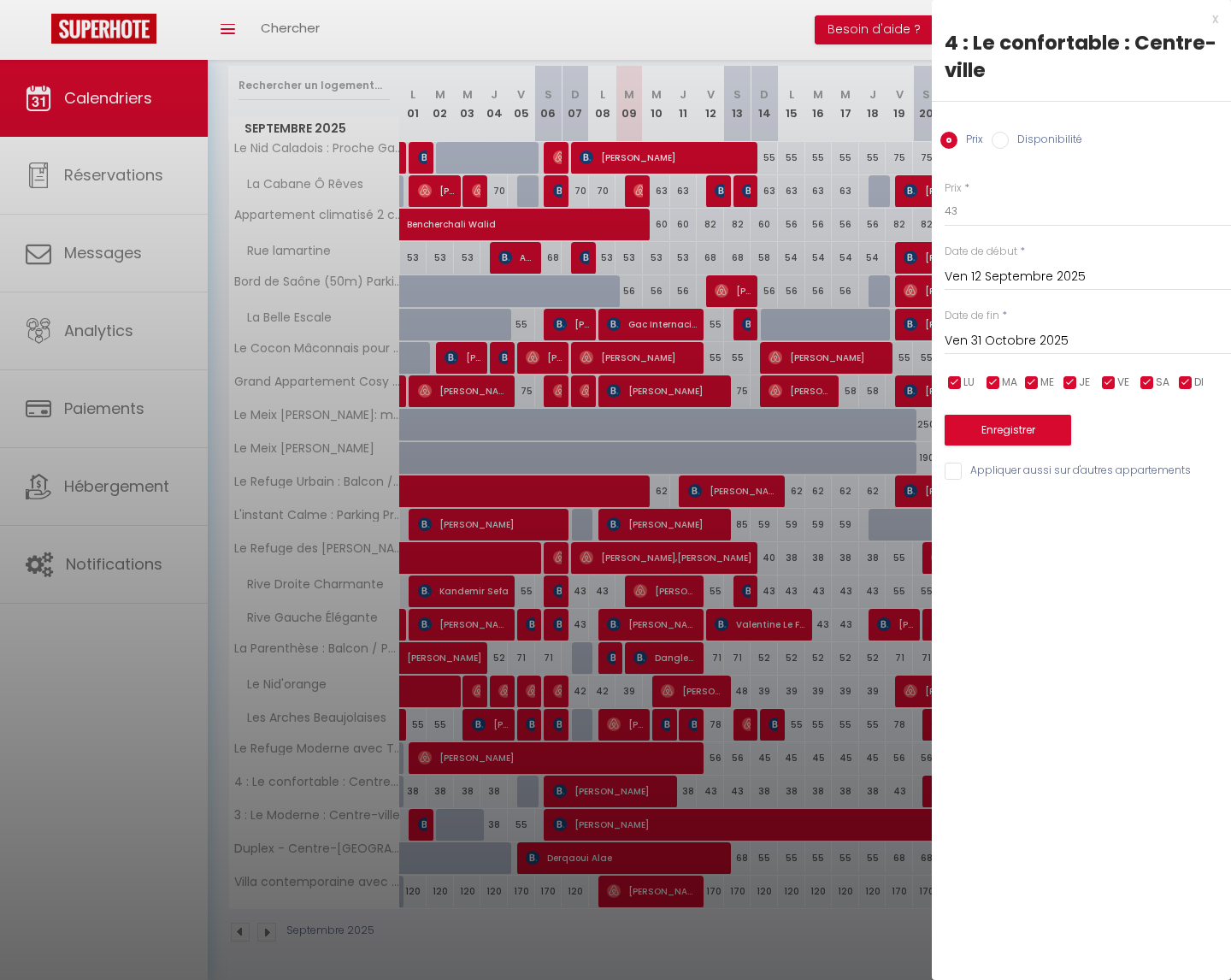
drag, startPoint x: 1145, startPoint y: 381, endPoint x: 1121, endPoint y: 385, distance: 24.3
click at [1145, 381] on input "checkbox" at bounding box center [1147, 382] width 17 height 17
checkbox input "false"
drag, startPoint x: 1107, startPoint y: 384, endPoint x: 1051, endPoint y: 313, distance: 90.4
click at [1106, 384] on input "checkbox" at bounding box center [1108, 382] width 17 height 17
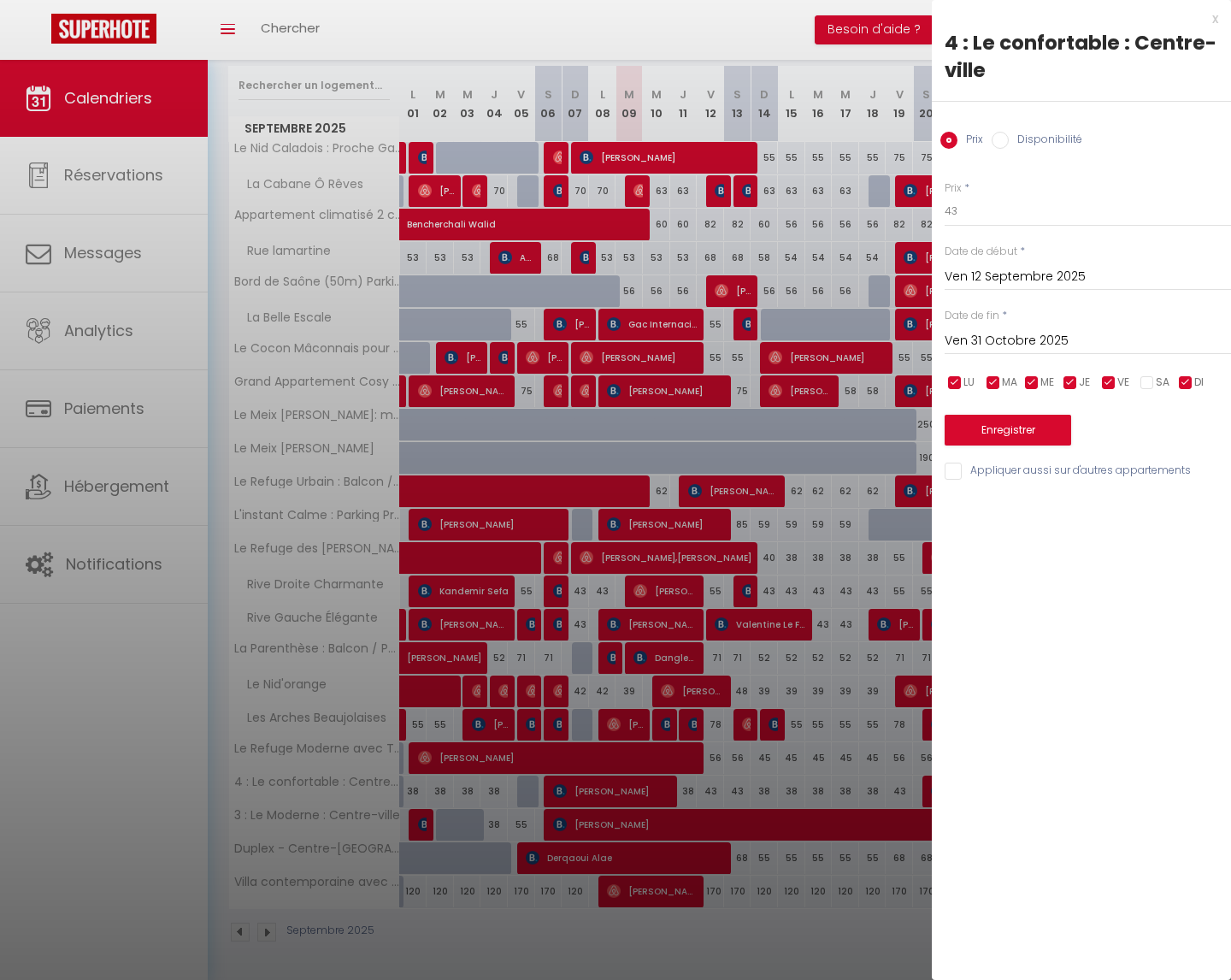
checkbox input "false"
click at [973, 212] on input "43" at bounding box center [1088, 210] width 287 height 31
type input "4"
type input "37"
click at [1020, 435] on button "Enregistrer" at bounding box center [1008, 430] width 126 height 31
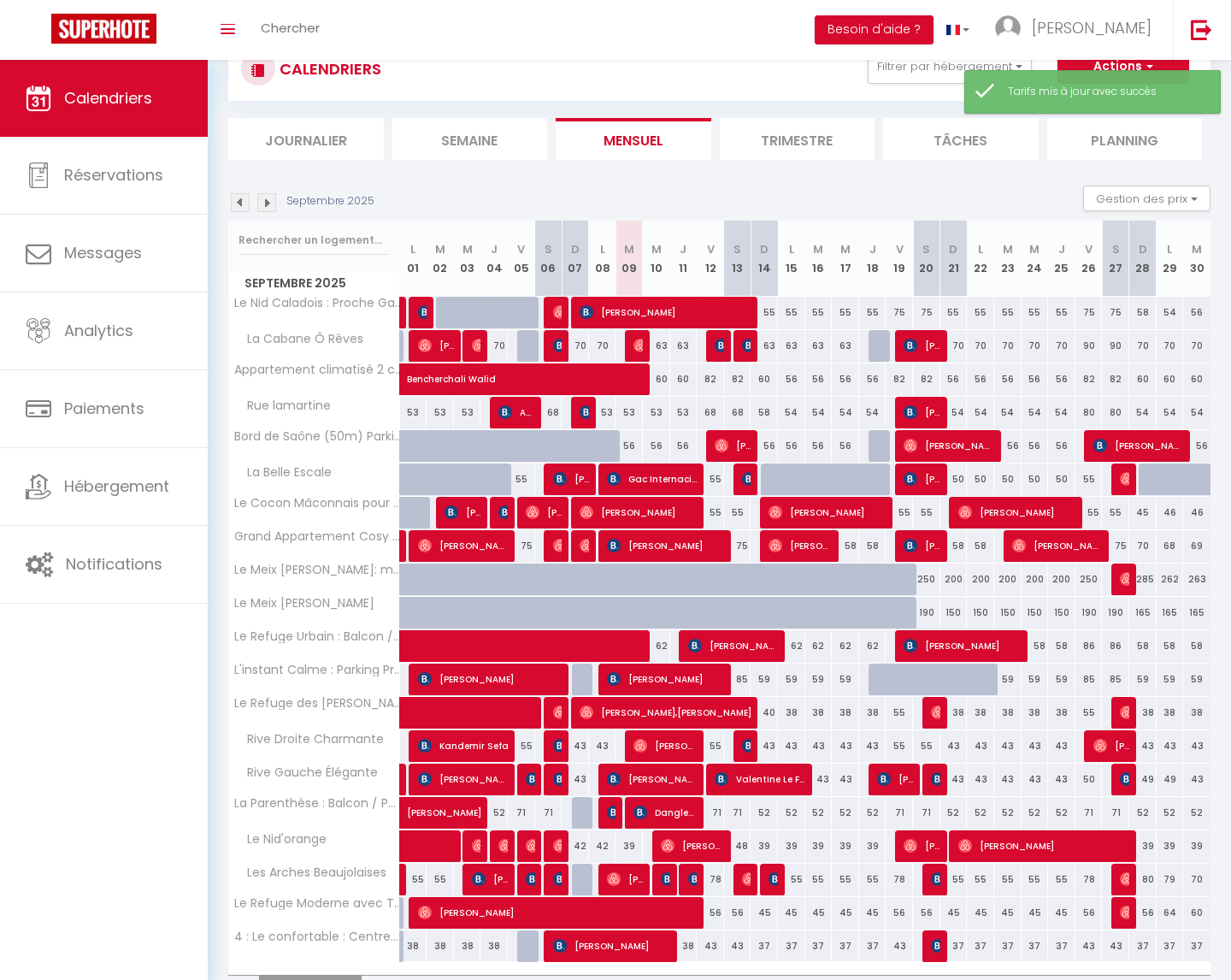
scroll to position [157, 0]
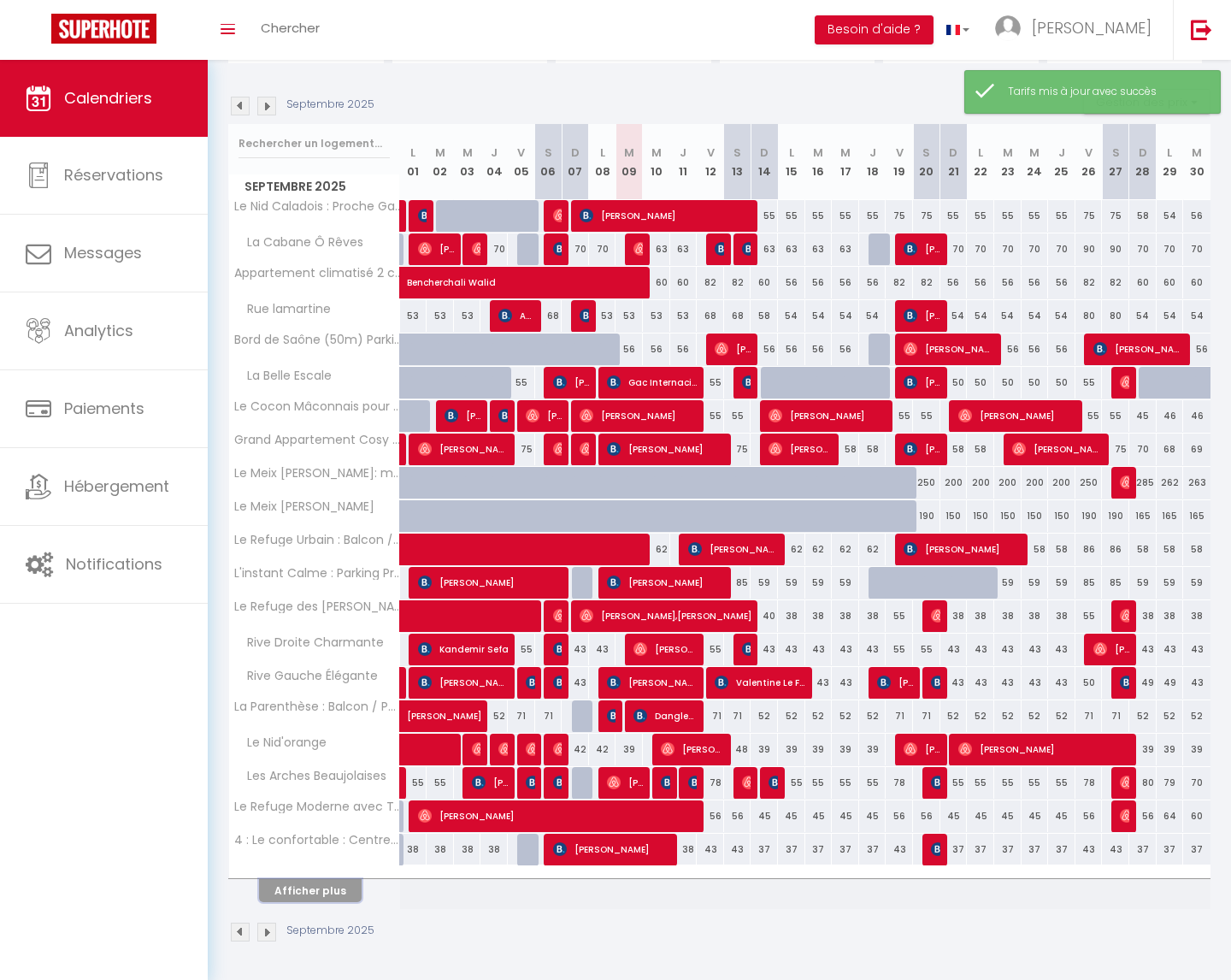
click at [333, 888] on button "Afficher plus" at bounding box center [310, 890] width 102 height 23
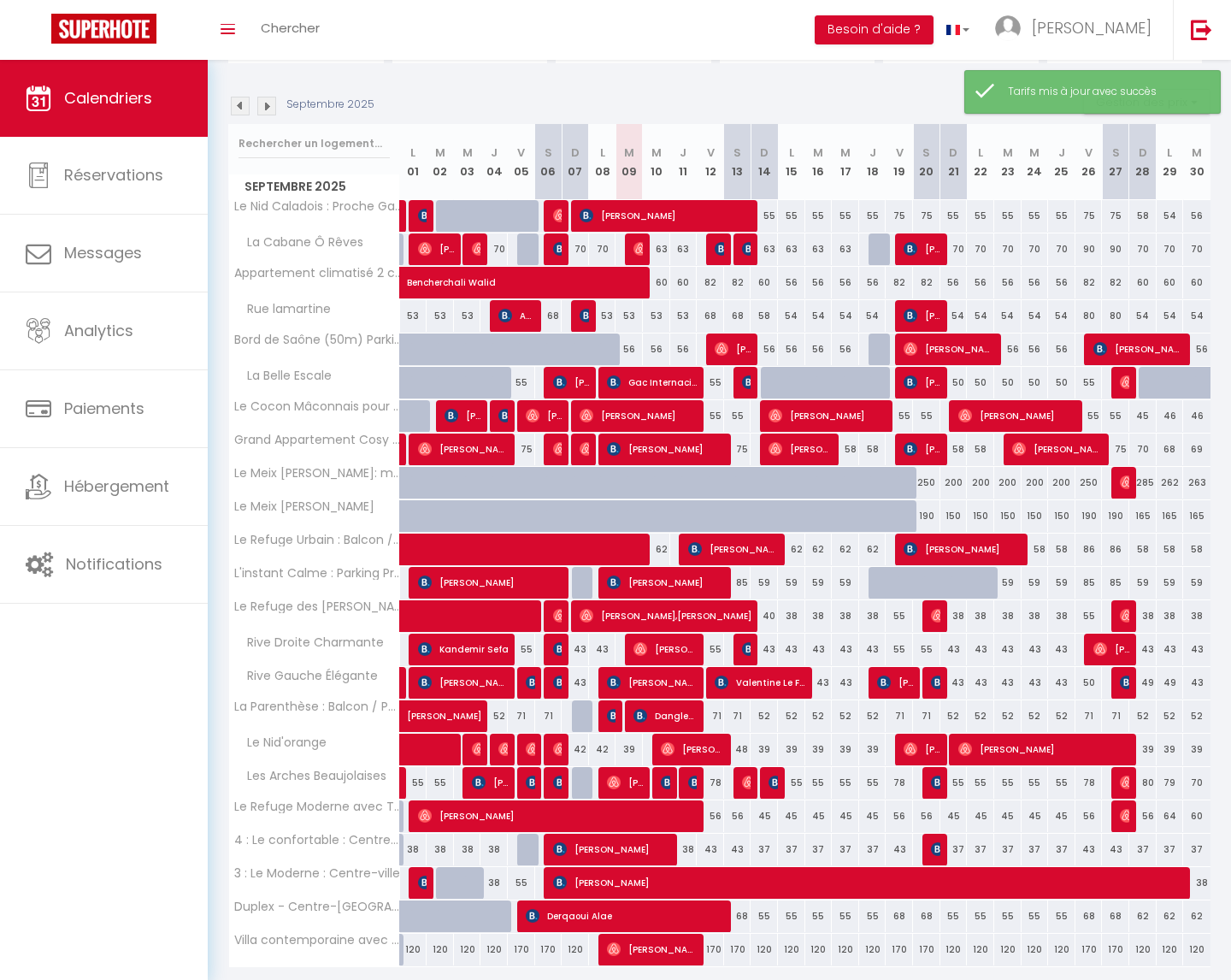
scroll to position [214, 0]
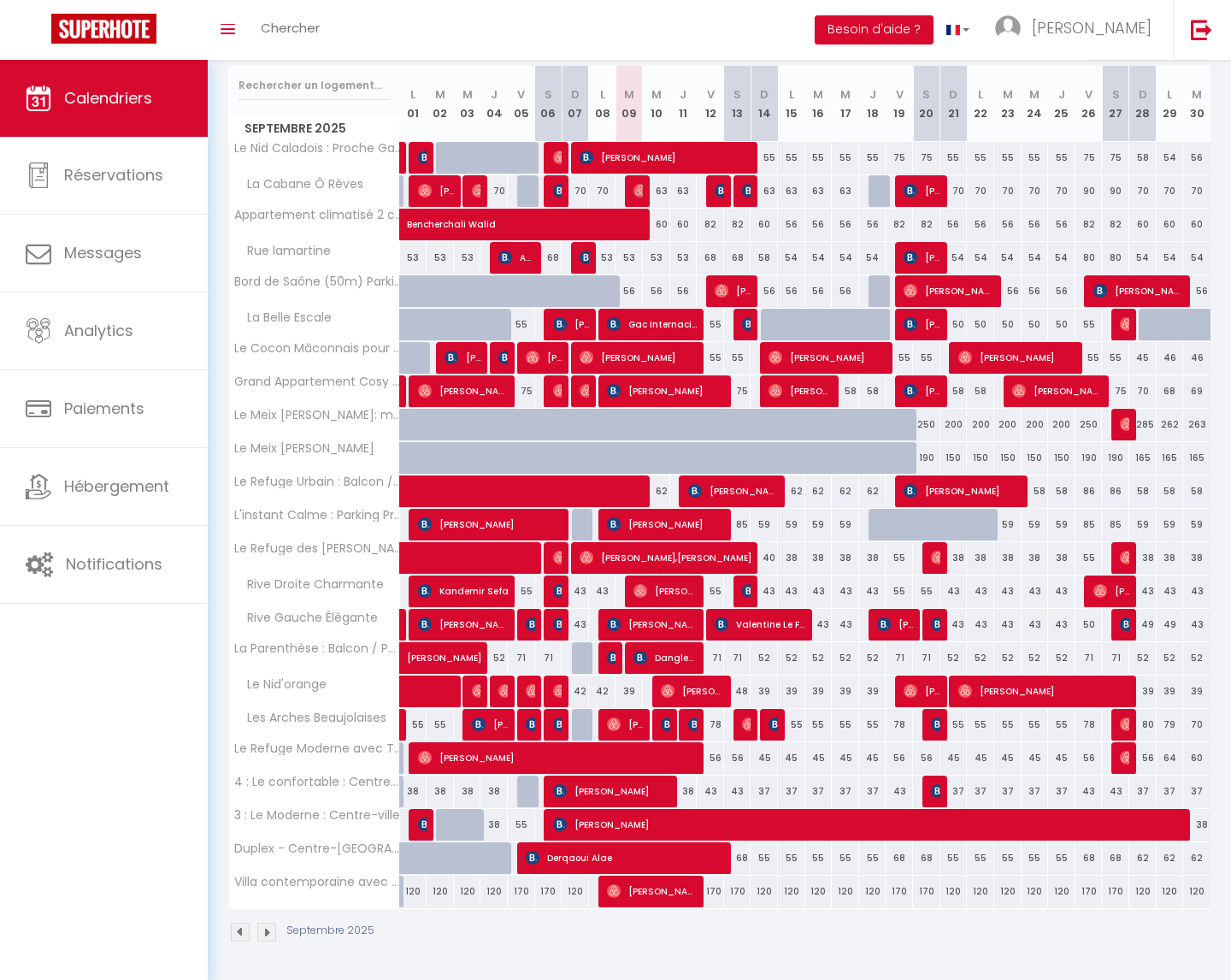
click at [734, 891] on div "170" at bounding box center [739, 892] width 28 height 32
type input "170"
type input "Sam 13 Septembre 2025"
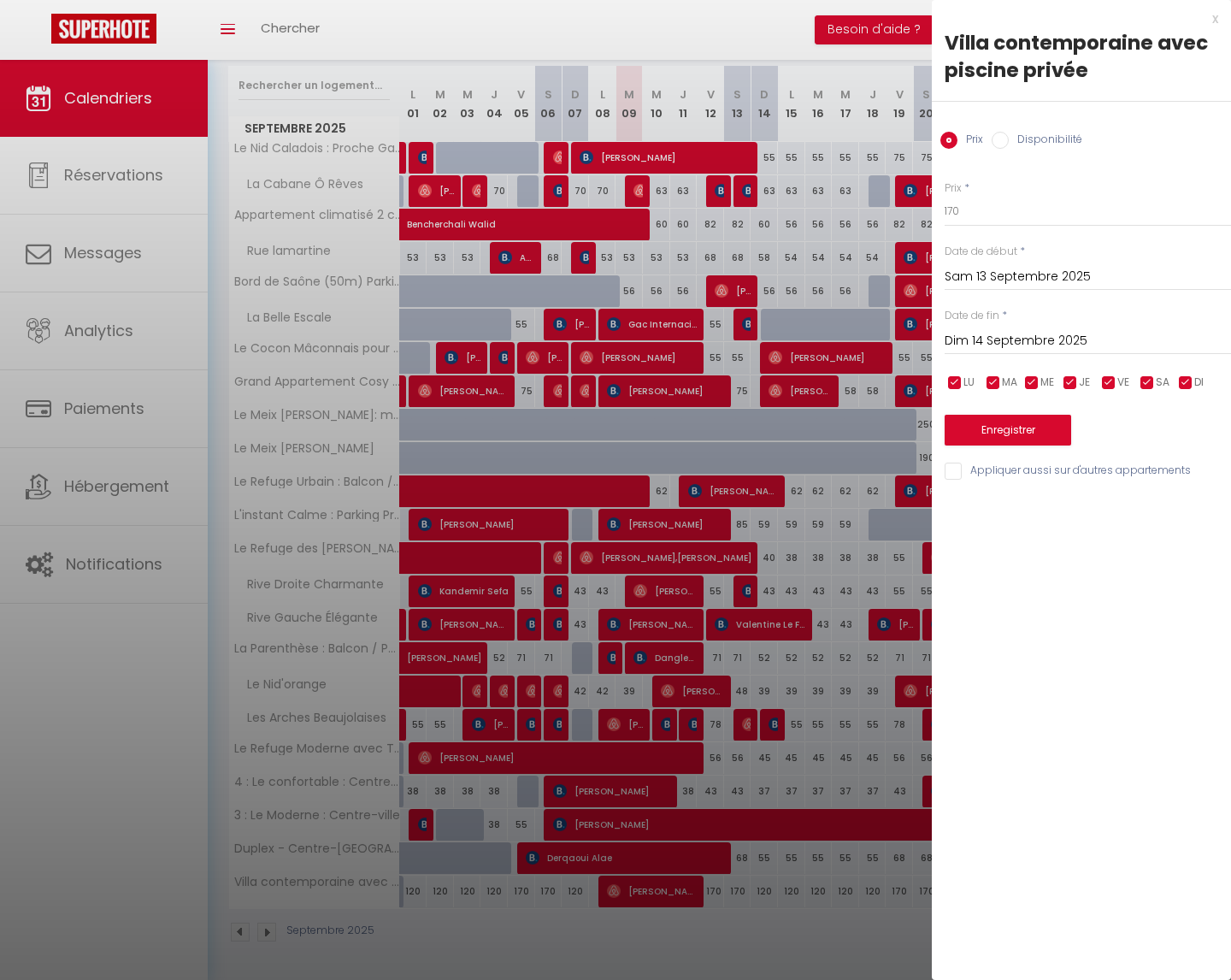
click at [1008, 345] on input "Dim 14 Septembre 2025" at bounding box center [1088, 341] width 287 height 22
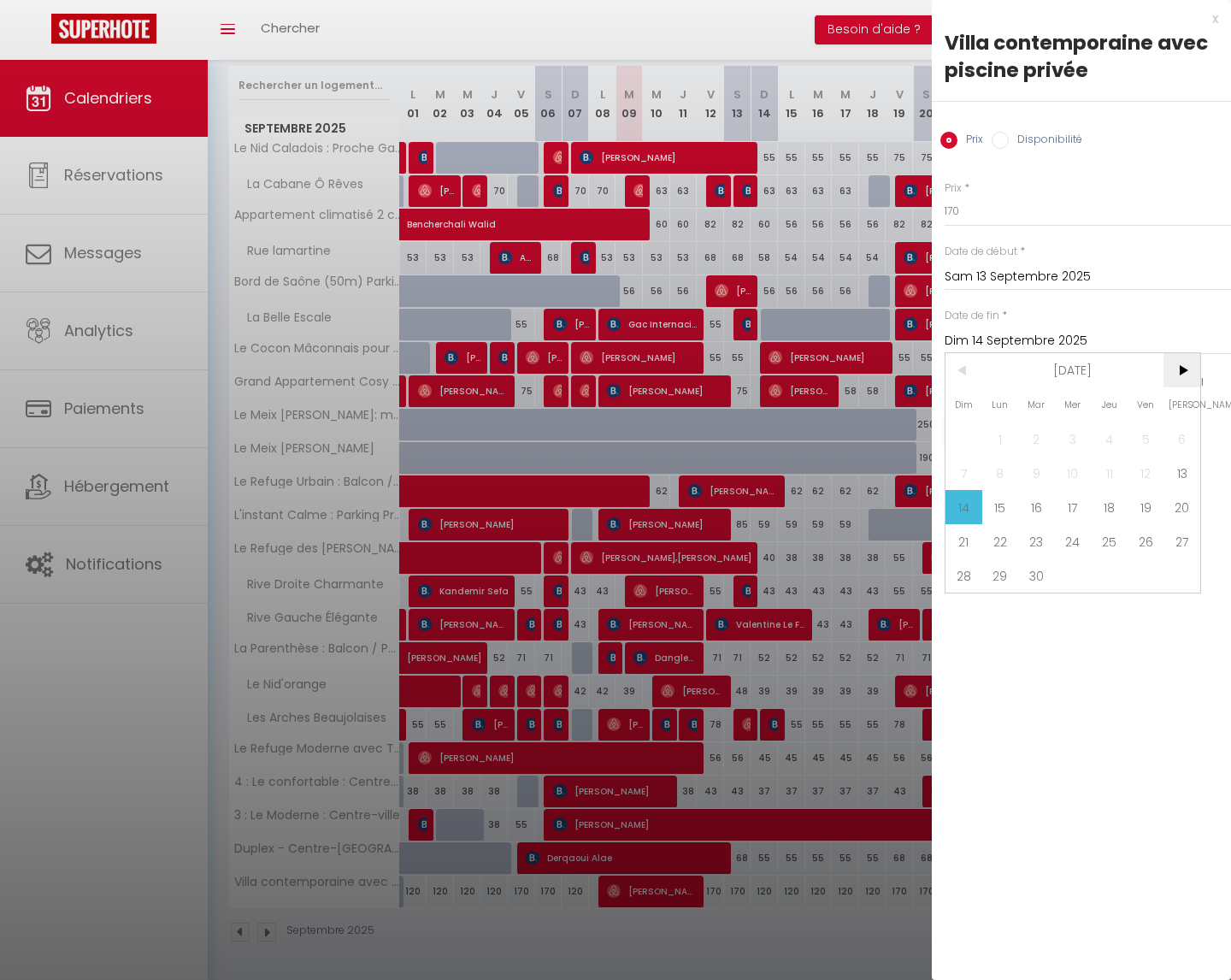
click at [1181, 373] on span ">" at bounding box center [1181, 370] width 37 height 34
click at [1144, 573] on span "31" at bounding box center [1146, 575] width 37 height 34
type input "Ven 31 Octobre 2025"
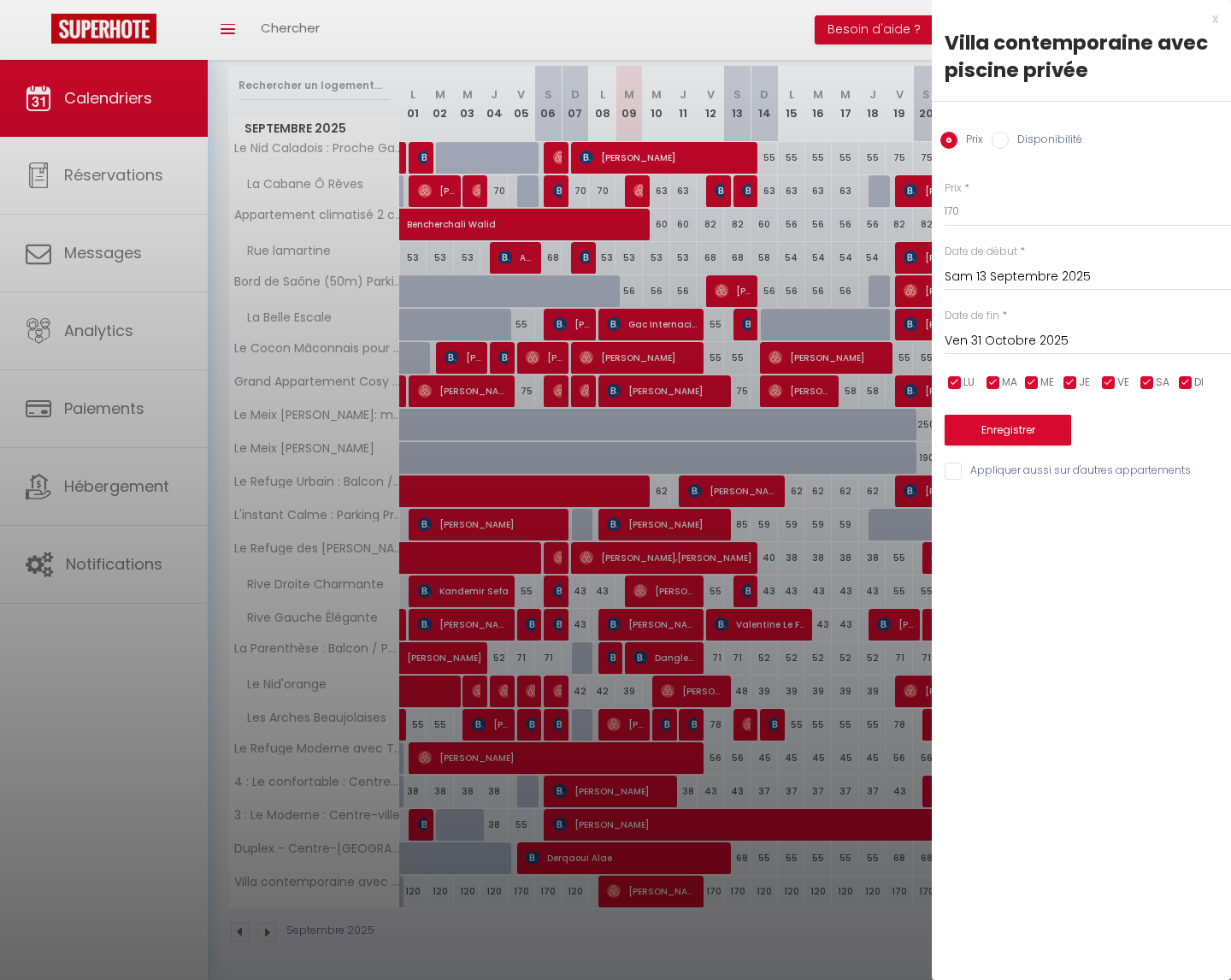
drag, startPoint x: 1156, startPoint y: 383, endPoint x: 1119, endPoint y: 383, distance: 37.0
click at [1156, 383] on input "checkbox" at bounding box center [1147, 382] width 17 height 17
checkbox input "false"
click at [1104, 381] on input "checkbox" at bounding box center [1108, 382] width 17 height 17
checkbox input "false"
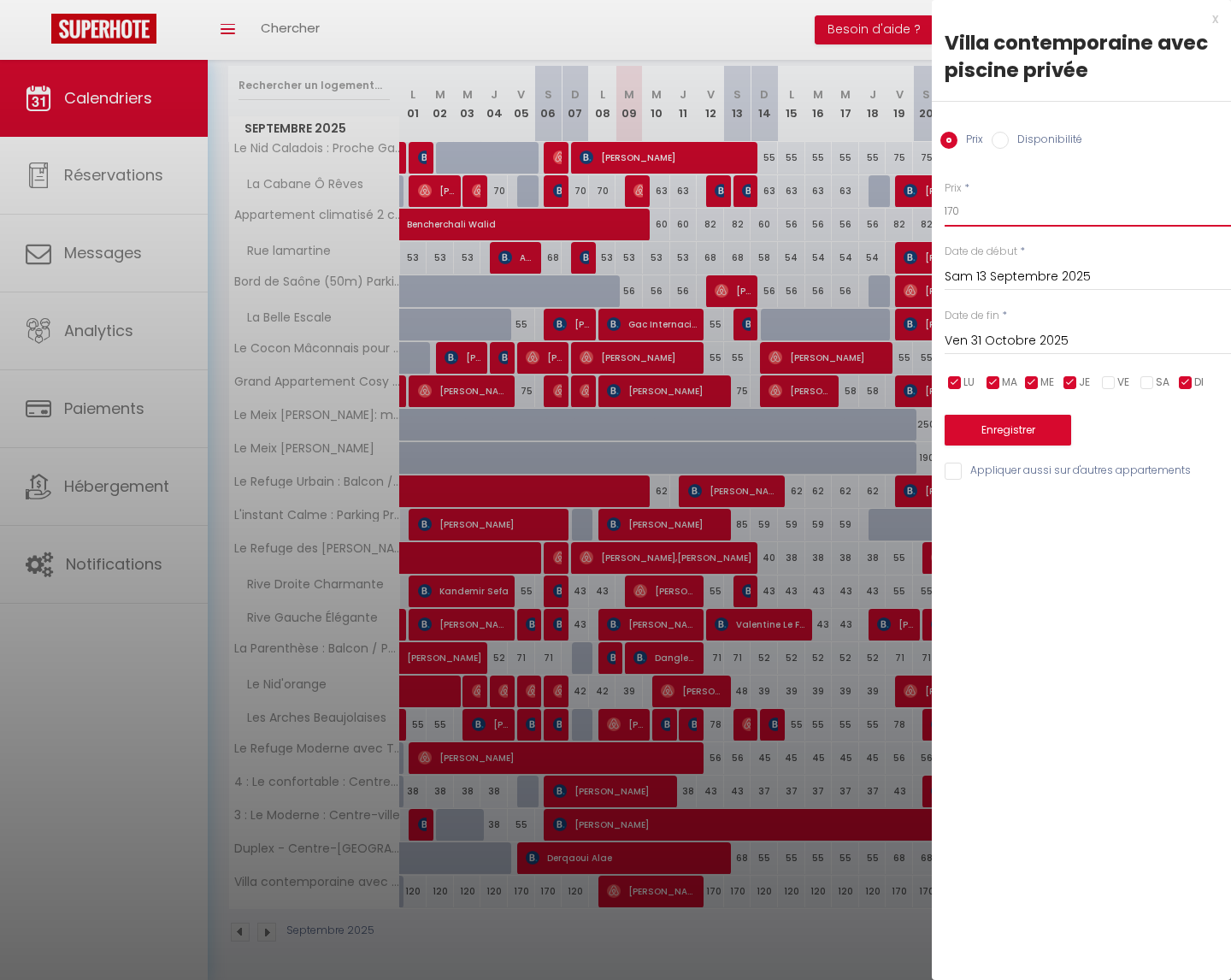
click at [971, 203] on input "170" at bounding box center [1088, 210] width 287 height 31
click at [974, 210] on input "170" at bounding box center [1088, 210] width 287 height 31
type input "1"
type input "105"
click at [1003, 429] on button "Enregistrer" at bounding box center [1008, 430] width 126 height 31
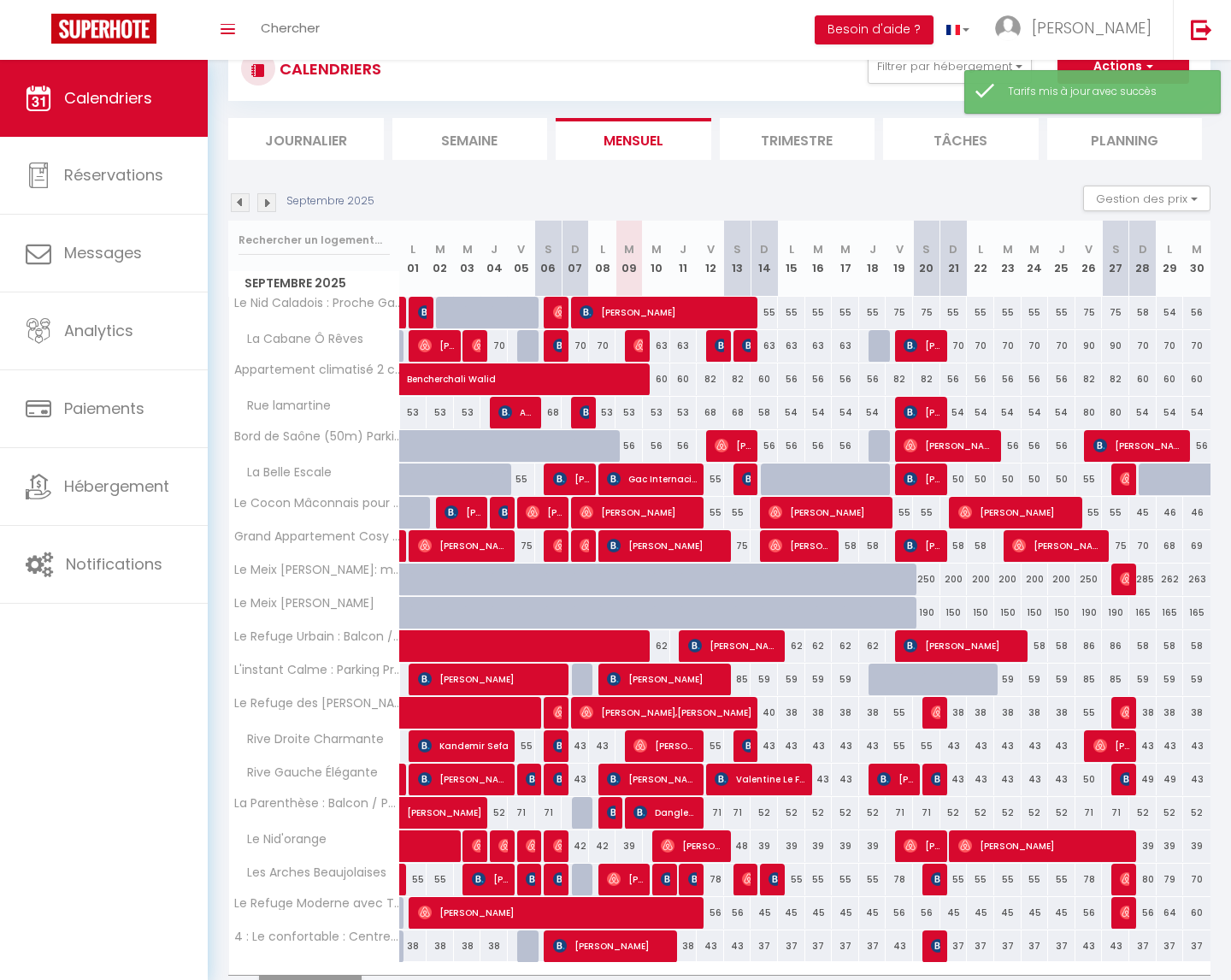
scroll to position [157, 0]
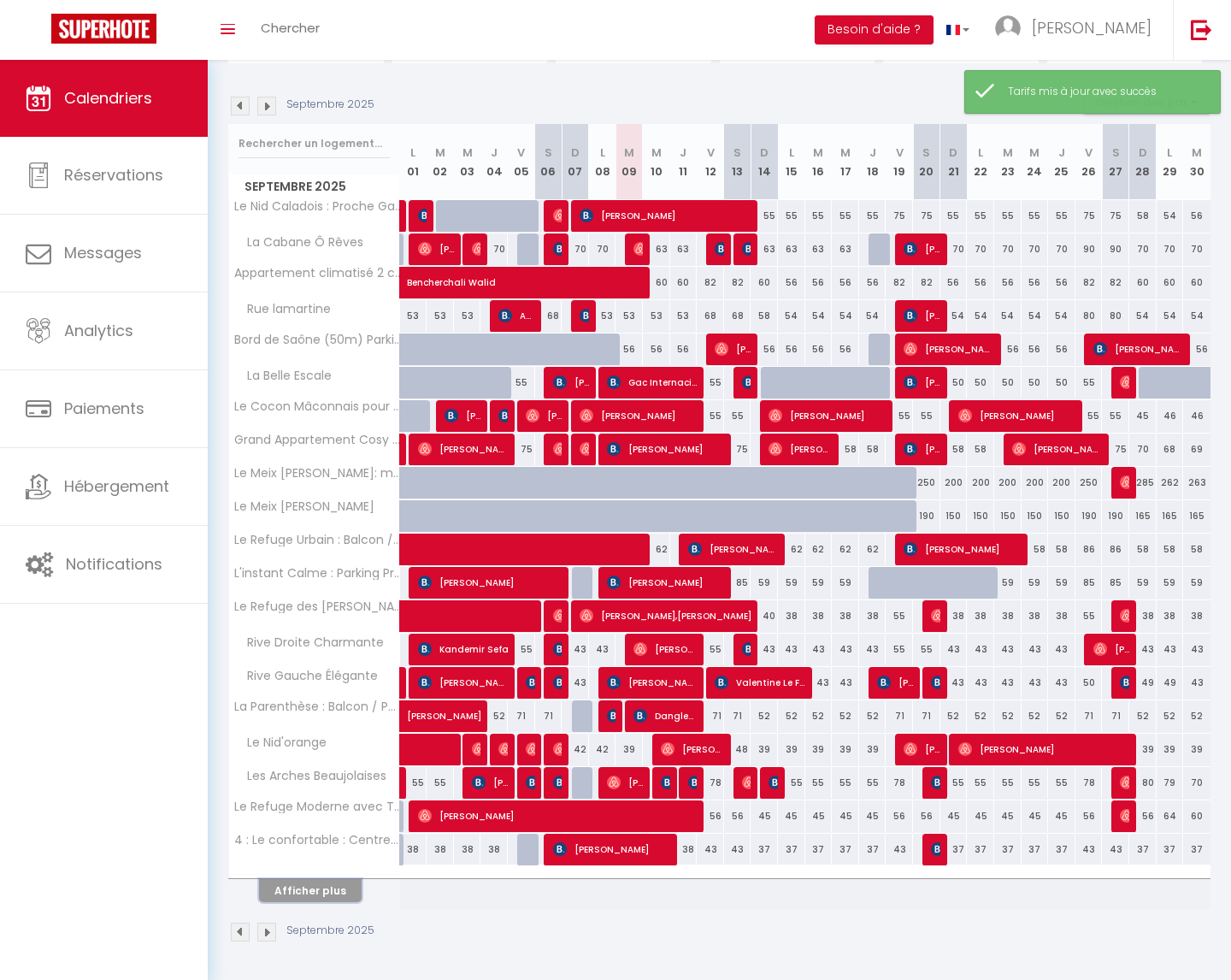
click at [318, 895] on button "Afficher plus" at bounding box center [310, 890] width 102 height 23
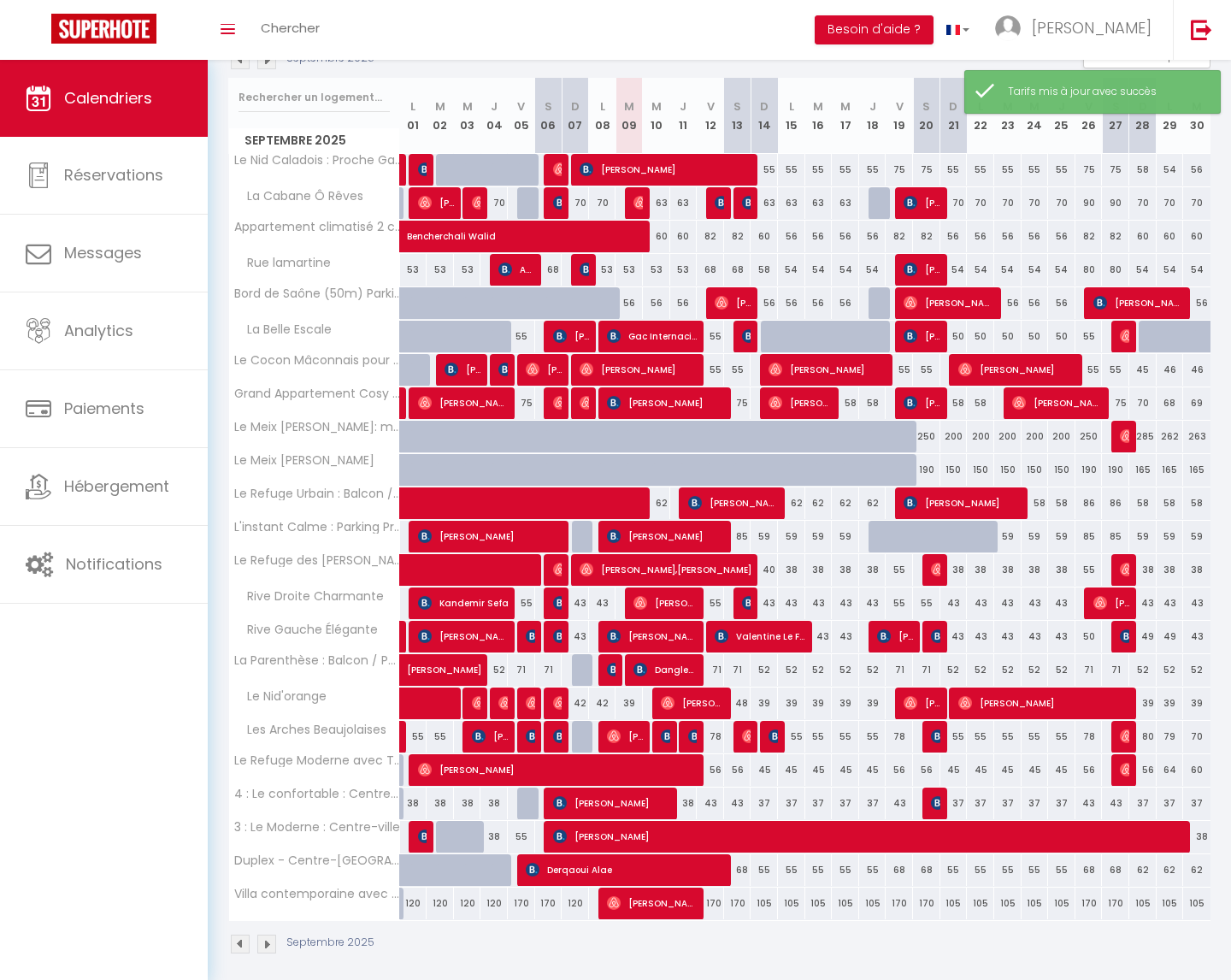
scroll to position [214, 0]
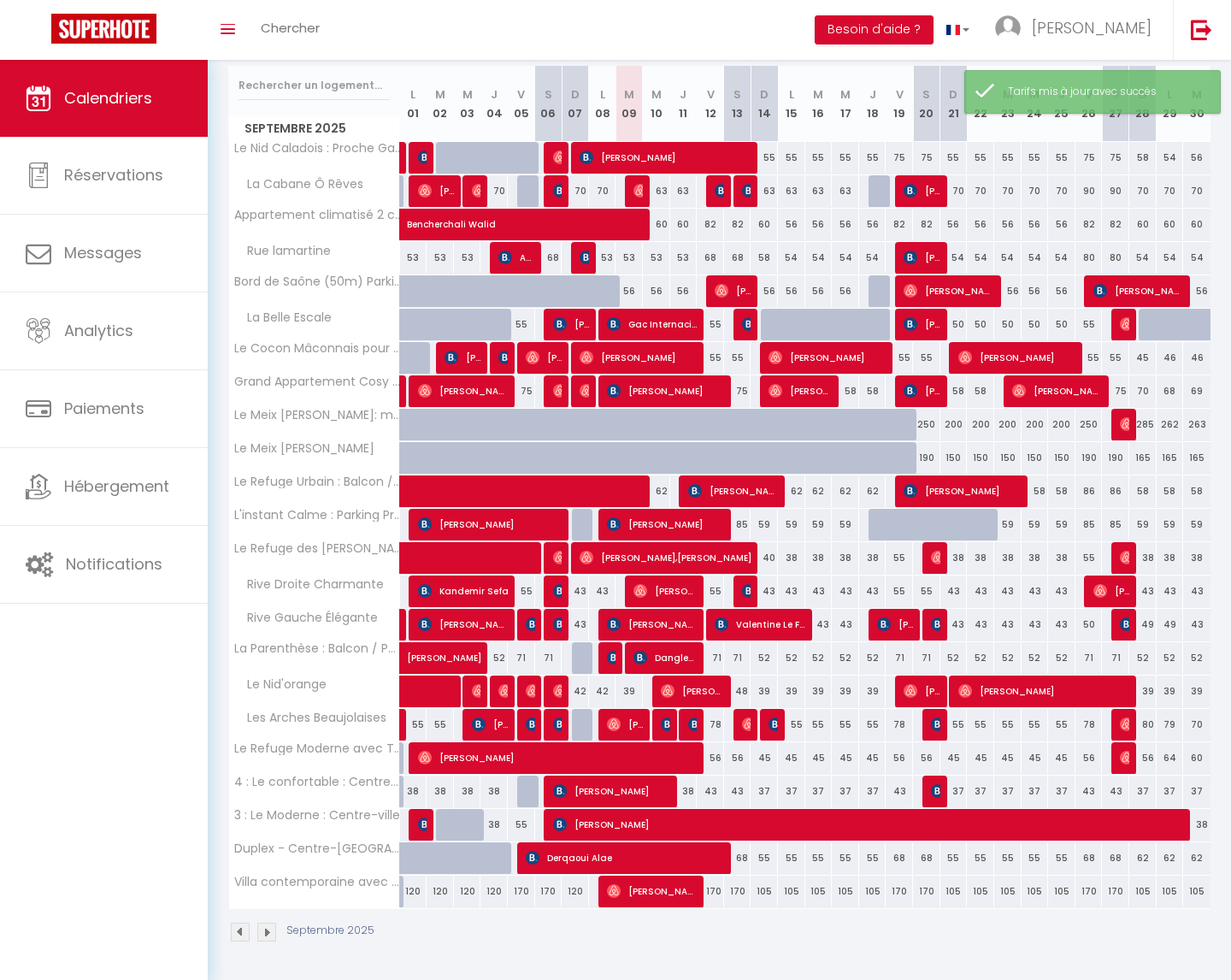
click at [736, 891] on div "170" at bounding box center [739, 892] width 28 height 32
type input "170"
type input "Sam 13 Septembre 2025"
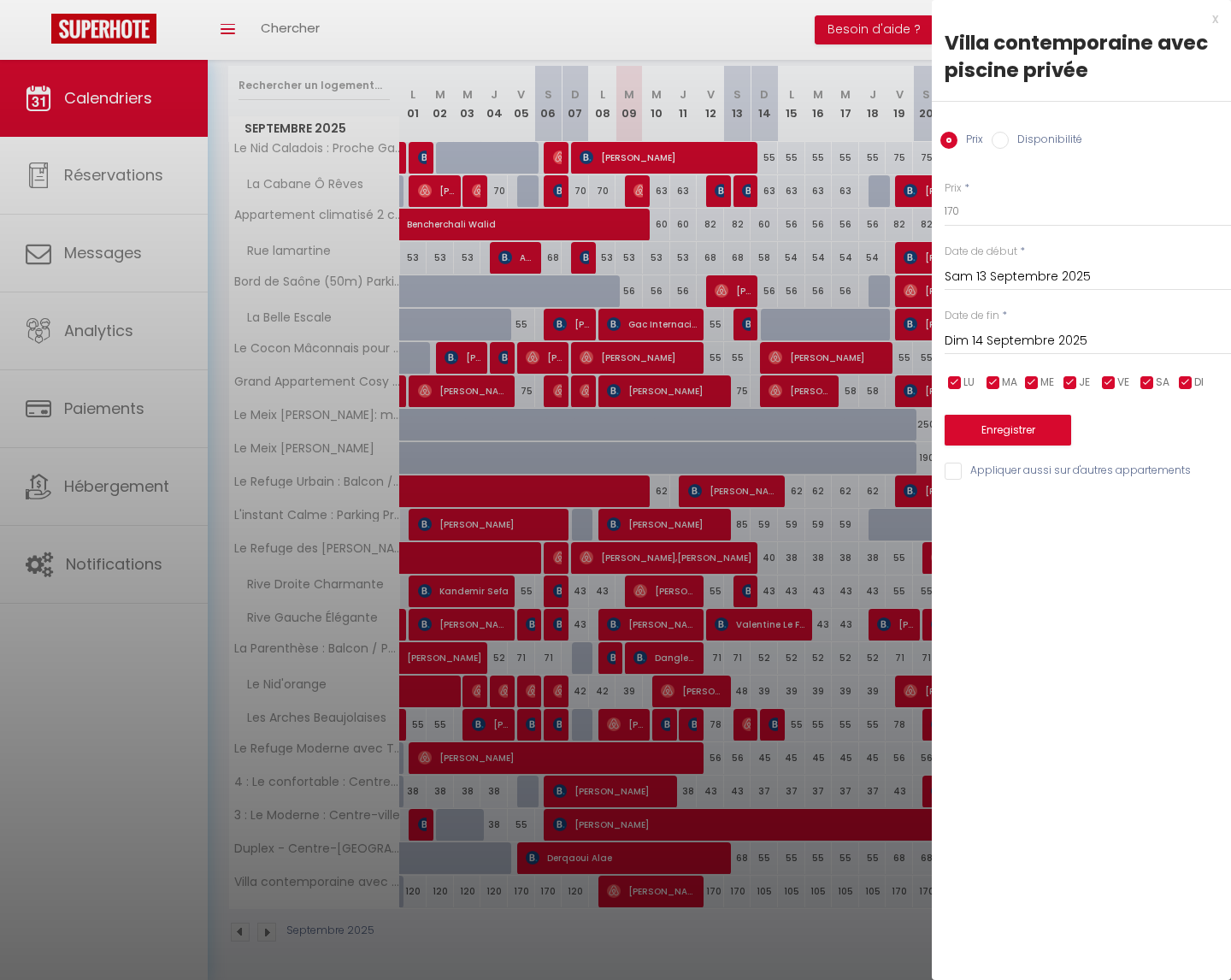
click at [1010, 341] on input "Dim 14 Septembre 2025" at bounding box center [1088, 341] width 287 height 22
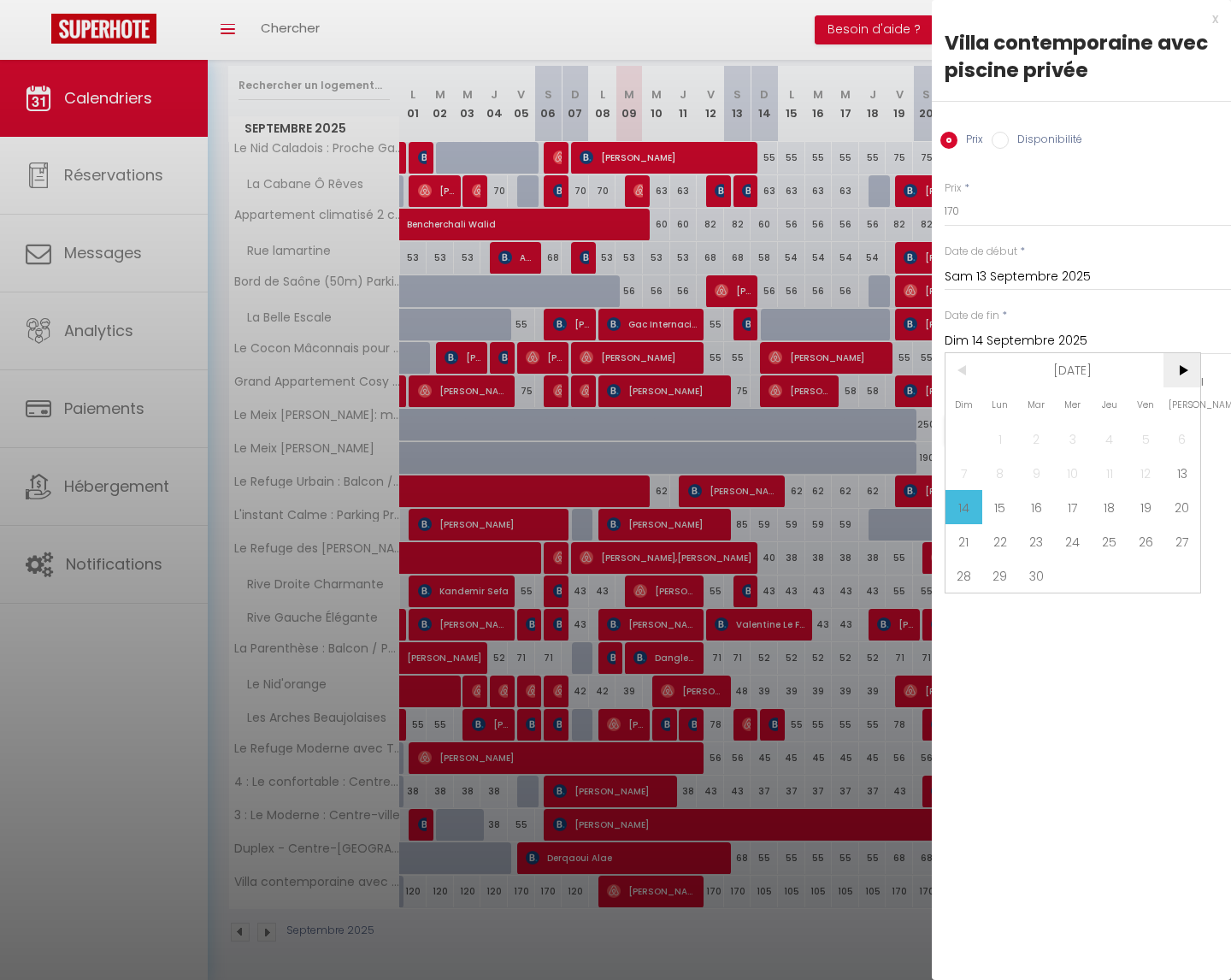
drag, startPoint x: 1184, startPoint y: 367, endPoint x: 1177, endPoint y: 381, distance: 15.7
click at [1184, 367] on span ">" at bounding box center [1181, 370] width 37 height 34
click at [1147, 571] on span "31" at bounding box center [1146, 575] width 37 height 34
type input "Ven 31 Octobre 2025"
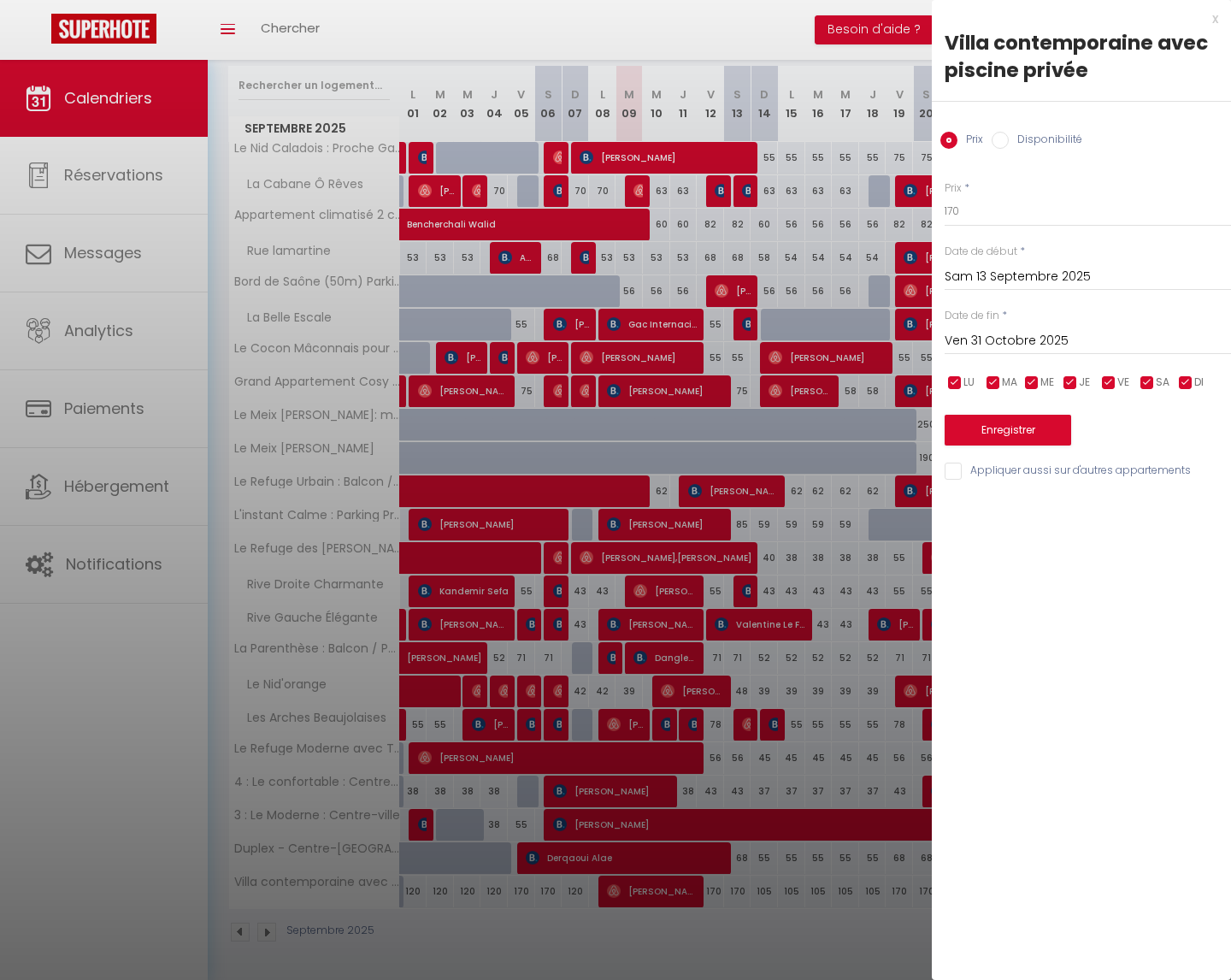
drag, startPoint x: 1180, startPoint y: 382, endPoint x: 1146, endPoint y: 386, distance: 34.2
click at [1179, 382] on input "checkbox" at bounding box center [1185, 382] width 17 height 17
checkbox input "false"
click at [1071, 379] on input "checkbox" at bounding box center [1070, 382] width 17 height 17
checkbox input "false"
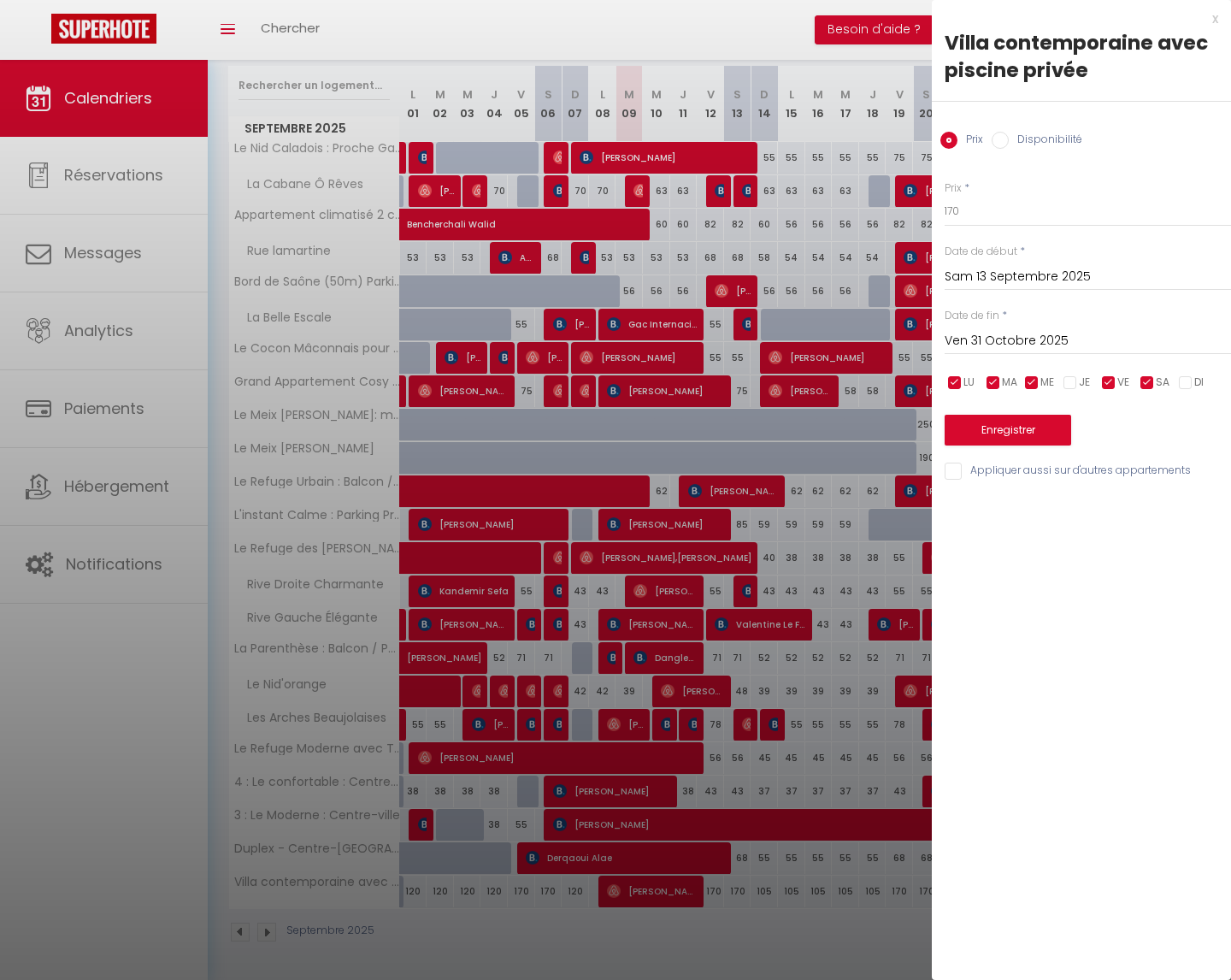
click at [1037, 383] on input "checkbox" at bounding box center [1031, 382] width 17 height 17
checkbox input "false"
drag, startPoint x: 996, startPoint y: 381, endPoint x: 972, endPoint y: 381, distance: 24.0
click at [996, 381] on input "checkbox" at bounding box center [993, 382] width 17 height 17
checkbox input "false"
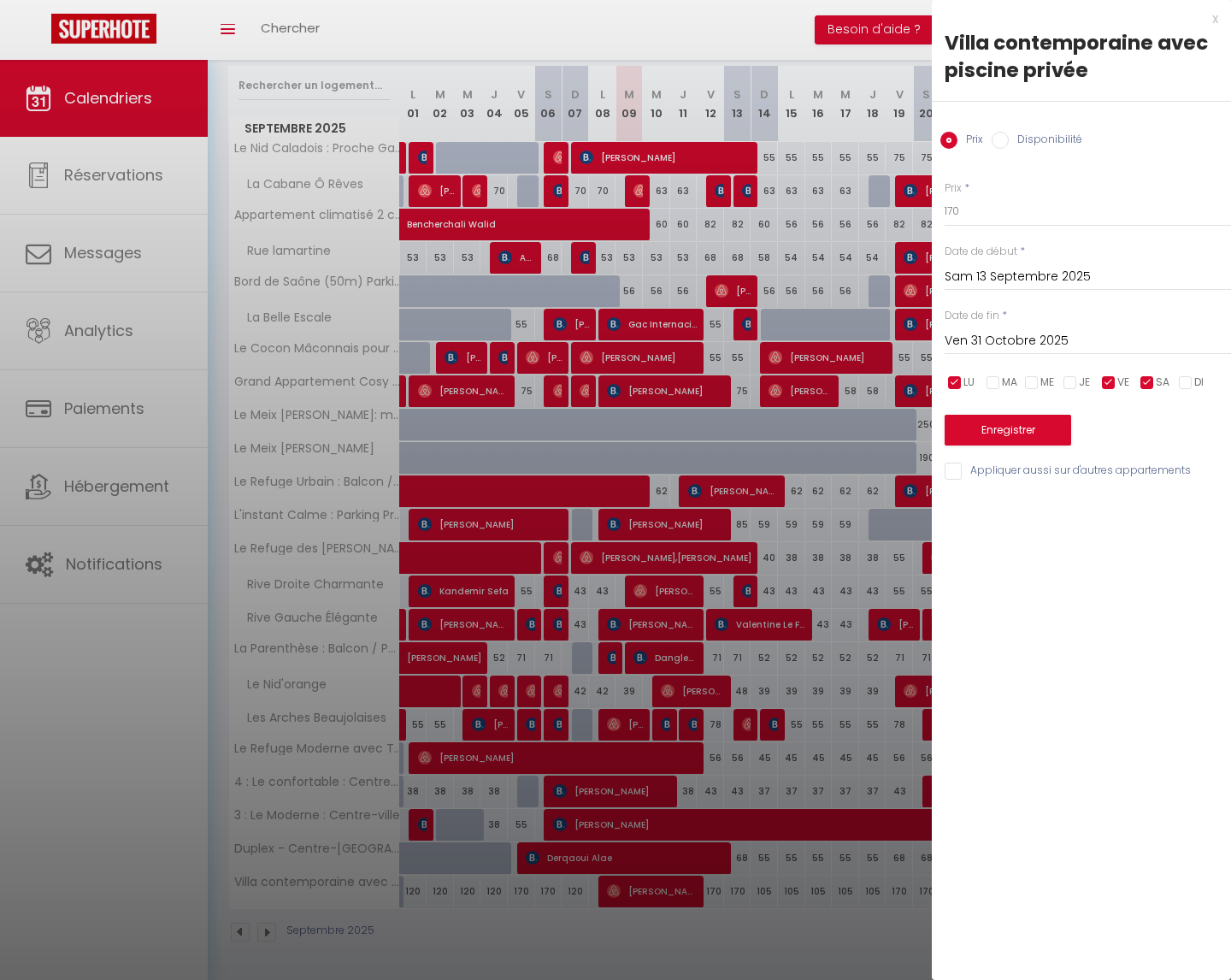
drag, startPoint x: 957, startPoint y: 381, endPoint x: 962, endPoint y: 335, distance: 46.3
click at [957, 380] on input "checkbox" at bounding box center [954, 382] width 17 height 17
checkbox input "false"
click at [977, 217] on input "170" at bounding box center [1088, 210] width 287 height 31
type input "1"
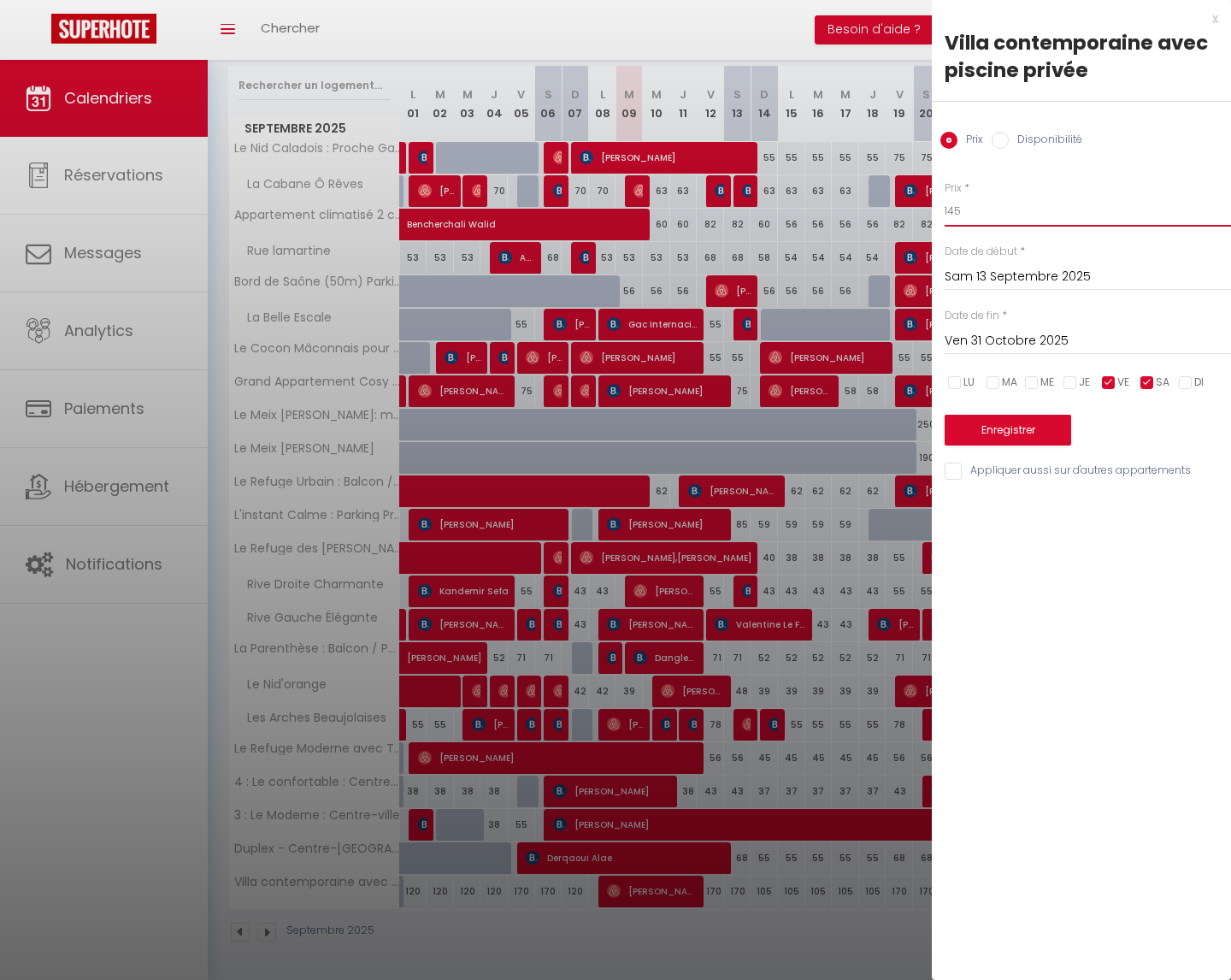
type input "145"
click at [1015, 425] on button "Enregistrer" at bounding box center [1008, 430] width 126 height 31
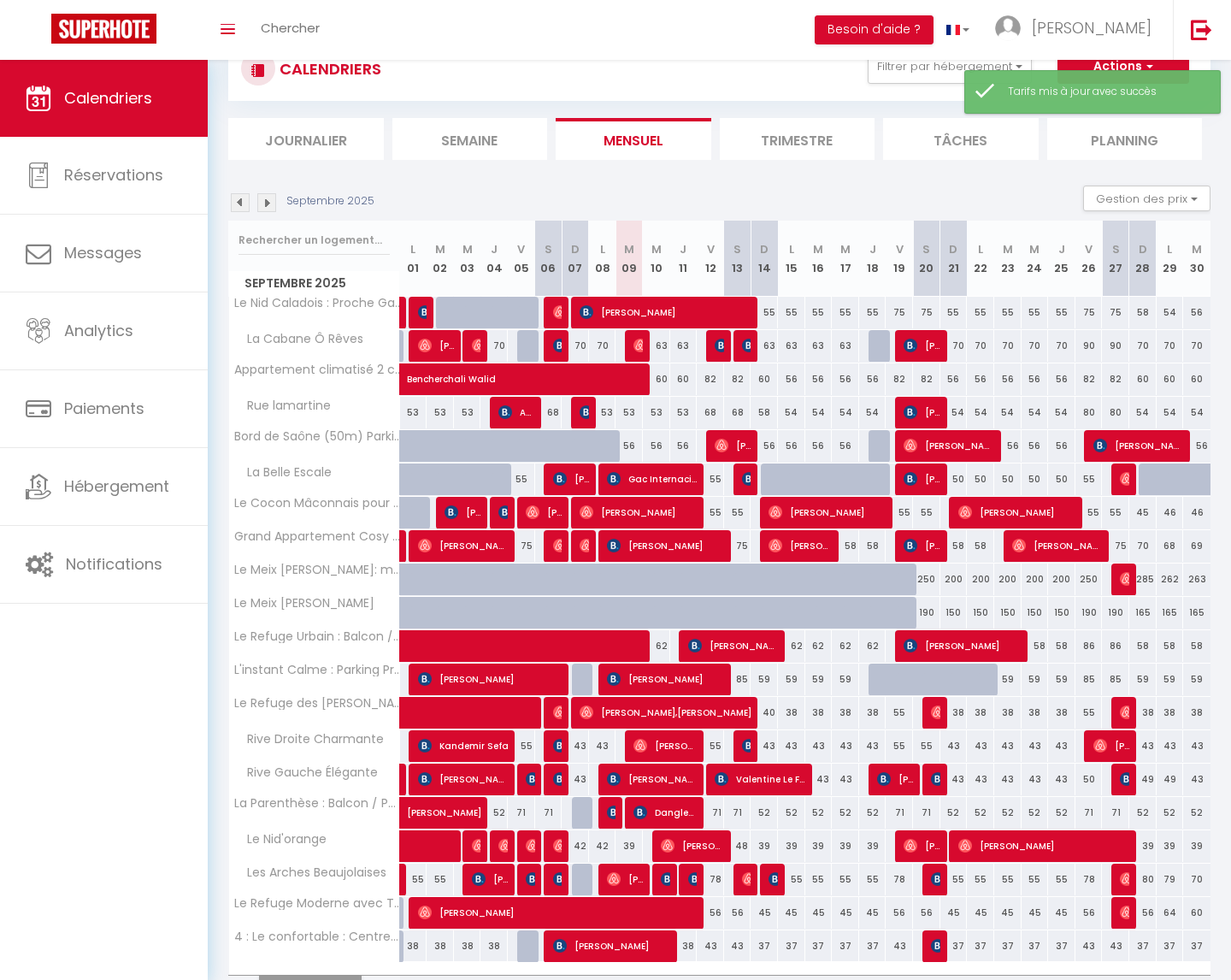
scroll to position [157, 0]
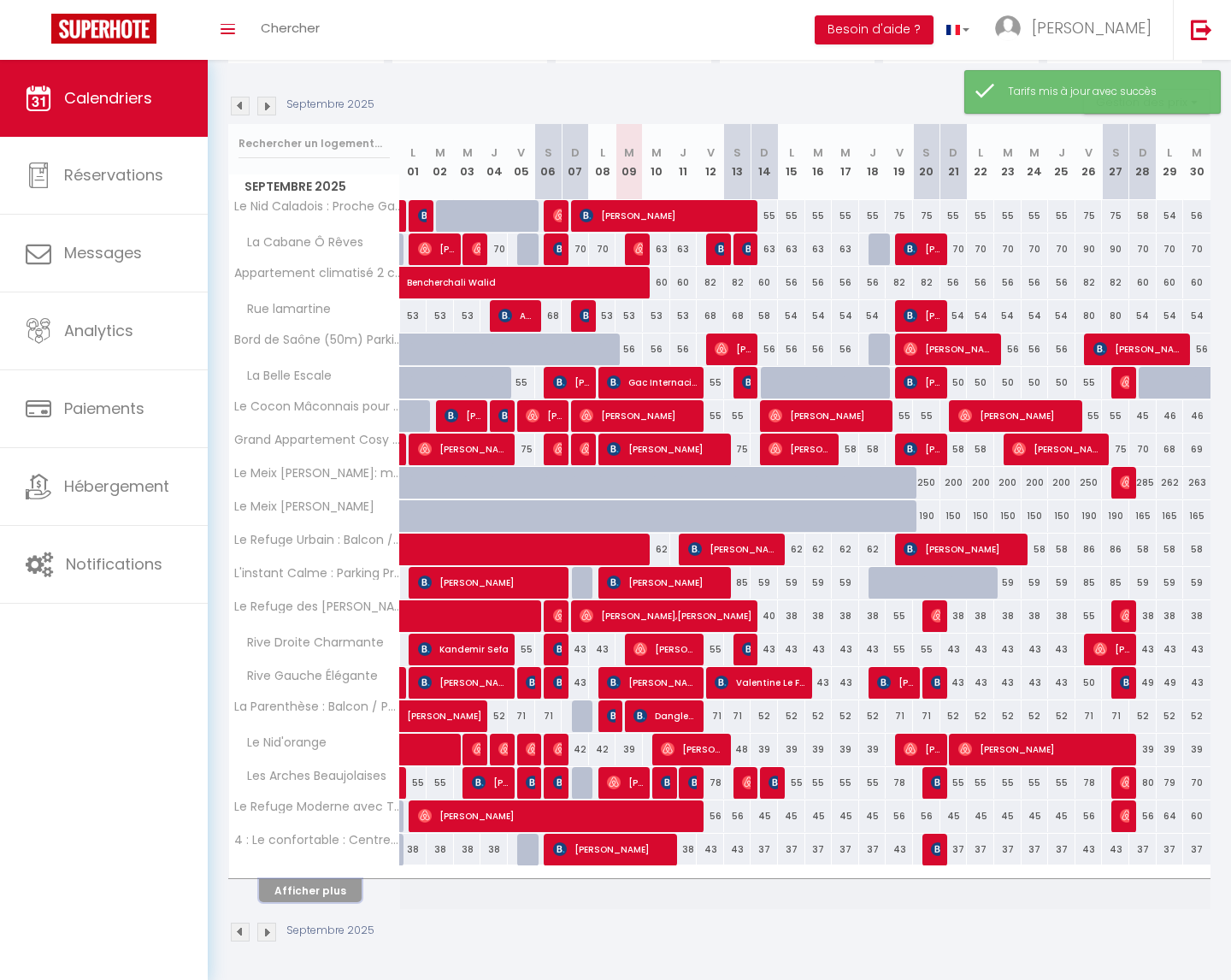
drag, startPoint x: 330, startPoint y: 886, endPoint x: 501, endPoint y: 803, distance: 190.1
click at [330, 886] on button "Afficher plus" at bounding box center [310, 890] width 102 height 23
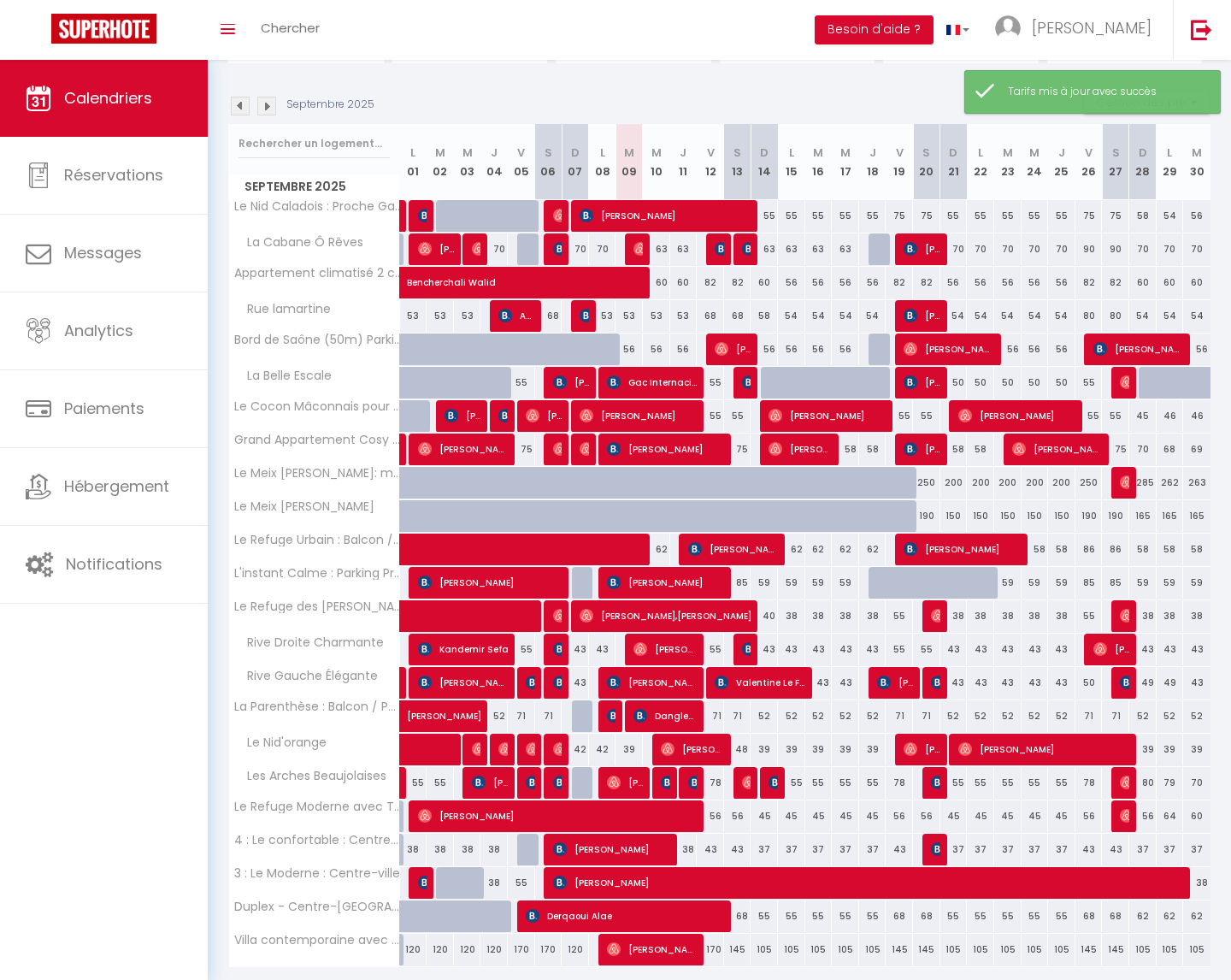
scroll to position [214, 0]
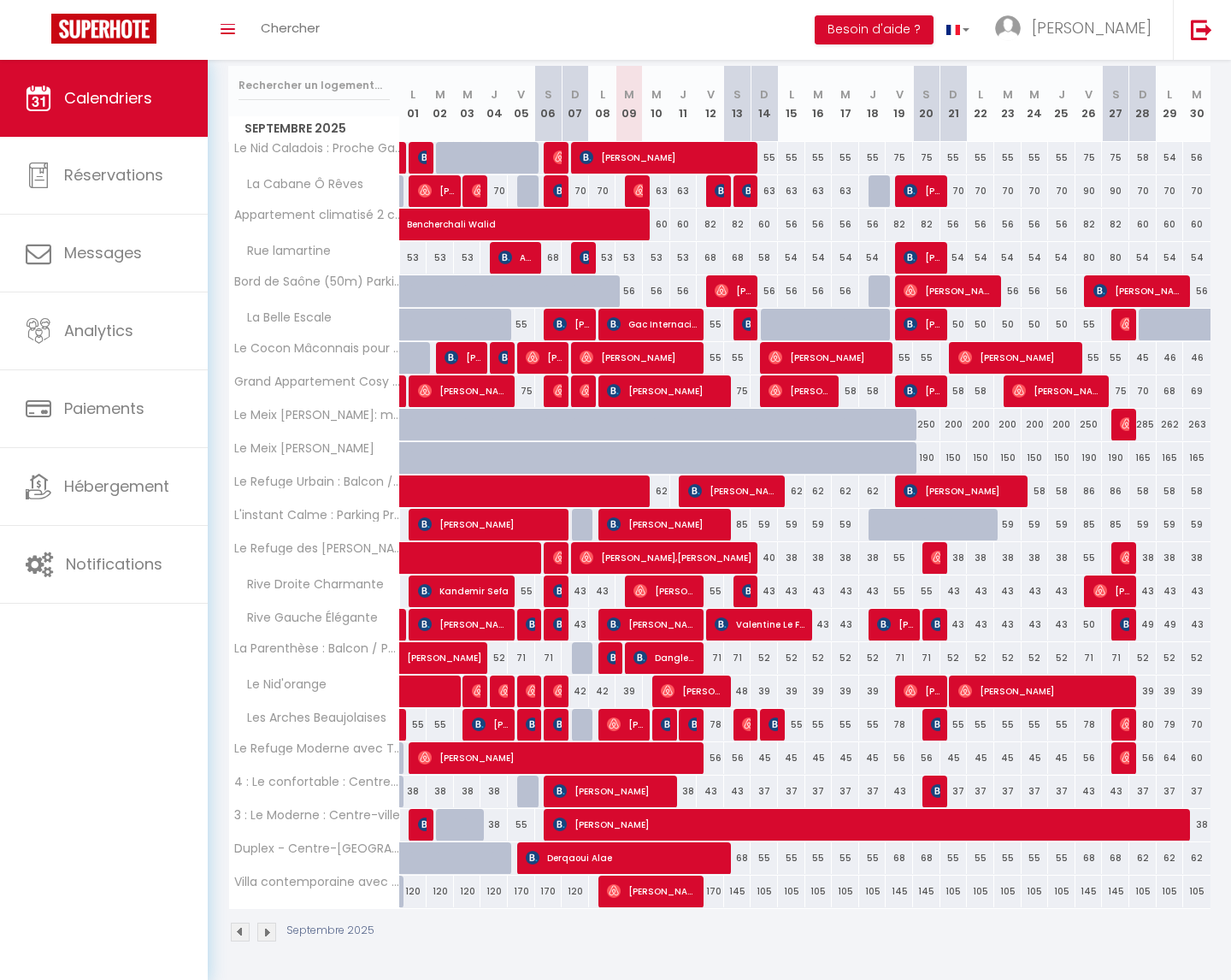
click at [774, 156] on div "55" at bounding box center [764, 158] width 28 height 32
type input "55"
type input "Dim 14 Septembre 2025"
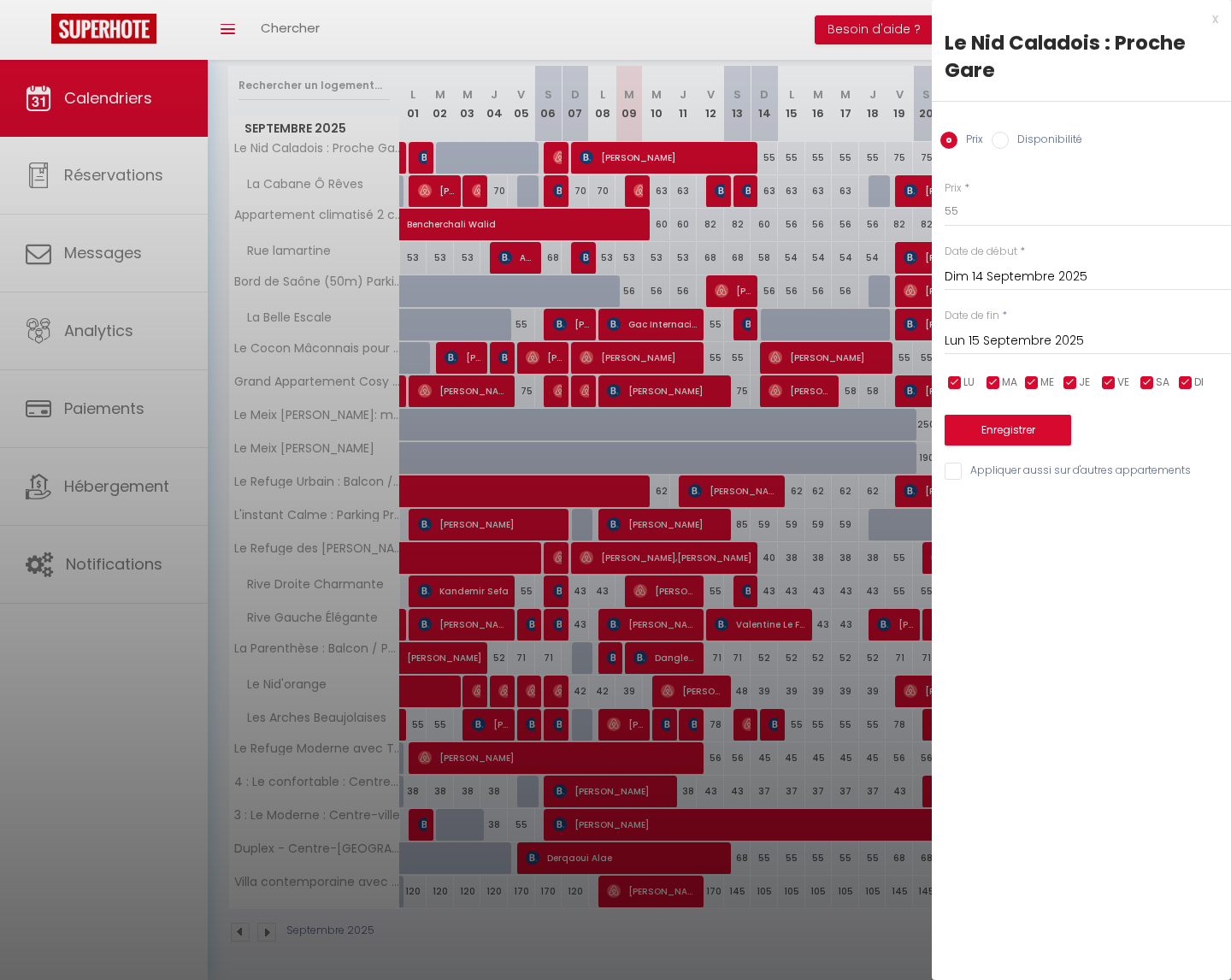
click at [1010, 343] on input "Lun 15 Septembre 2025" at bounding box center [1088, 341] width 287 height 22
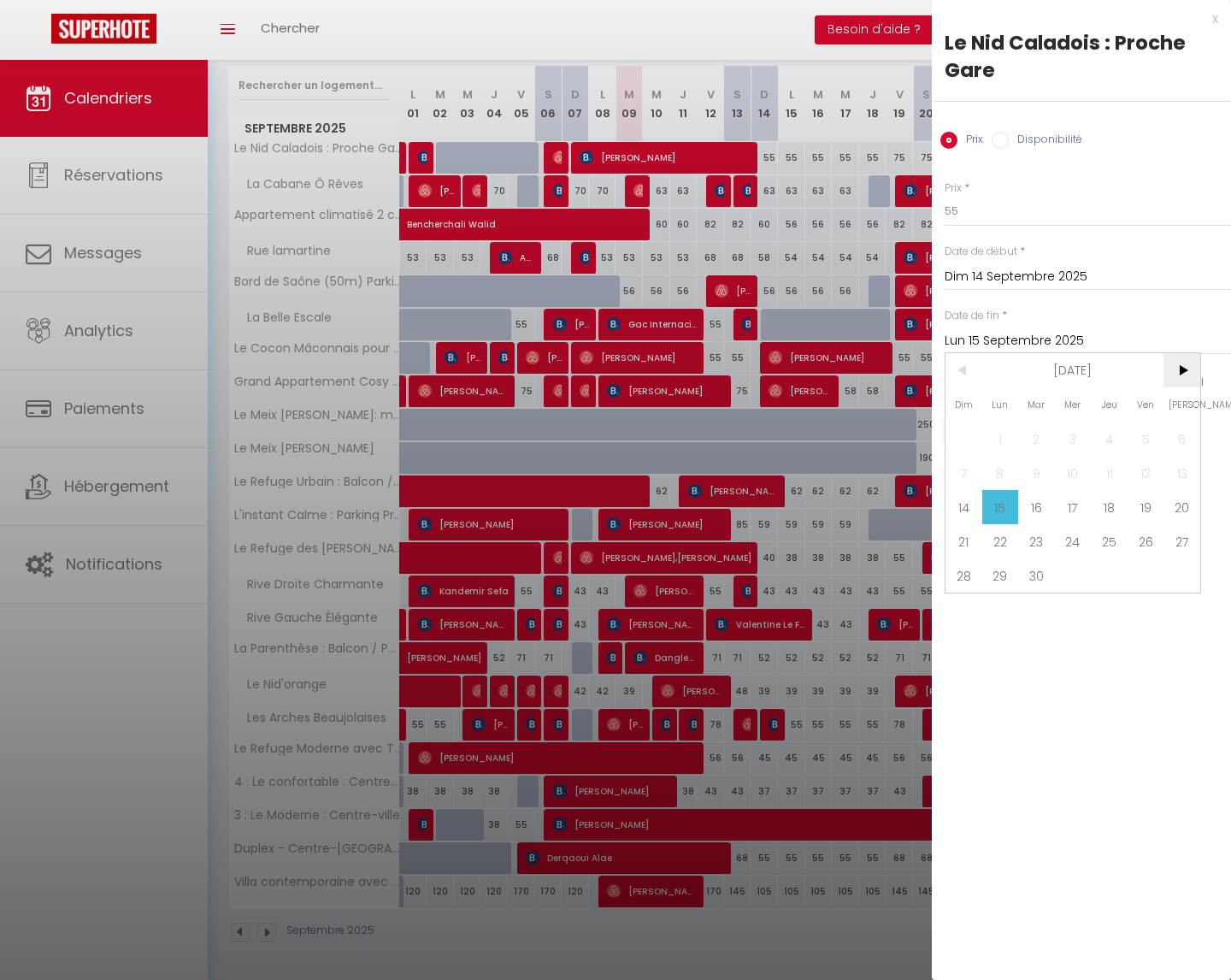
click at [1193, 366] on span ">" at bounding box center [1181, 370] width 37 height 34
drag, startPoint x: 1148, startPoint y: 569, endPoint x: 1130, endPoint y: 468, distance: 102.6
click at [1149, 569] on span "31" at bounding box center [1146, 575] width 37 height 34
type input "Ven 31 Octobre 2025"
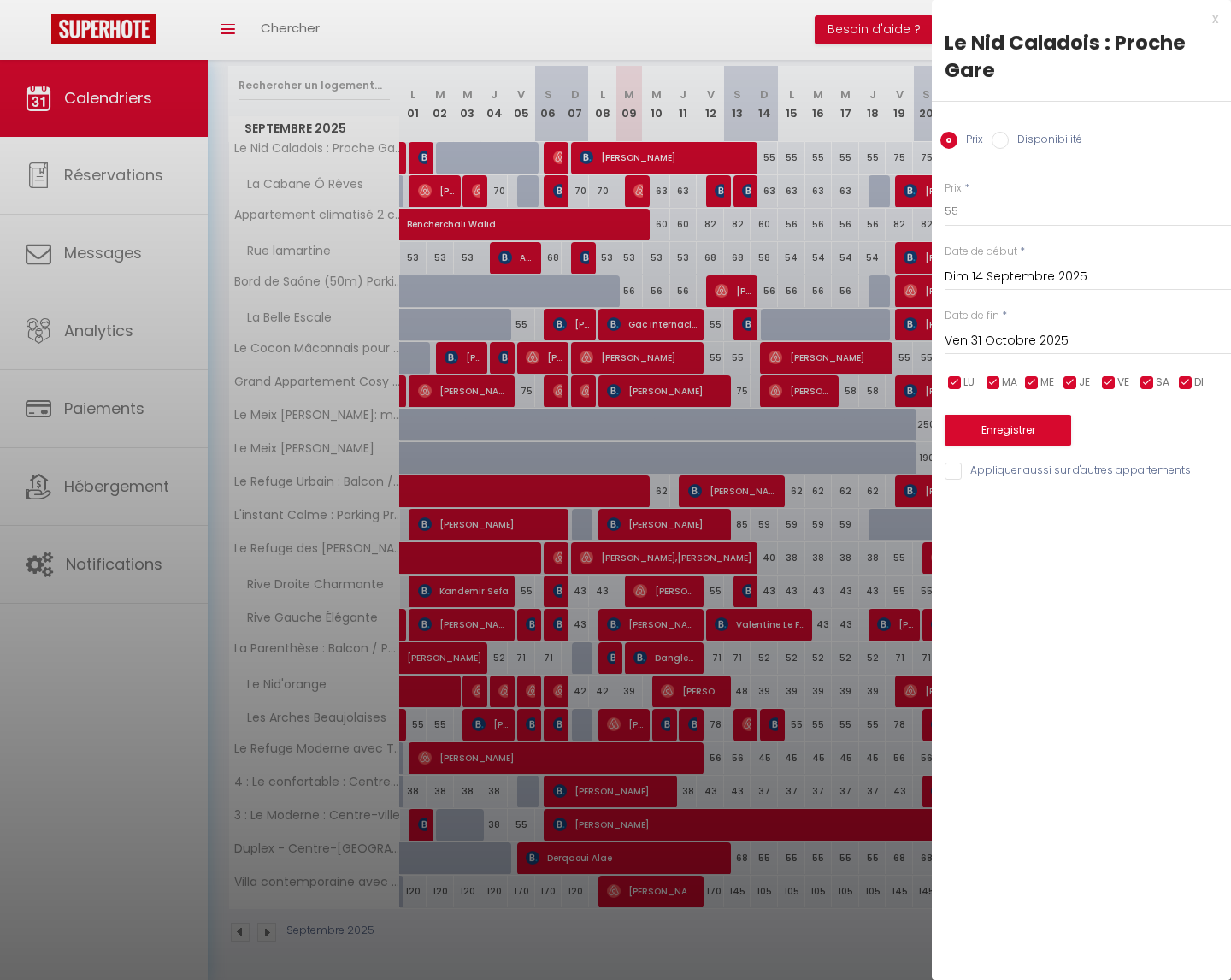
drag, startPoint x: 1111, startPoint y: 383, endPoint x: 1146, endPoint y: 383, distance: 35.0
click at [1111, 383] on input "checkbox" at bounding box center [1108, 382] width 17 height 17
checkbox input "false"
click at [1150, 383] on input "checkbox" at bounding box center [1147, 382] width 17 height 17
checkbox input "false"
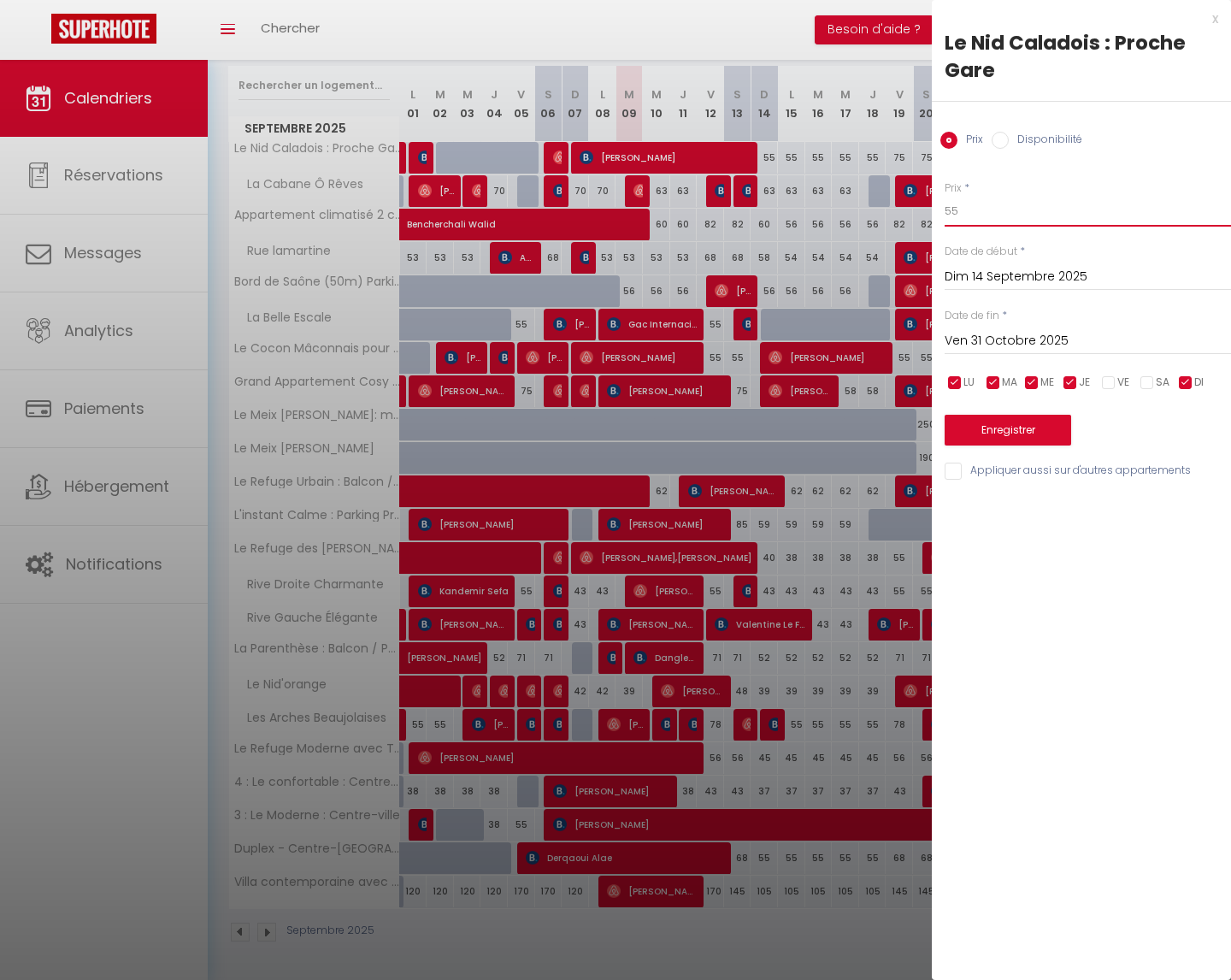
click at [998, 205] on input "55" at bounding box center [1088, 210] width 287 height 31
type input "53"
click at [1026, 436] on button "Enregistrer" at bounding box center [1008, 430] width 126 height 31
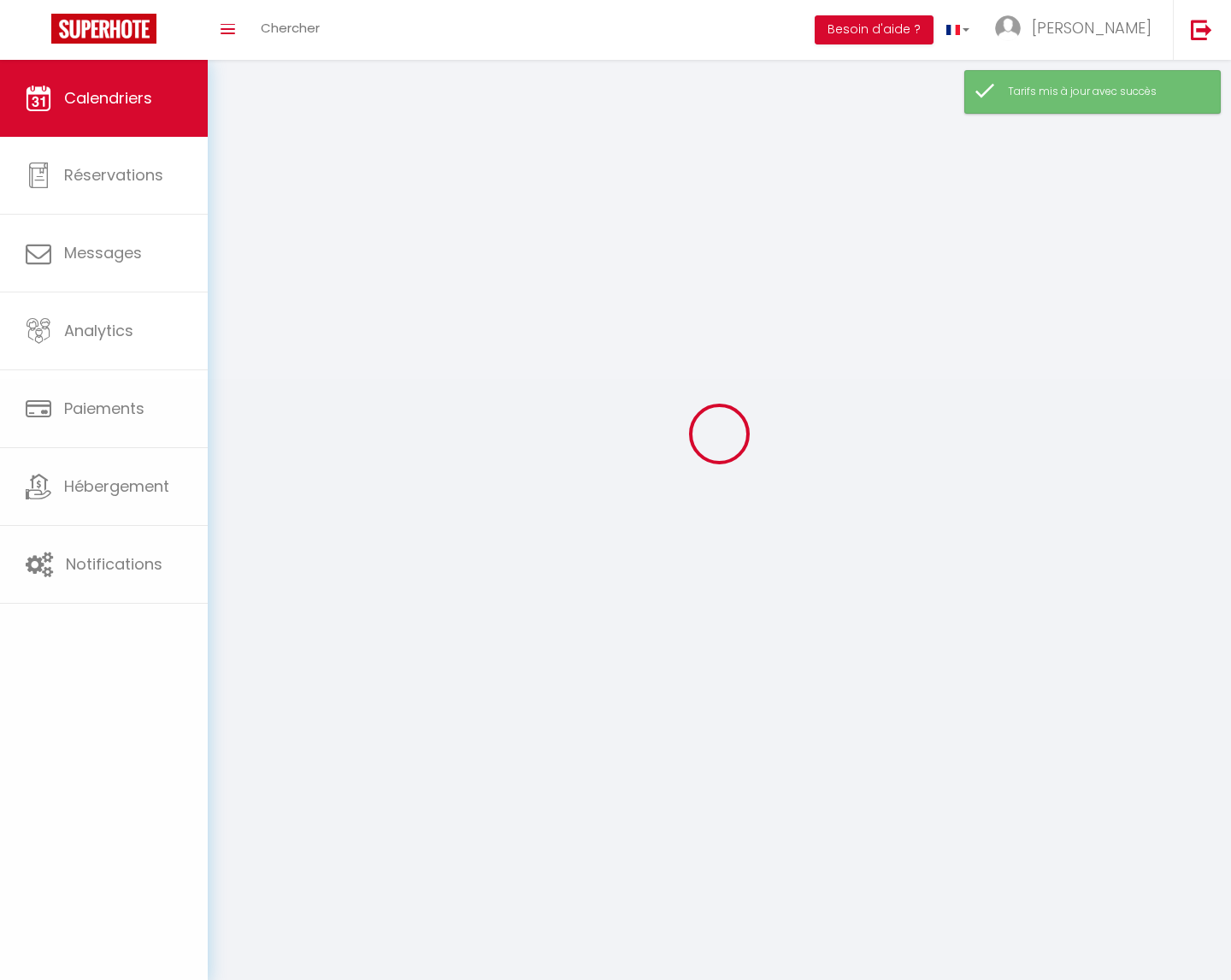
scroll to position [157, 0]
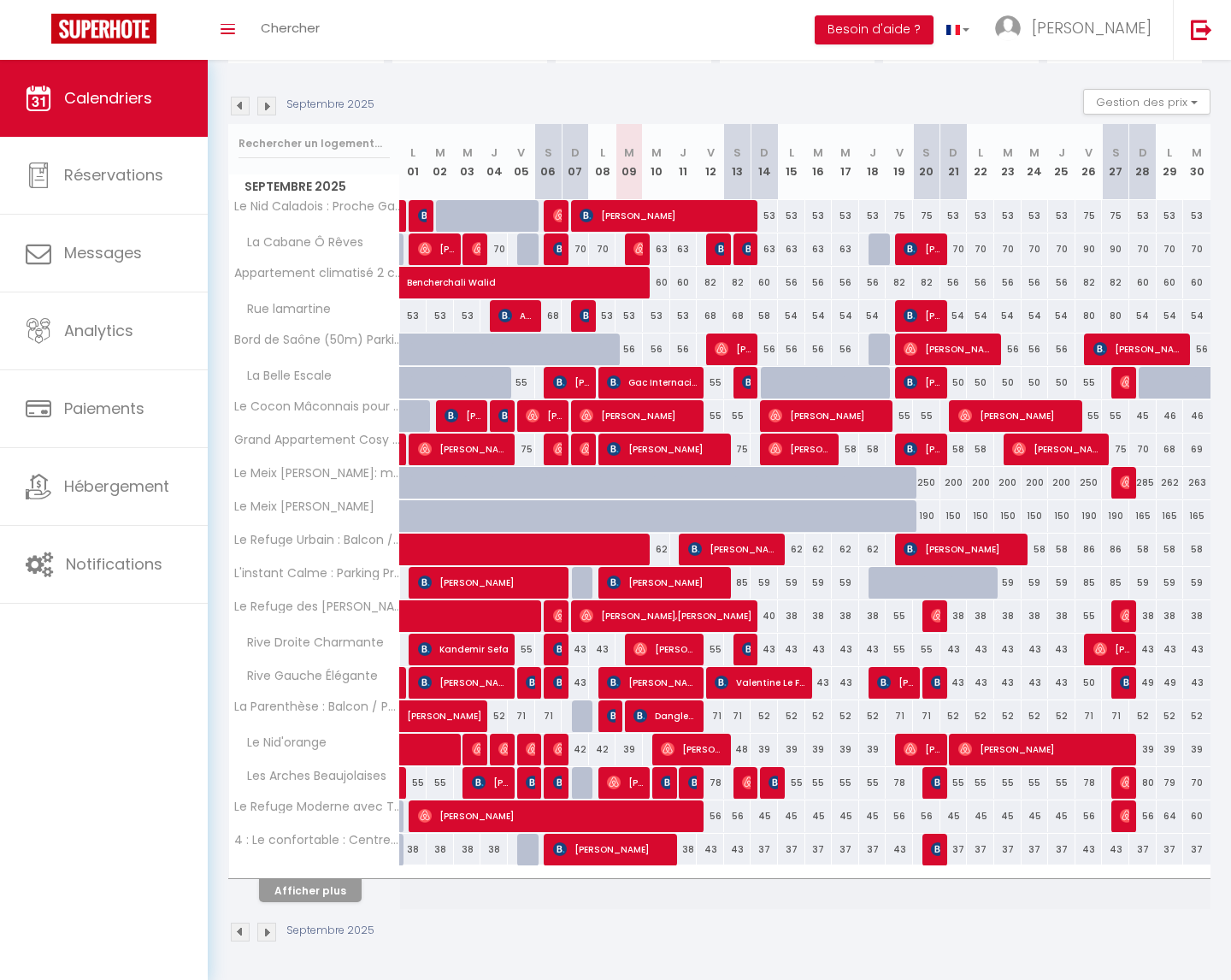
click at [891, 281] on div "82" at bounding box center [899, 283] width 28 height 32
type input "82"
type input "Ven 19 Septembre 2025"
type input "Sam 20 Septembre 2025"
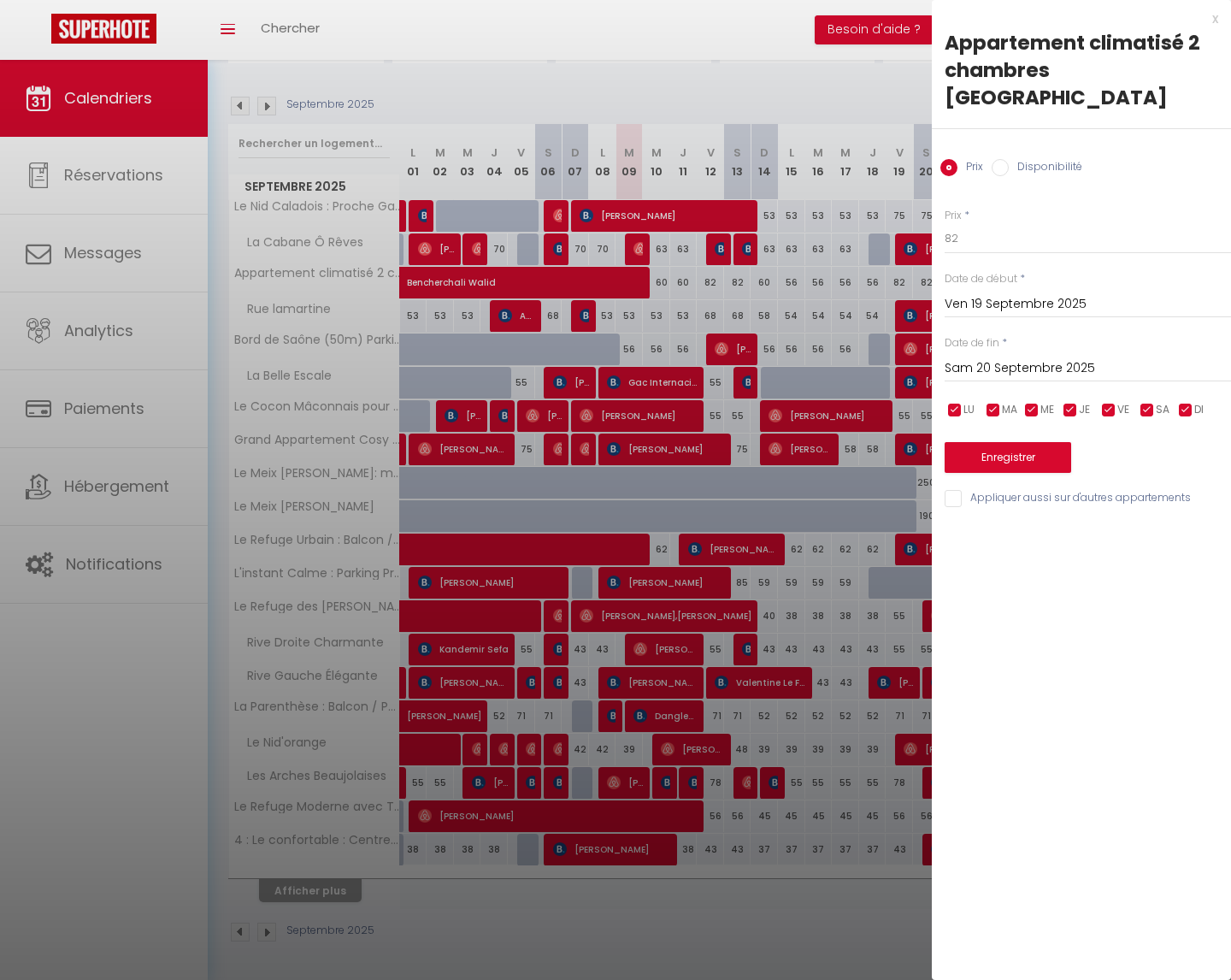
drag, startPoint x: 1186, startPoint y: 379, endPoint x: 1120, endPoint y: 380, distance: 66.0
click at [1186, 402] on input "checkbox" at bounding box center [1185, 410] width 17 height 17
checkbox input "false"
click at [1069, 402] on input "checkbox" at bounding box center [1070, 410] width 17 height 17
checkbox input "false"
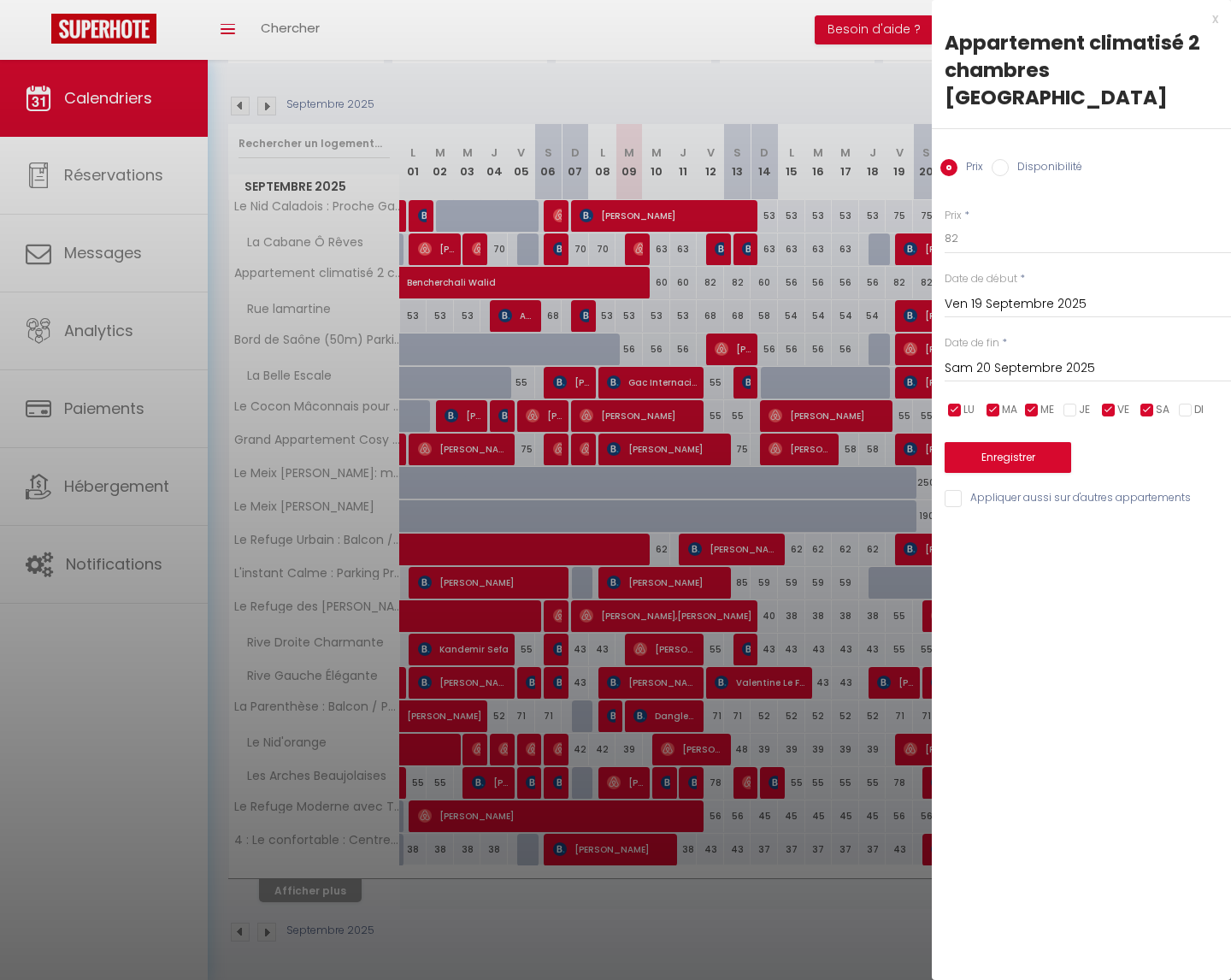
click at [1029, 402] on input "checkbox" at bounding box center [1031, 410] width 17 height 17
checkbox input "false"
click at [998, 402] on input "checkbox" at bounding box center [993, 410] width 17 height 17
checkbox input "false"
drag, startPoint x: 954, startPoint y: 379, endPoint x: 961, endPoint y: 372, distance: 9.9
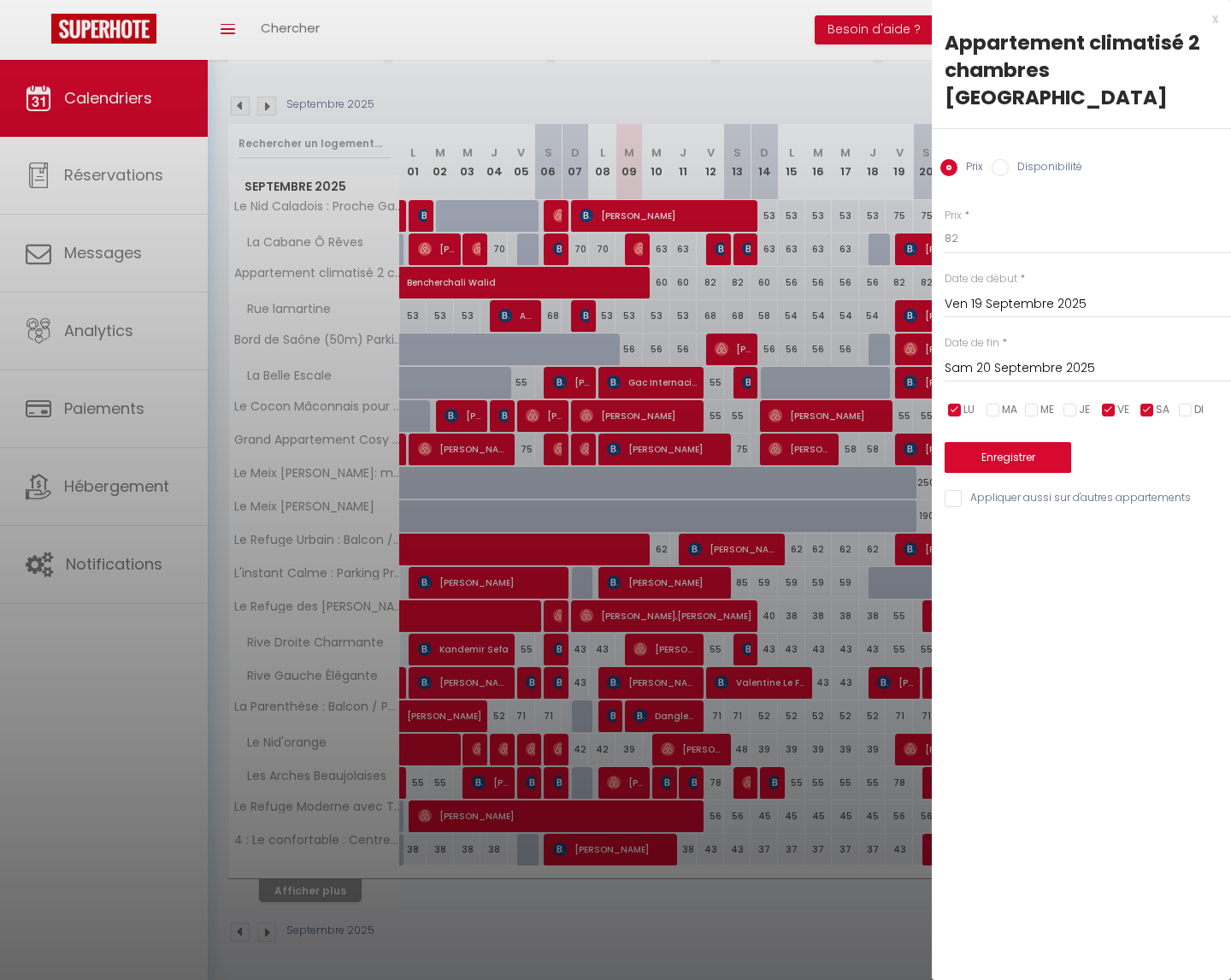
click at [954, 402] on input "checkbox" at bounding box center [954, 410] width 17 height 17
checkbox input "false"
click at [1037, 357] on input "Sam 20 Septembre 2025" at bounding box center [1088, 368] width 287 height 22
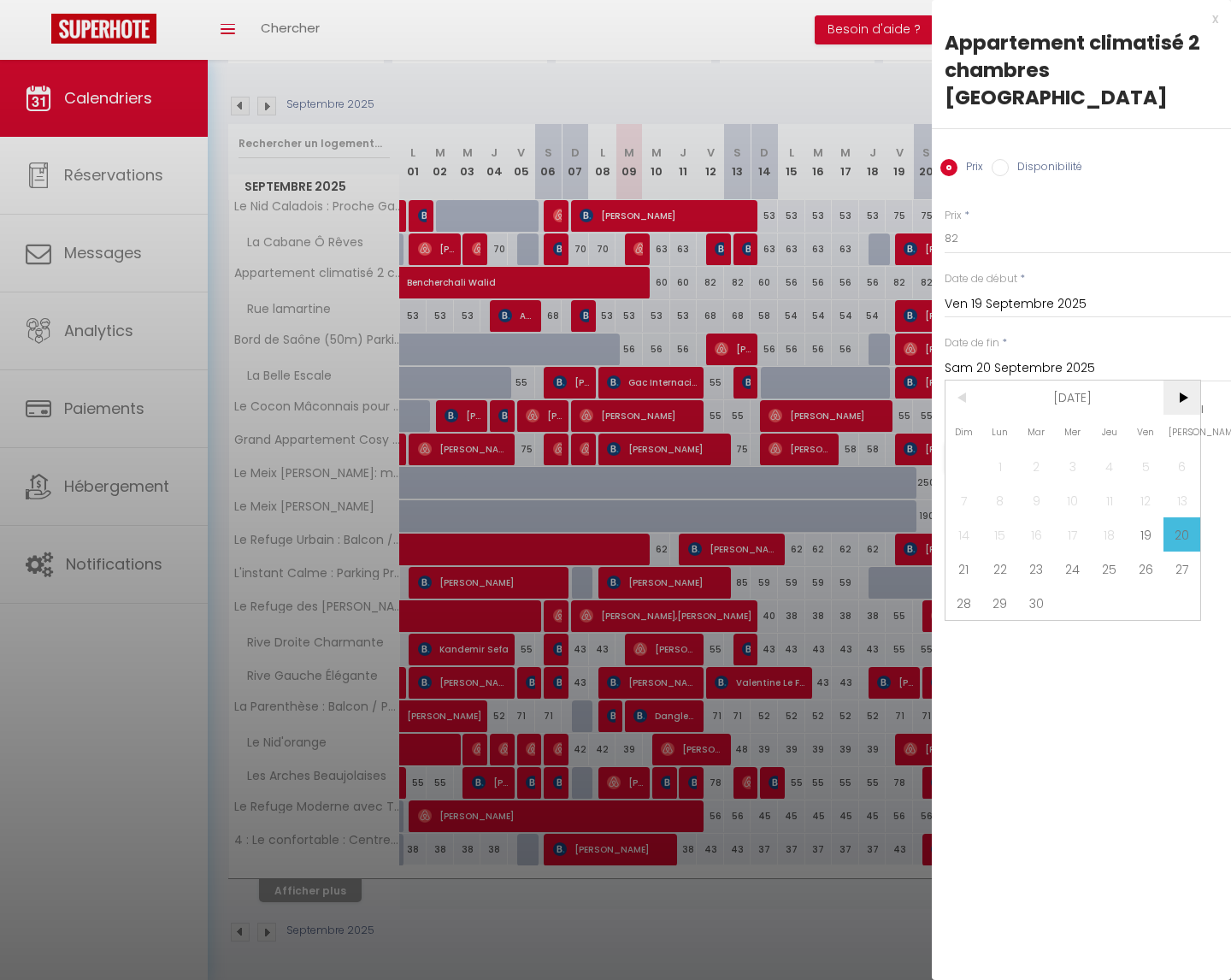
click at [1182, 380] on span ">" at bounding box center [1181, 397] width 37 height 34
click at [1149, 586] on span "31" at bounding box center [1146, 603] width 37 height 34
type input "Ven 31 Octobre 2025"
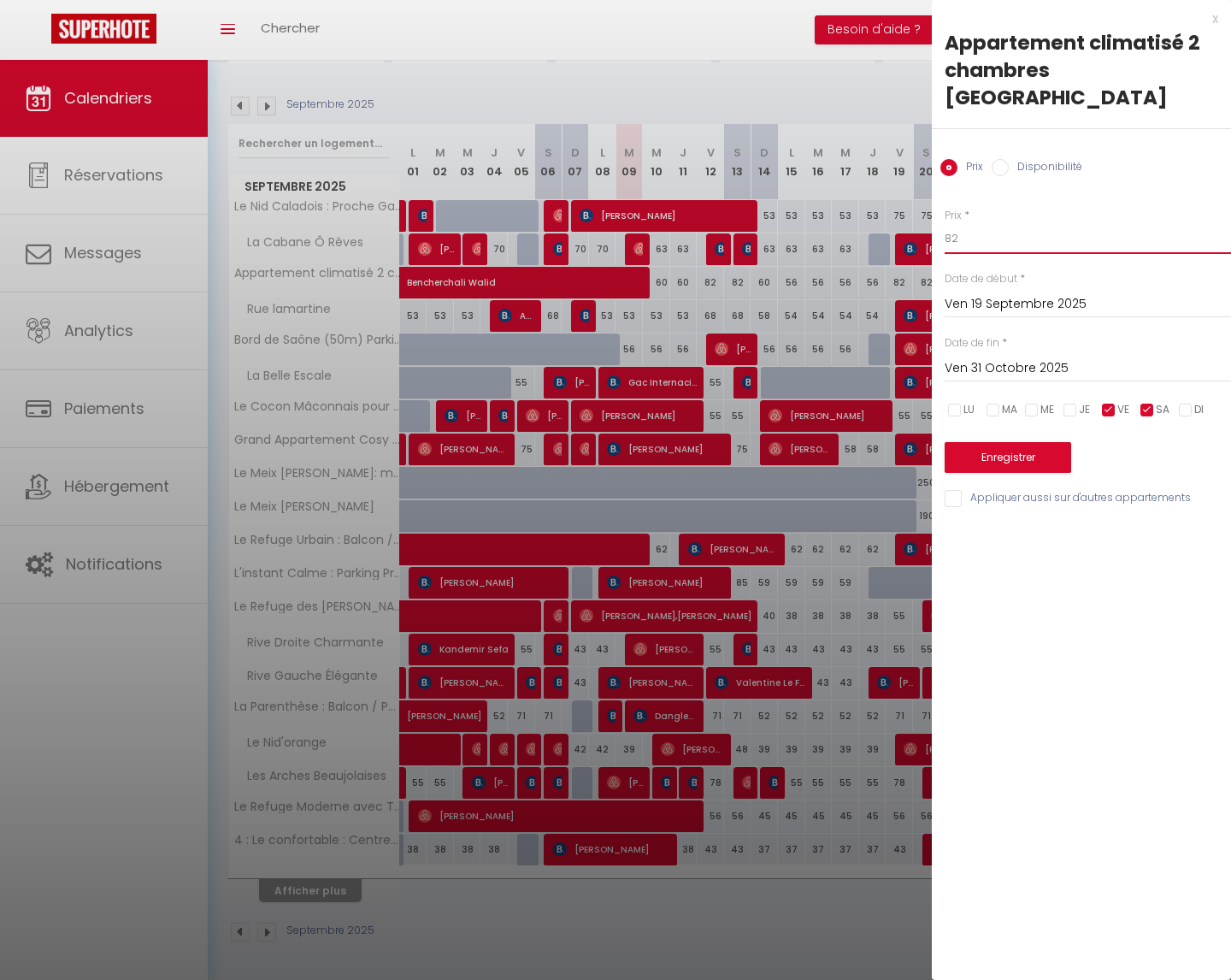
click at [977, 223] on input "82" at bounding box center [1088, 238] width 287 height 31
type input "8"
type input "75"
click at [990, 442] on button "Enregistrer" at bounding box center [1008, 457] width 126 height 31
